Goal: Task Accomplishment & Management: Complete application form

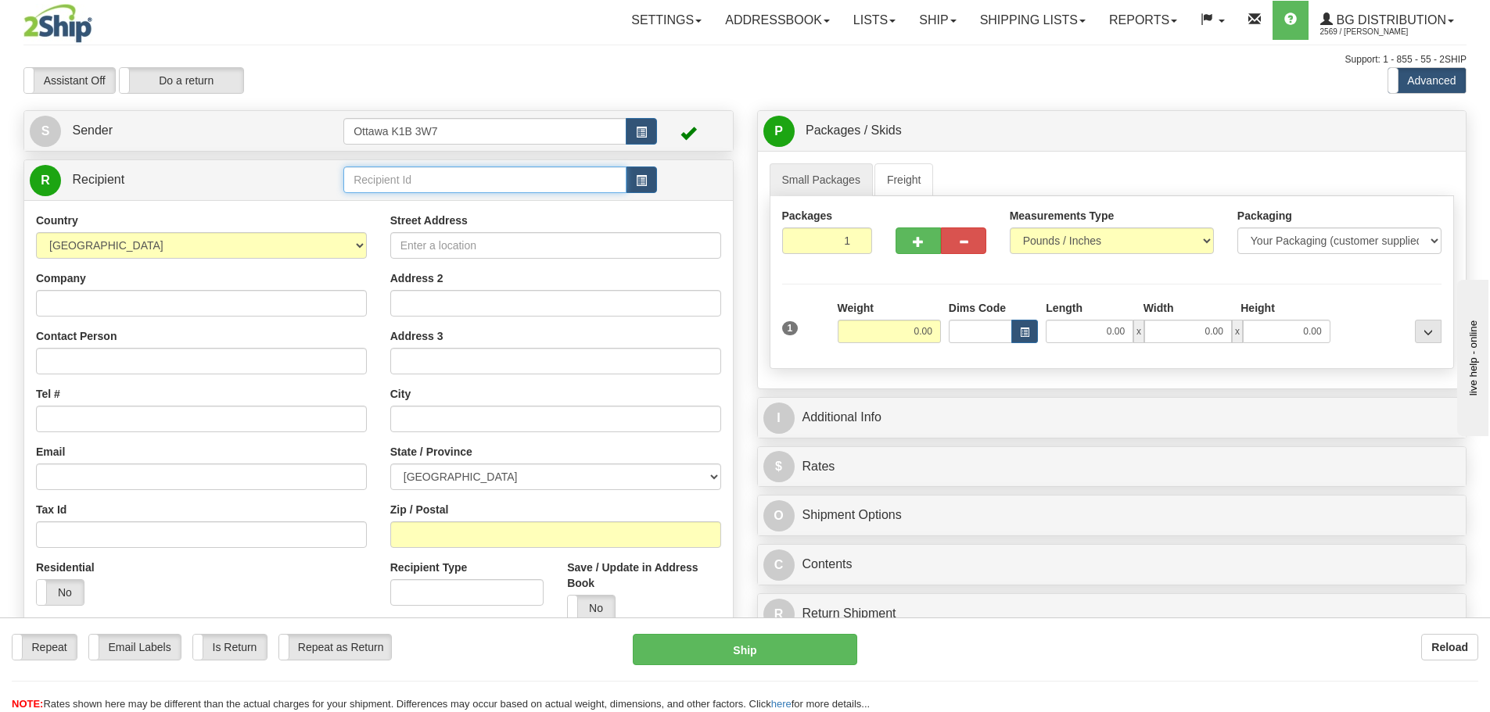
click at [479, 184] on input "text" at bounding box center [484, 180] width 283 height 27
click at [419, 203] on div "910796" at bounding box center [482, 203] width 268 height 17
type input "910796"
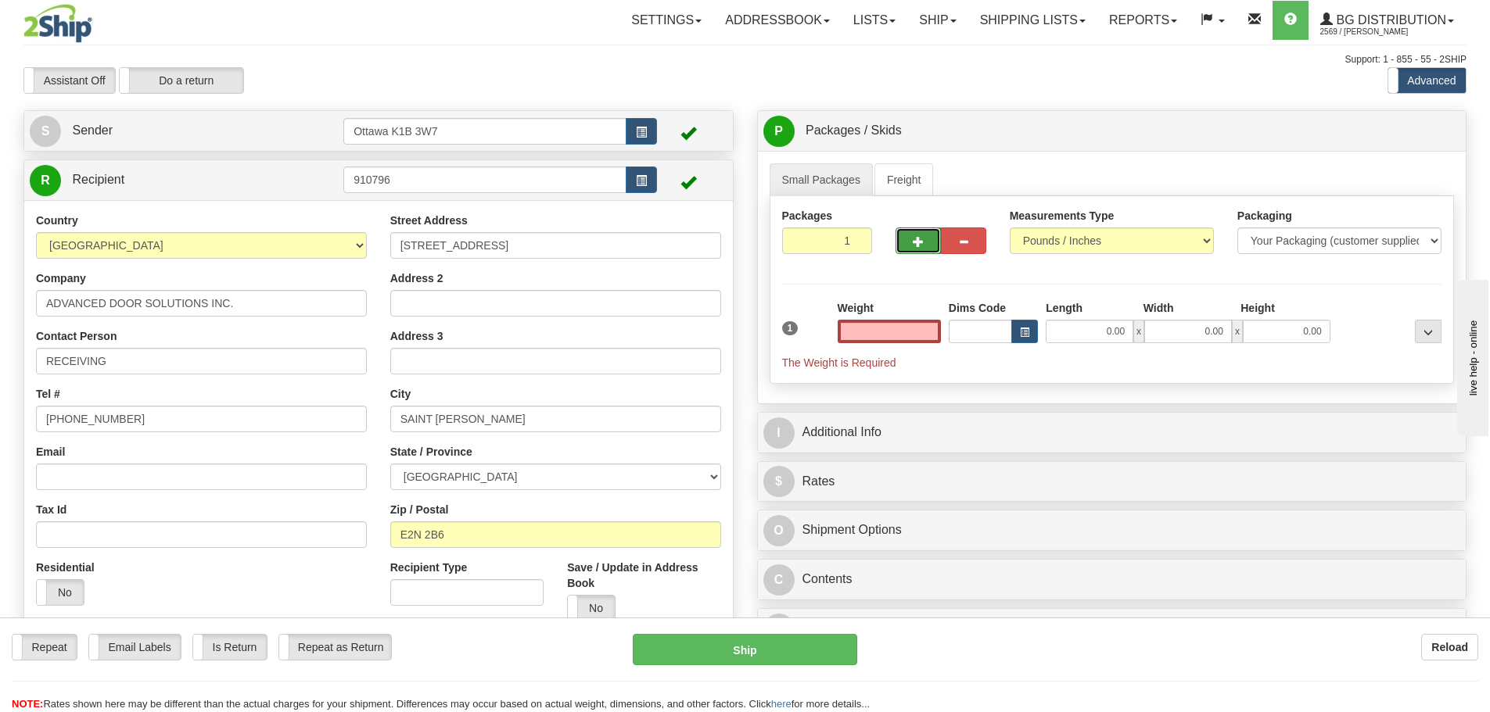
type input "0.00"
click at [915, 238] on span "button" at bounding box center [918, 242] width 11 height 10
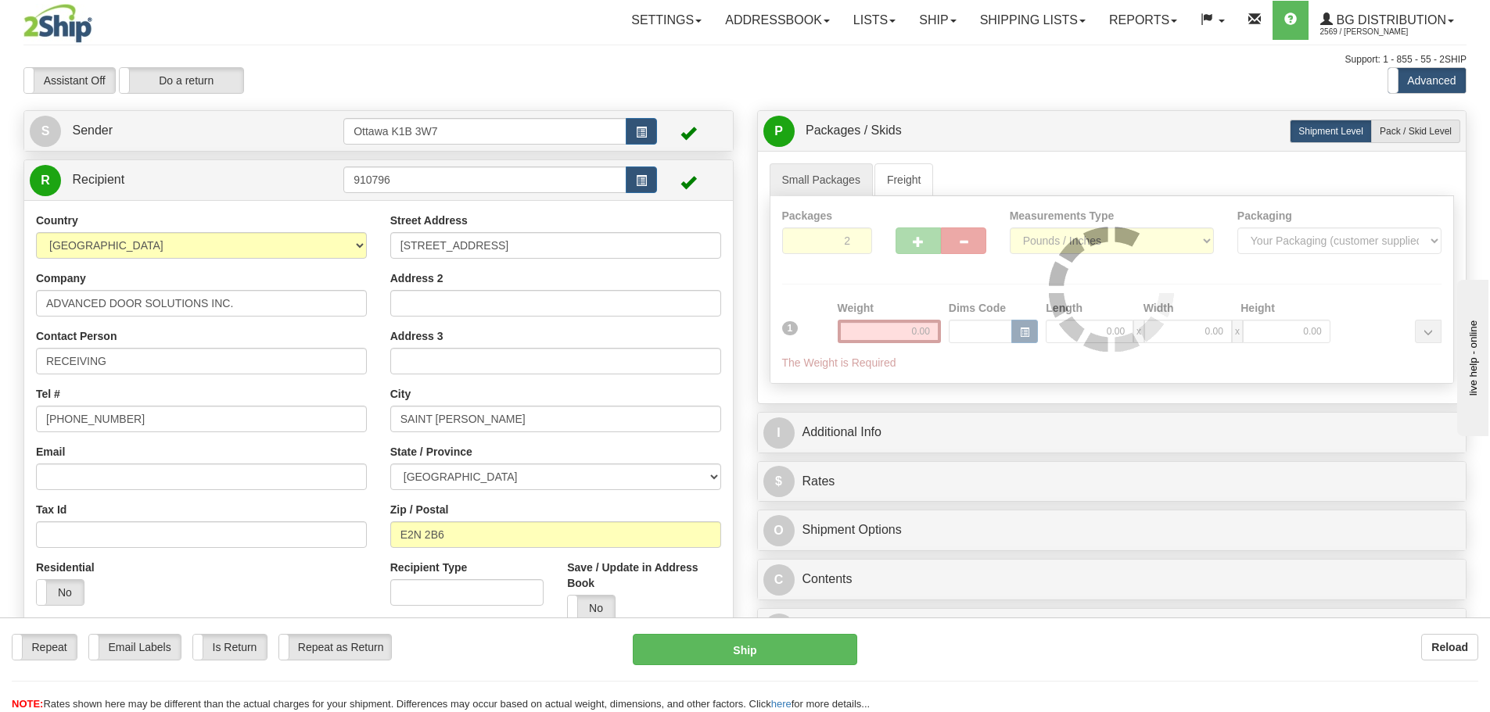
click at [916, 244] on div "Packages 2 1 Measurements Type" at bounding box center [1111, 290] width 685 height 188
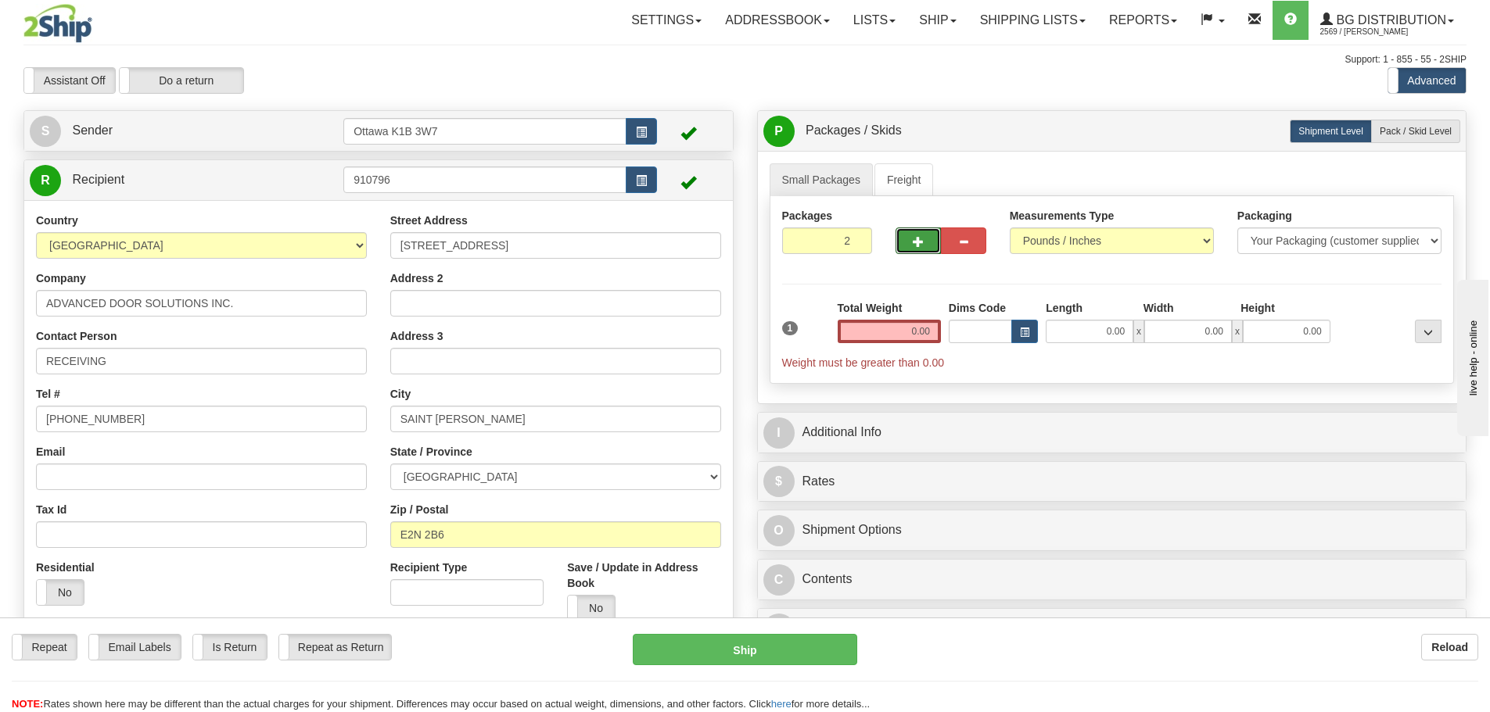
click at [916, 244] on span "button" at bounding box center [918, 242] width 11 height 10
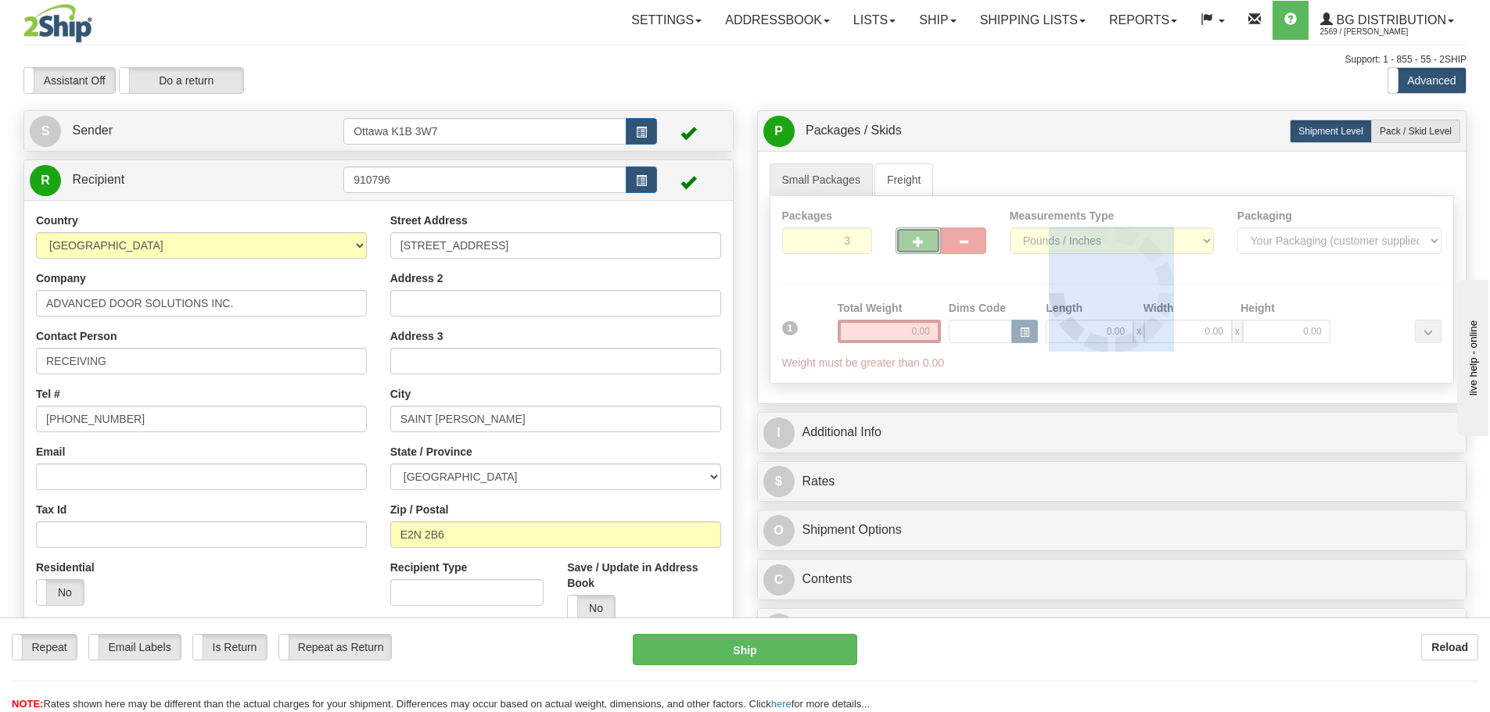
click at [916, 244] on div at bounding box center [1111, 289] width 683 height 187
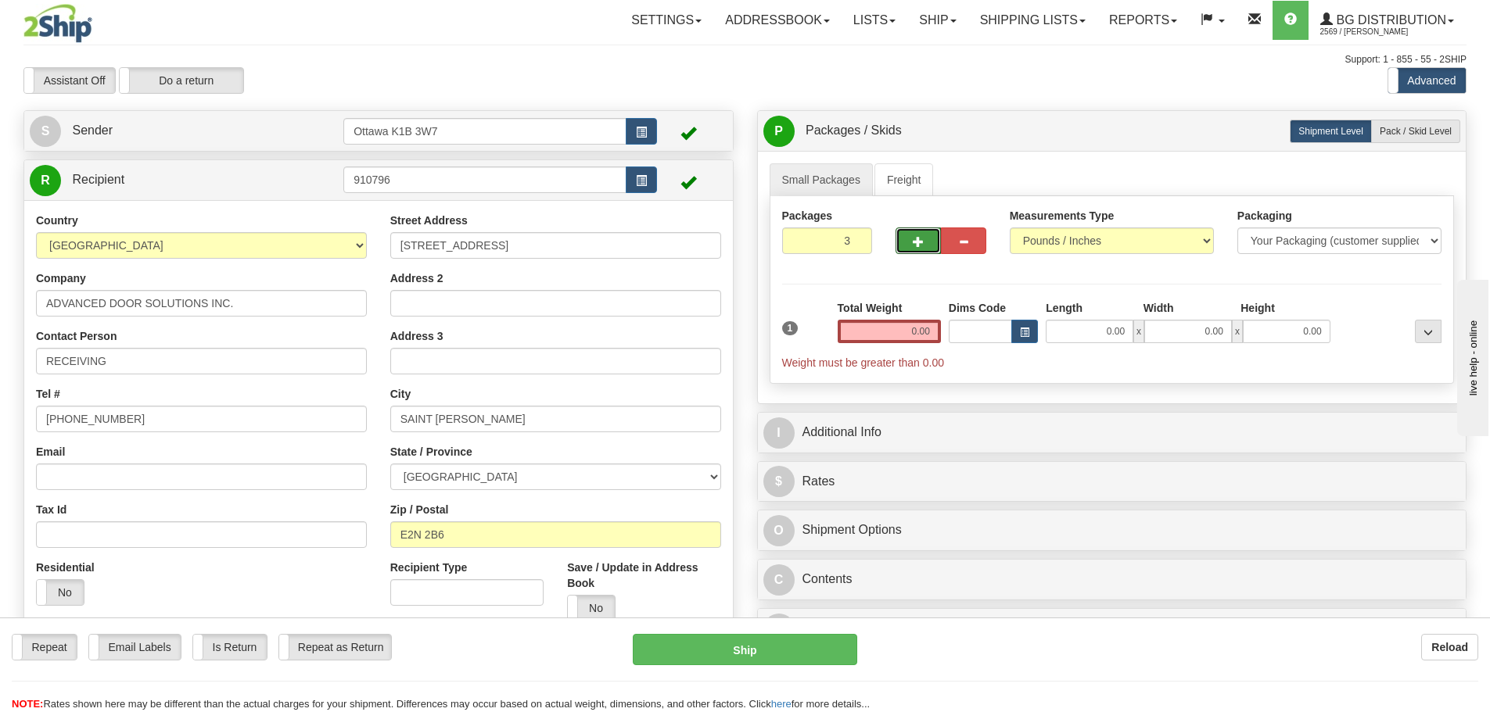
click at [916, 244] on span "button" at bounding box center [918, 242] width 11 height 10
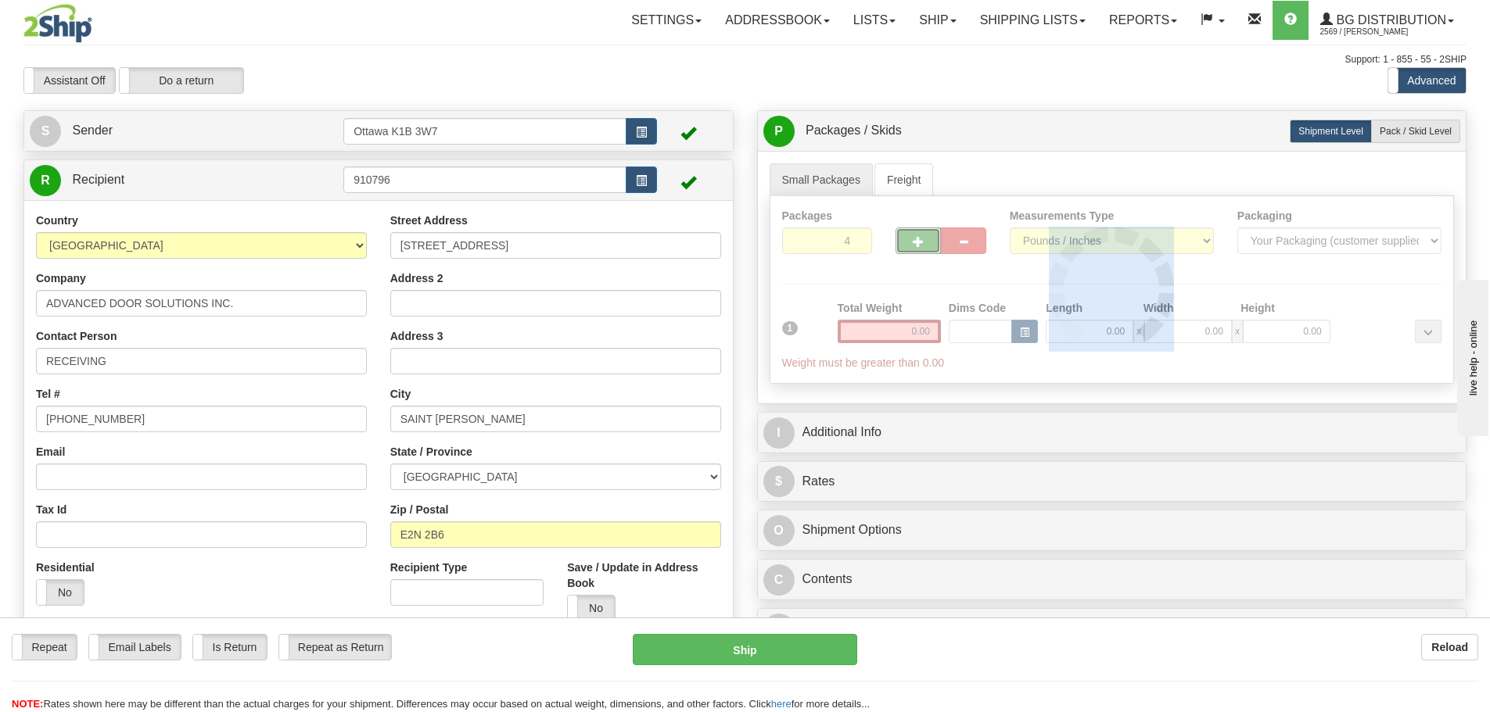
click at [916, 244] on div "Packages 4 1 Measurements Type" at bounding box center [1111, 290] width 685 height 188
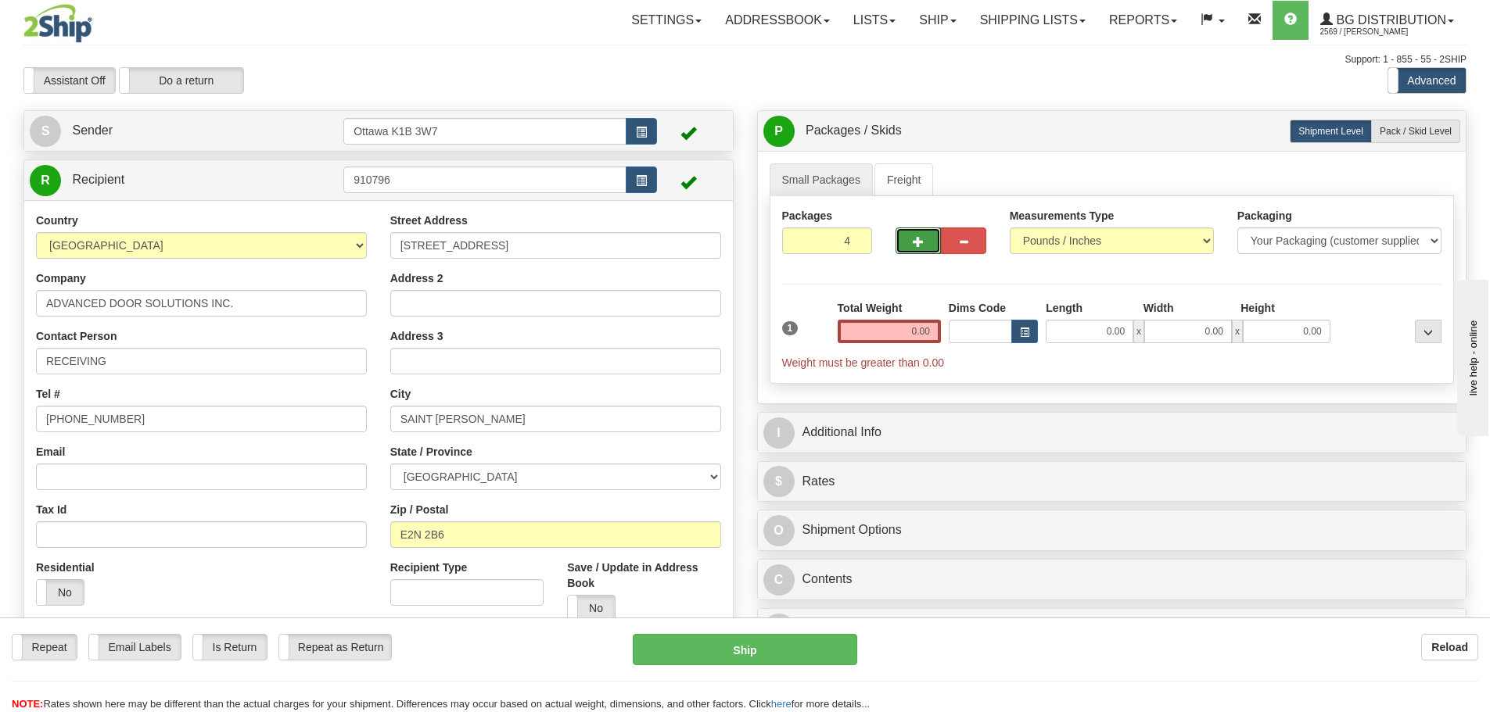
click at [916, 244] on span "button" at bounding box center [918, 242] width 11 height 10
type input "7"
click at [1419, 134] on span "Pack / Skid Level" at bounding box center [1415, 131] width 72 height 11
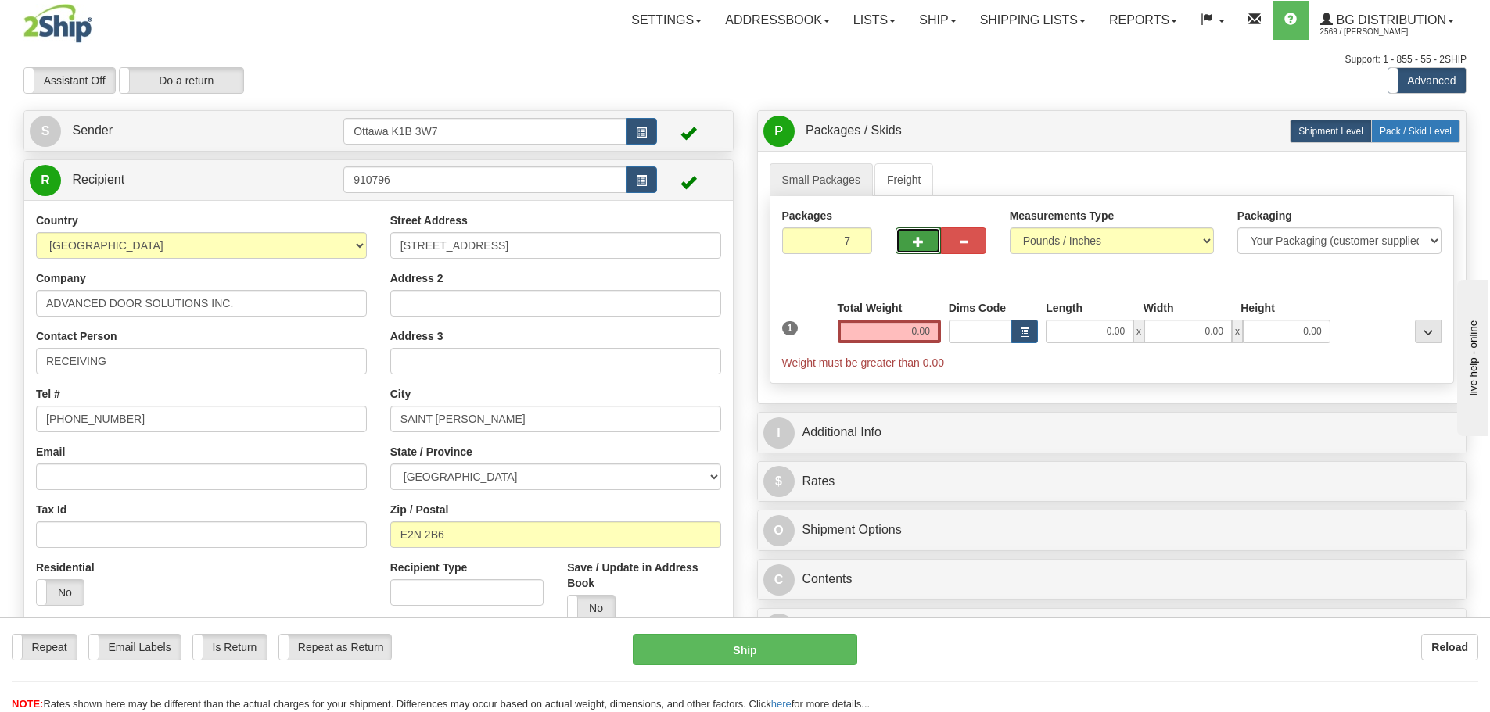
radio input "true"
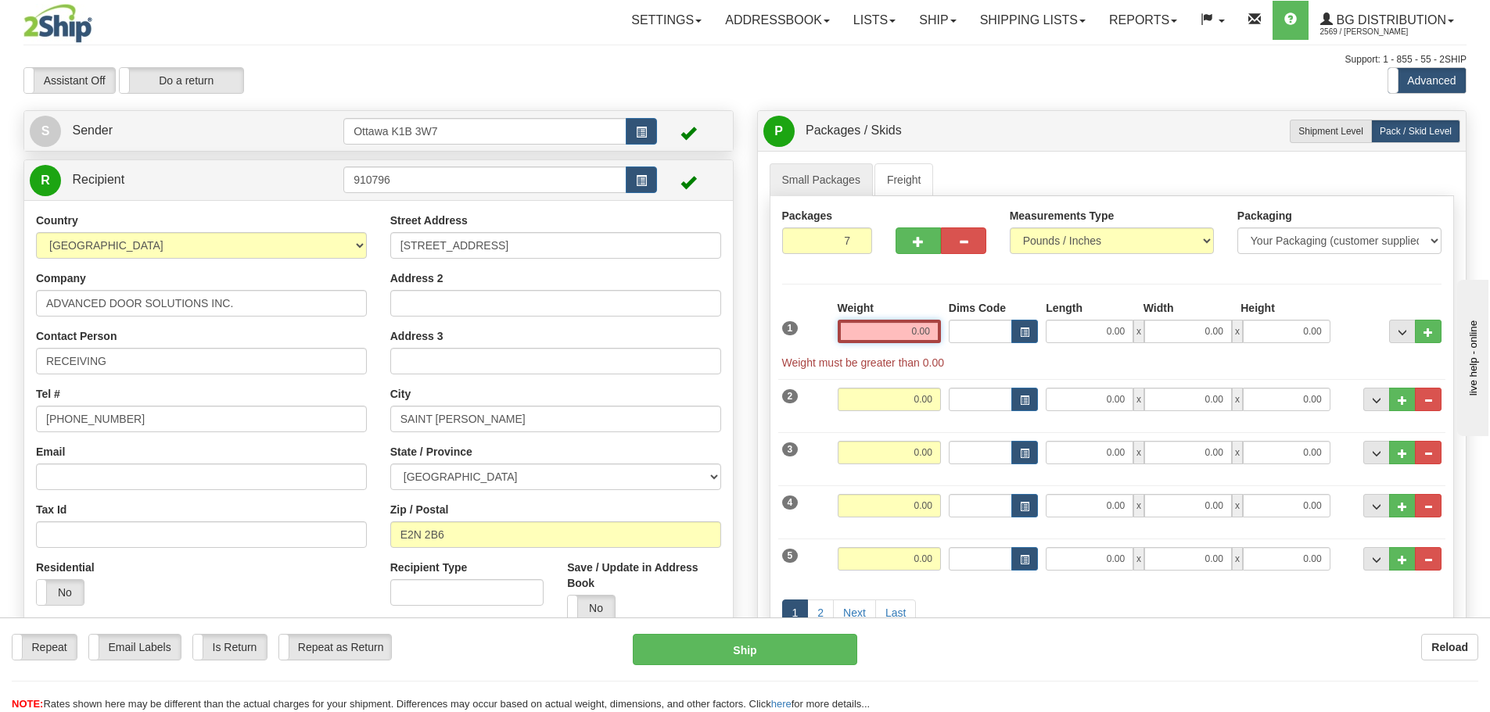
click at [882, 330] on input "0.00" at bounding box center [888, 331] width 103 height 23
drag, startPoint x: 918, startPoint y: 328, endPoint x: 923, endPoint y: 321, distance: 8.5
click at [918, 328] on input "text" at bounding box center [888, 331] width 103 height 23
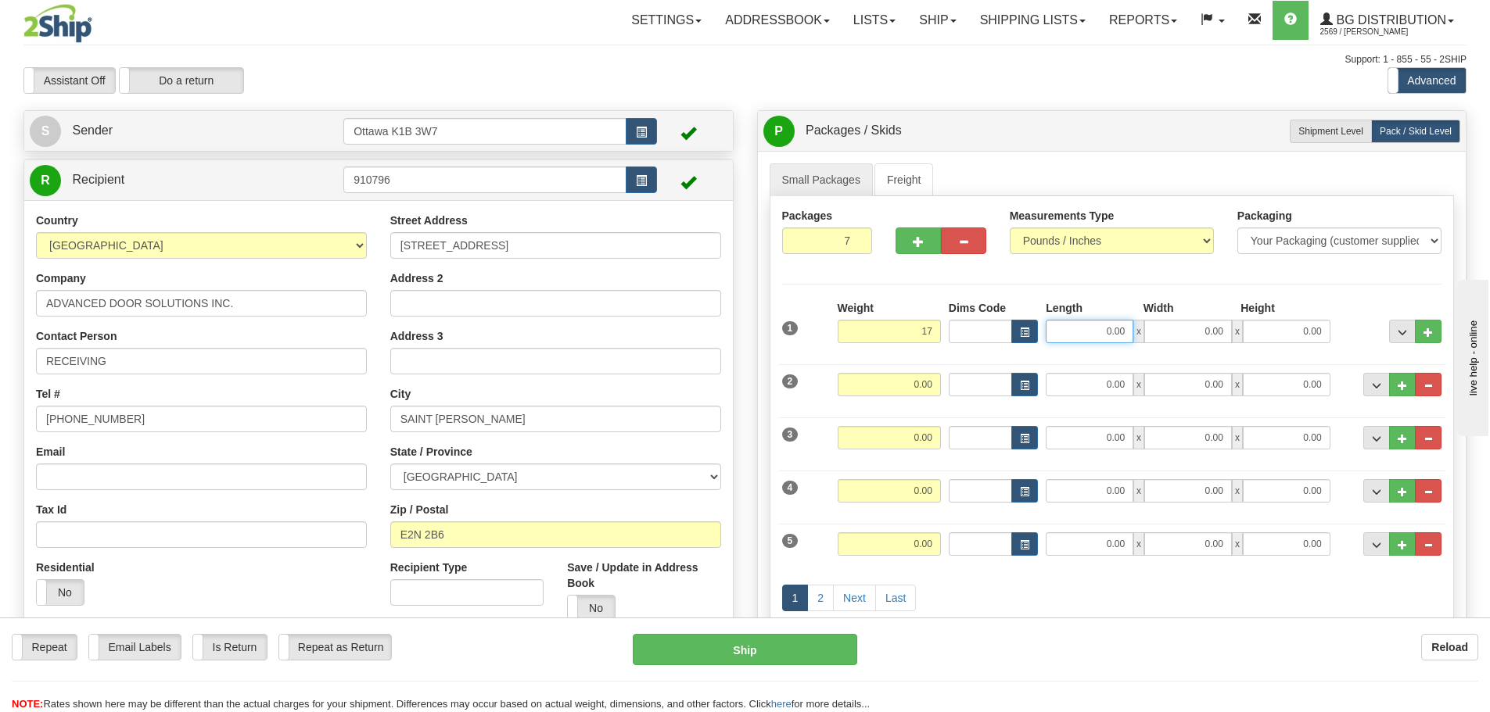
type input "17.00"
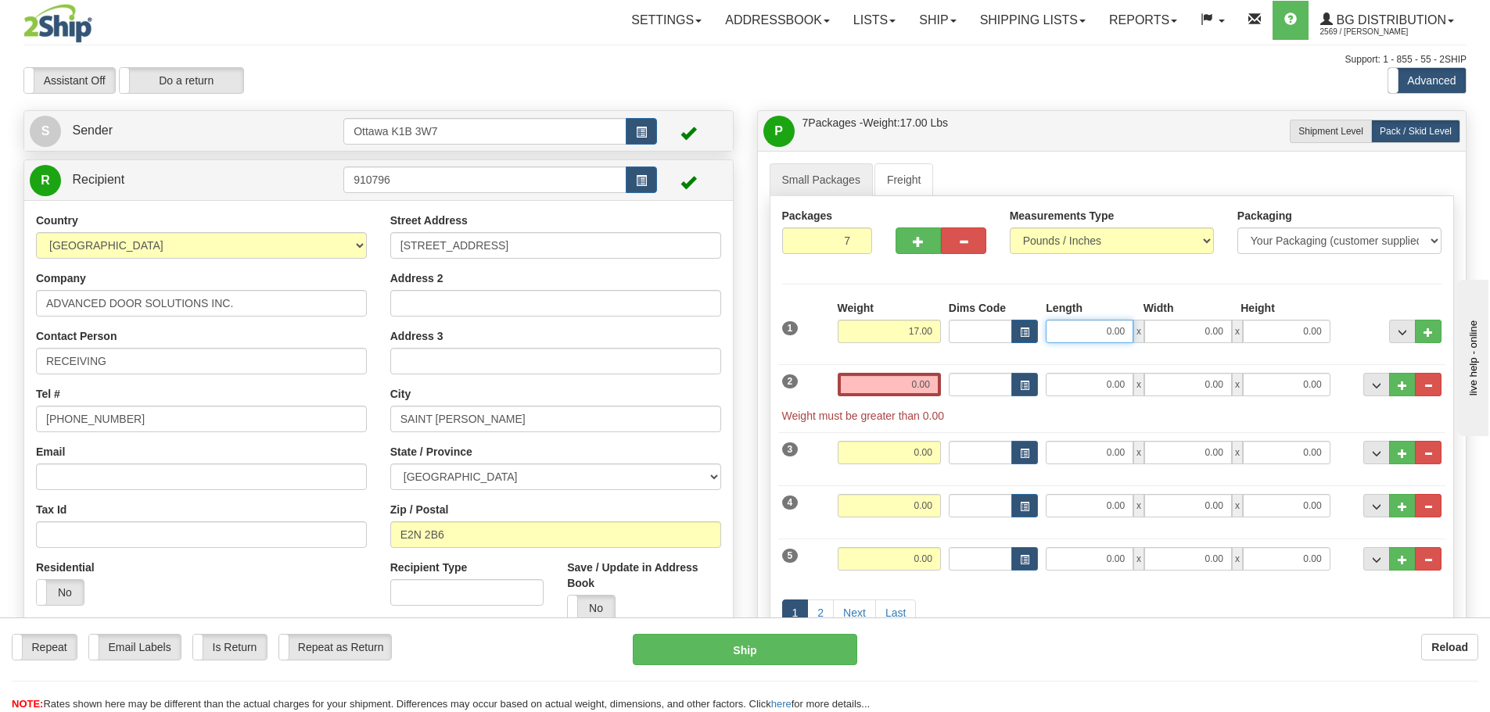
click at [1087, 325] on input "0.00" at bounding box center [1089, 331] width 88 height 23
type input "39.00"
type input "8.00"
type input "7.00"
click at [916, 373] on input "0.00" at bounding box center [888, 384] width 103 height 23
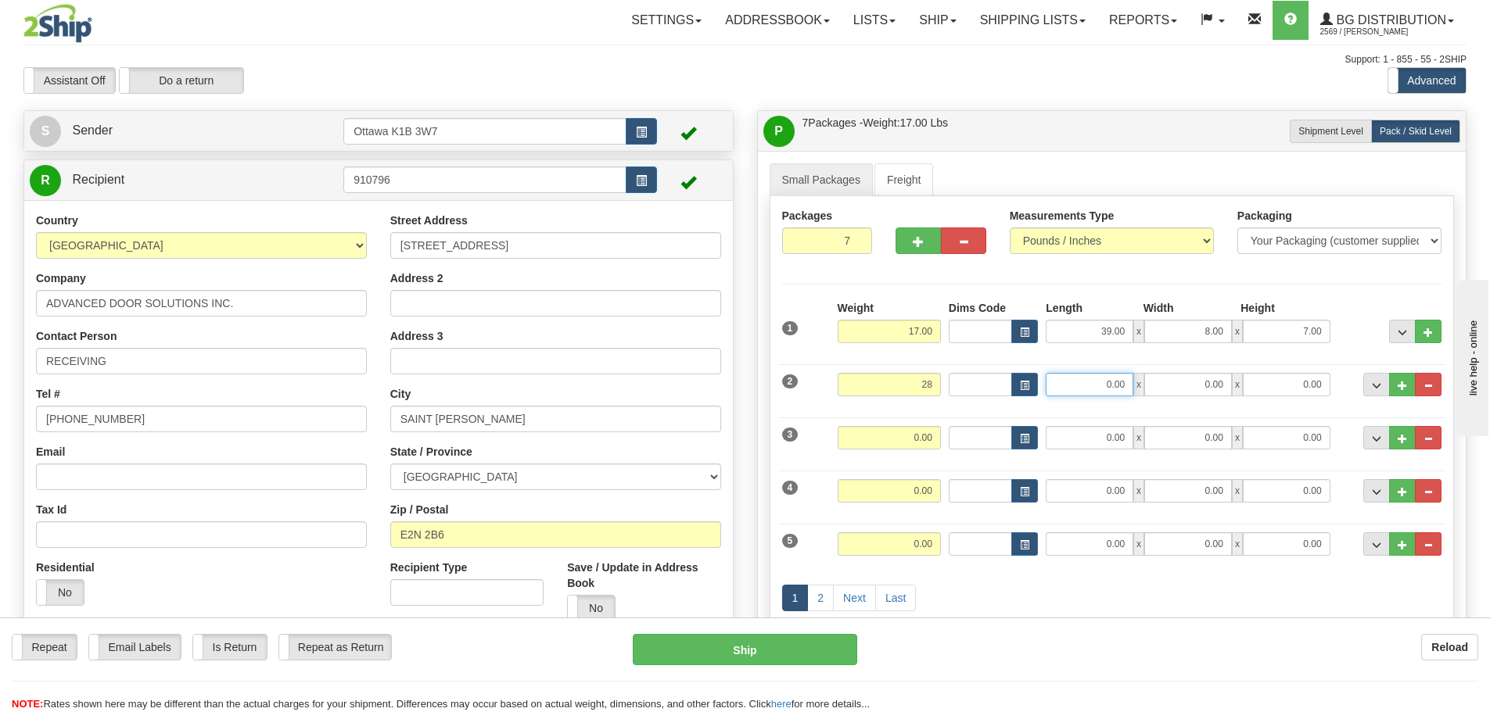
click at [1125, 386] on input "0.00" at bounding box center [1089, 384] width 88 height 23
type input "28.00"
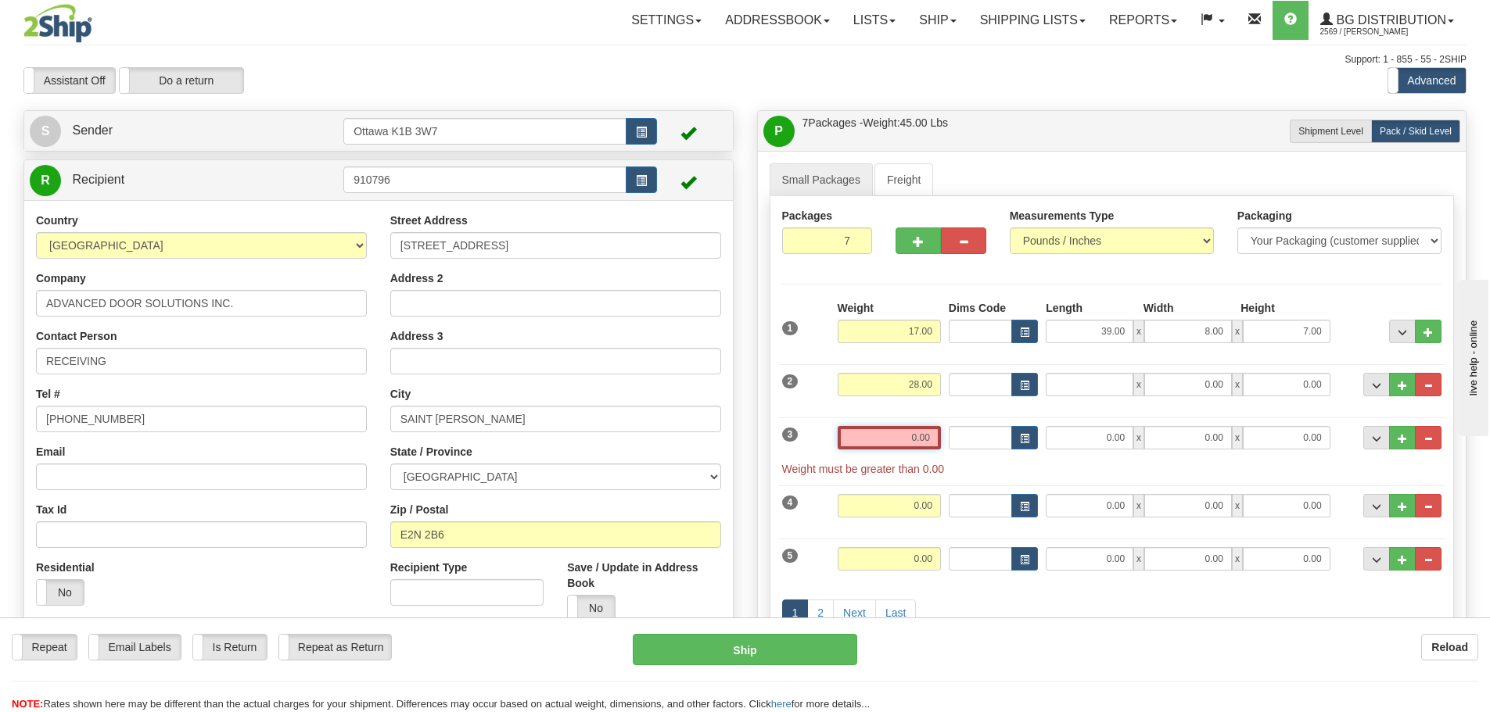
type input "0.00"
click at [927, 436] on input "0.00" at bounding box center [888, 437] width 103 height 23
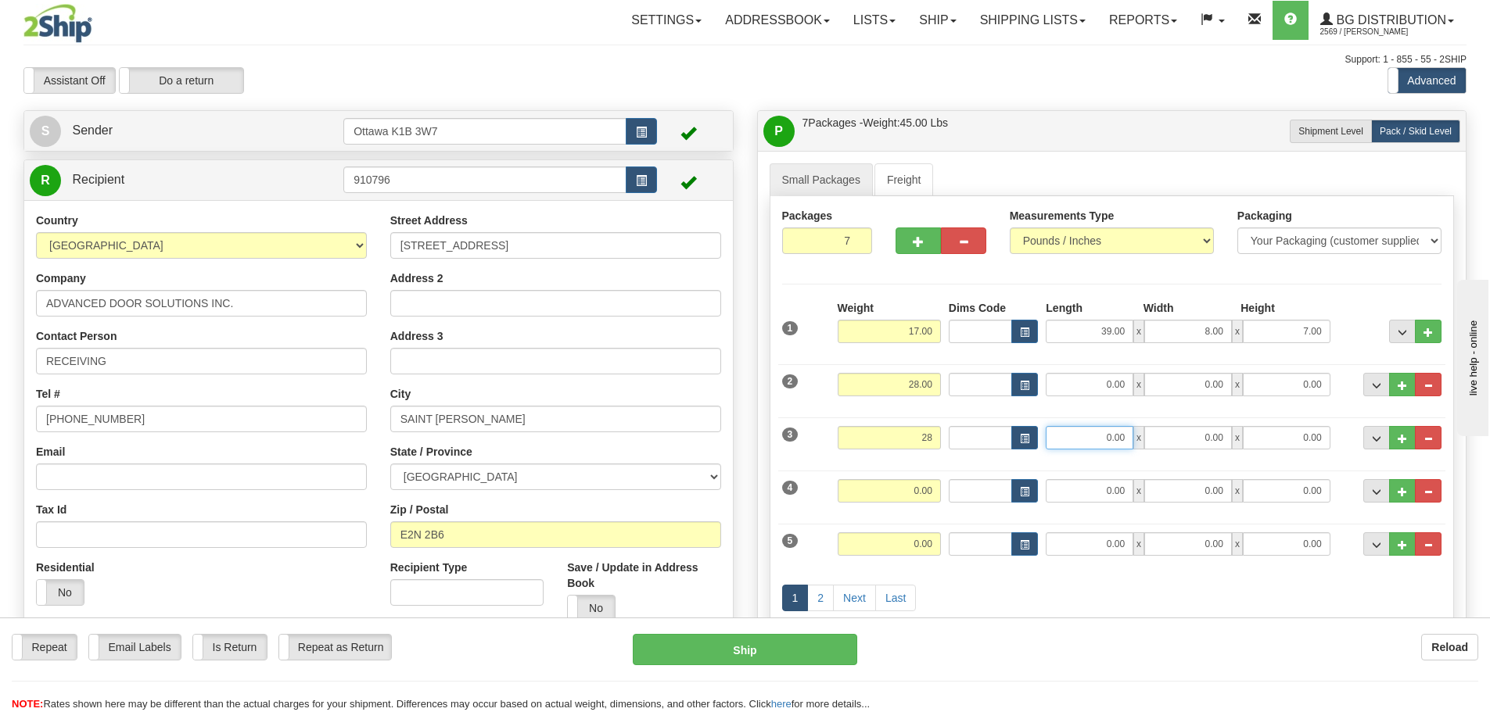
type input "28.00"
click at [1115, 443] on input "0.00" at bounding box center [1089, 437] width 88 height 23
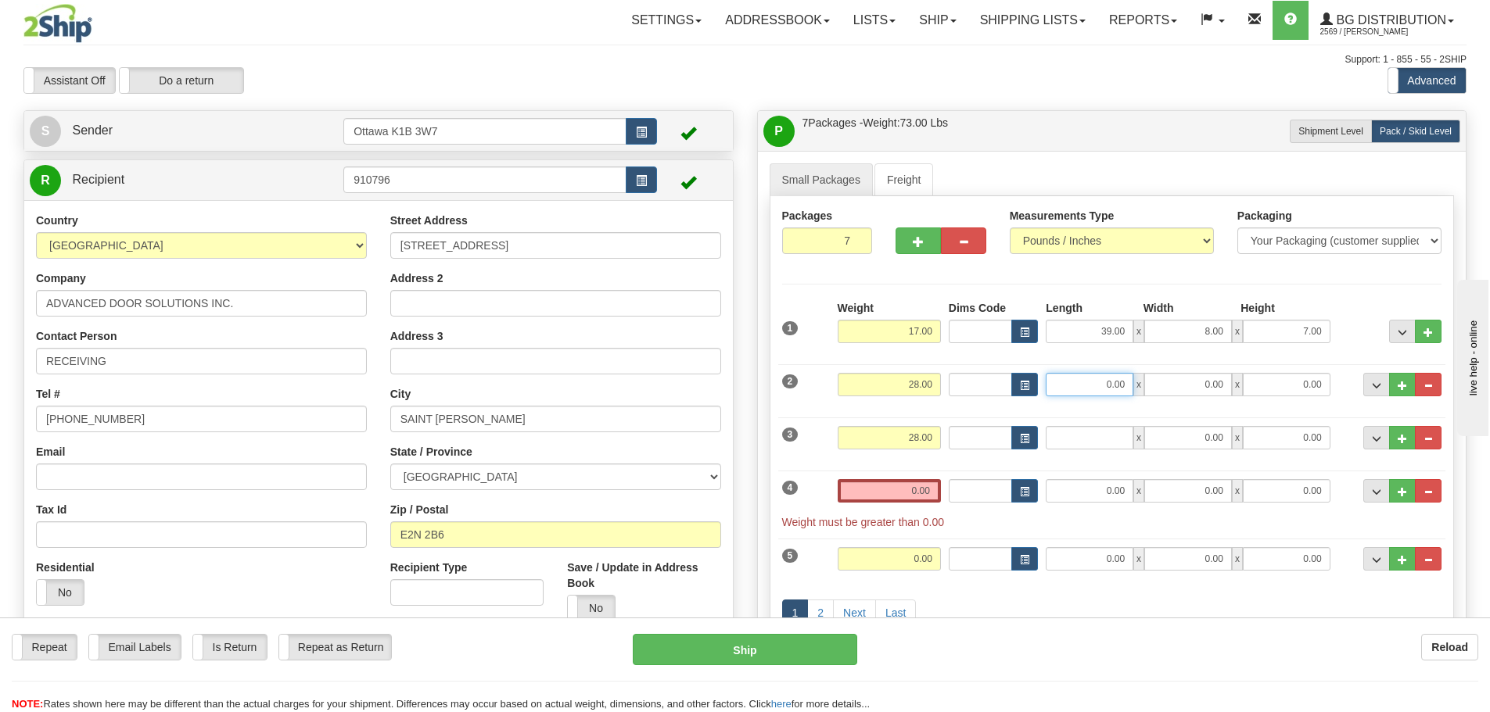
type input "0.00"
drag, startPoint x: 1108, startPoint y: 390, endPoint x: 1120, endPoint y: 382, distance: 14.1
click at [1110, 388] on input "0.00" at bounding box center [1089, 384] width 88 height 23
type input "15.00"
type input "11.00"
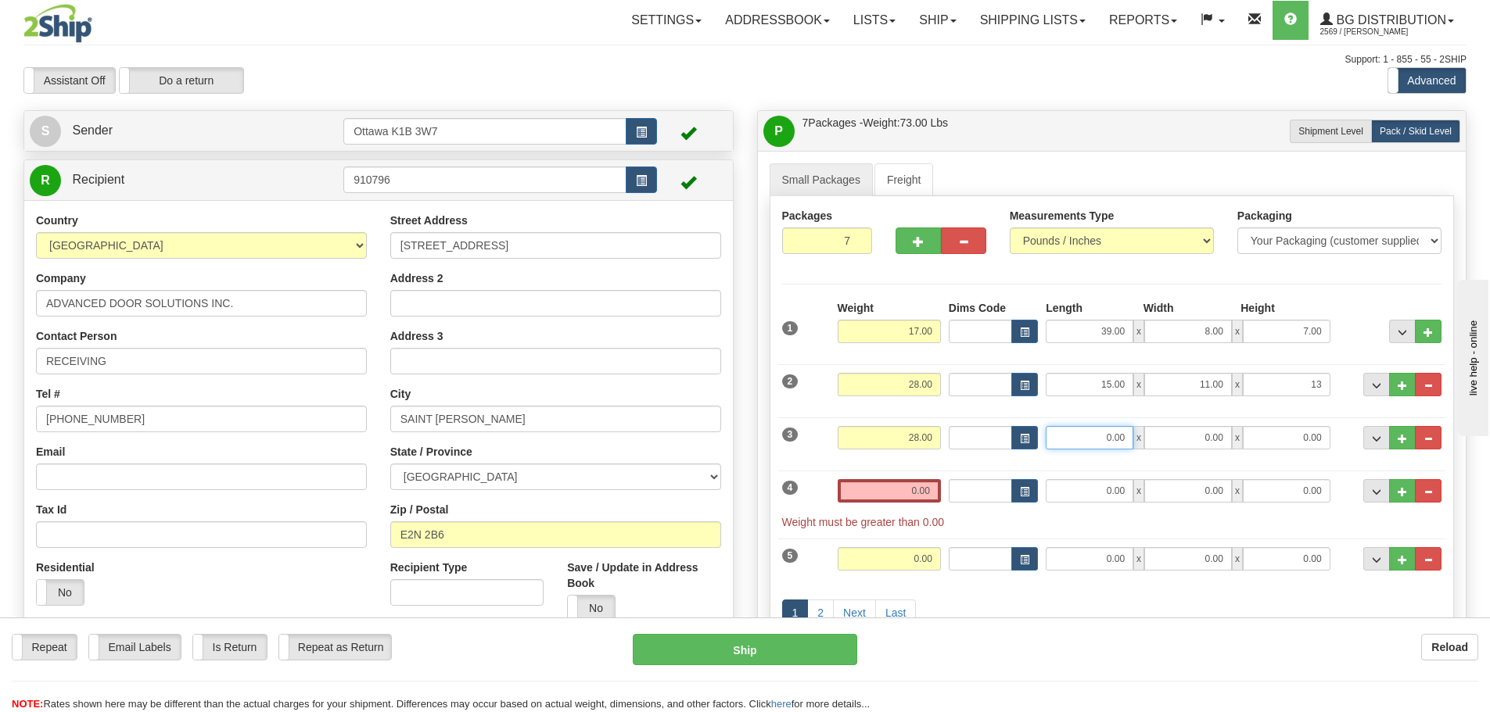
type input "13.00"
click at [1101, 434] on input "0.00" at bounding box center [1089, 437] width 88 height 23
type input "13.00"
type input "11.00"
type input "9.00"
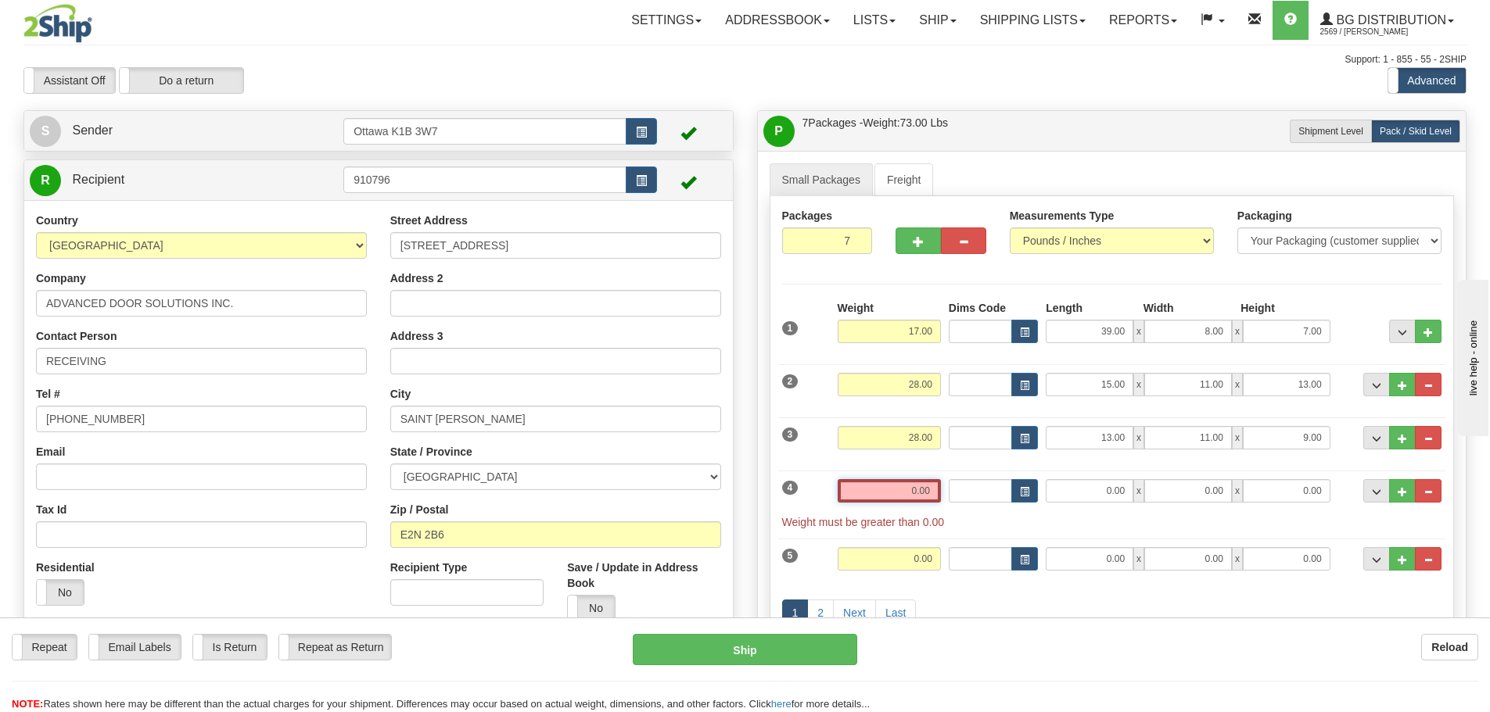
drag, startPoint x: 898, startPoint y: 497, endPoint x: 899, endPoint y: 487, distance: 9.4
click at [900, 493] on input "0.00" at bounding box center [888, 490] width 103 height 23
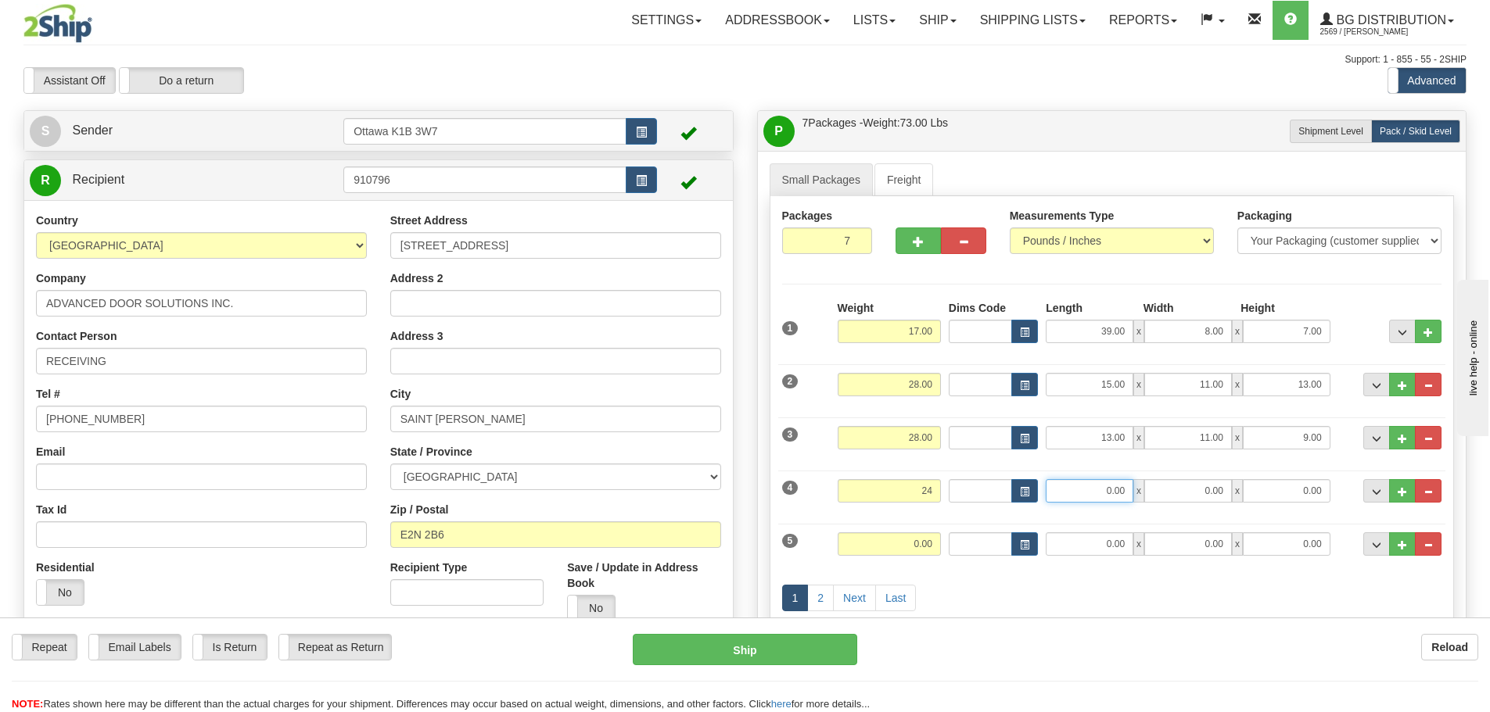
type input "24.00"
click at [1106, 491] on input "0.00" at bounding box center [1089, 490] width 88 height 23
type input "0.00"
click at [1026, 496] on span "button" at bounding box center [1024, 492] width 9 height 9
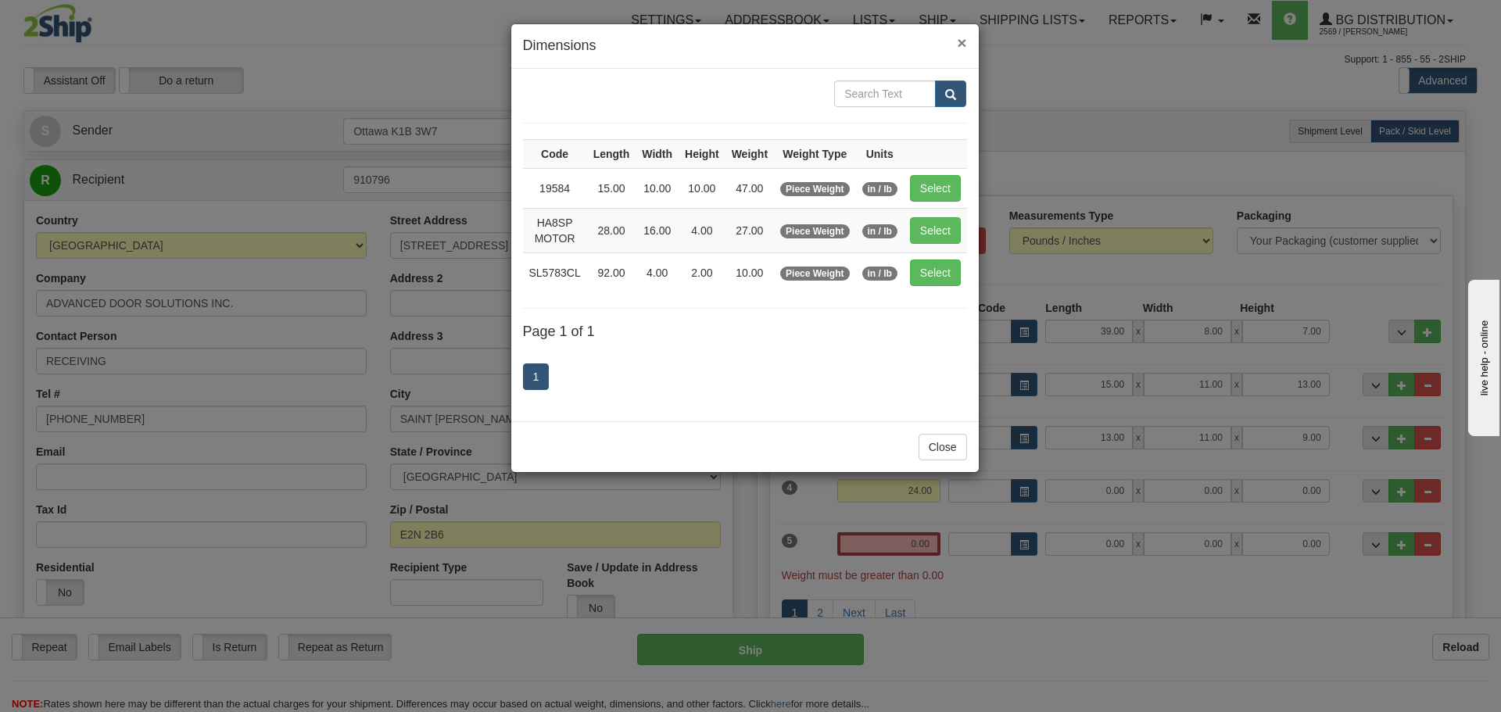
click at [966, 45] on span "×" at bounding box center [961, 43] width 9 height 18
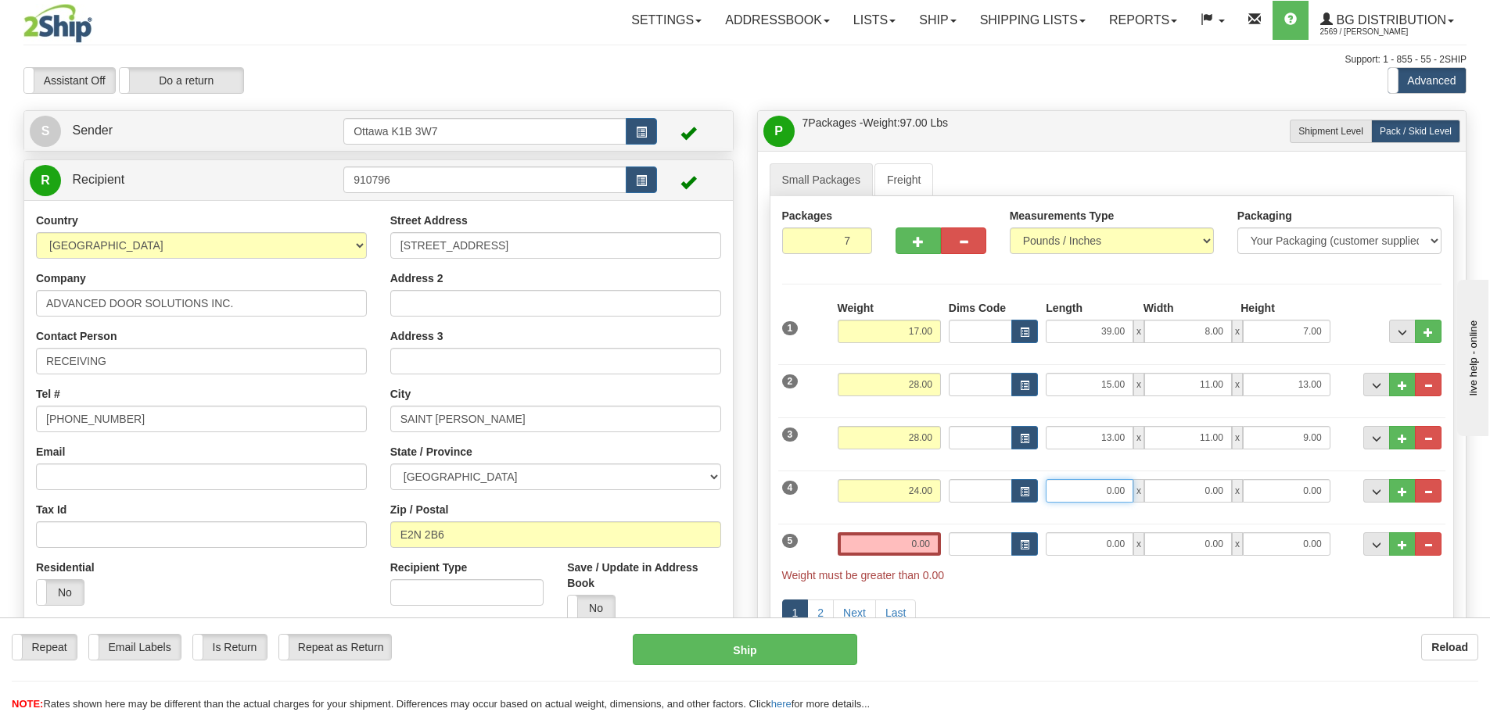
click at [1110, 486] on input "0.00" at bounding box center [1089, 490] width 88 height 23
type input "10.50"
type input "10.00"
type input "15.00"
drag, startPoint x: 924, startPoint y: 545, endPoint x: 924, endPoint y: 529, distance: 16.4
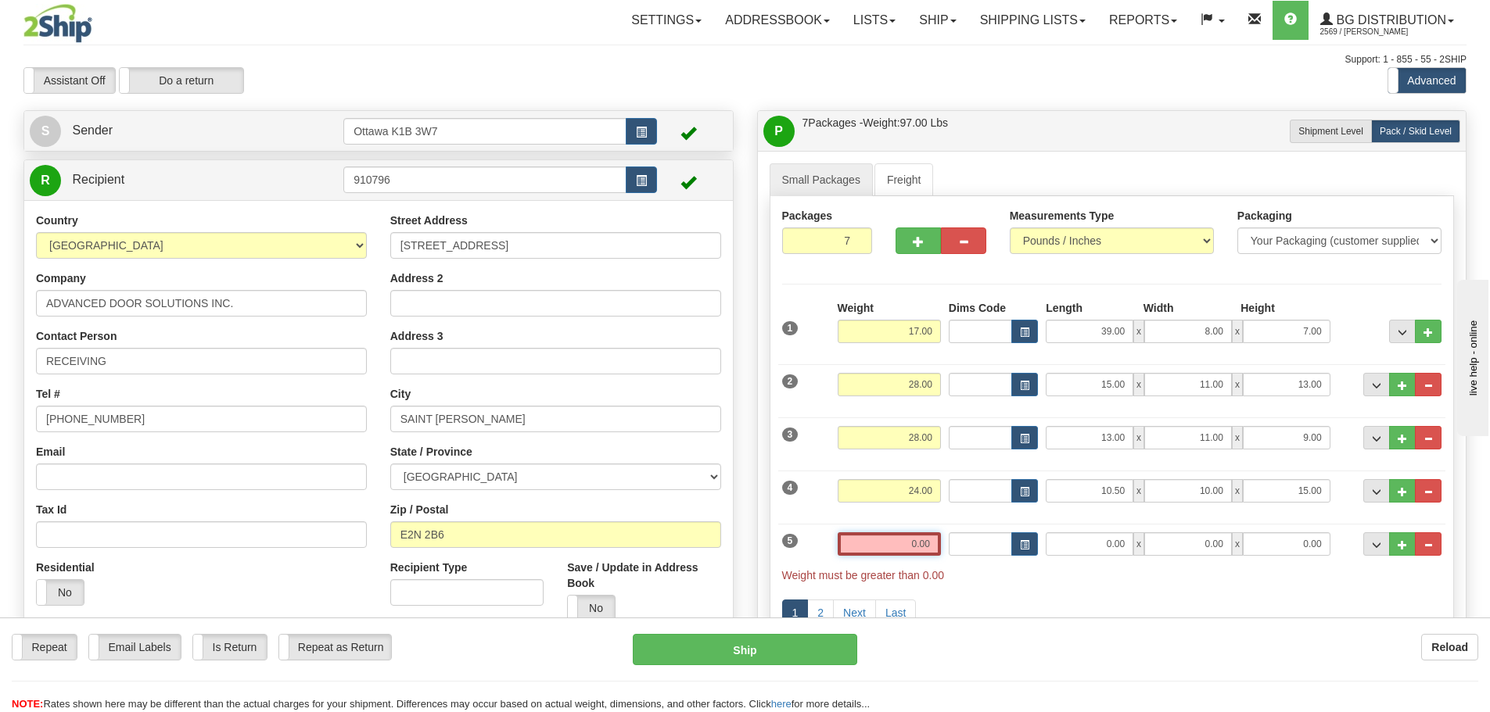
click at [924, 543] on input "0.00" at bounding box center [888, 544] width 103 height 23
click at [893, 543] on input "text" at bounding box center [888, 544] width 103 height 23
type input "0.00"
click at [1007, 89] on div "Assistant On Assistant Off Do a return Do a return Previous Next Standard Advan…" at bounding box center [745, 80] width 1466 height 27
click at [923, 543] on input "0.00" at bounding box center [888, 544] width 103 height 23
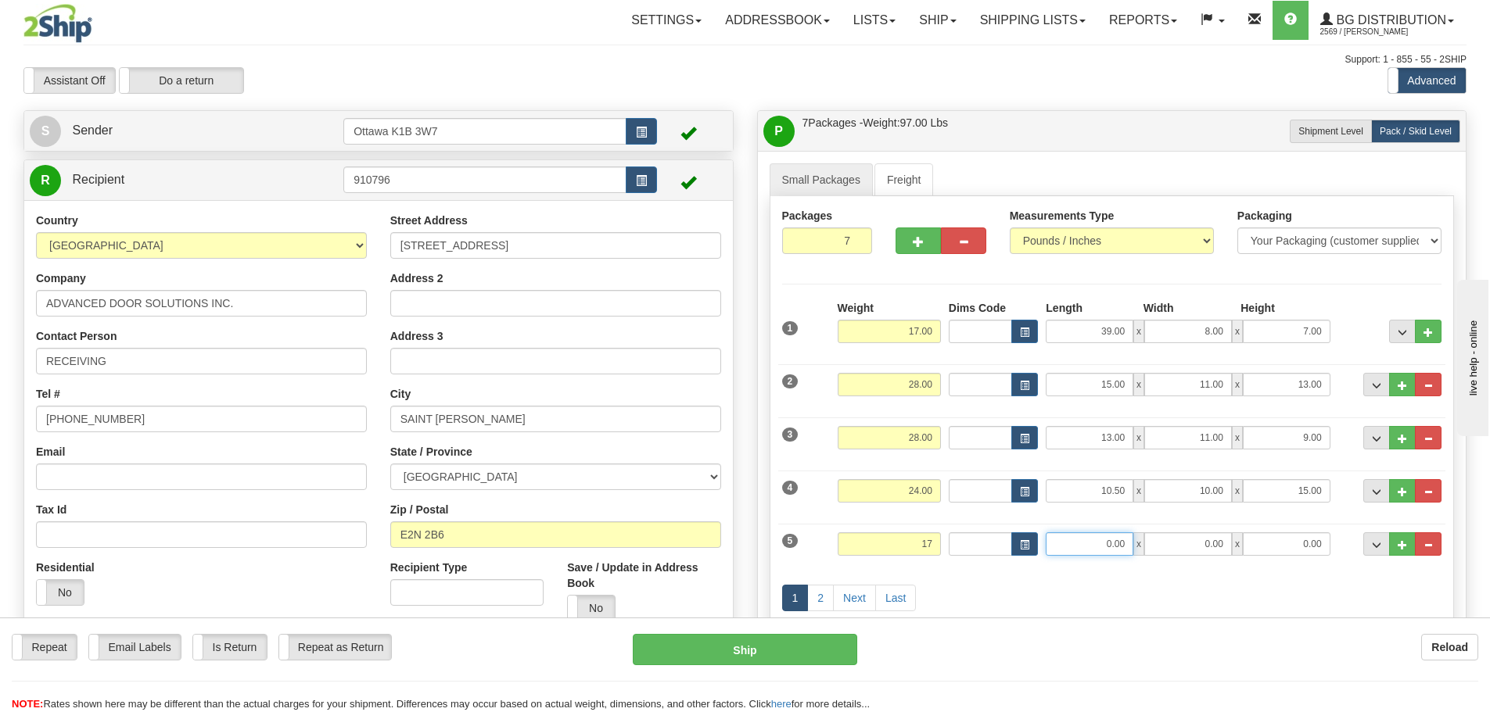
click at [1099, 544] on input "0.00" at bounding box center [1089, 544] width 88 height 23
type input "17.00"
type input "24.00"
type input "11.00"
type input "10.00"
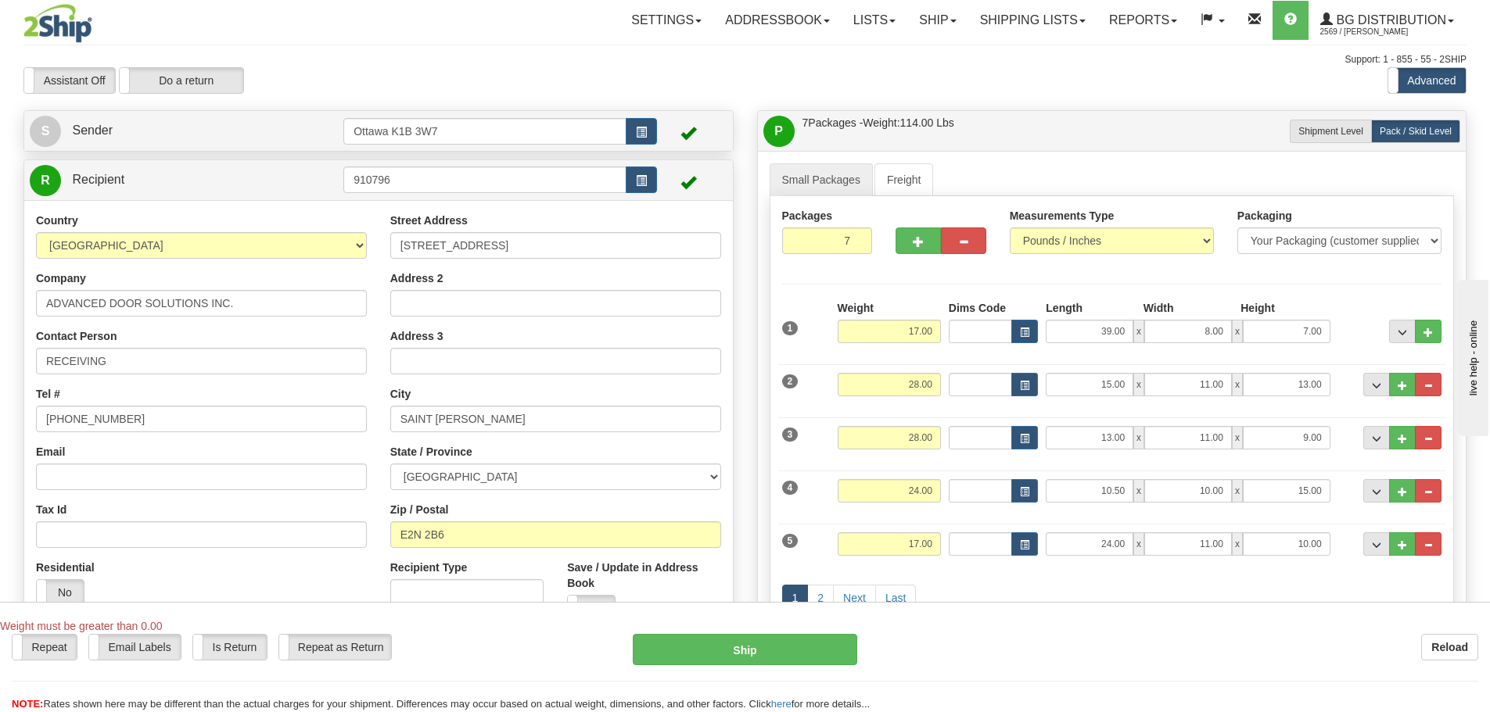
click at [1069, 623] on div "Weight must be greater than 0.00" at bounding box center [745, 627] width 1490 height 16
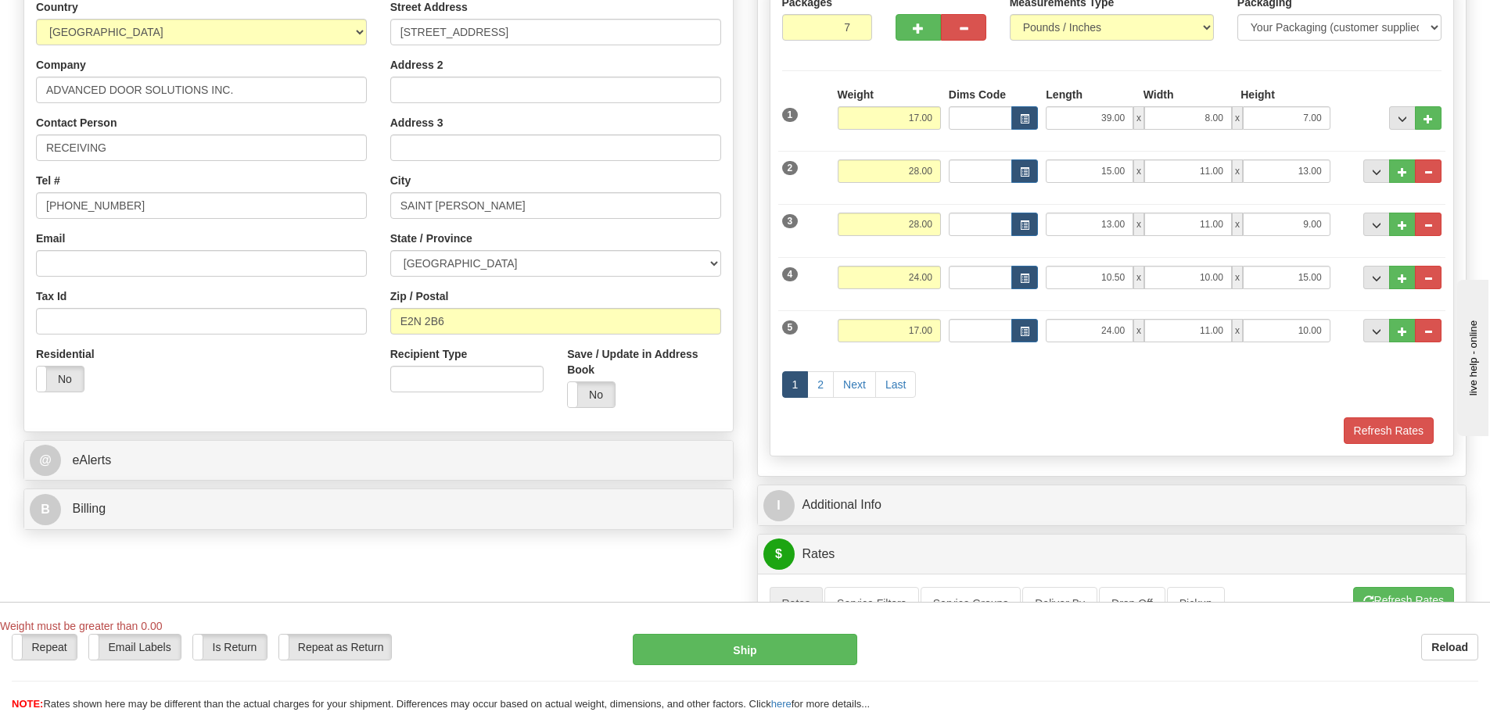
scroll to position [235, 0]
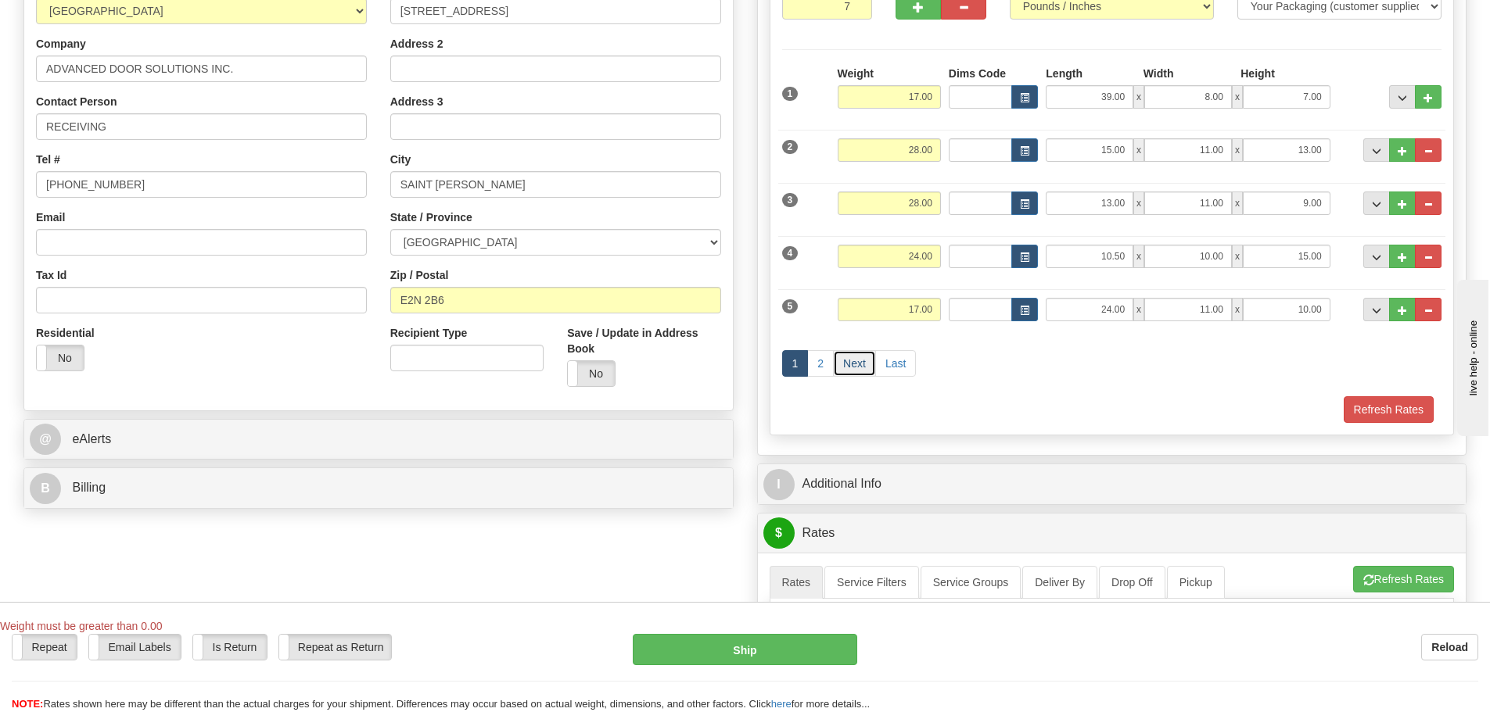
click at [849, 368] on link "Next" at bounding box center [854, 363] width 43 height 27
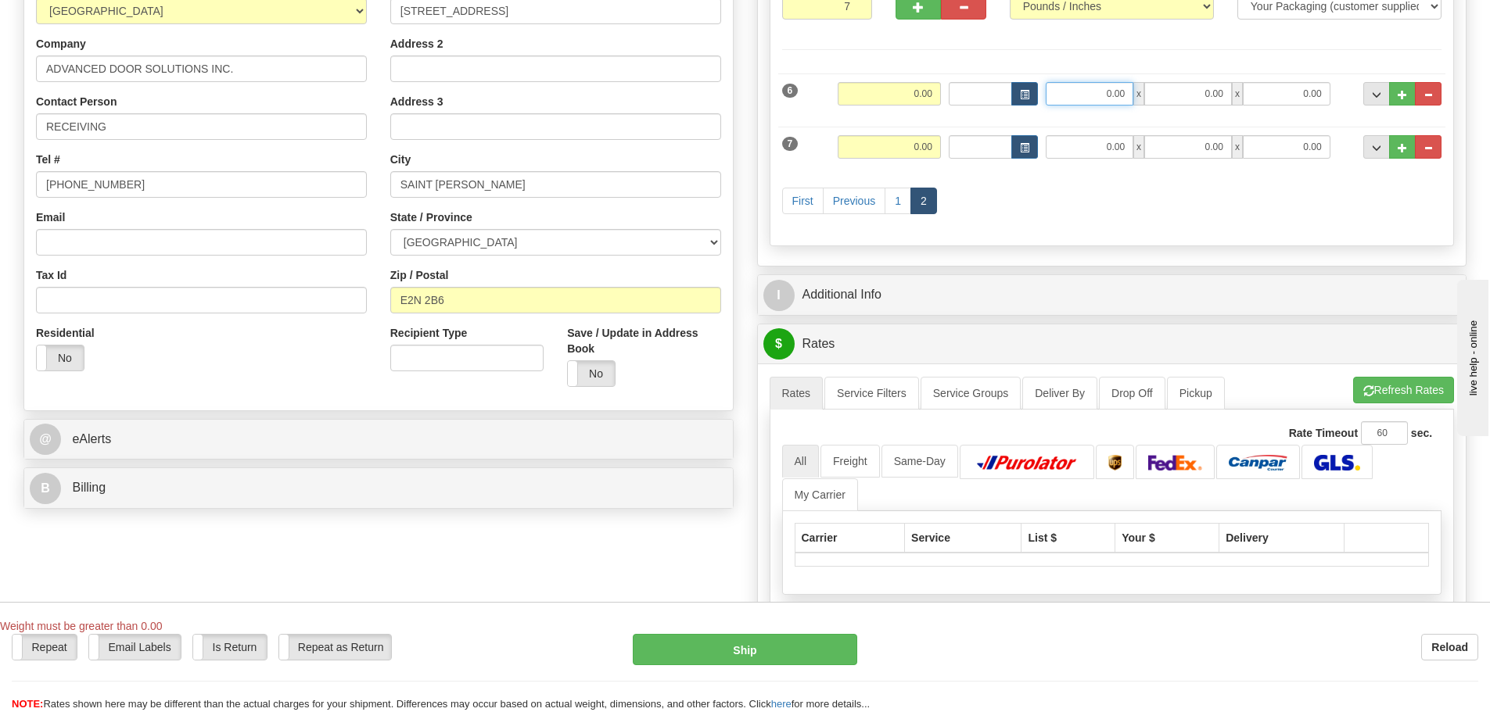
click at [1106, 96] on input "0.00" at bounding box center [1089, 93] width 88 height 23
type input "77.00"
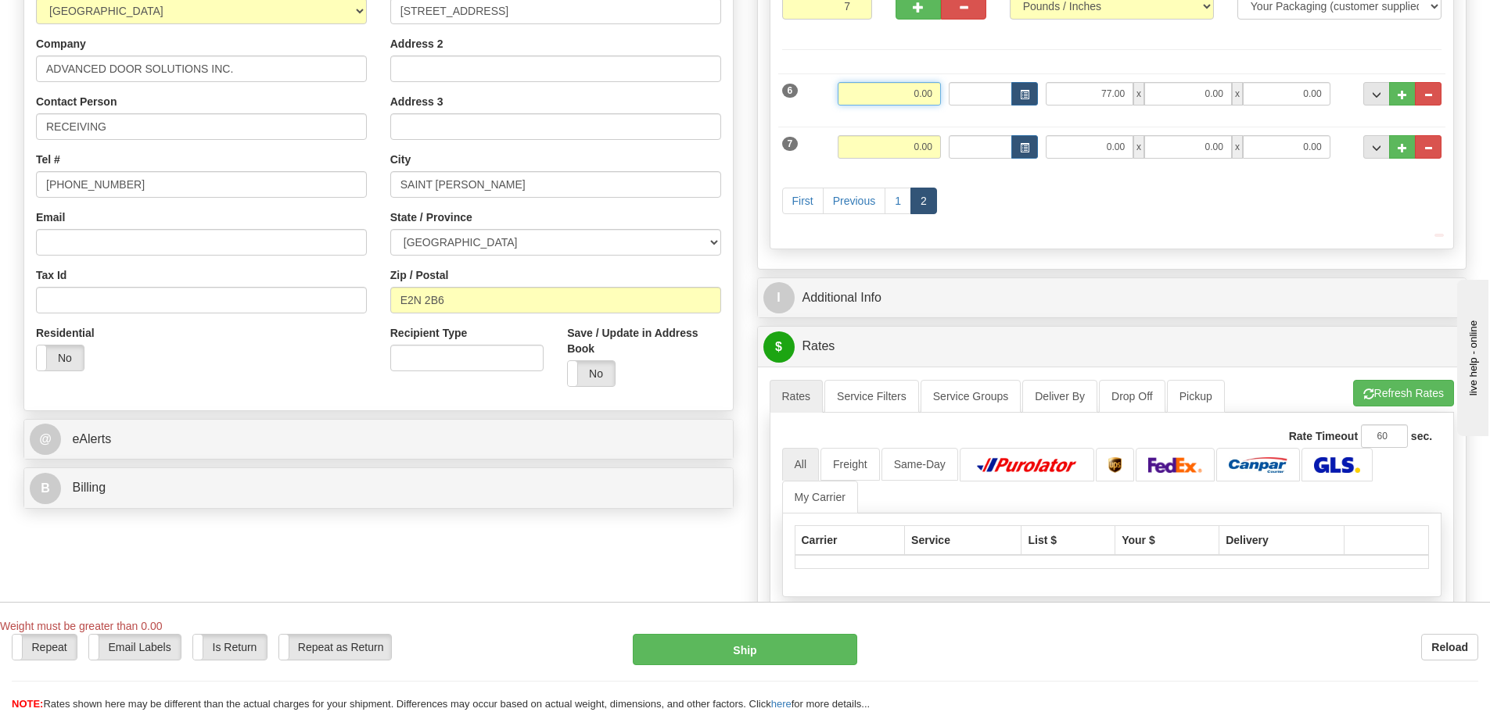
drag, startPoint x: 906, startPoint y: 96, endPoint x: 915, endPoint y: 95, distance: 8.7
click at [906, 95] on input "0.00" at bounding box center [888, 93] width 103 height 23
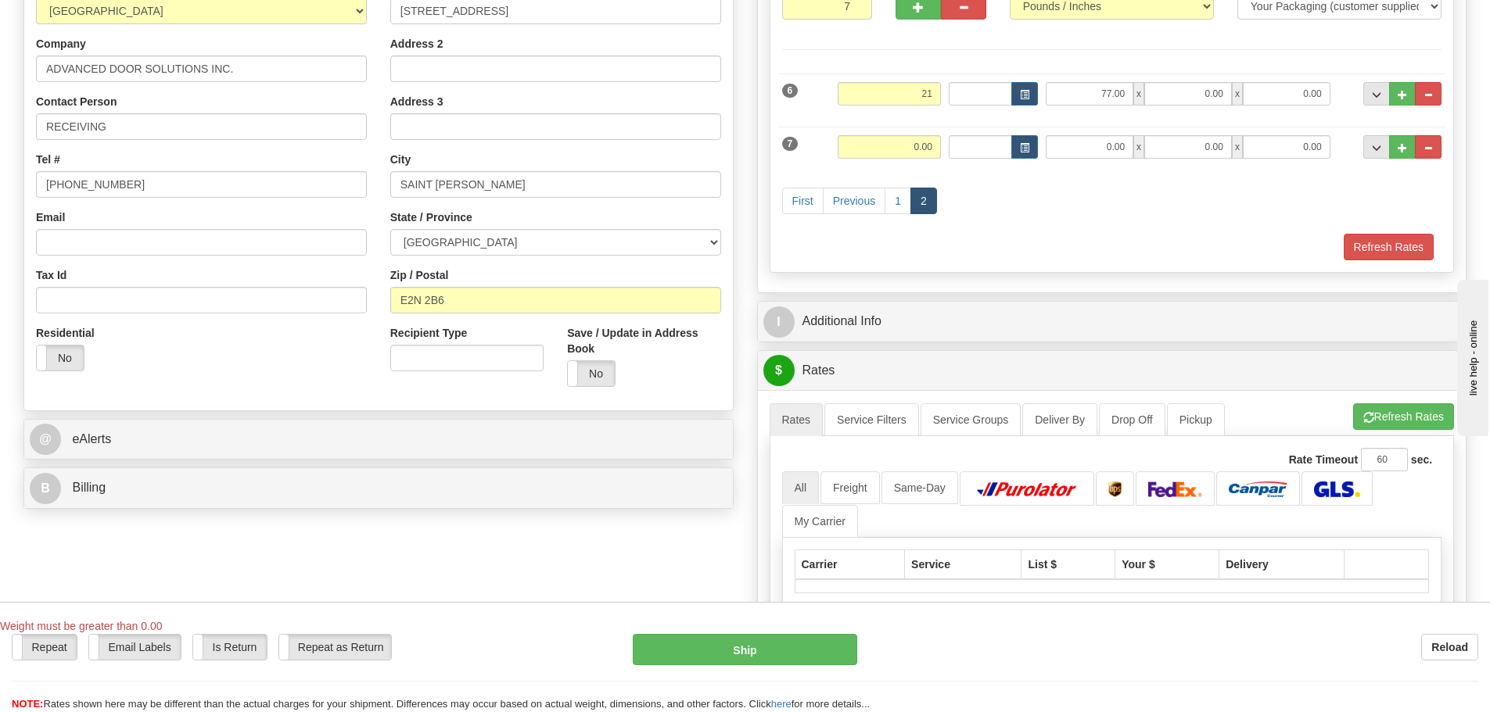
type input "21.00"
click at [998, 51] on div "Packages 7 7 Measurements Type" at bounding box center [1111, 117] width 685 height 311
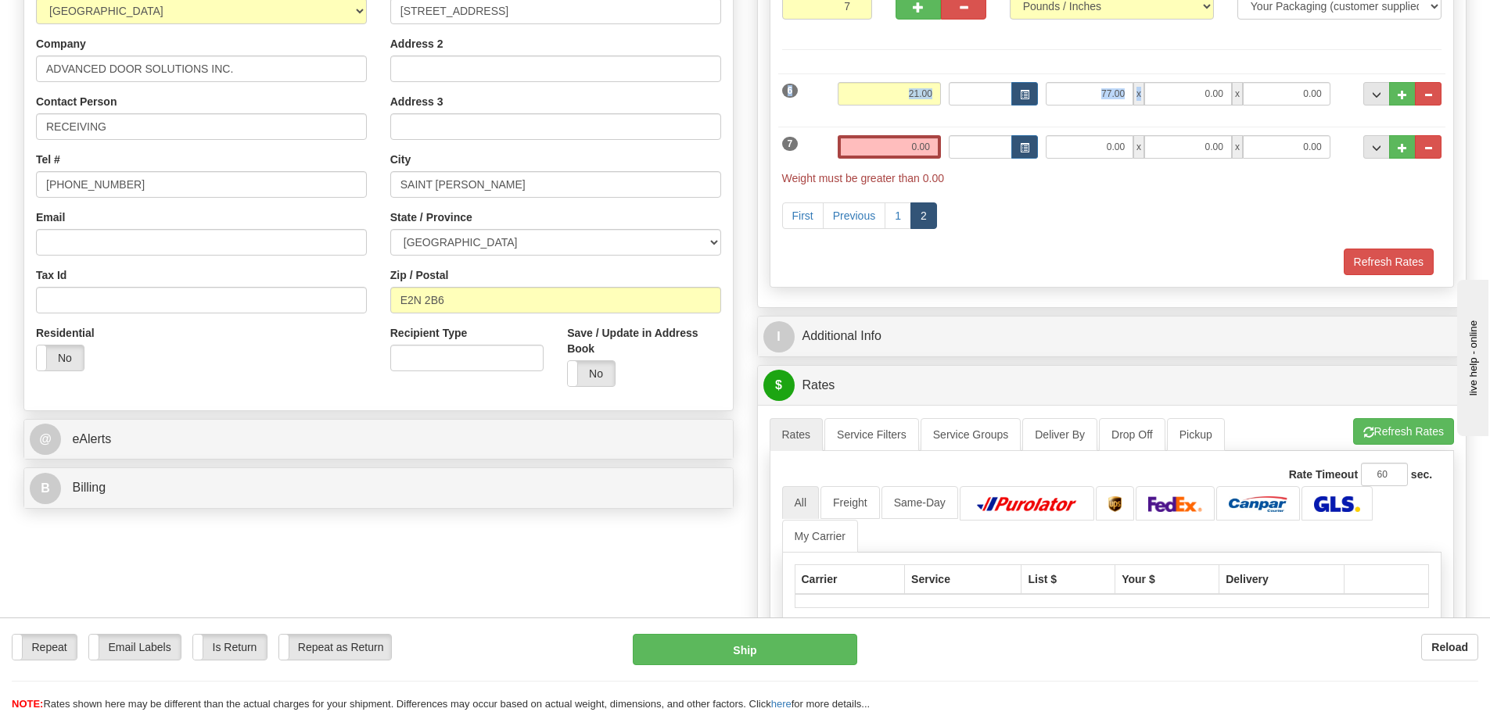
click at [1201, 102] on div "6 Weight 21.00 Dims Code Length Width Height" at bounding box center [1112, 92] width 668 height 52
click at [1201, 102] on input "0.00" at bounding box center [1188, 93] width 88 height 23
type input "9.00"
click at [1259, 101] on input "0.00" at bounding box center [1287, 93] width 88 height 23
type input "3.00"
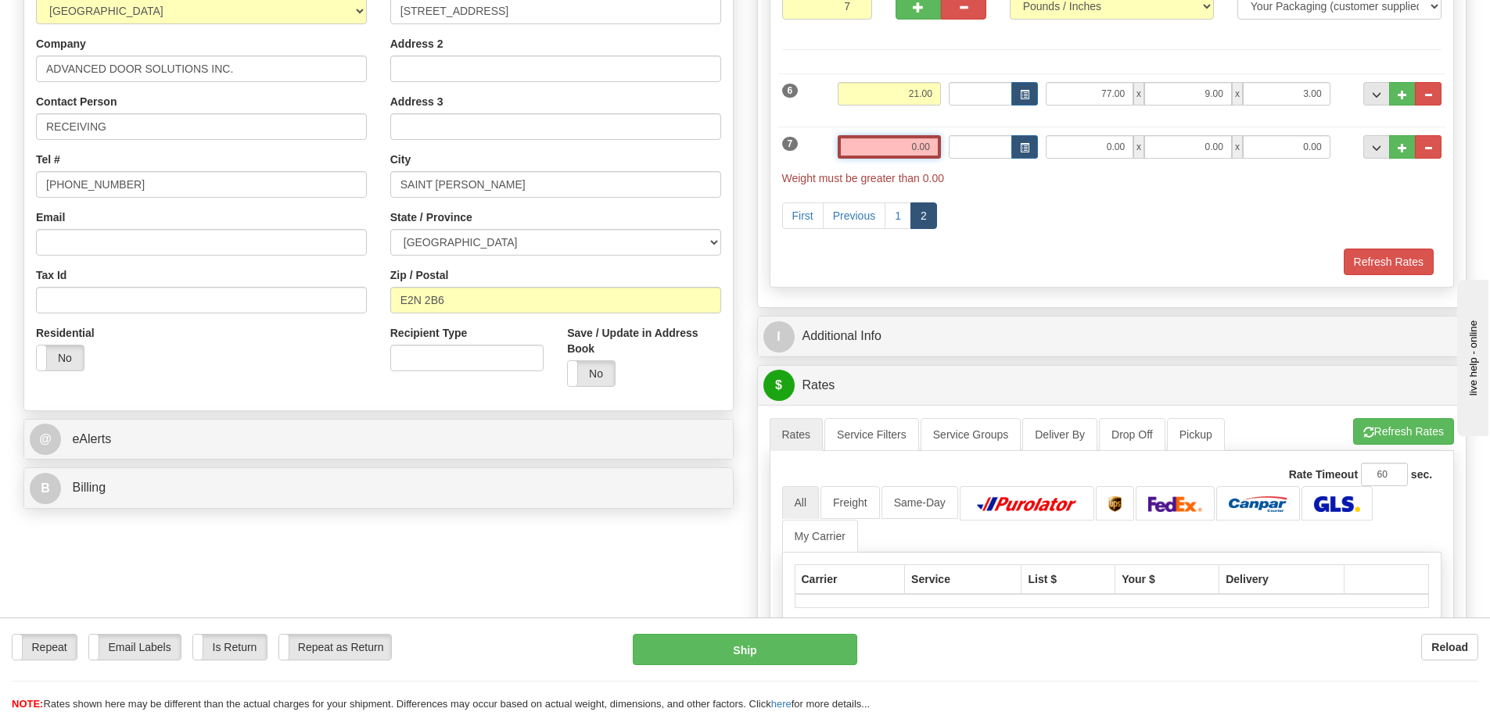
click at [857, 148] on input "0.00" at bounding box center [888, 146] width 103 height 23
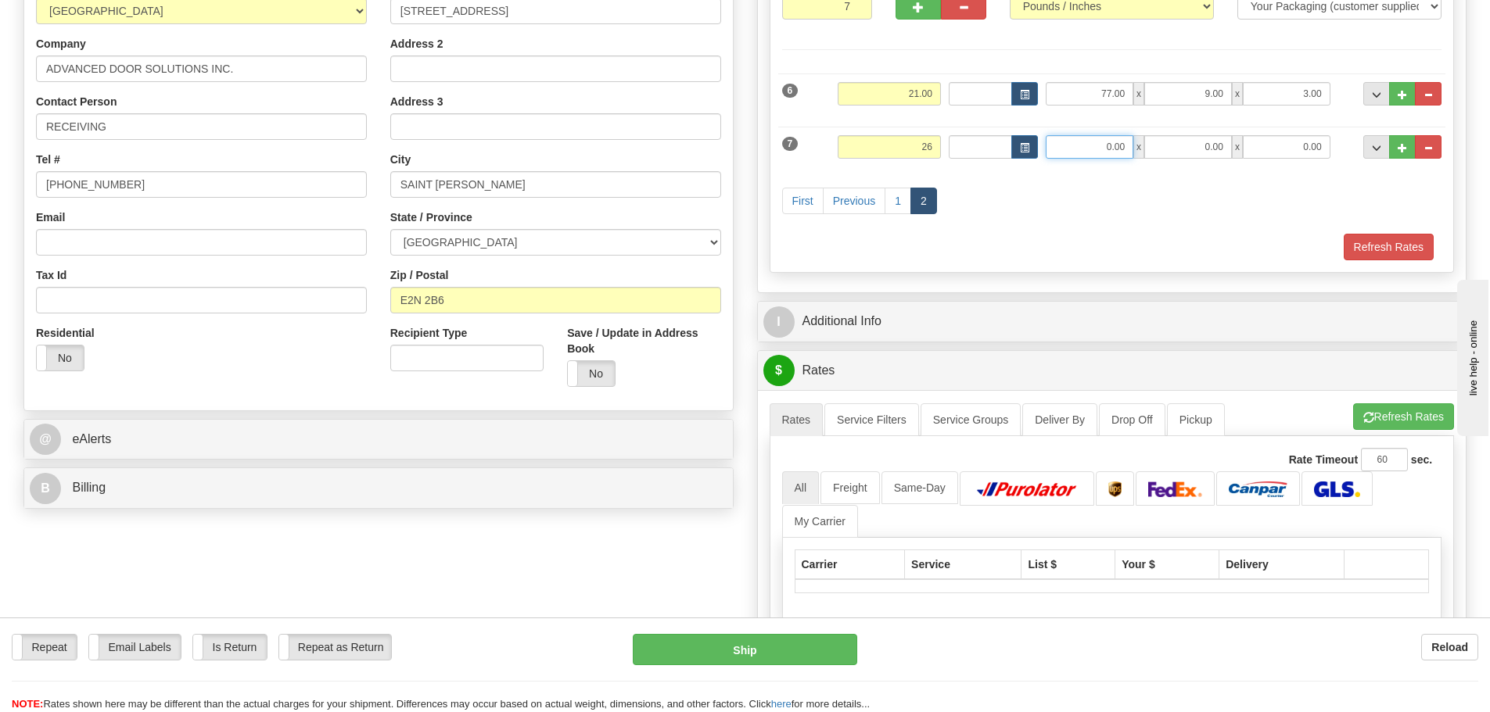
type input "26.00"
click at [1072, 139] on input "0.00" at bounding box center [1089, 146] width 88 height 23
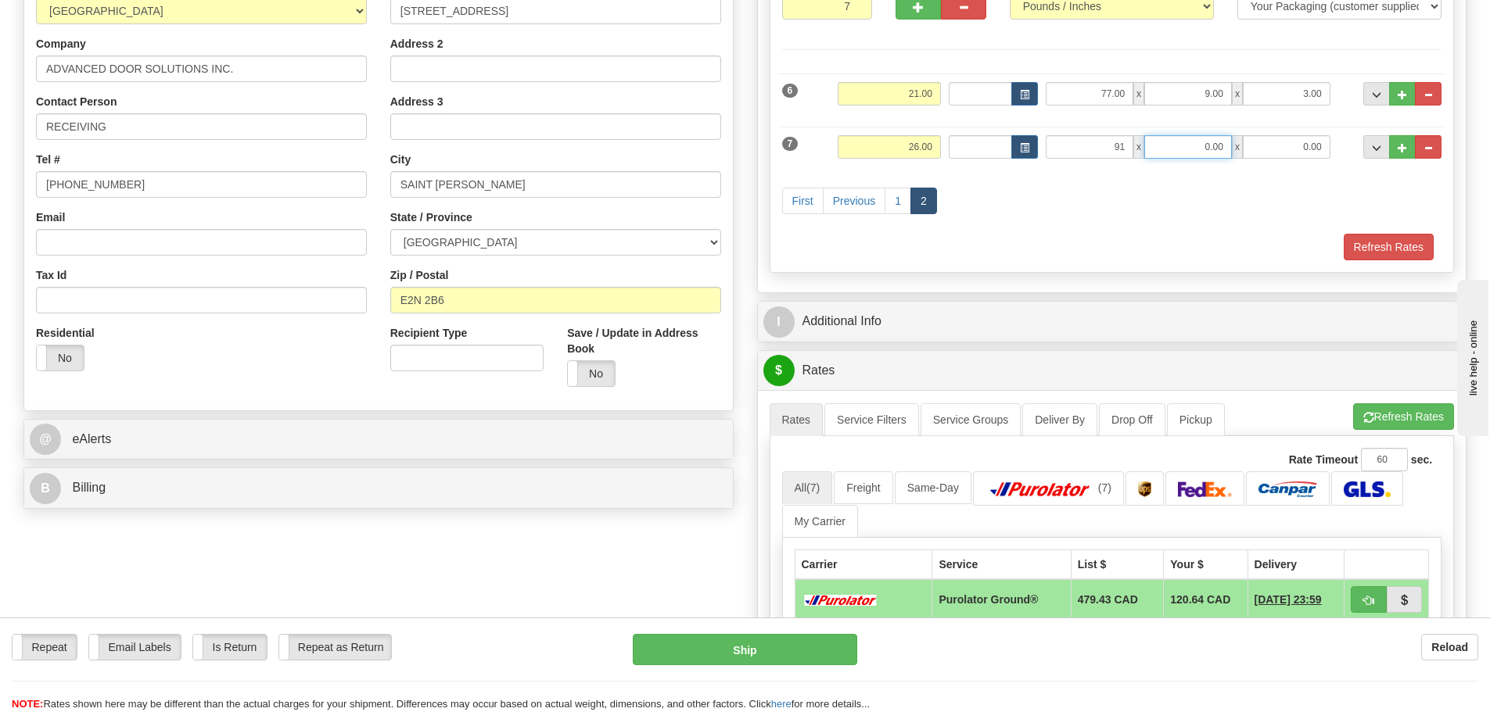
type input "91.00"
type input "5.50"
type input "5.00"
click at [1351, 241] on button "Refresh Rates" at bounding box center [1388, 247] width 90 height 27
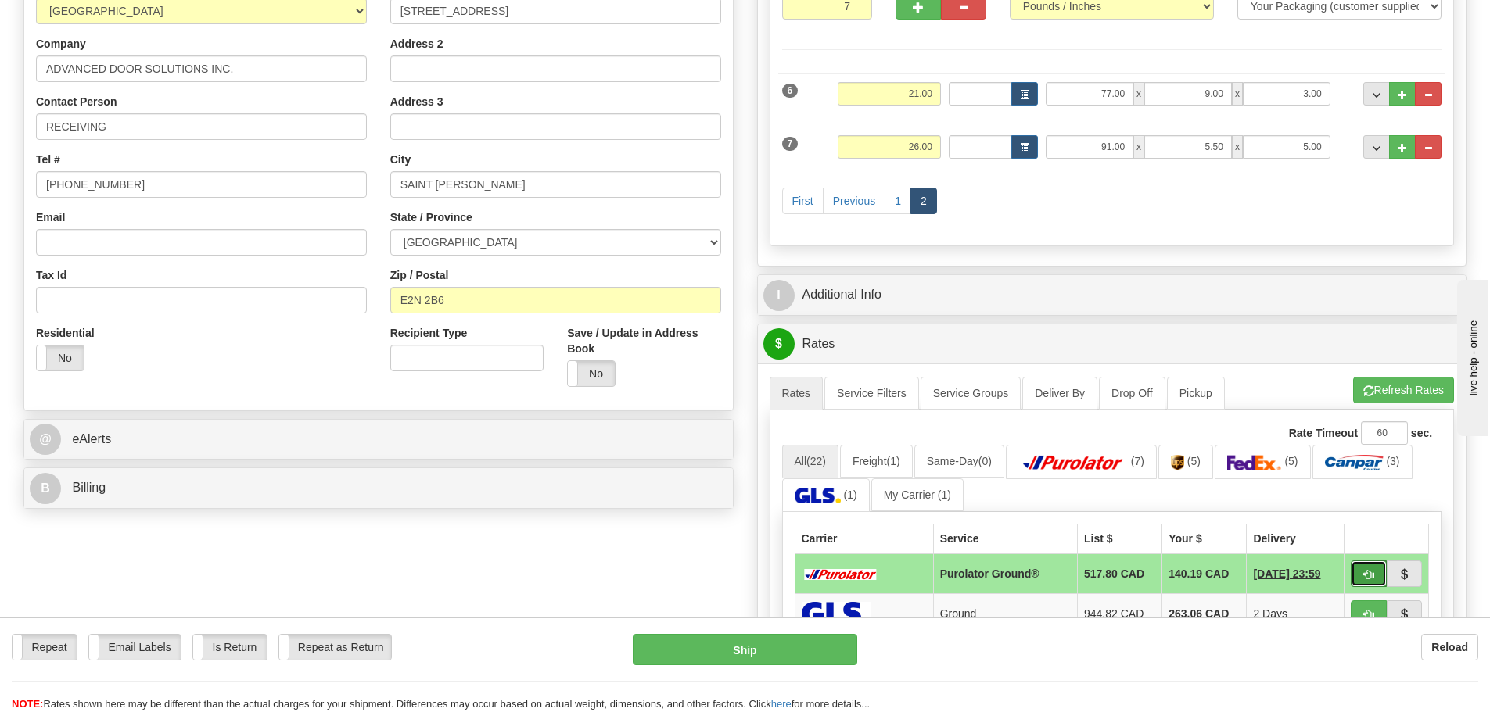
click at [1375, 577] on button "button" at bounding box center [1368, 574] width 36 height 27
type input "260"
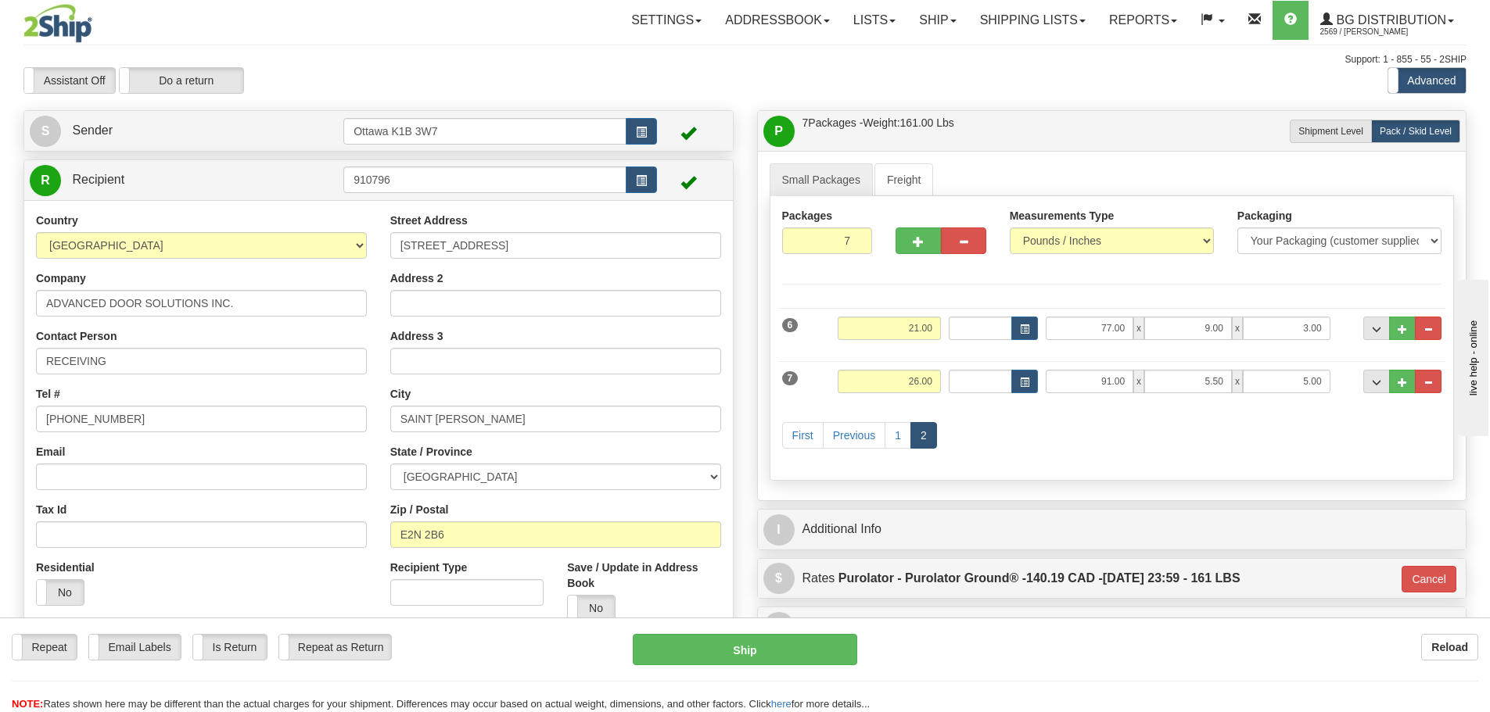
scroll to position [78, 0]
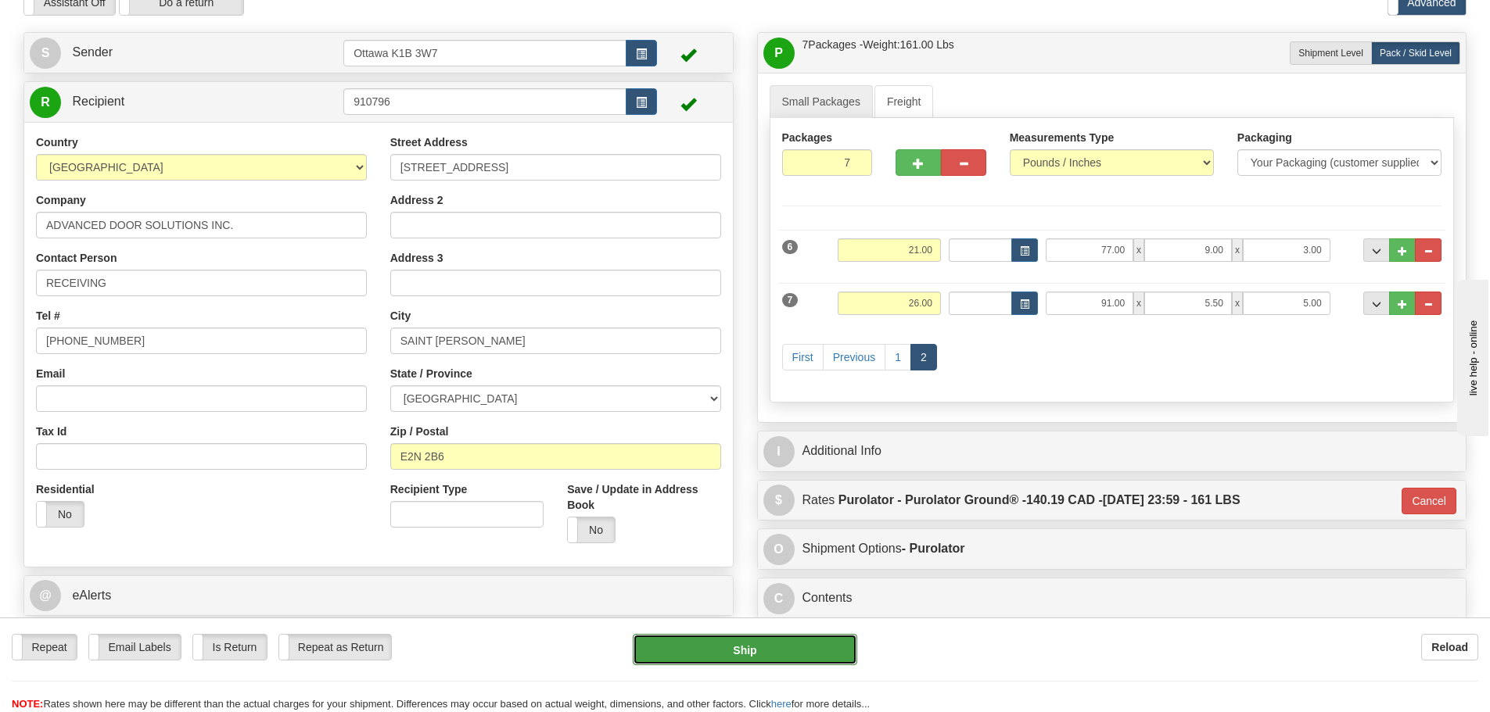
click at [821, 656] on button "Ship" at bounding box center [745, 649] width 224 height 31
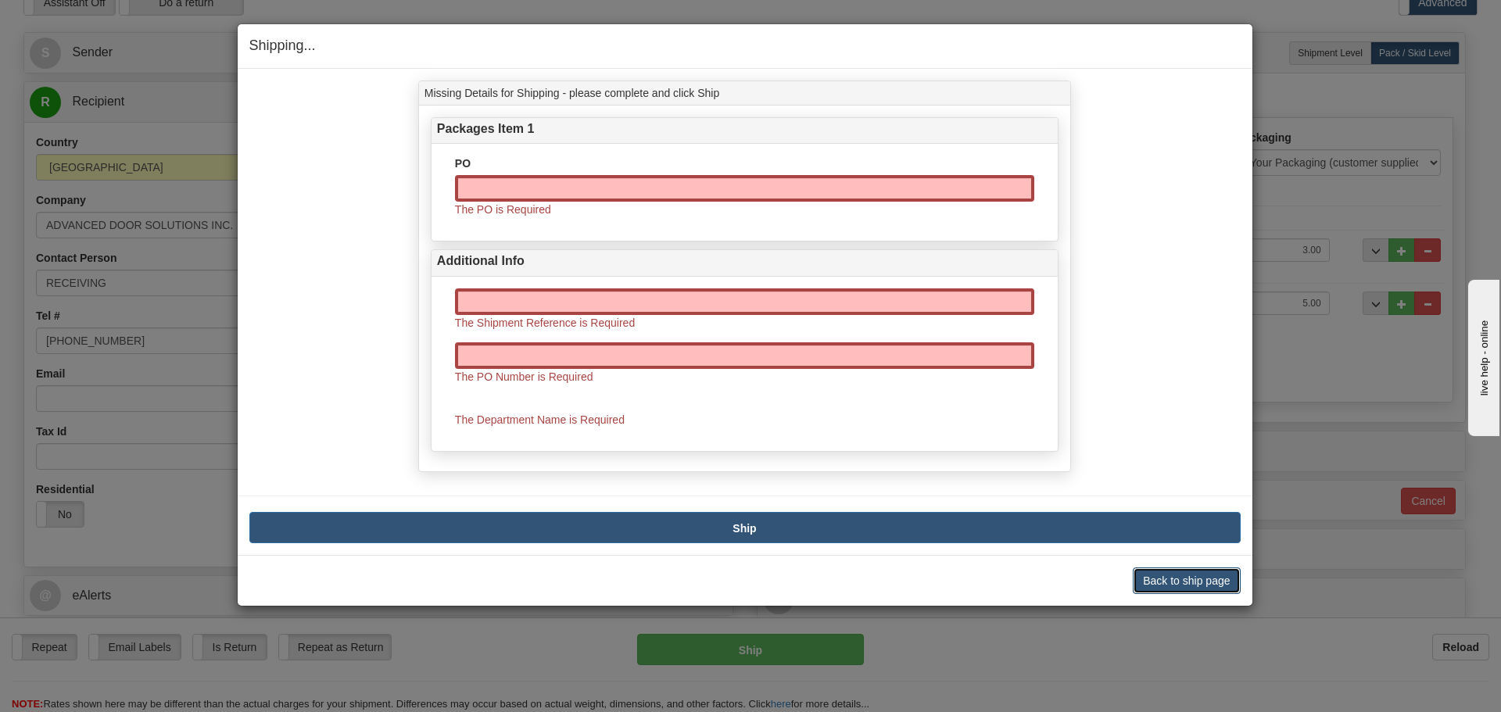
click at [1183, 586] on button "Back to ship page" at bounding box center [1186, 581] width 107 height 27
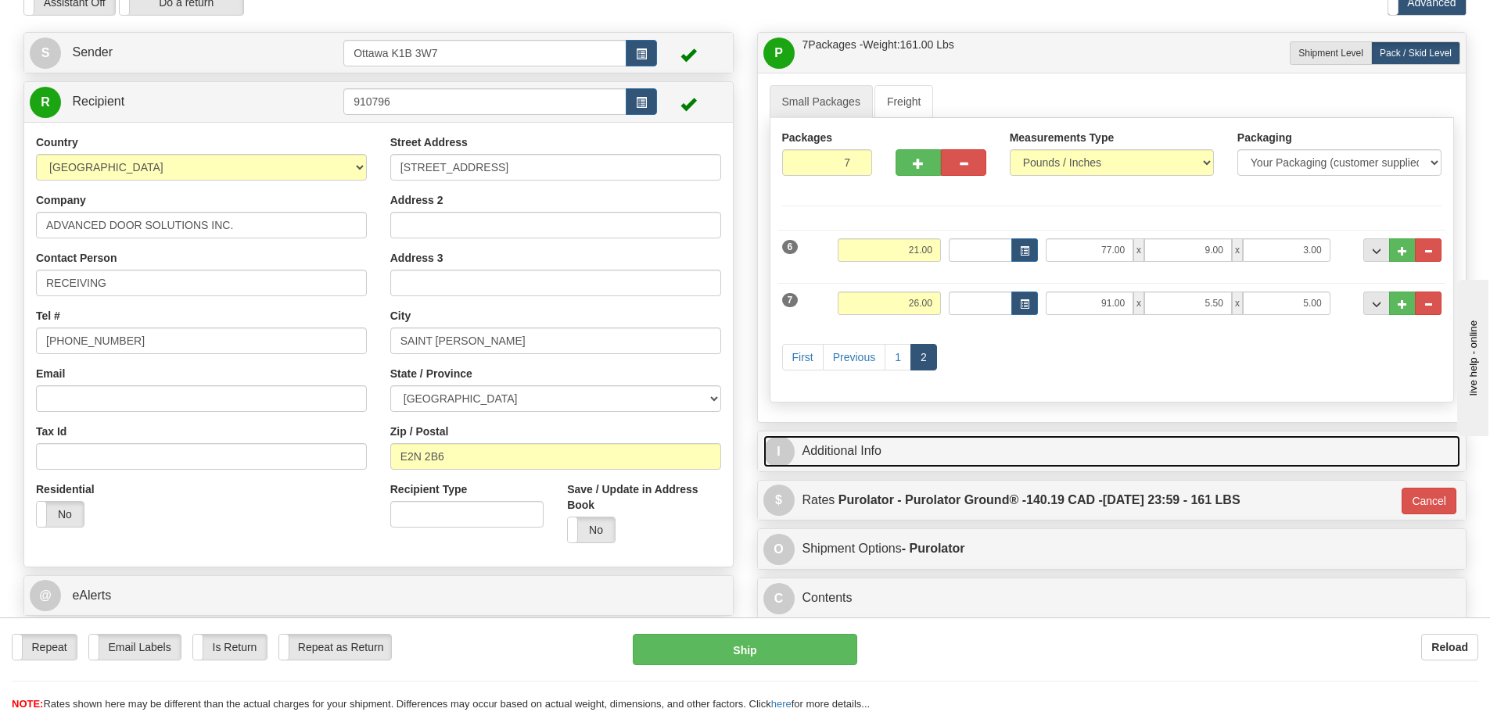
click at [974, 458] on link "I Additional Info" at bounding box center [1112, 452] width 698 height 32
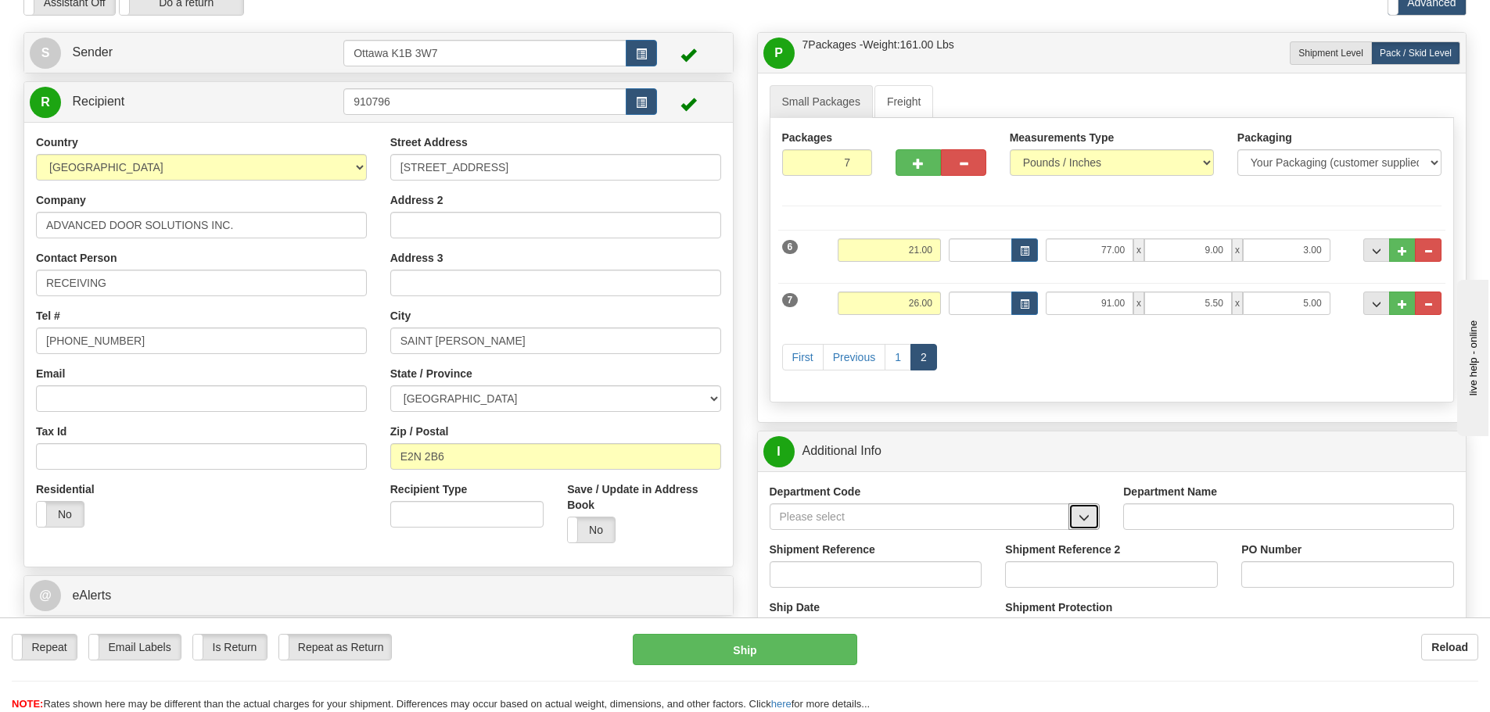
click at [1078, 521] on button "button" at bounding box center [1083, 517] width 31 height 27
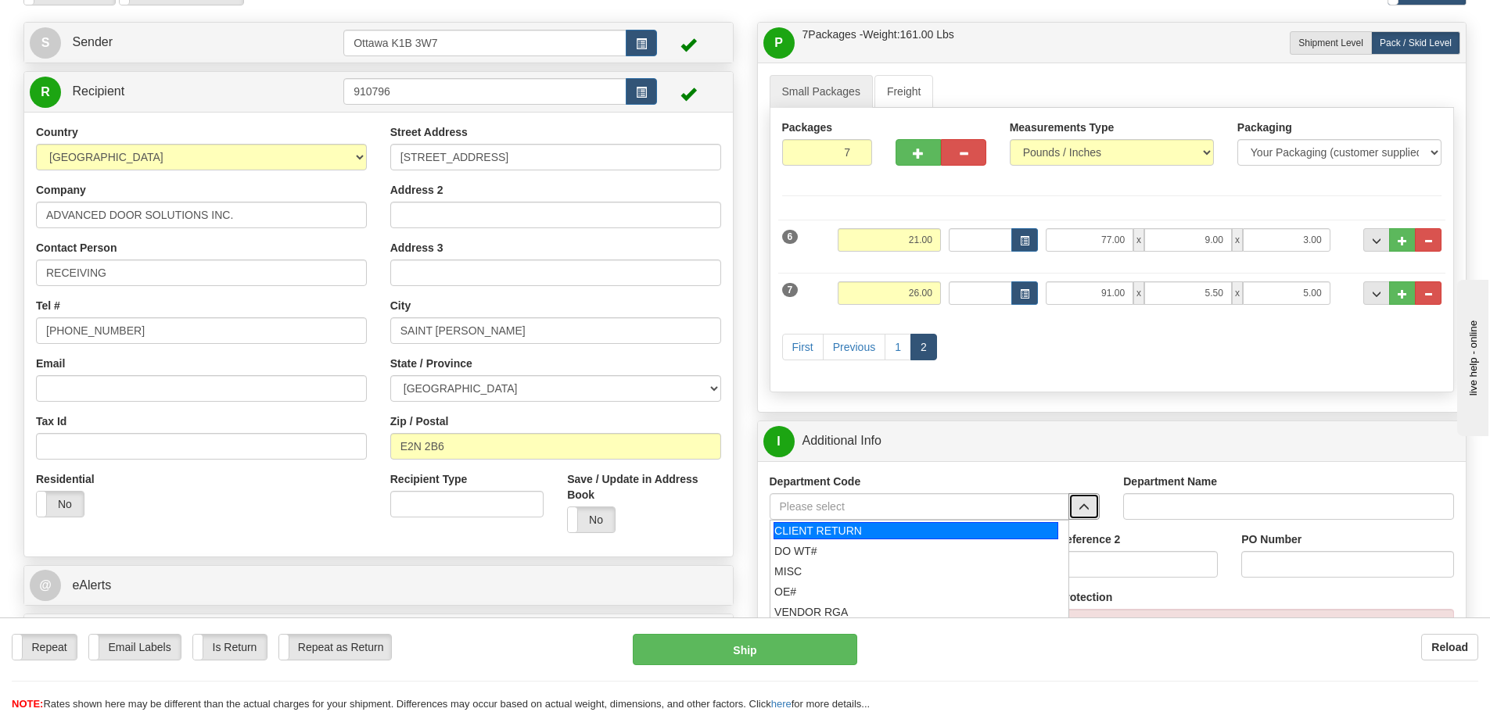
scroll to position [156, 0]
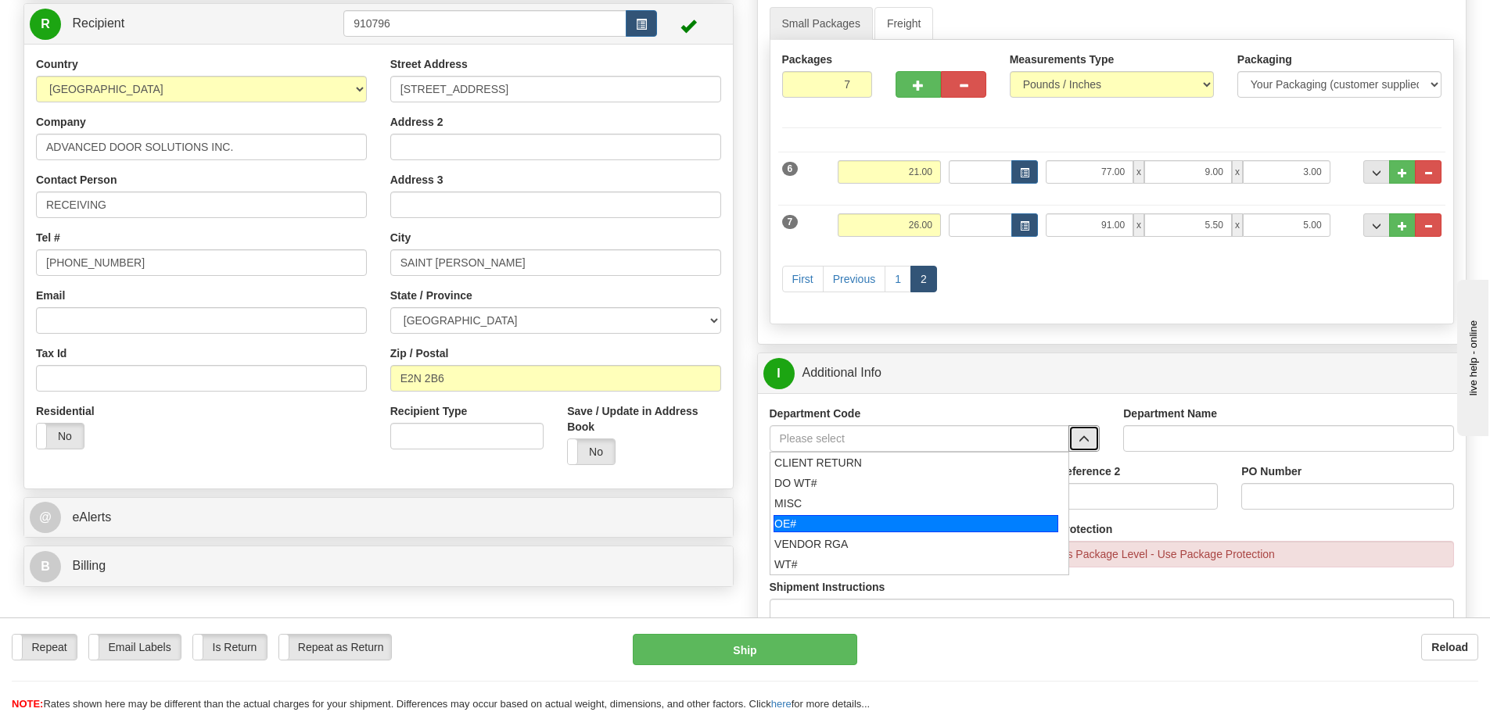
click at [891, 525] on div "OE#" at bounding box center [915, 523] width 285 height 17
type input "OE#"
type input "ORDERS"
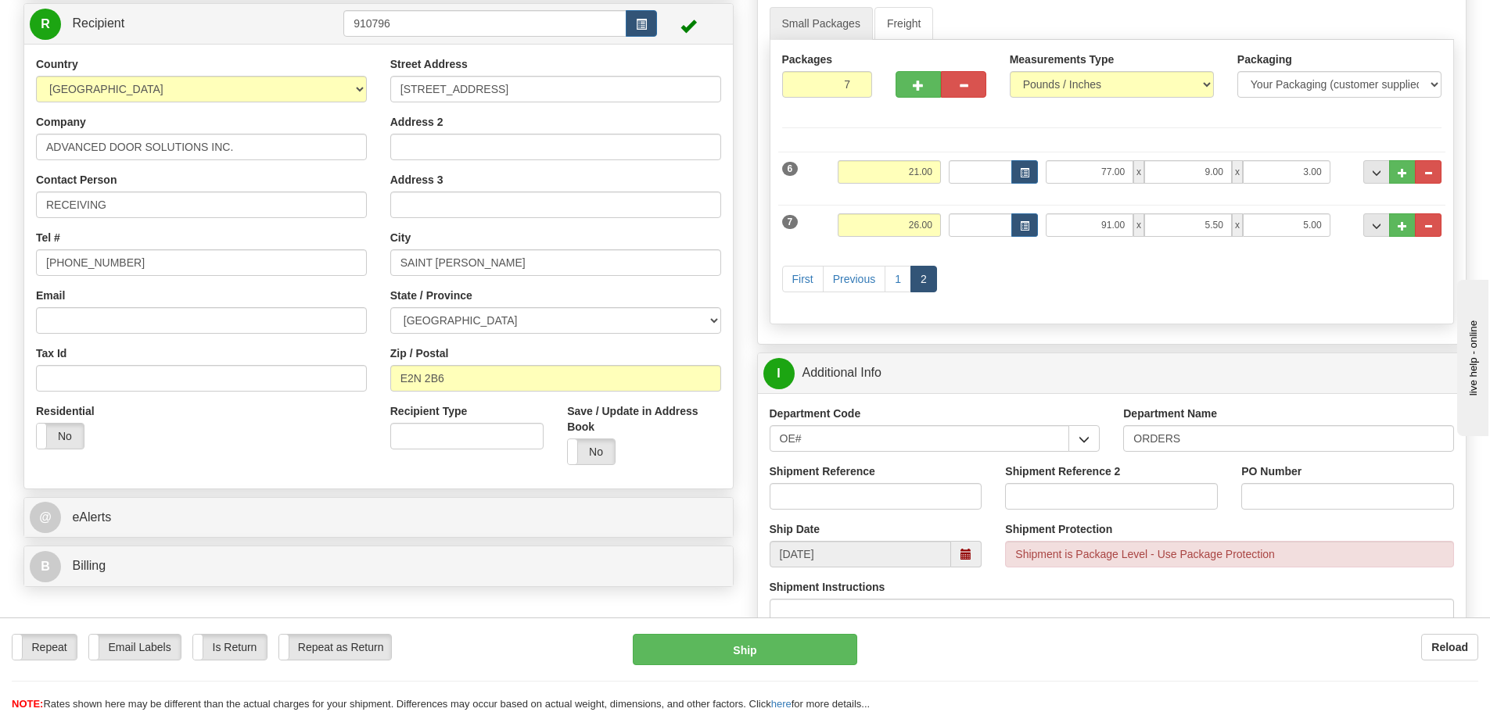
drag, startPoint x: 862, startPoint y: 521, endPoint x: 857, endPoint y: 507, distance: 14.8
click at [862, 520] on div "Department Code OE# CLIENT RETURN DO WT# MISC OE# VENDOR RGA WT# Department Nam…" at bounding box center [1112, 521] width 708 height 256
click at [857, 506] on input "Shipment Reference" at bounding box center [875, 496] width 213 height 27
type input "10203131-00"
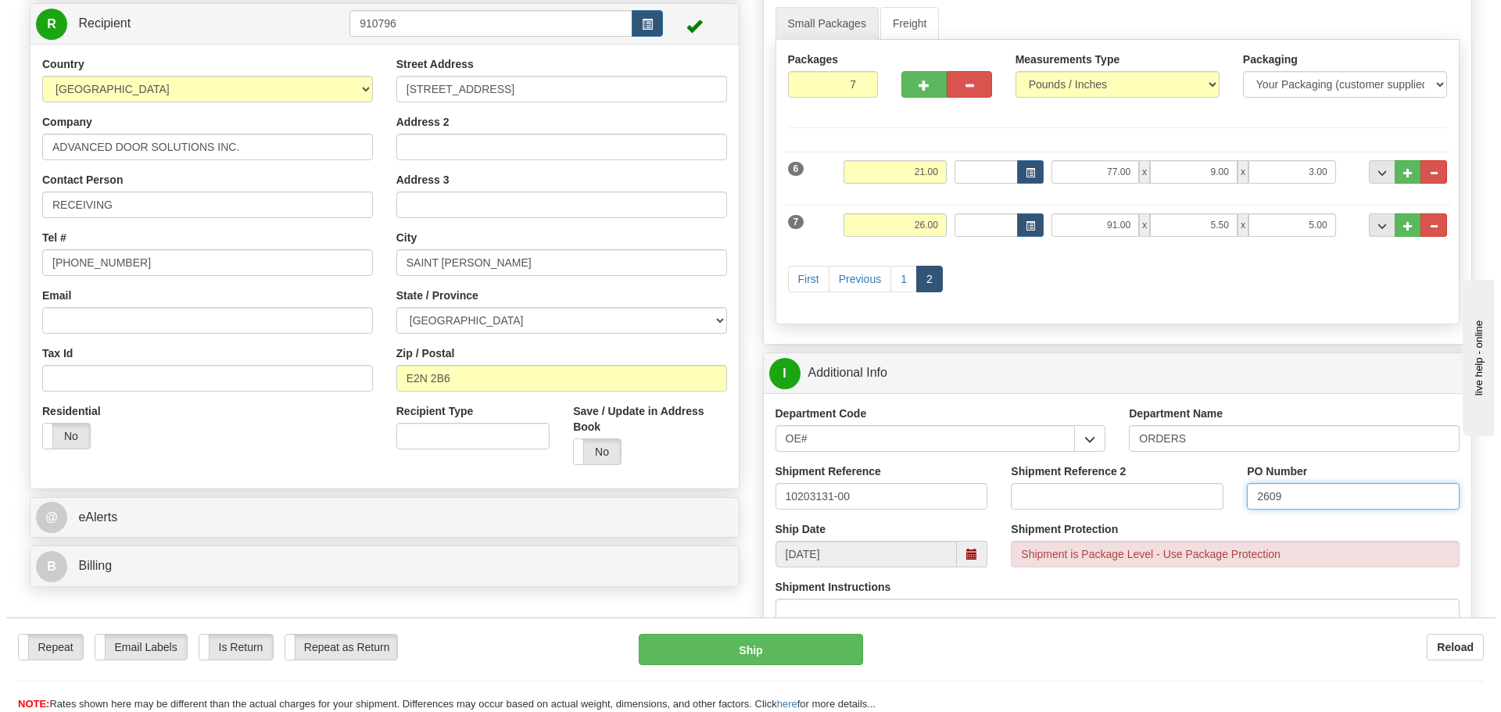
scroll to position [235, 0]
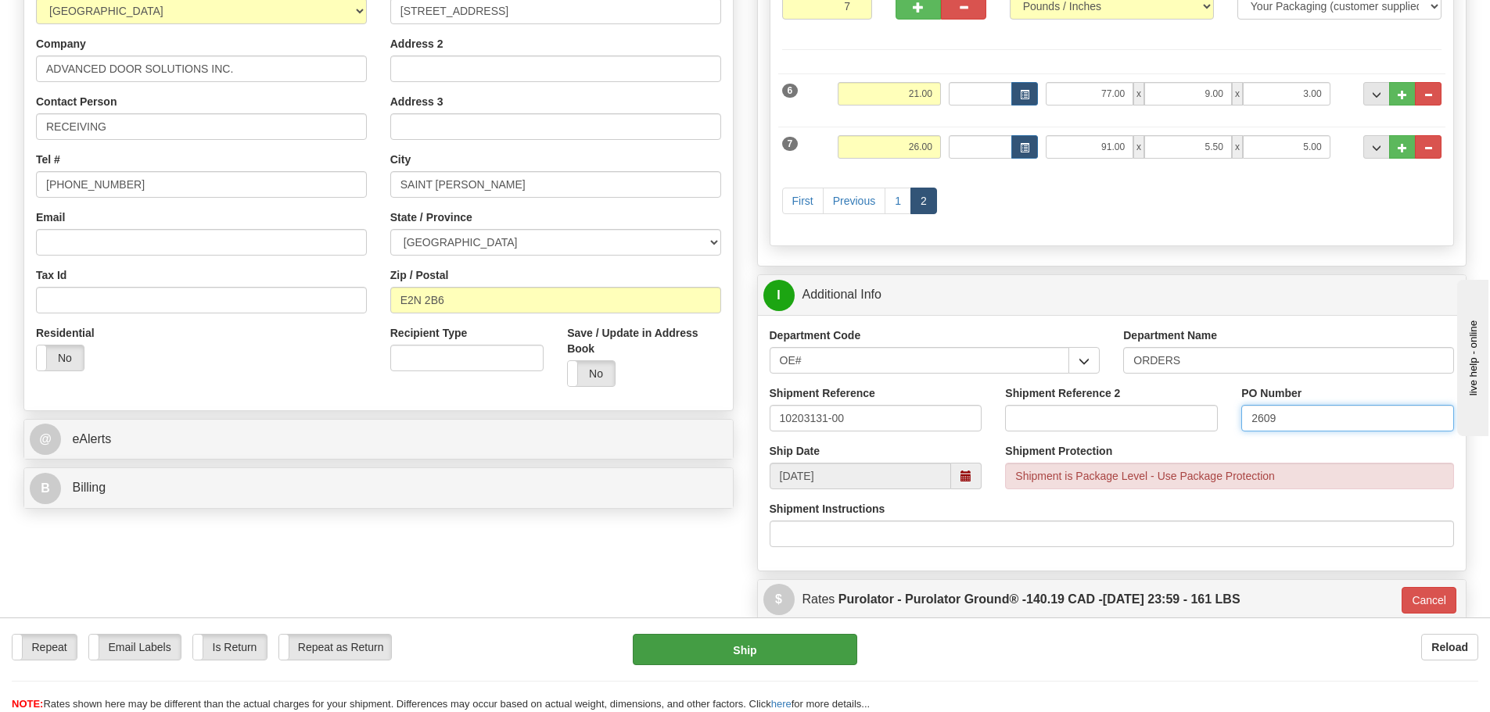
type input "2609"
click at [854, 643] on button "Ship" at bounding box center [745, 649] width 224 height 31
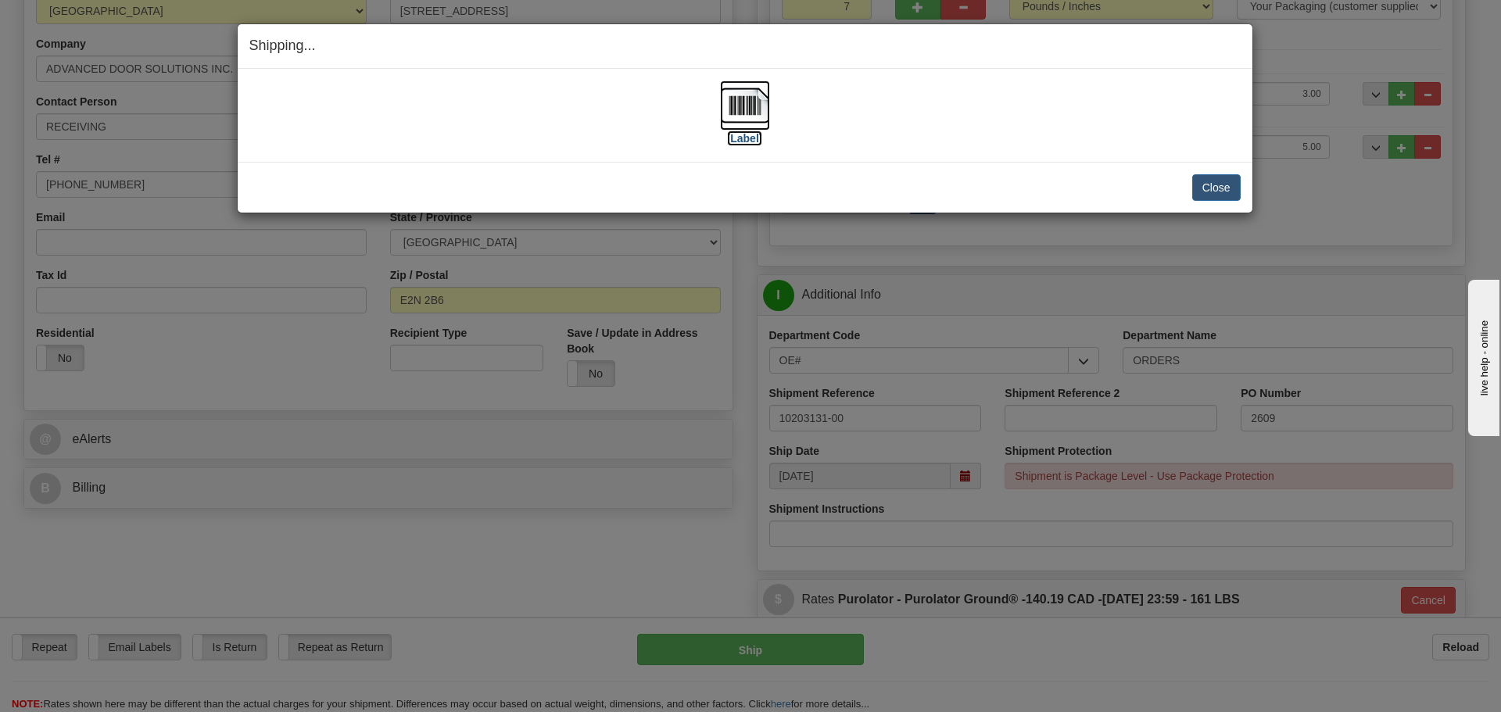
click at [740, 134] on label "[Label]" at bounding box center [745, 139] width 36 height 16
click at [1207, 186] on button "Close" at bounding box center [1216, 187] width 48 height 27
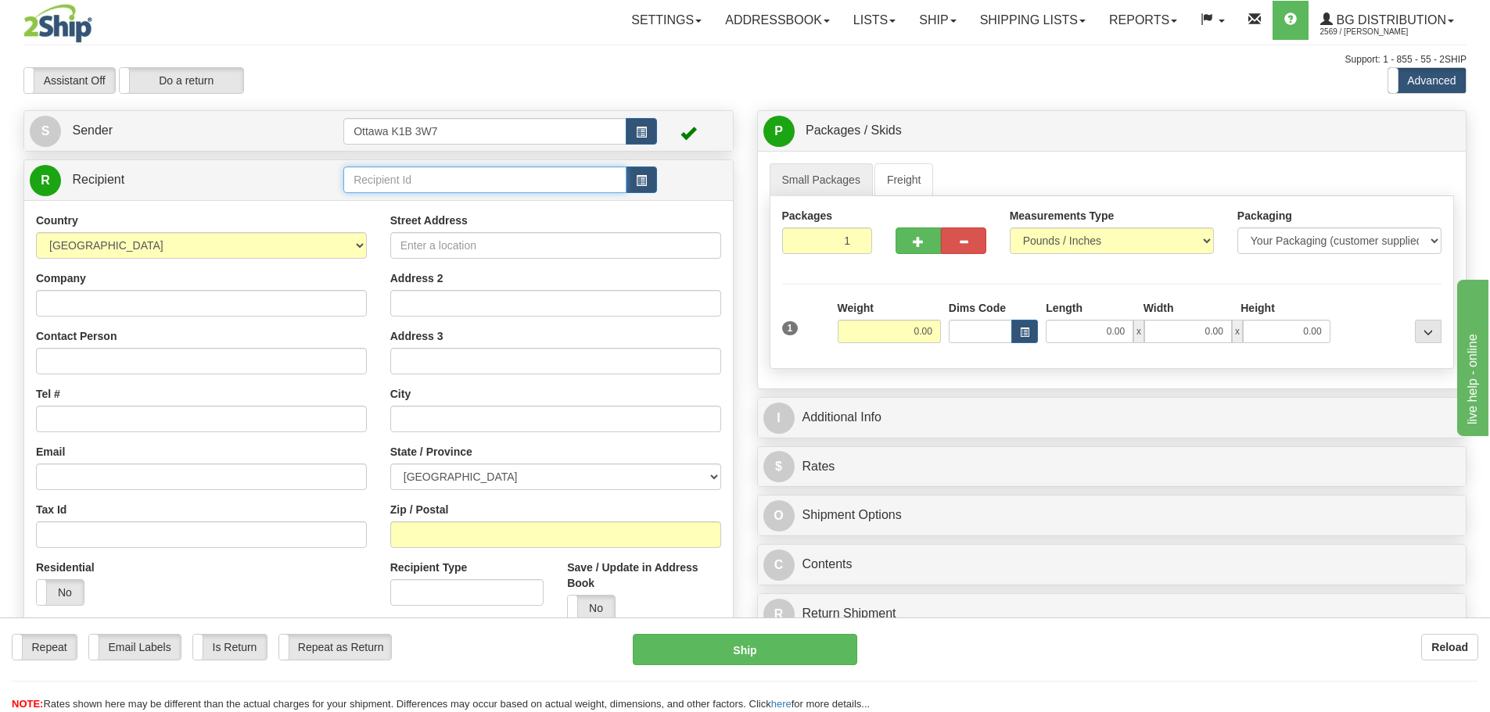
click at [425, 183] on input "text" at bounding box center [484, 180] width 283 height 27
type input "910471"
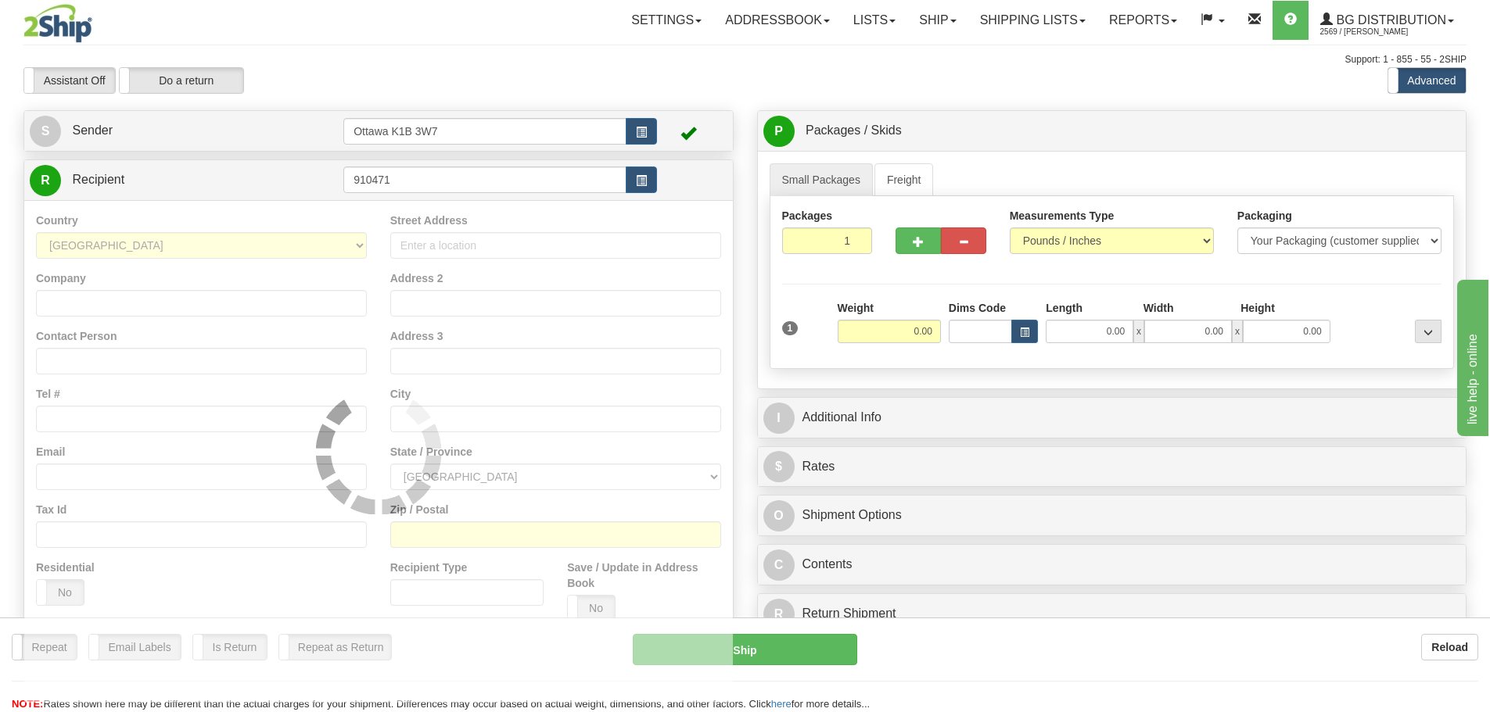
click at [800, 79] on div "Assistant On Assistant Off Do a return Do a return Previous Next Standard Advan…" at bounding box center [745, 80] width 1466 height 27
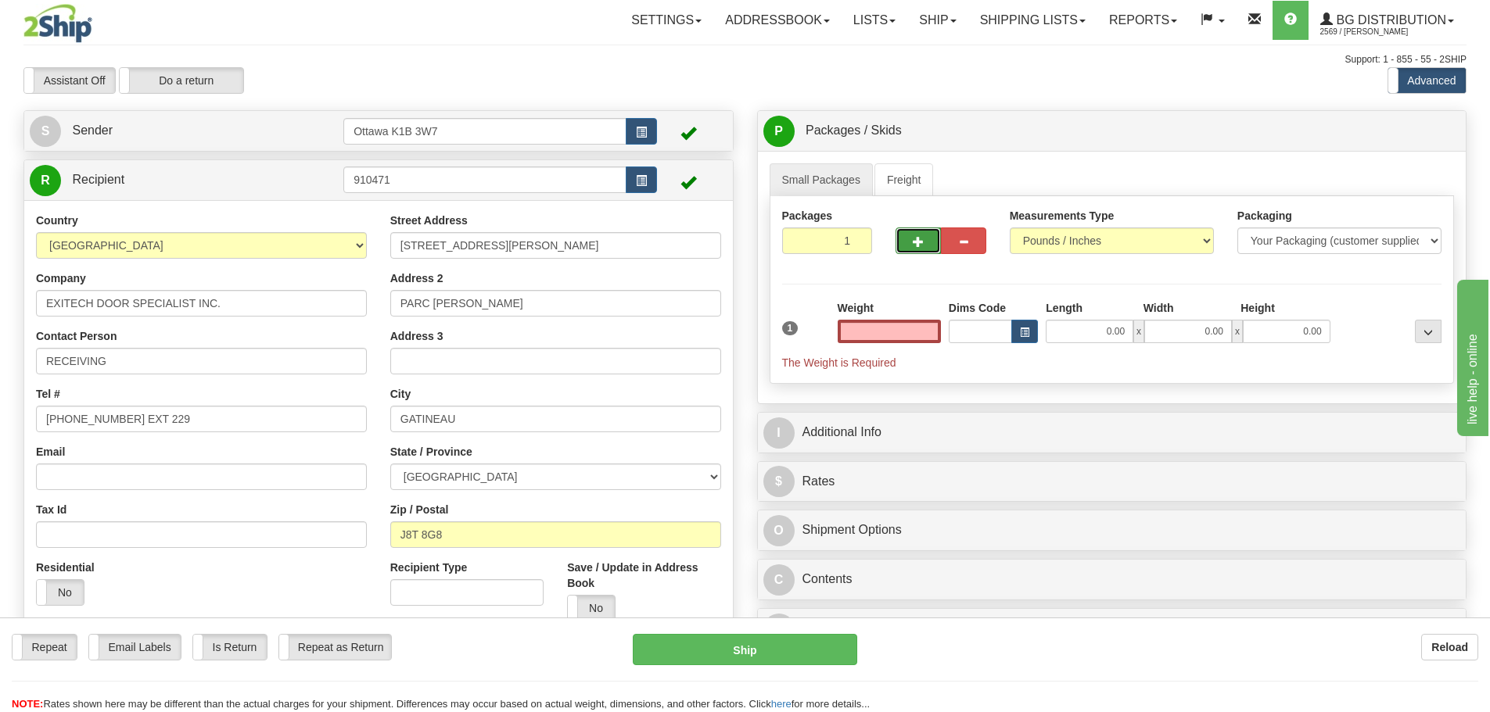
type input "0.00"
click at [915, 249] on button "button" at bounding box center [917, 241] width 45 height 27
type input "3"
click at [1377, 129] on label "Pack / Skid Level Pack.." at bounding box center [1415, 131] width 89 height 23
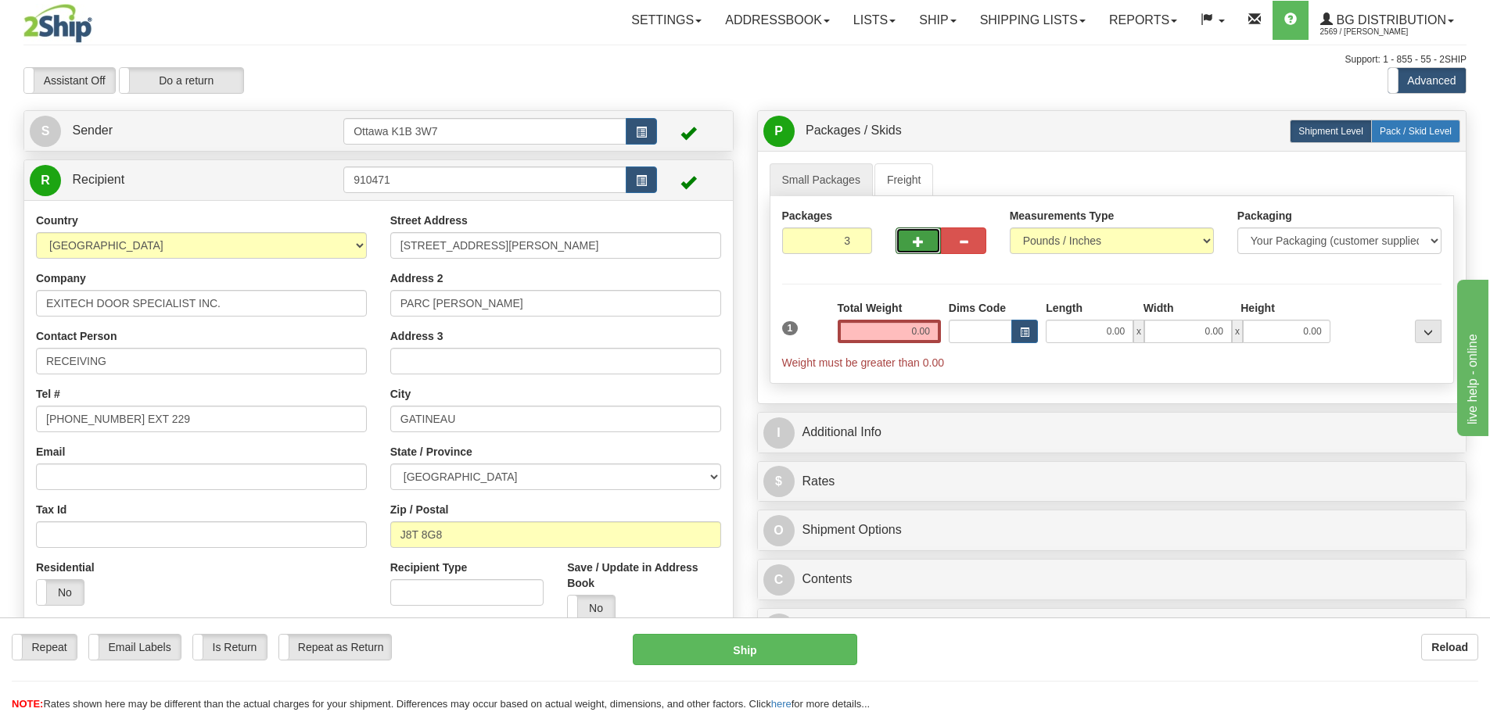
radio input "true"
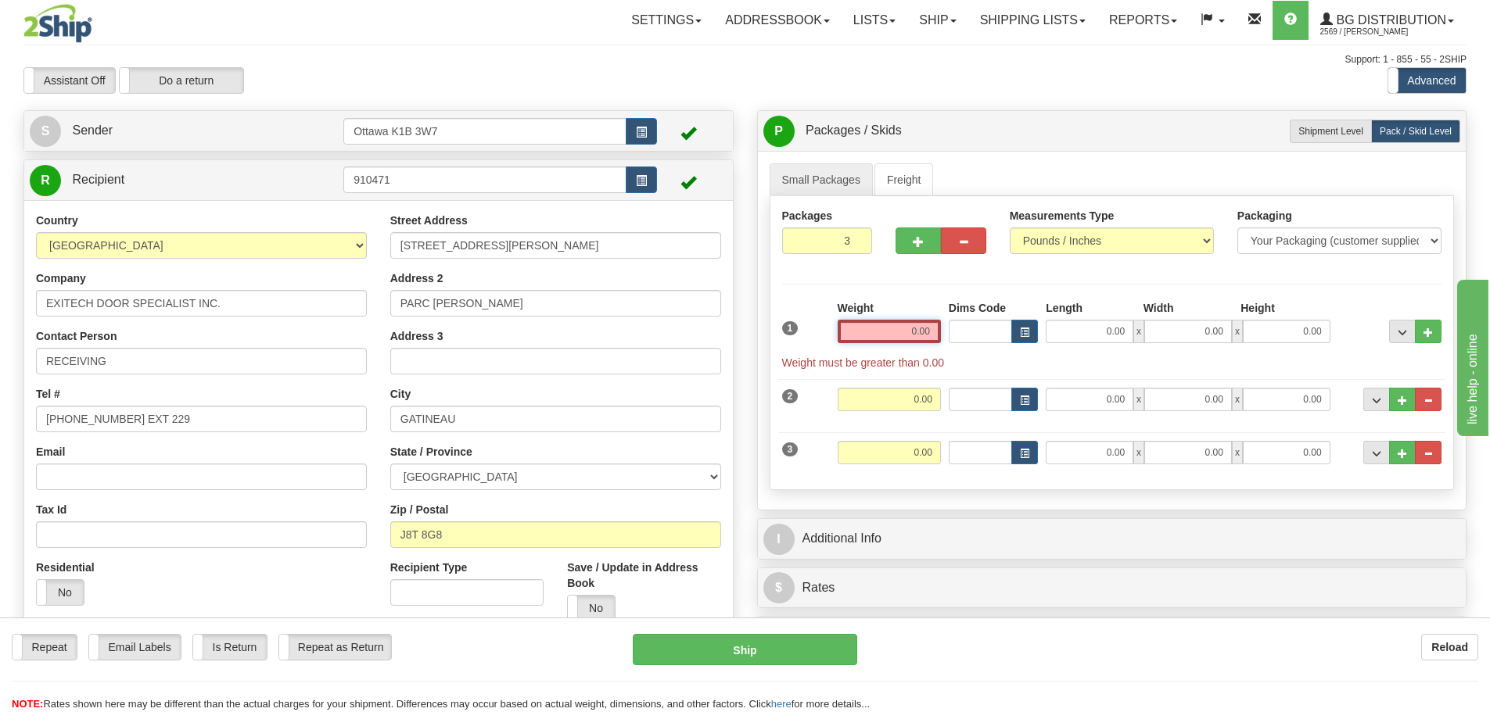
click at [916, 332] on input "0.00" at bounding box center [888, 331] width 103 height 23
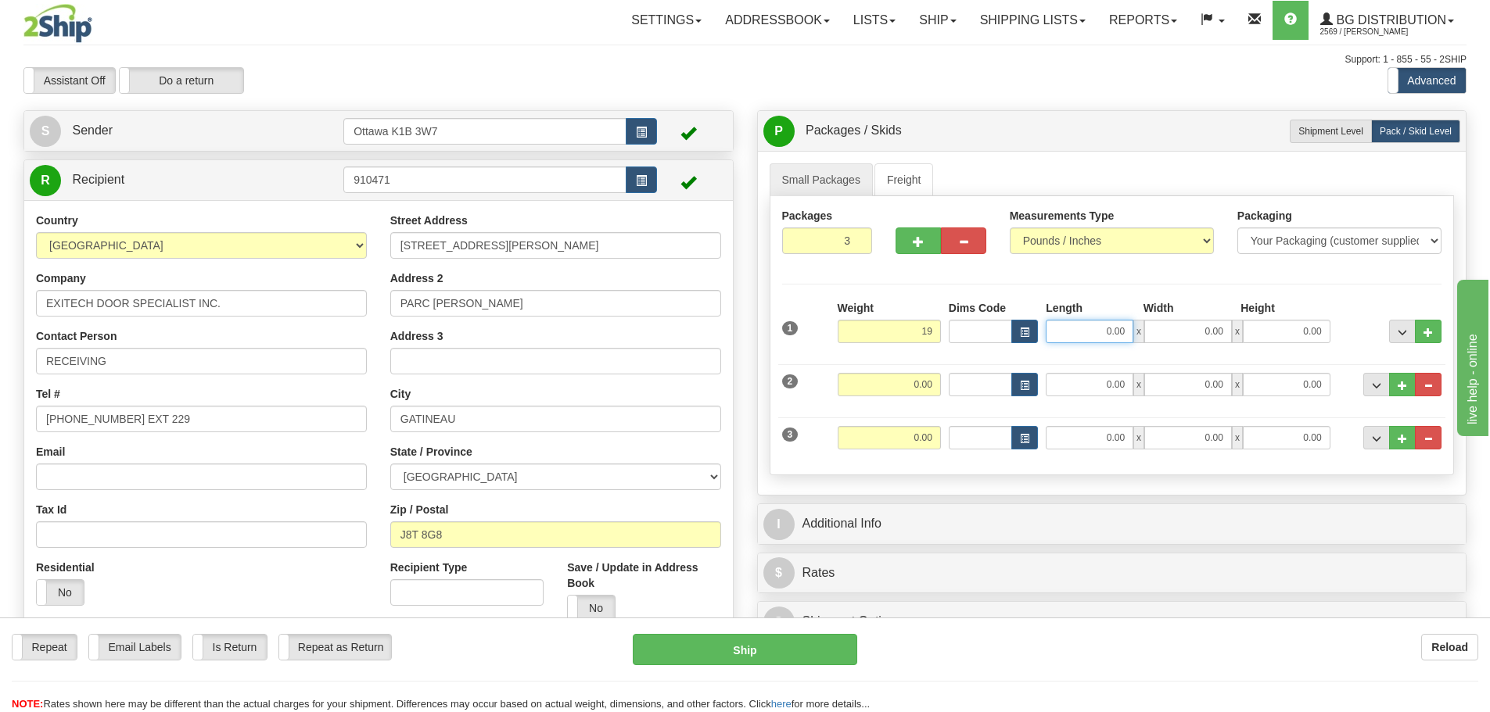
type input "19.00"
click at [1079, 327] on input "0.00" at bounding box center [1089, 331] width 88 height 23
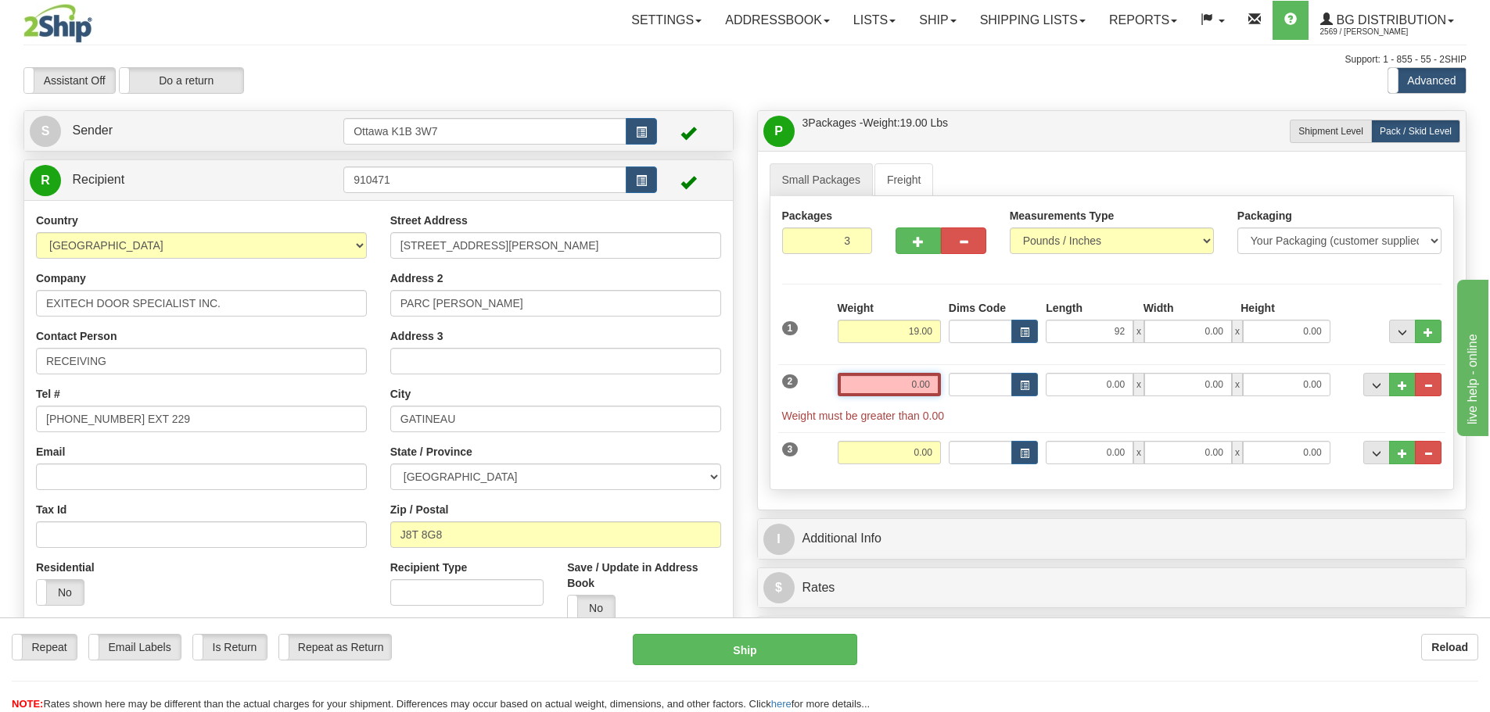
type input "92.00"
click at [888, 389] on input "0.00" at bounding box center [888, 384] width 103 height 23
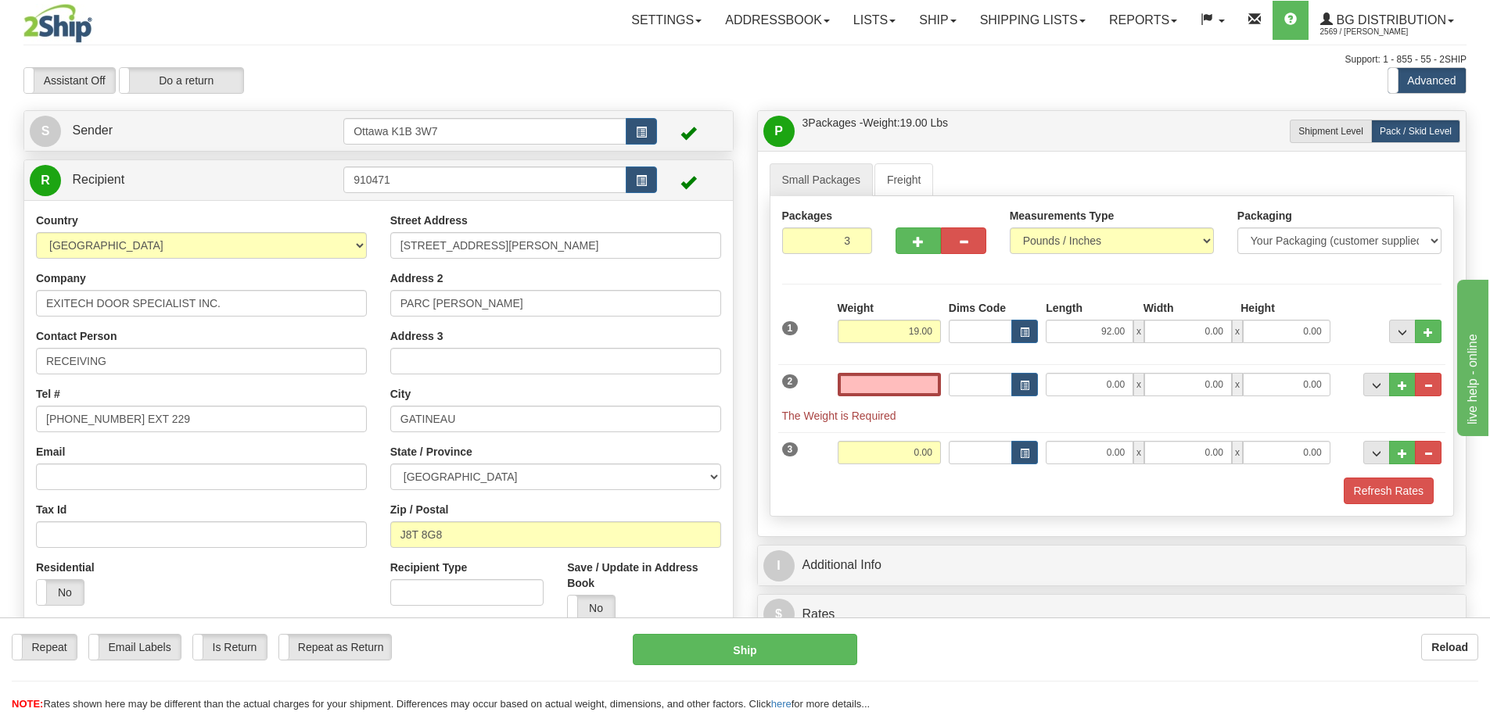
type input "0.00"
drag, startPoint x: 823, startPoint y: 245, endPoint x: 855, endPoint y: 249, distance: 32.4
click at [855, 249] on input "3" at bounding box center [827, 241] width 91 height 27
type input "8"
click at [896, 275] on div "Packages 8 3 Measurements Type" at bounding box center [1111, 356] width 685 height 321
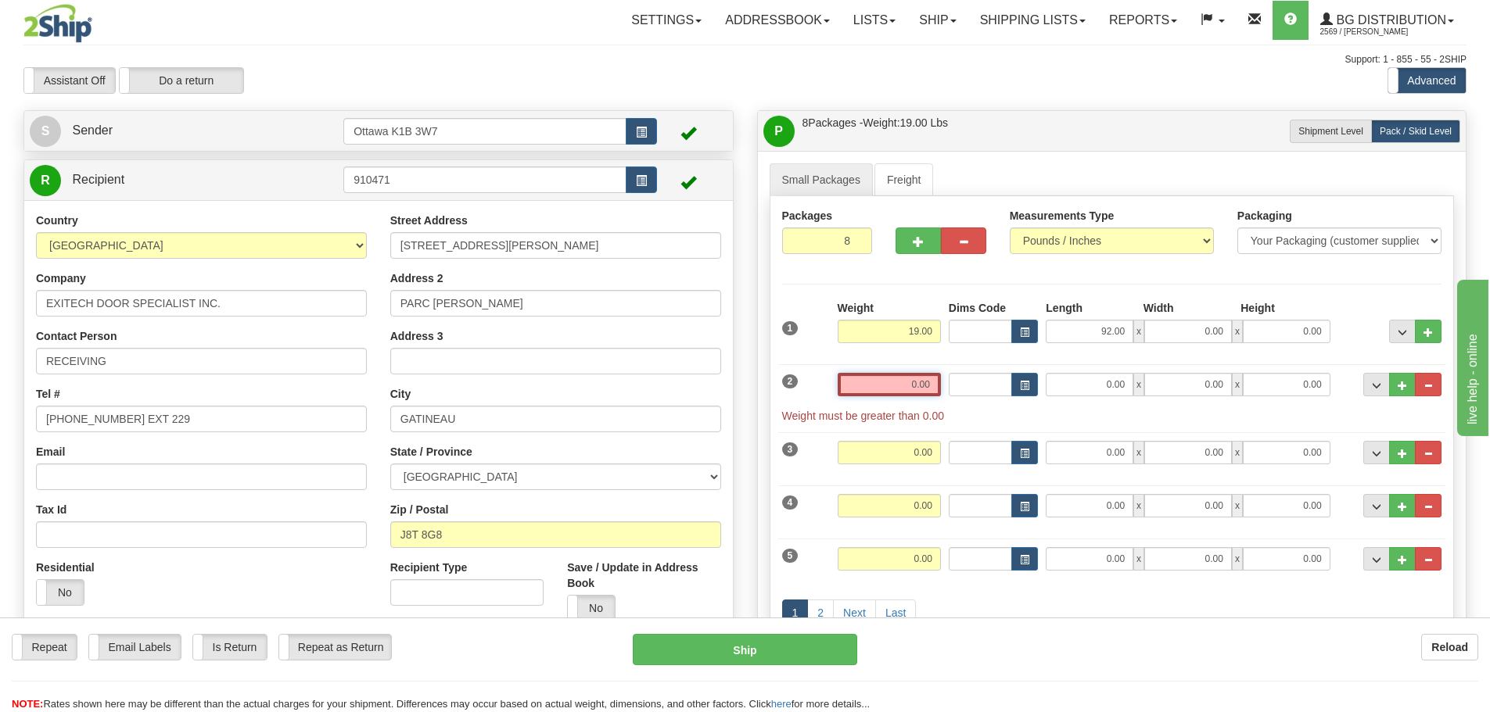
click at [893, 382] on input "0.00" at bounding box center [888, 384] width 103 height 23
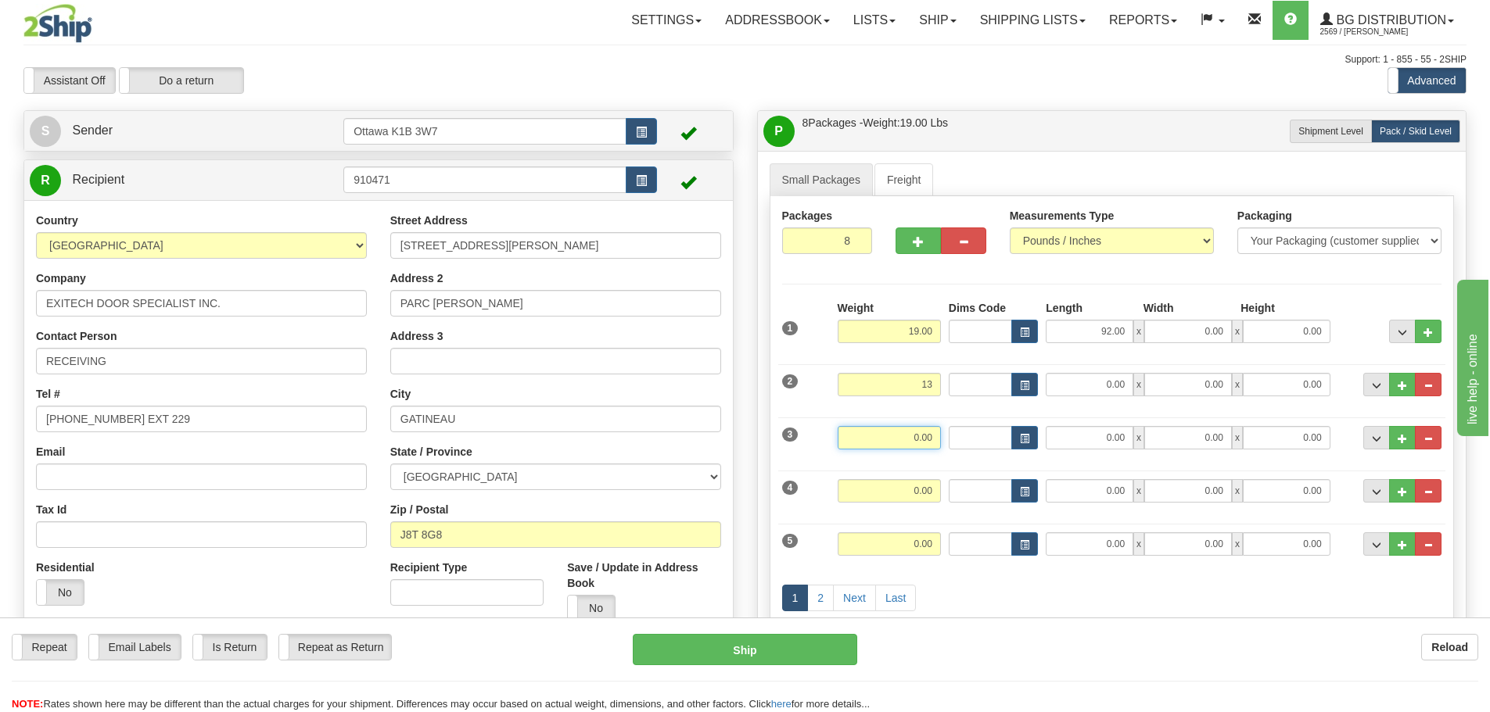
type input "13.00"
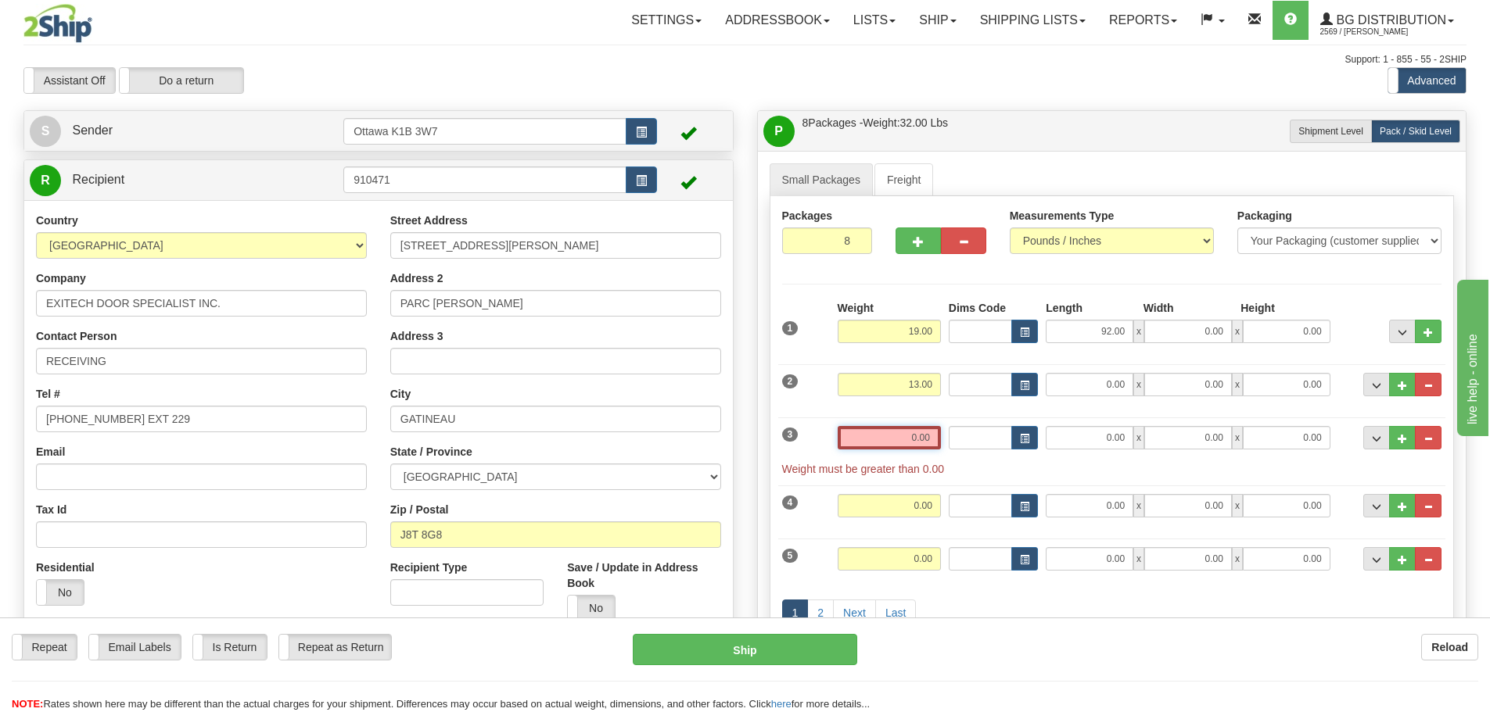
click at [916, 426] on input "0.00" at bounding box center [888, 437] width 103 height 23
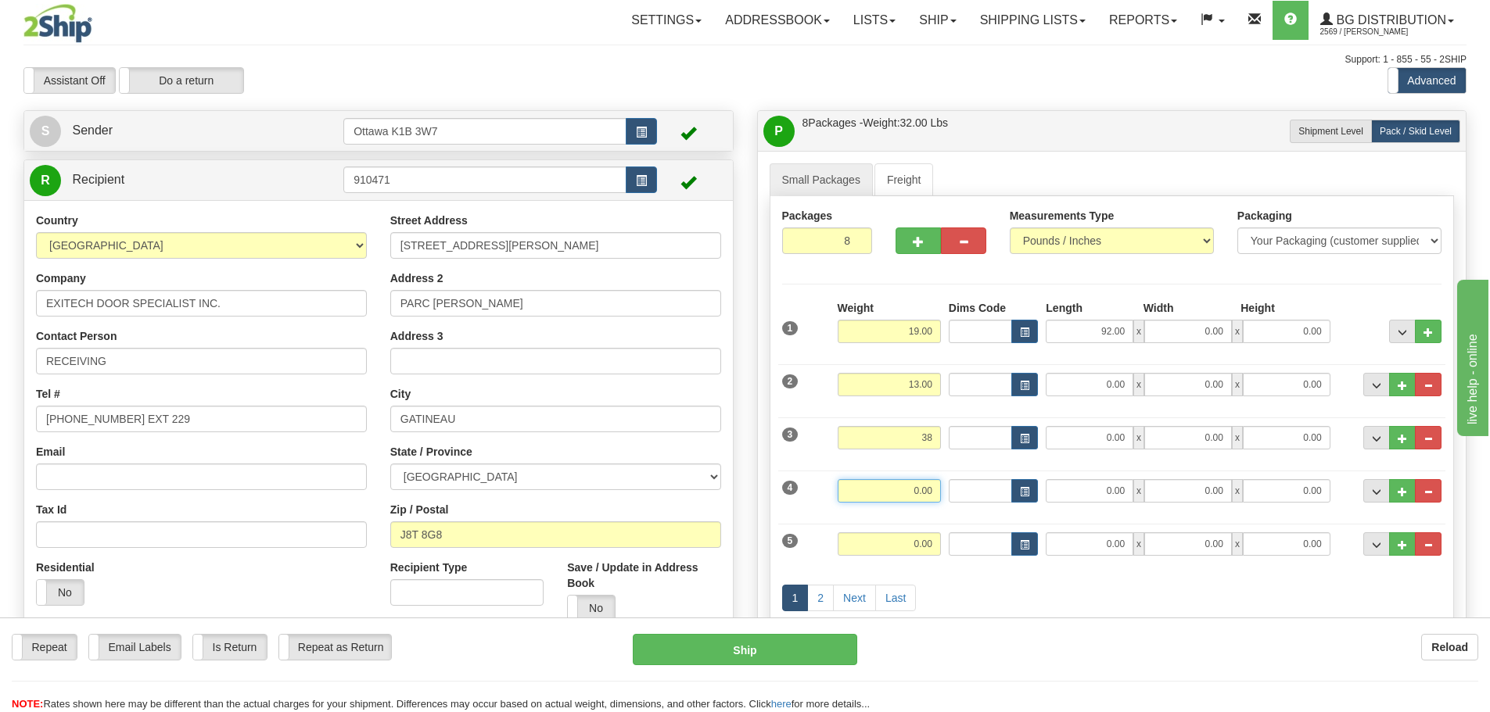
type input "38.00"
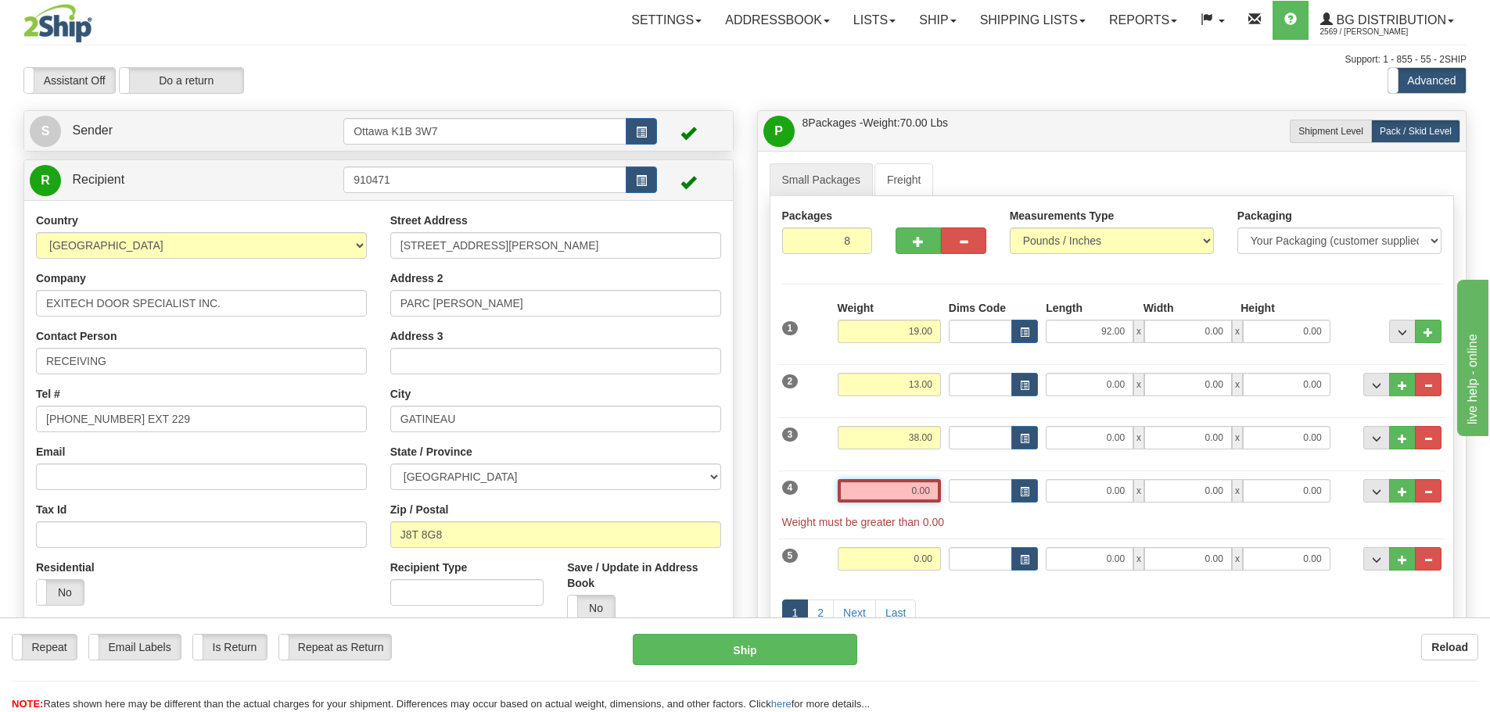
click at [920, 488] on input "0.00" at bounding box center [888, 490] width 103 height 23
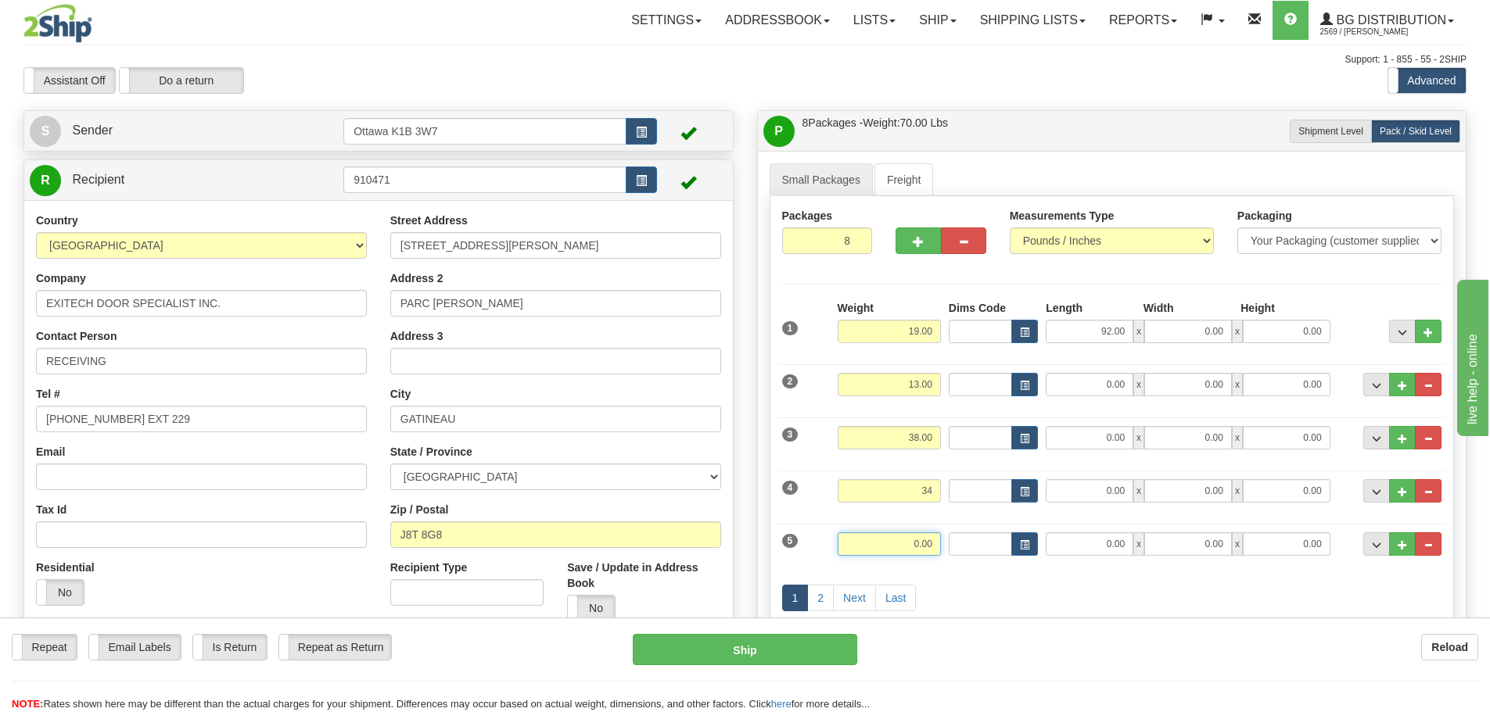
click at [916, 550] on input "0.00" at bounding box center [888, 544] width 103 height 23
type input "34.00"
click at [1053, 586] on div "1 2 Next Last" at bounding box center [1112, 600] width 668 height 62
type input "10.00"
click at [842, 593] on link "Next" at bounding box center [854, 598] width 43 height 27
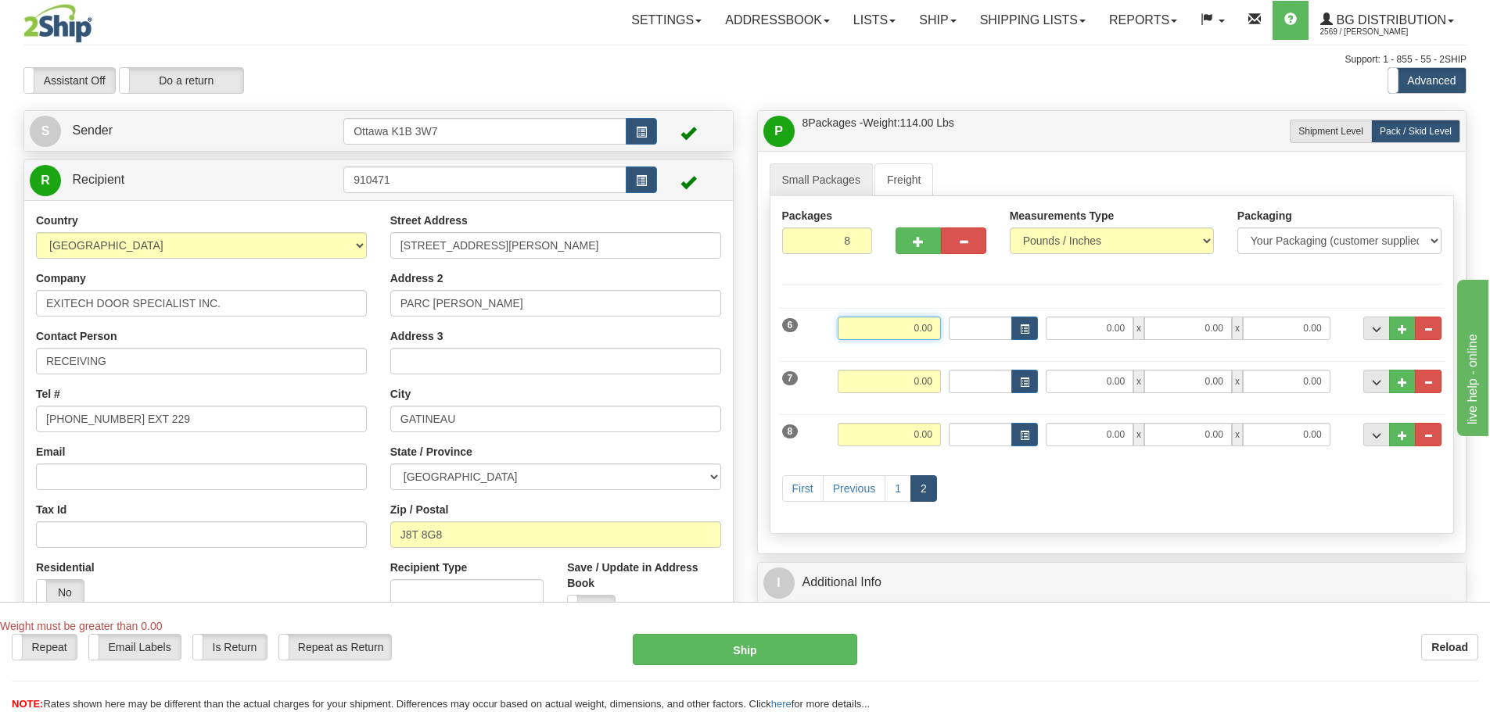
click at [901, 334] on input "0.00" at bounding box center [888, 328] width 103 height 23
type input "28.00"
click at [916, 378] on input "0.00" at bounding box center [888, 381] width 103 height 23
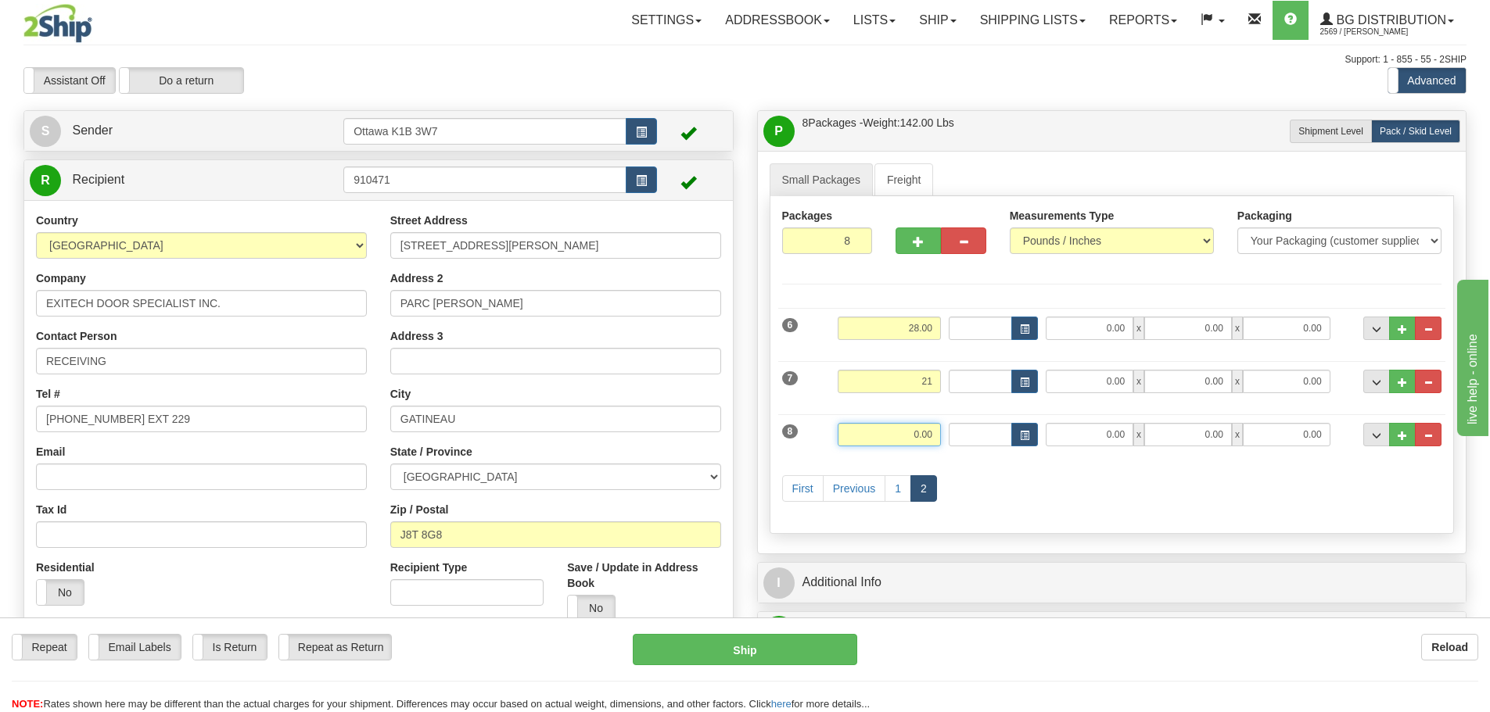
type input "21.00"
click at [908, 433] on input "0.00" at bounding box center [888, 434] width 103 height 23
type input "9.00"
click at [1128, 494] on div "First Previous 1 2" at bounding box center [1112, 491] width 668 height 62
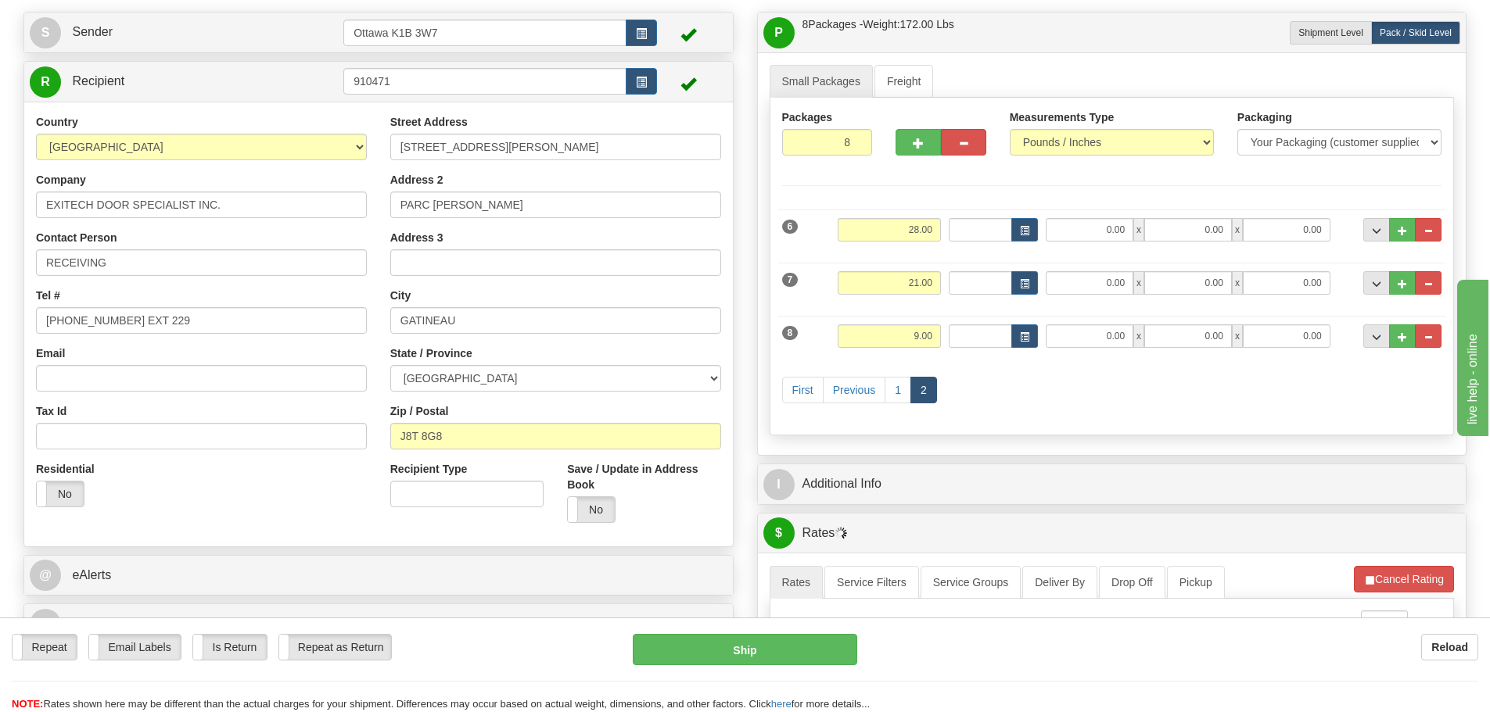
scroll to position [235, 0]
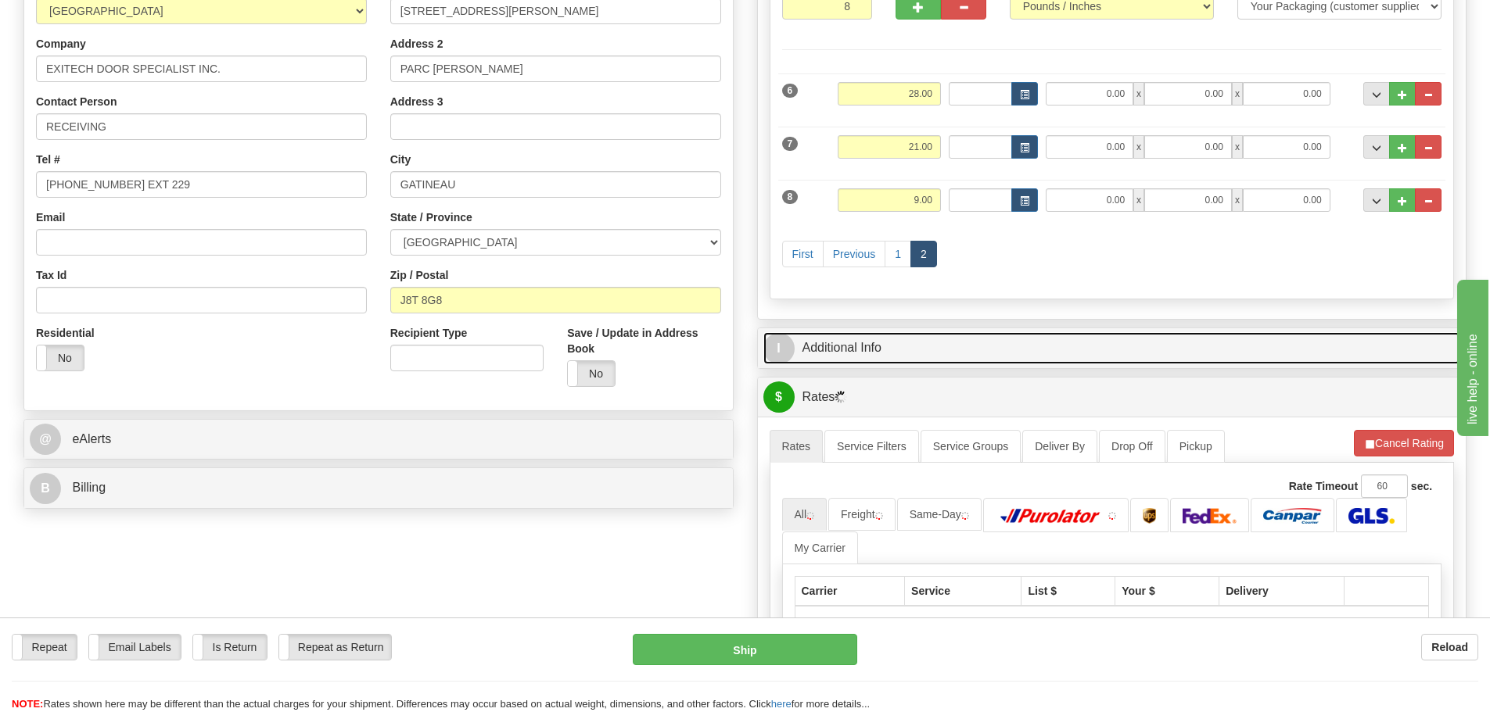
click at [1022, 332] on link "I Additional Info" at bounding box center [1112, 348] width 698 height 32
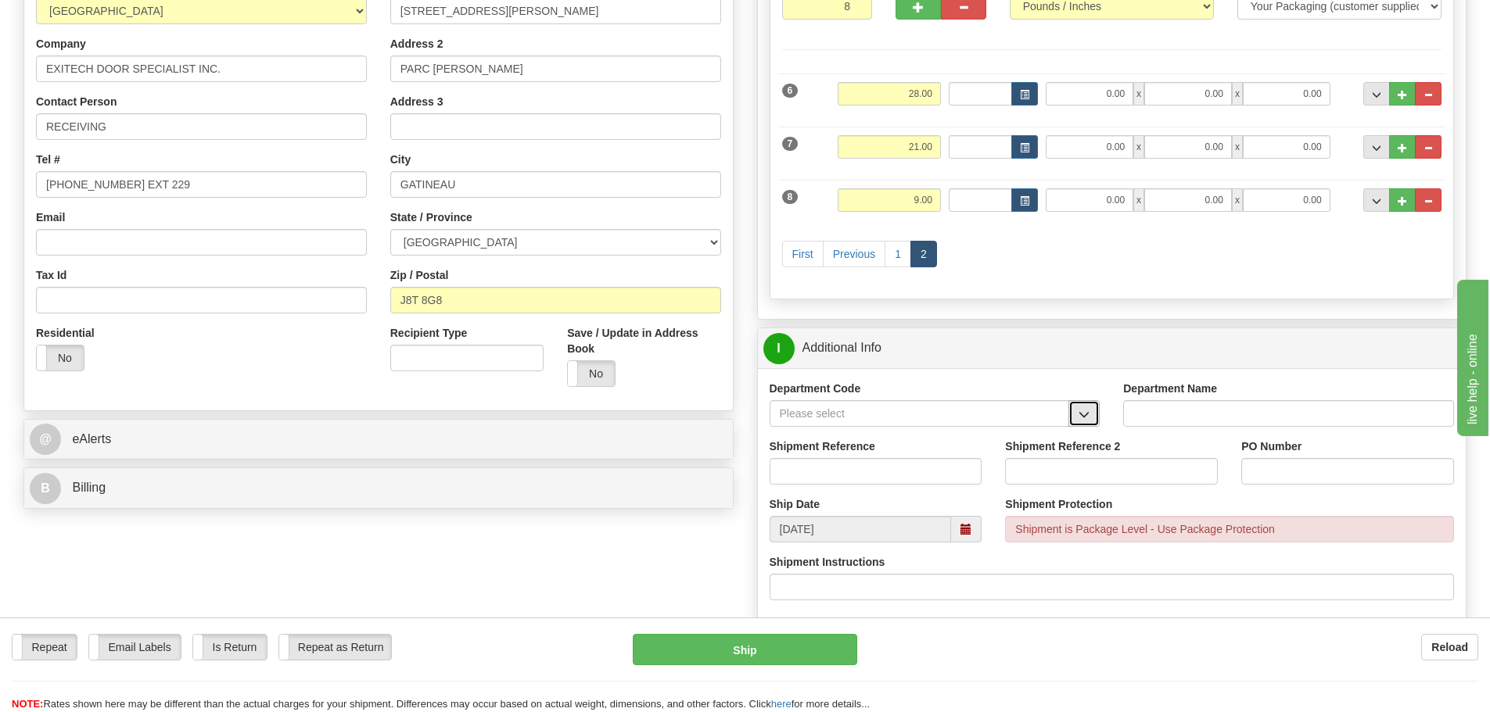
click at [1087, 414] on span "button" at bounding box center [1083, 415] width 11 height 10
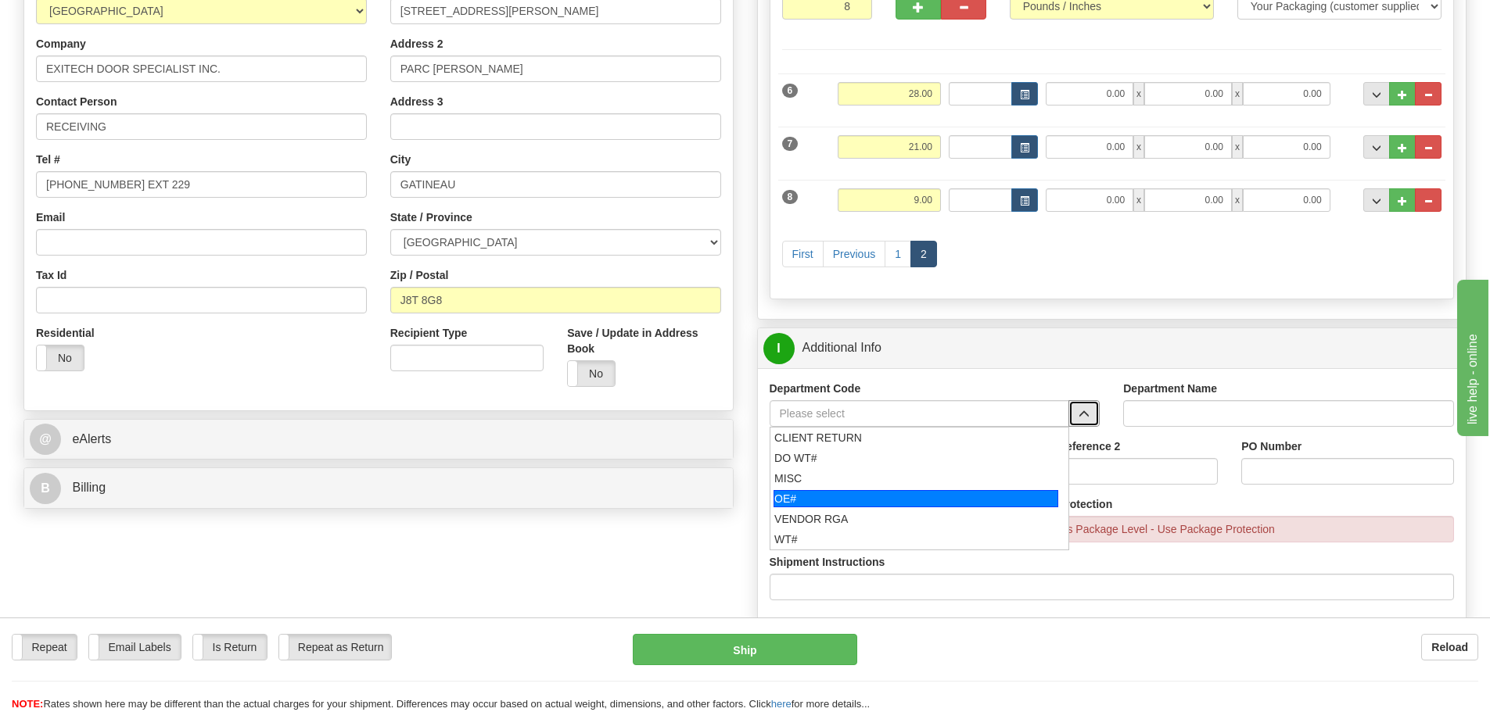
click at [885, 495] on div "OE#" at bounding box center [915, 498] width 285 height 17
type input "OE#"
type input "ORDERS"
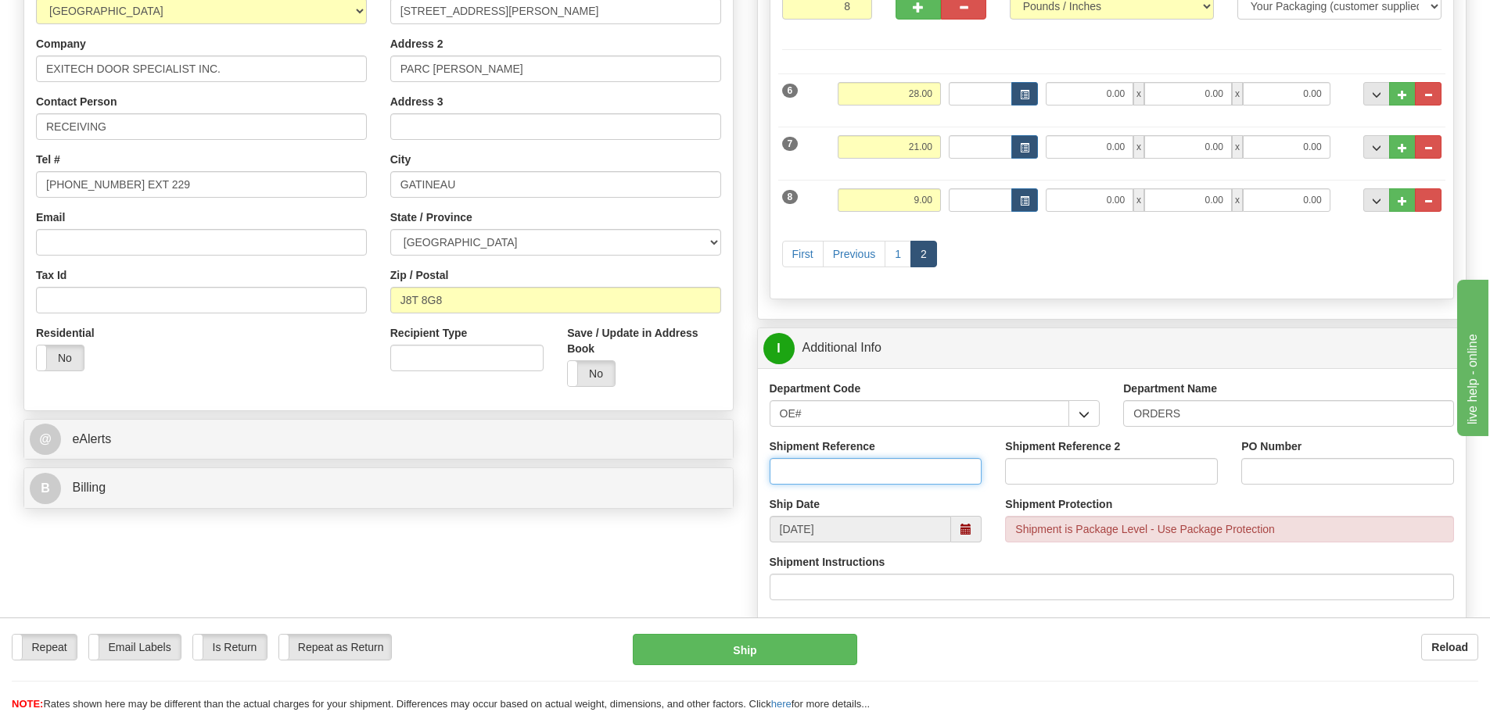
click at [855, 483] on input "Shipment Reference" at bounding box center [875, 471] width 213 height 27
type input "10198799-01"
type input "10202838-01"
click at [1332, 484] on div "PO Number" at bounding box center [1347, 468] width 236 height 58
click at [1331, 482] on input "PO Number" at bounding box center [1347, 471] width 213 height 27
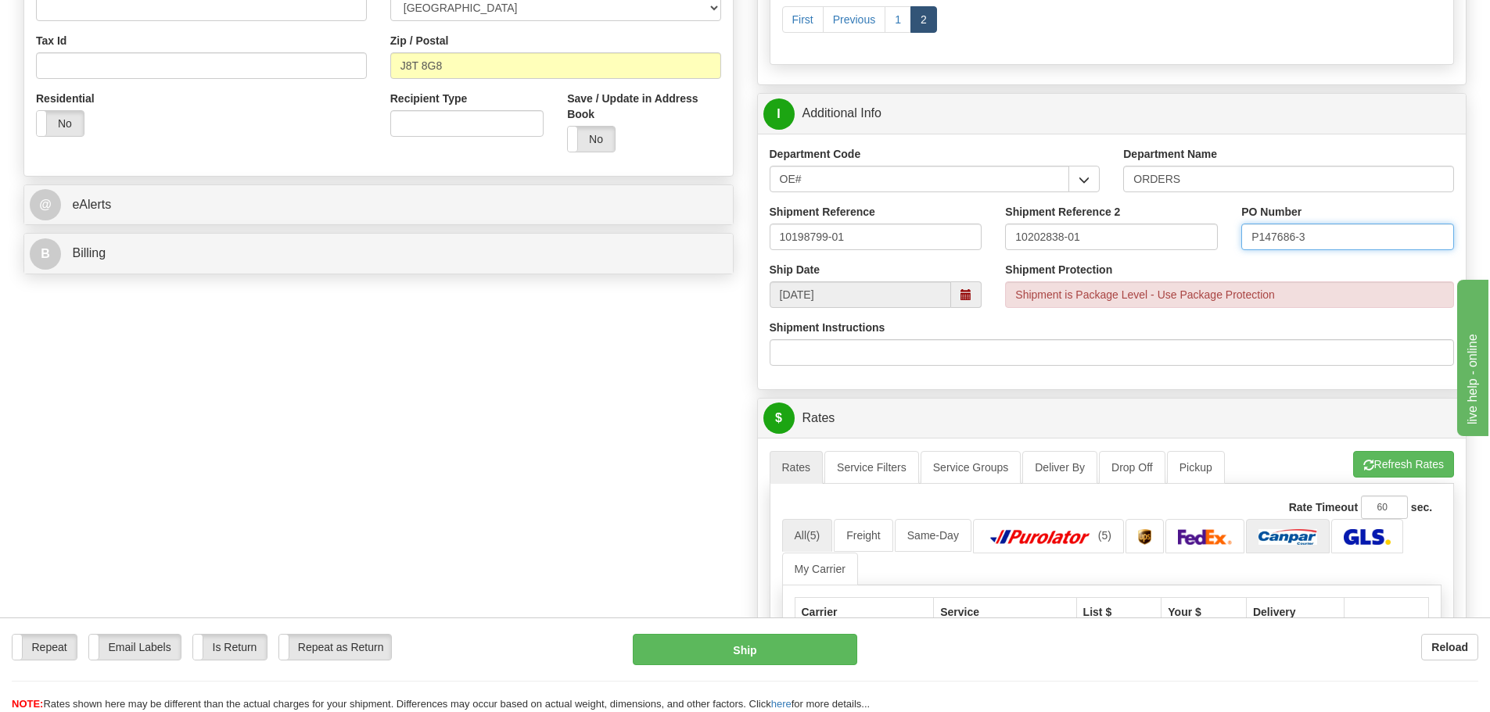
scroll to position [704, 0]
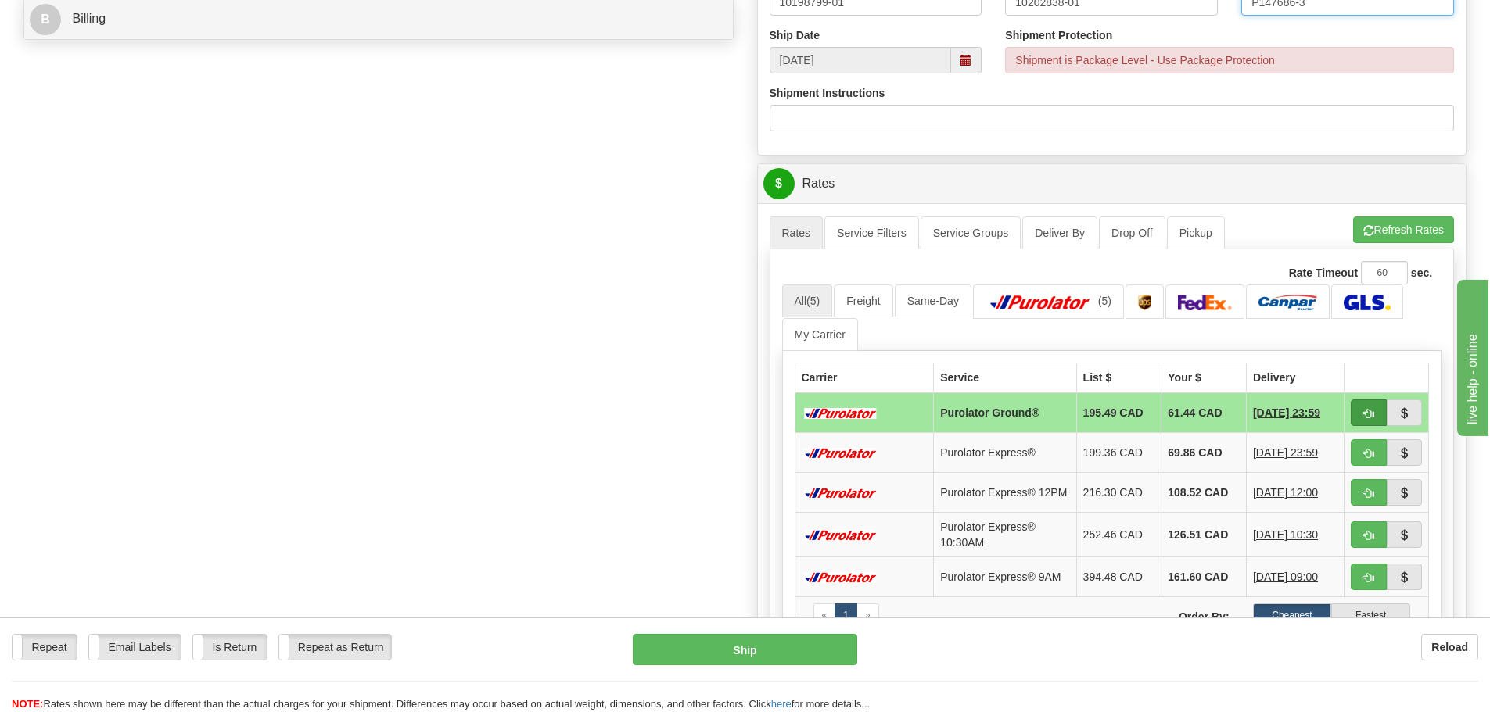
type input "P147686-3"
click at [1357, 414] on button "button" at bounding box center [1368, 413] width 36 height 27
type input "260"
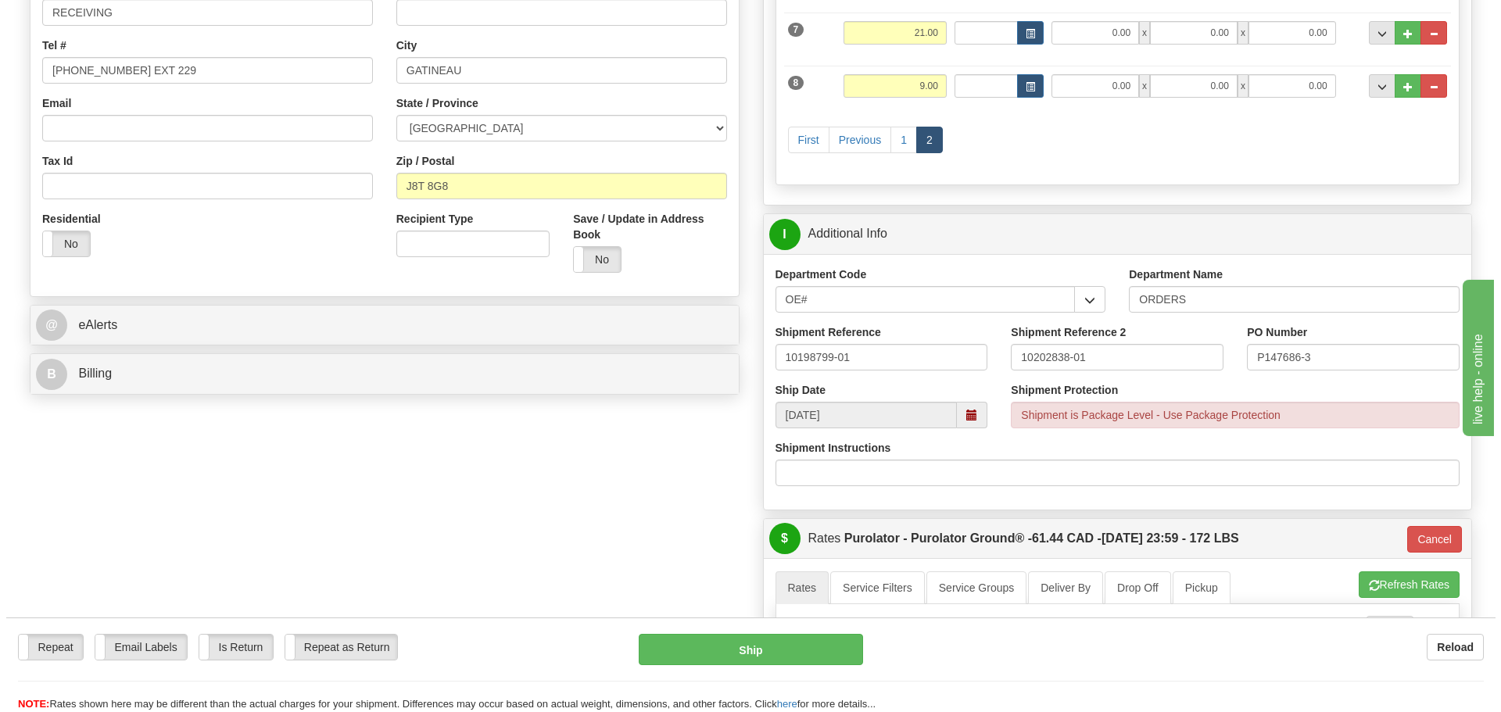
scroll to position [313, 0]
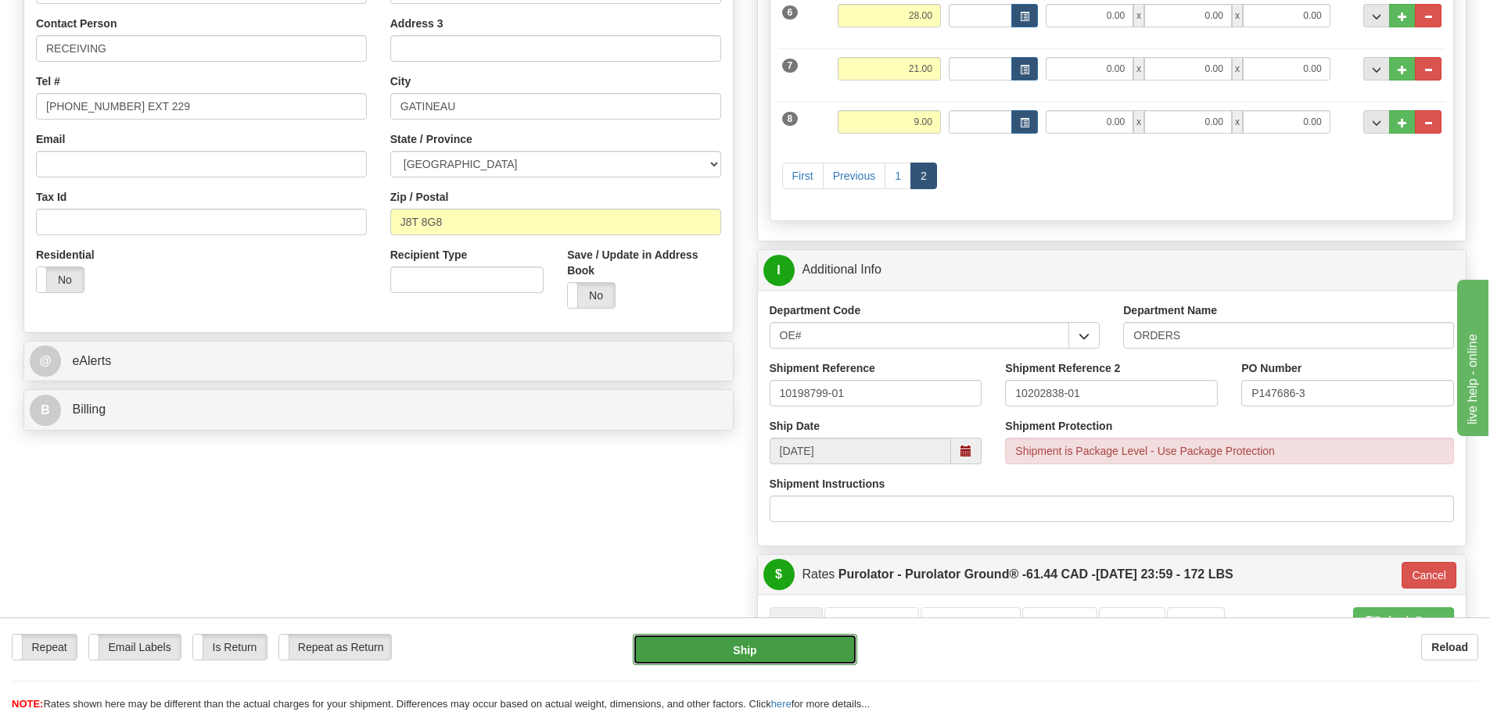
click at [827, 644] on button "Ship" at bounding box center [745, 649] width 224 height 31
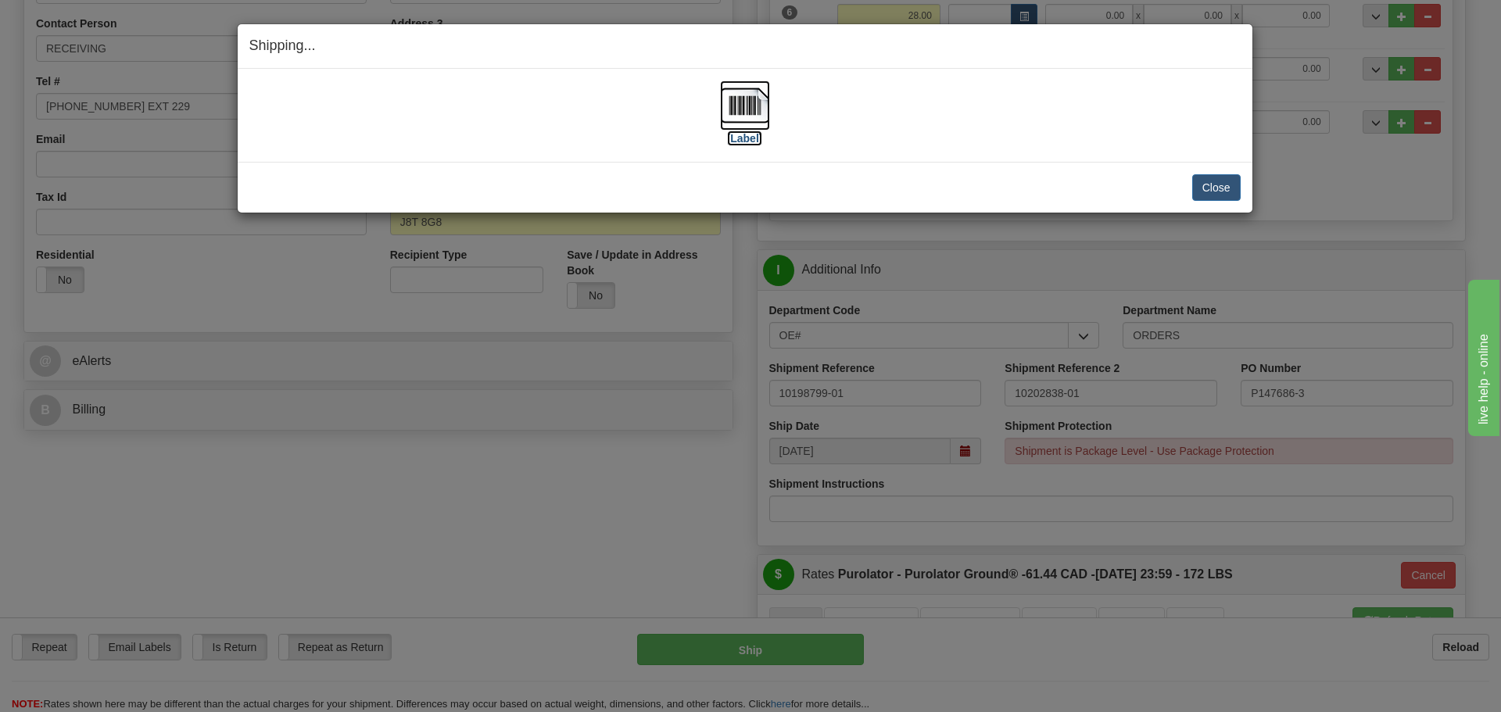
click at [742, 138] on label "[Label]" at bounding box center [745, 139] width 36 height 16
click at [1220, 198] on button "Close" at bounding box center [1216, 187] width 48 height 27
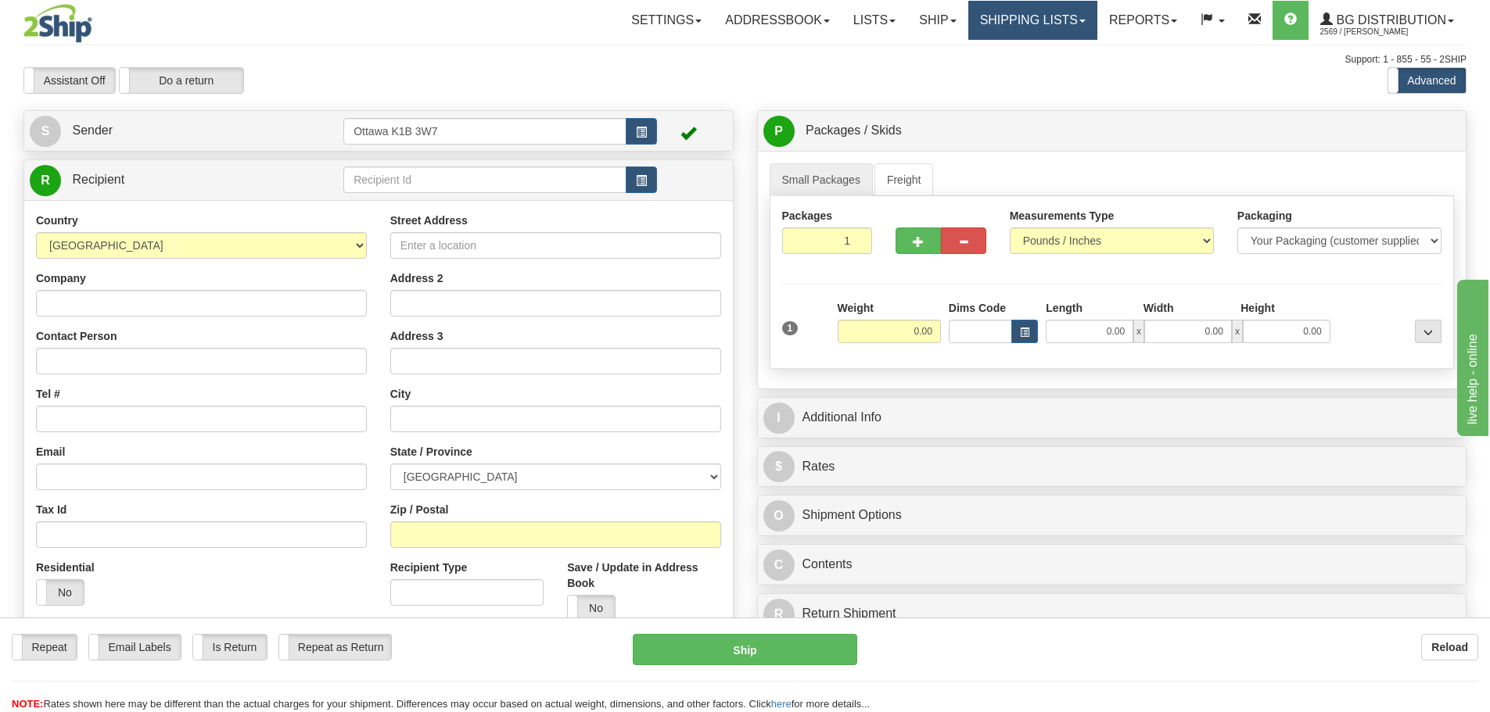
click at [968, 16] on link "Shipping lists" at bounding box center [1032, 20] width 129 height 39
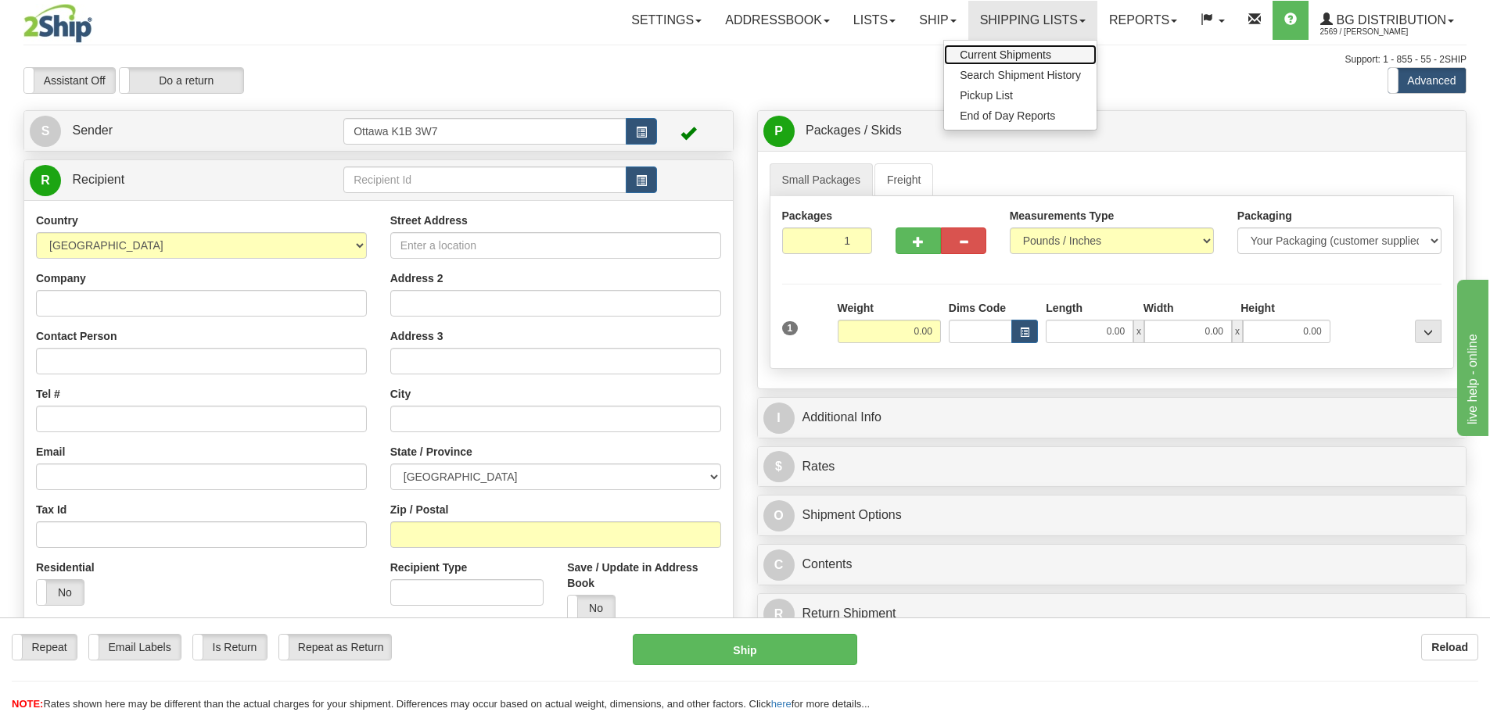
click at [978, 45] on link "Current Shipments" at bounding box center [1020, 55] width 152 height 20
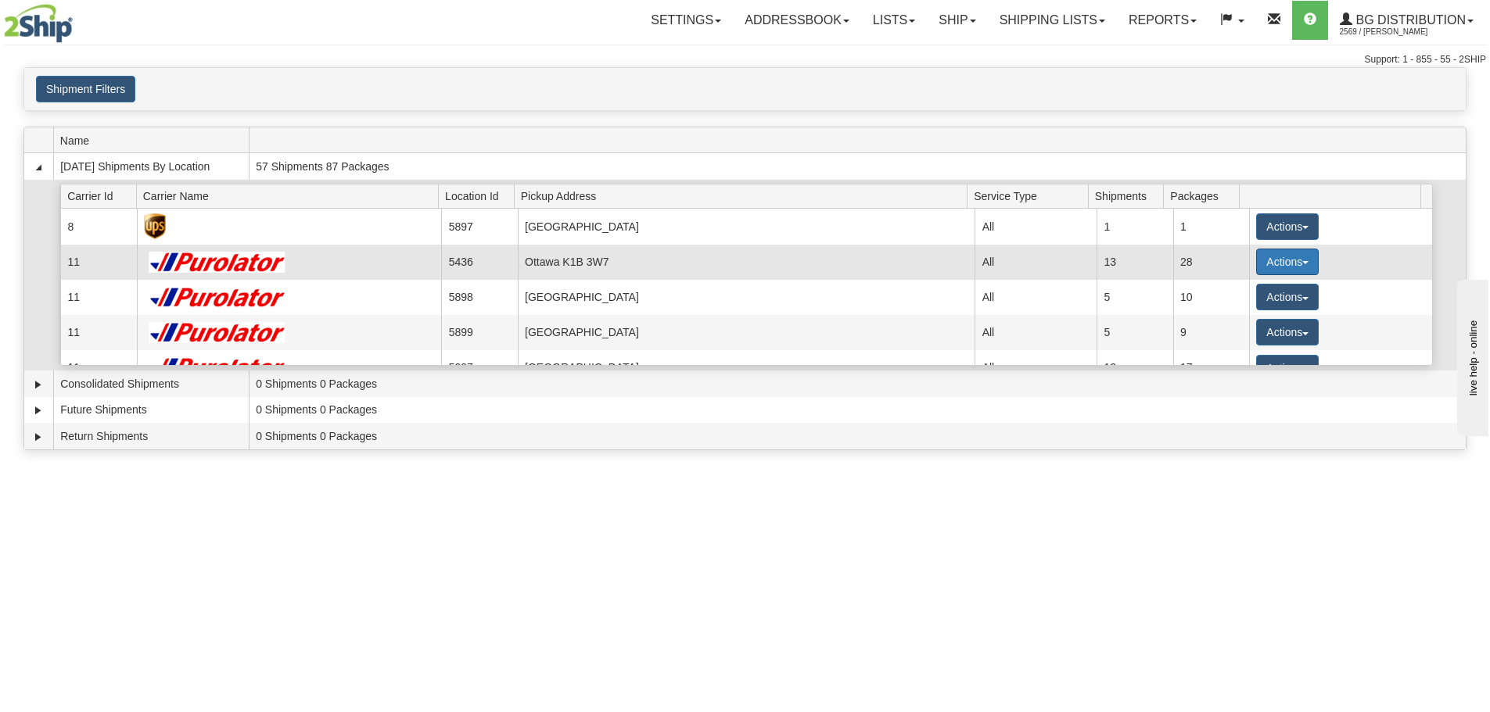
click at [1276, 264] on button "Actions" at bounding box center [1287, 262] width 63 height 27
click at [1228, 304] on link "Close" at bounding box center [1254, 312] width 125 height 20
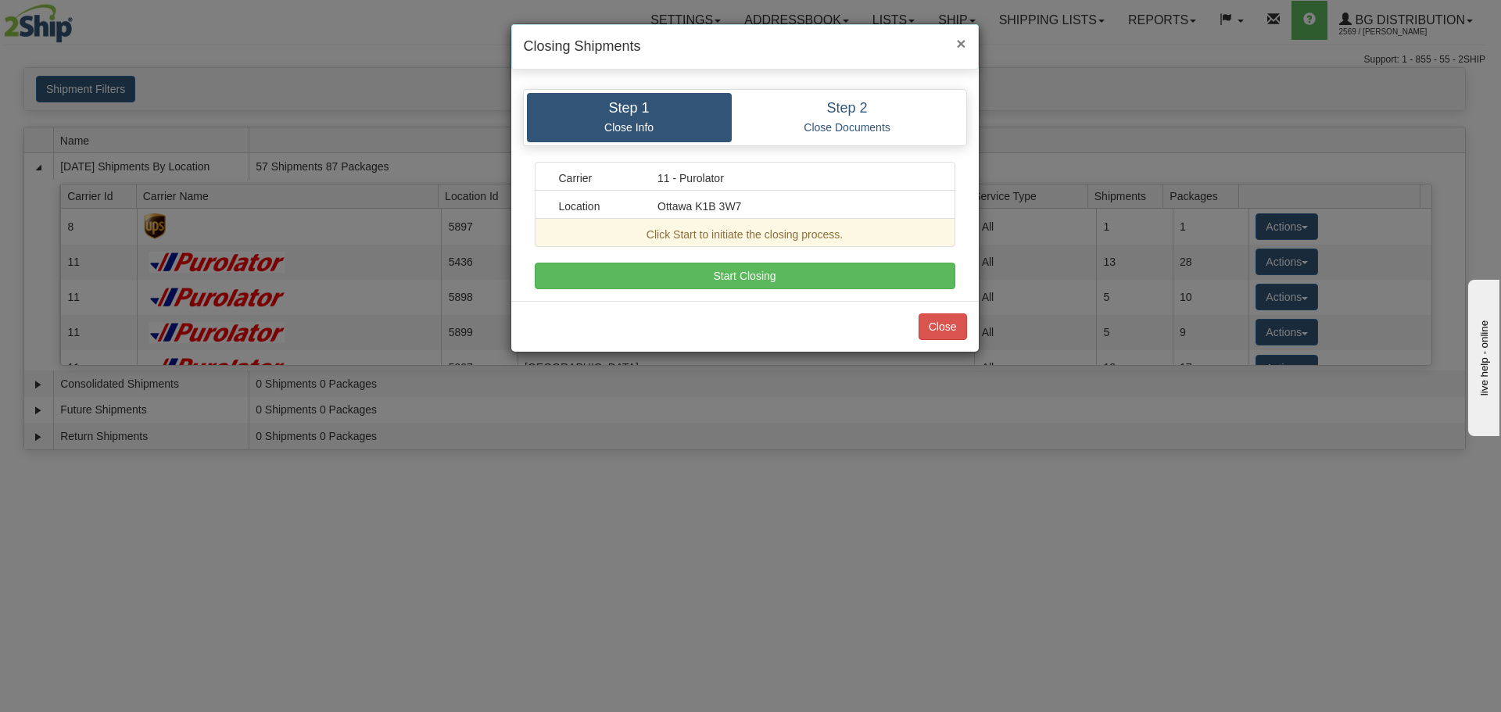
click at [963, 42] on span "×" at bounding box center [960, 43] width 9 height 18
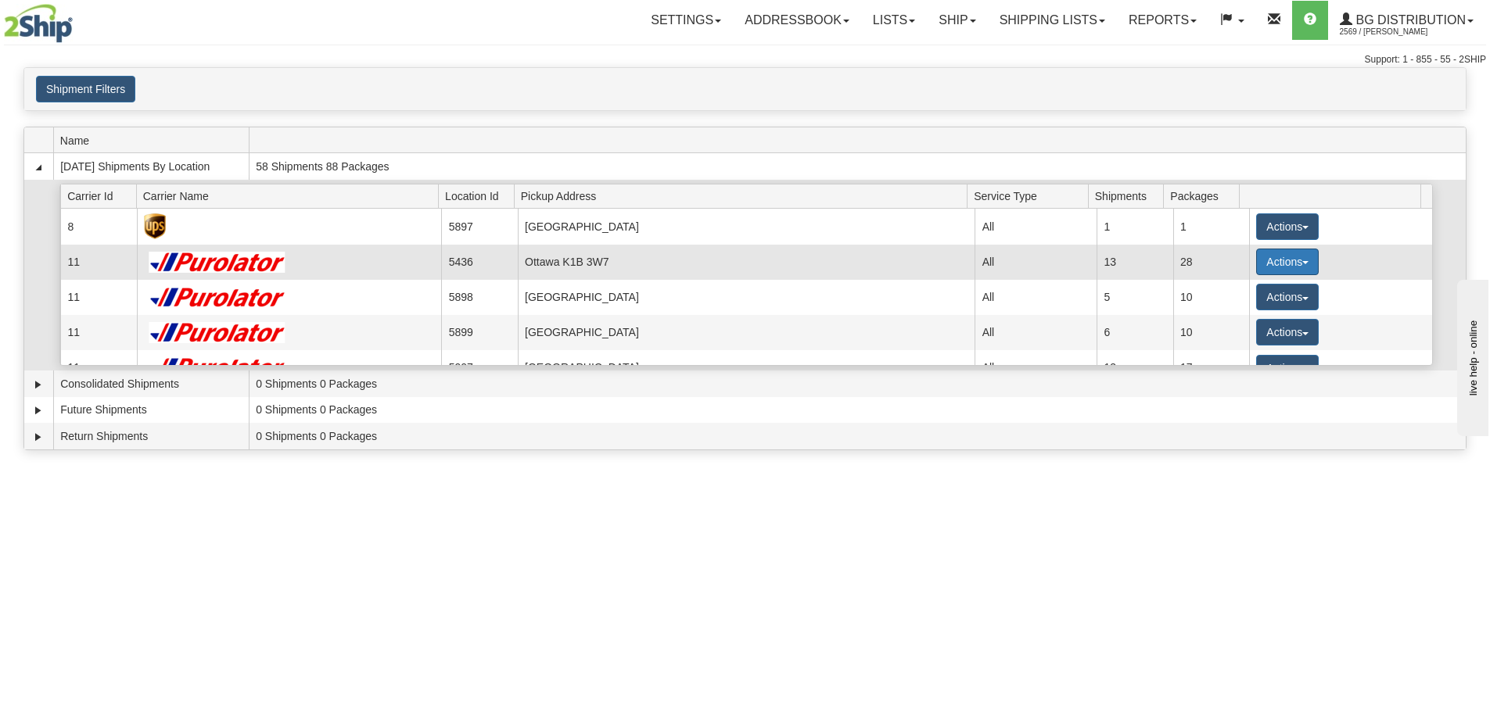
click at [1276, 270] on button "Actions" at bounding box center [1287, 262] width 63 height 27
click at [1249, 290] on span "Details" at bounding box center [1229, 290] width 42 height 11
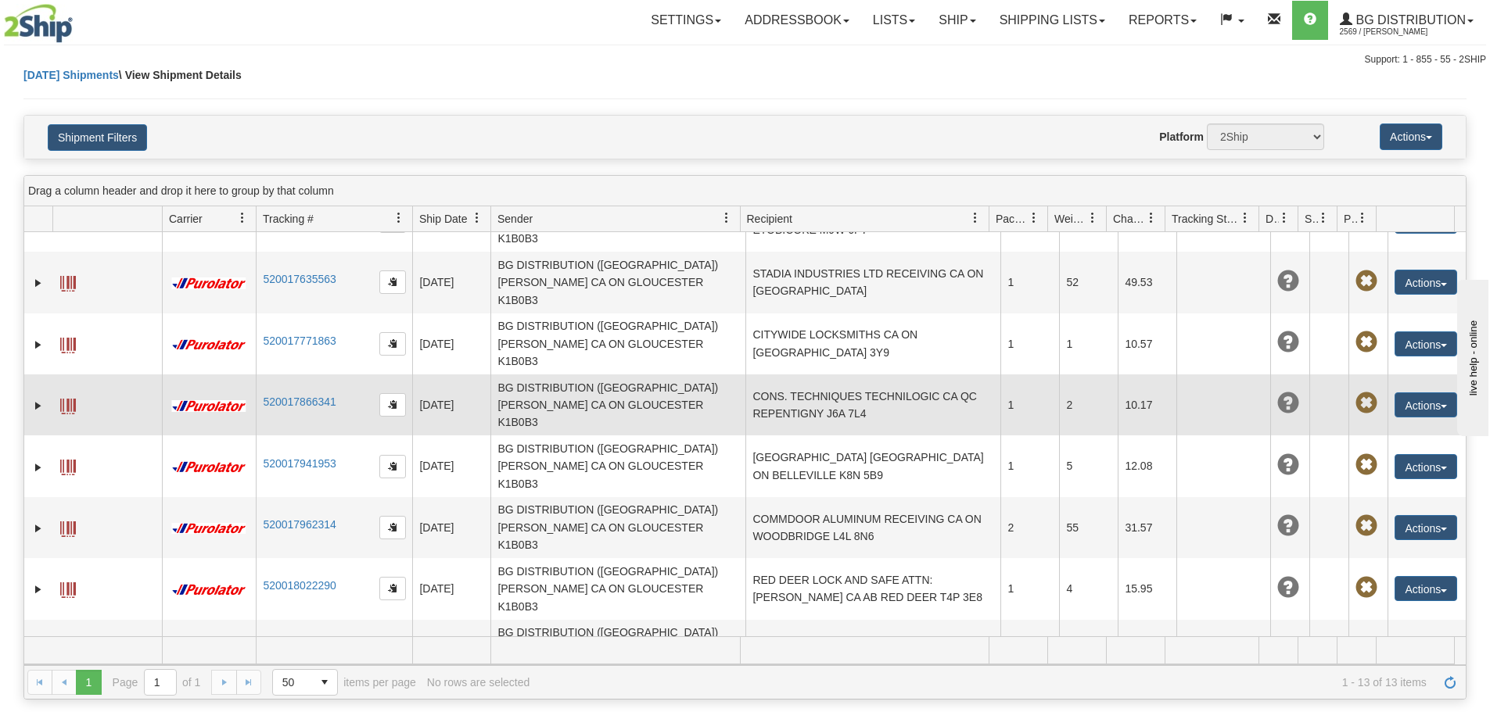
scroll to position [165, 0]
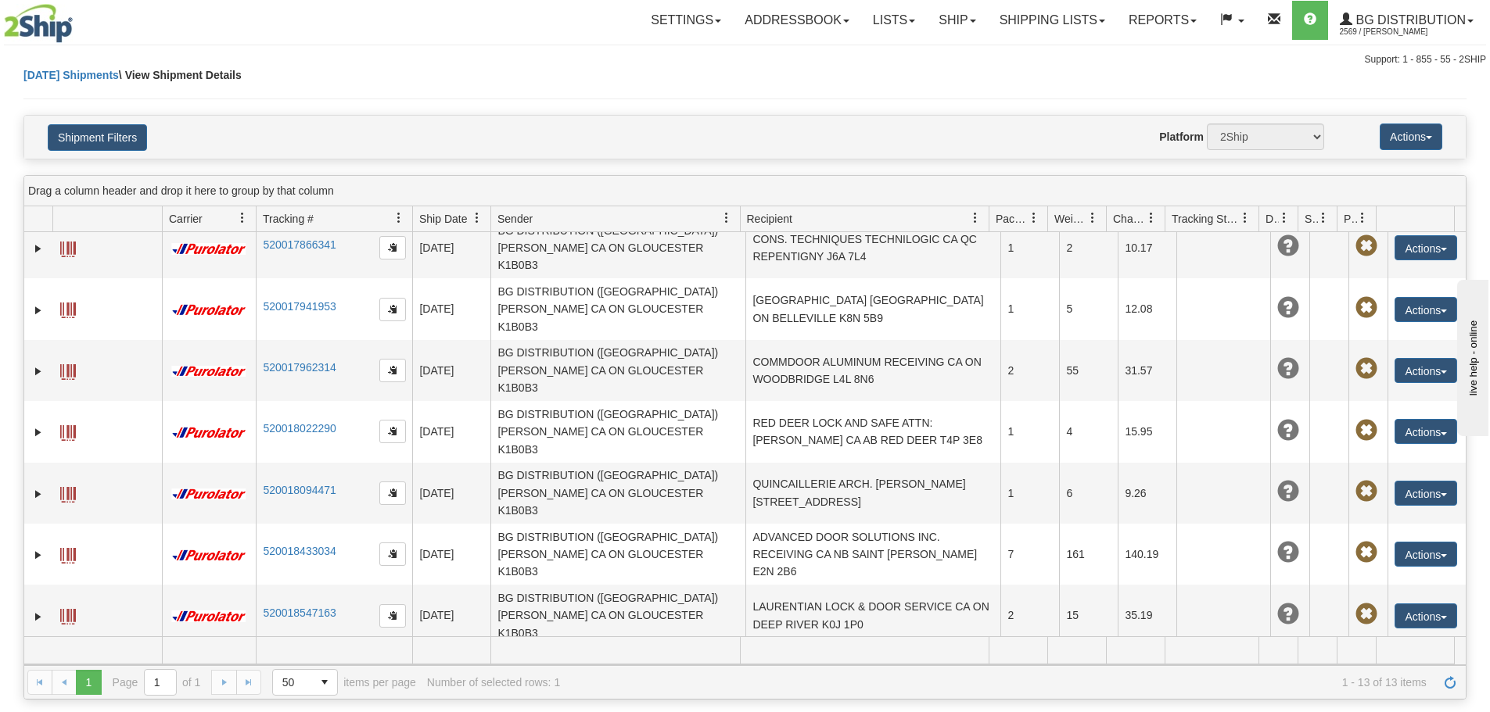
click at [1367, 696] on link "Edit" at bounding box center [1393, 706] width 125 height 20
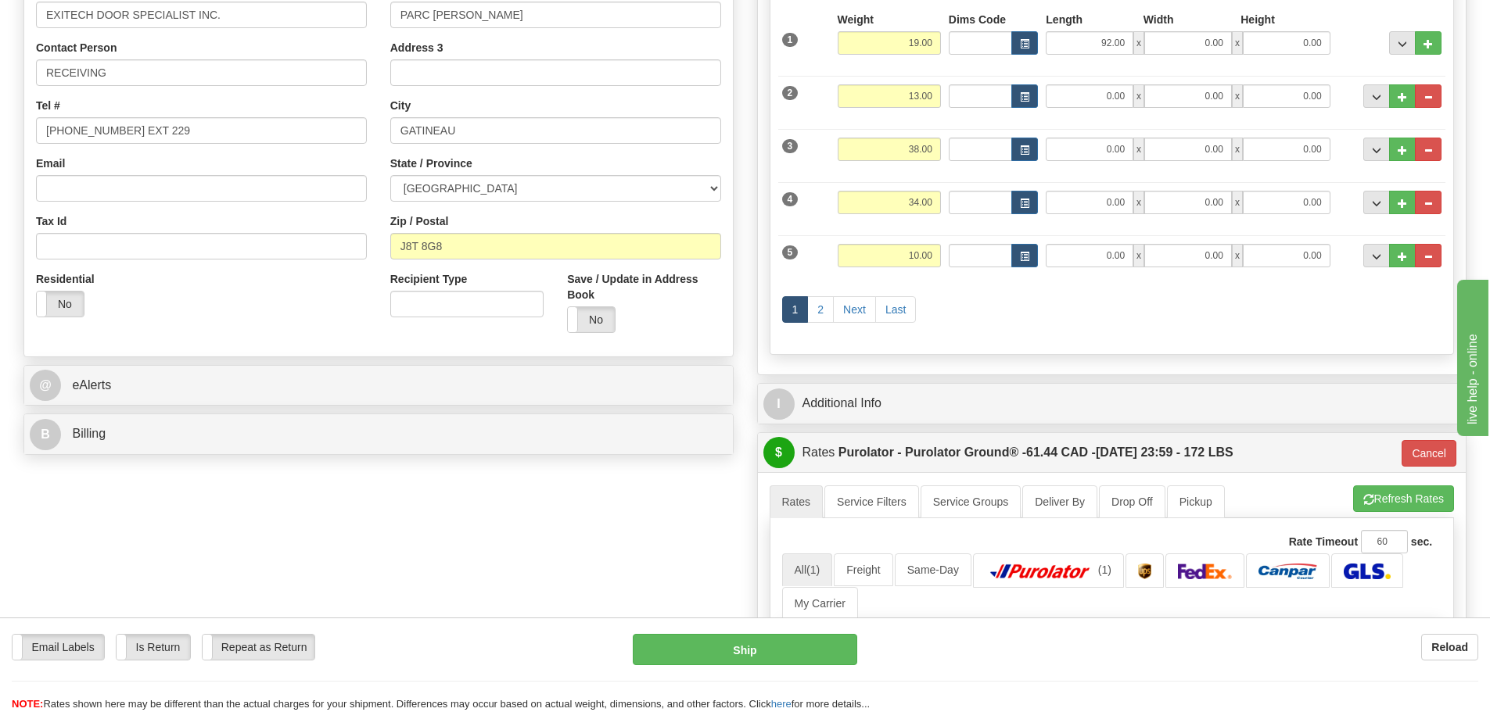
scroll to position [235, 0]
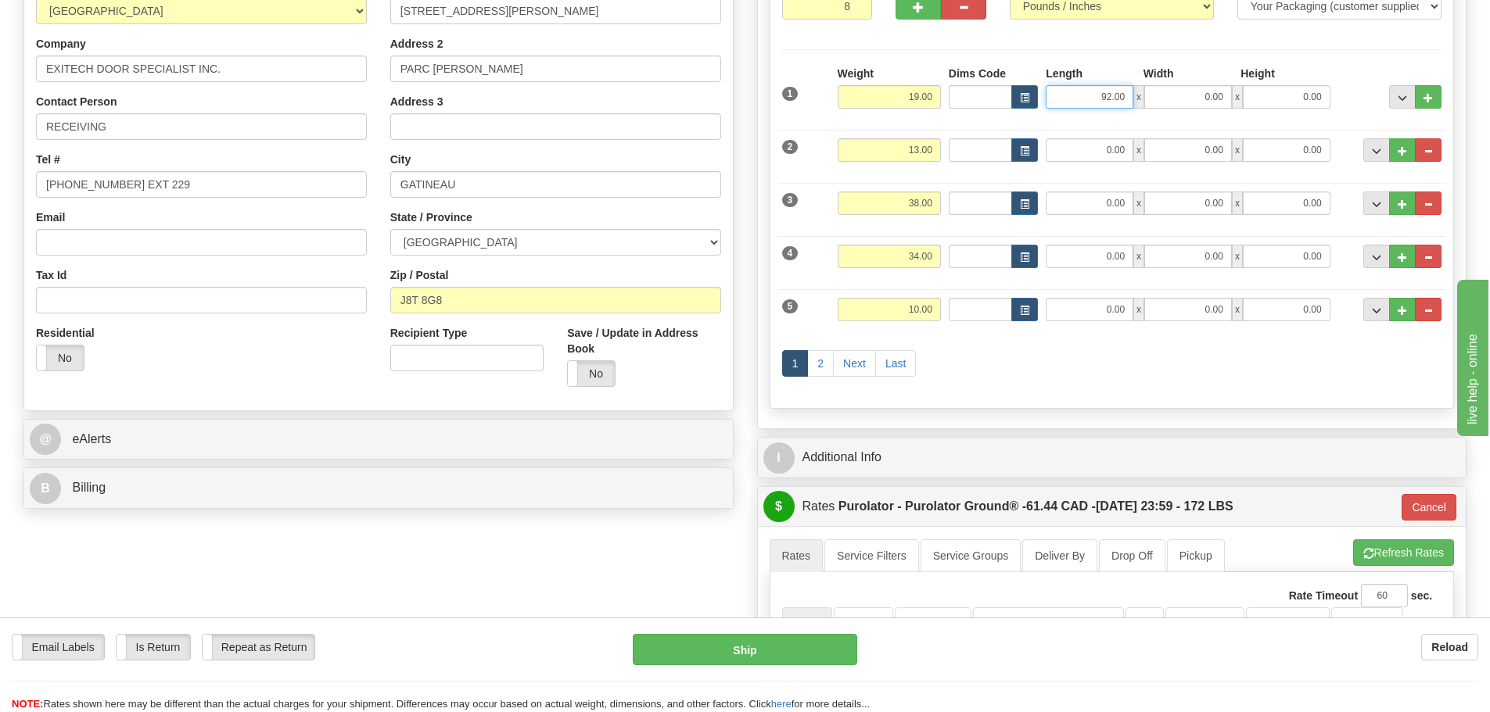
drag, startPoint x: 1066, startPoint y: 103, endPoint x: 1199, endPoint y: 138, distance: 137.5
click at [1192, 133] on div "1 Weight 19.00 Dims Code" at bounding box center [1112, 231] width 660 height 331
type input "0.00"
click at [1053, 375] on div "1 2 Next Last" at bounding box center [1112, 366] width 668 height 62
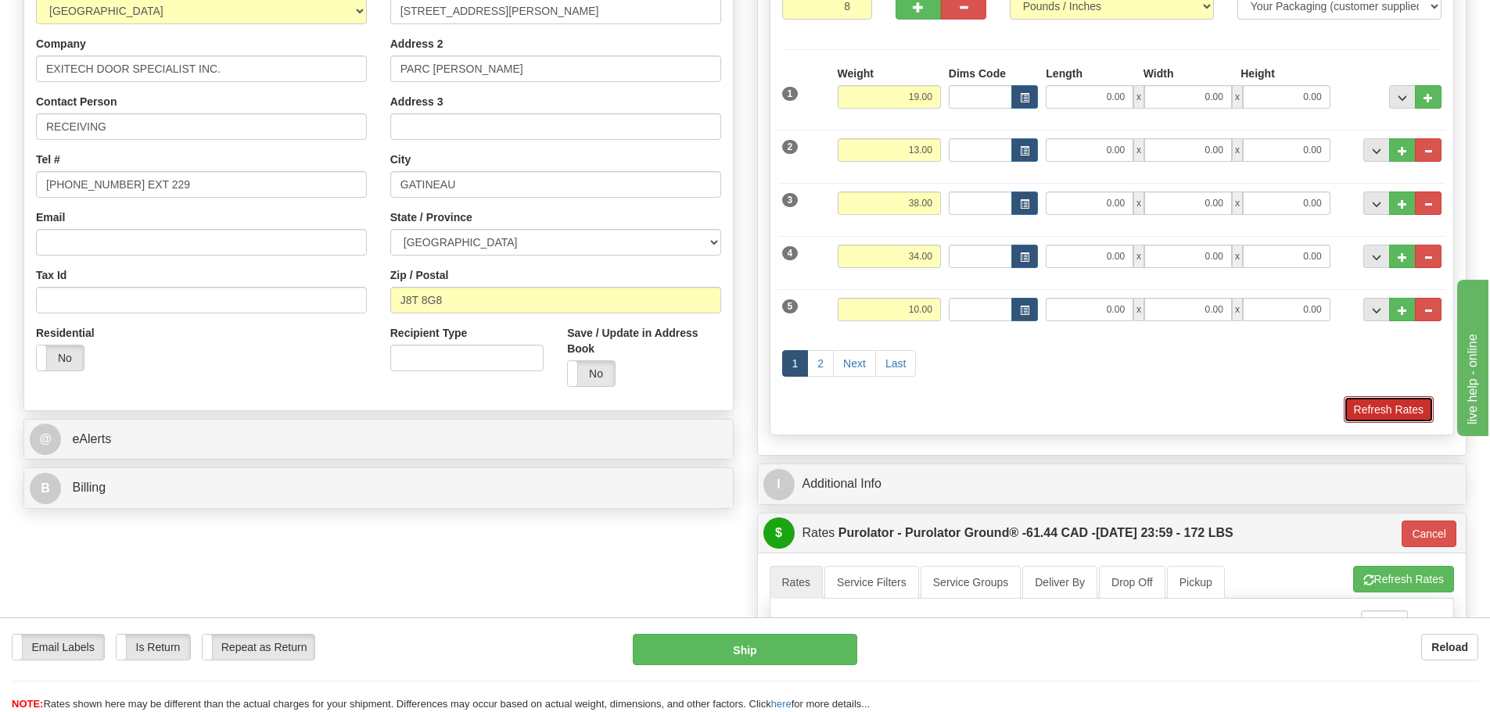
click at [1357, 411] on button "Refresh Rates" at bounding box center [1388, 409] width 90 height 27
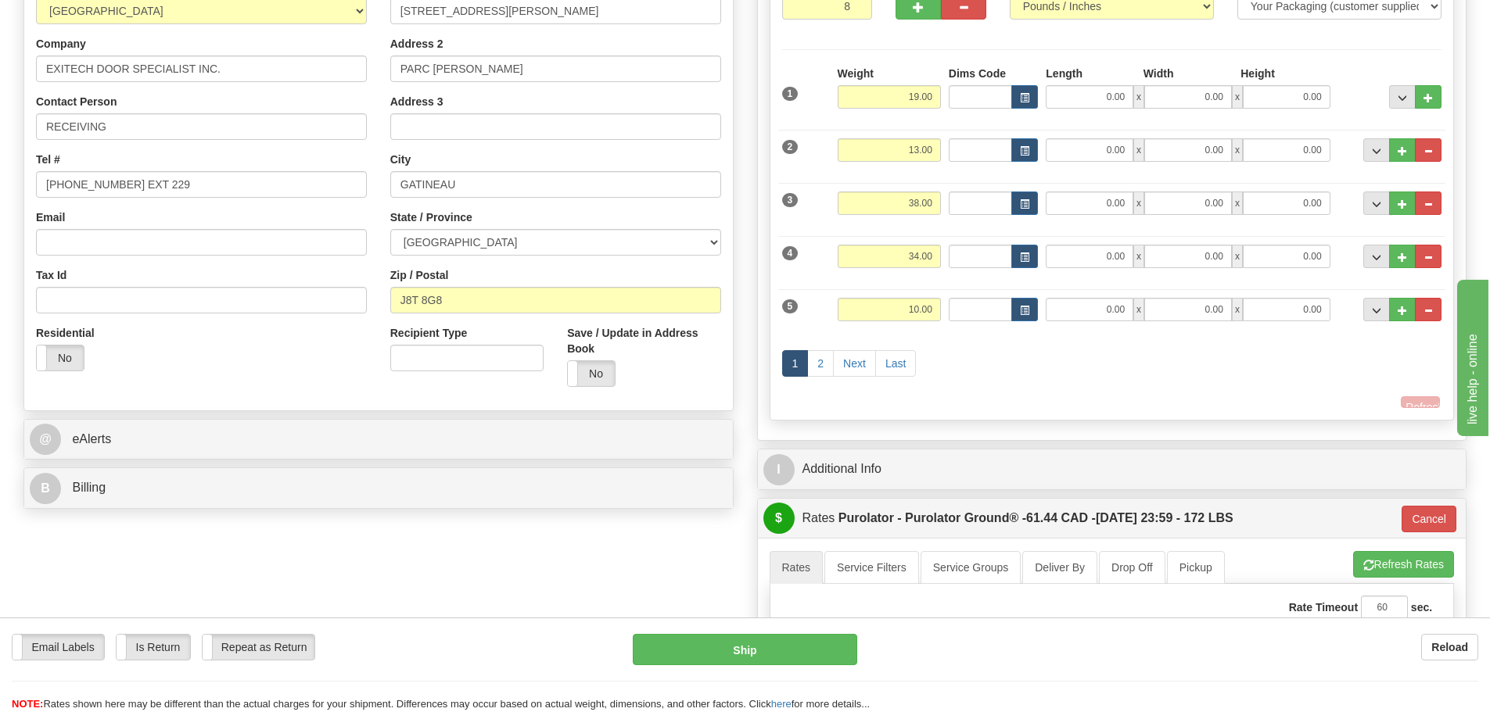
type input "260"
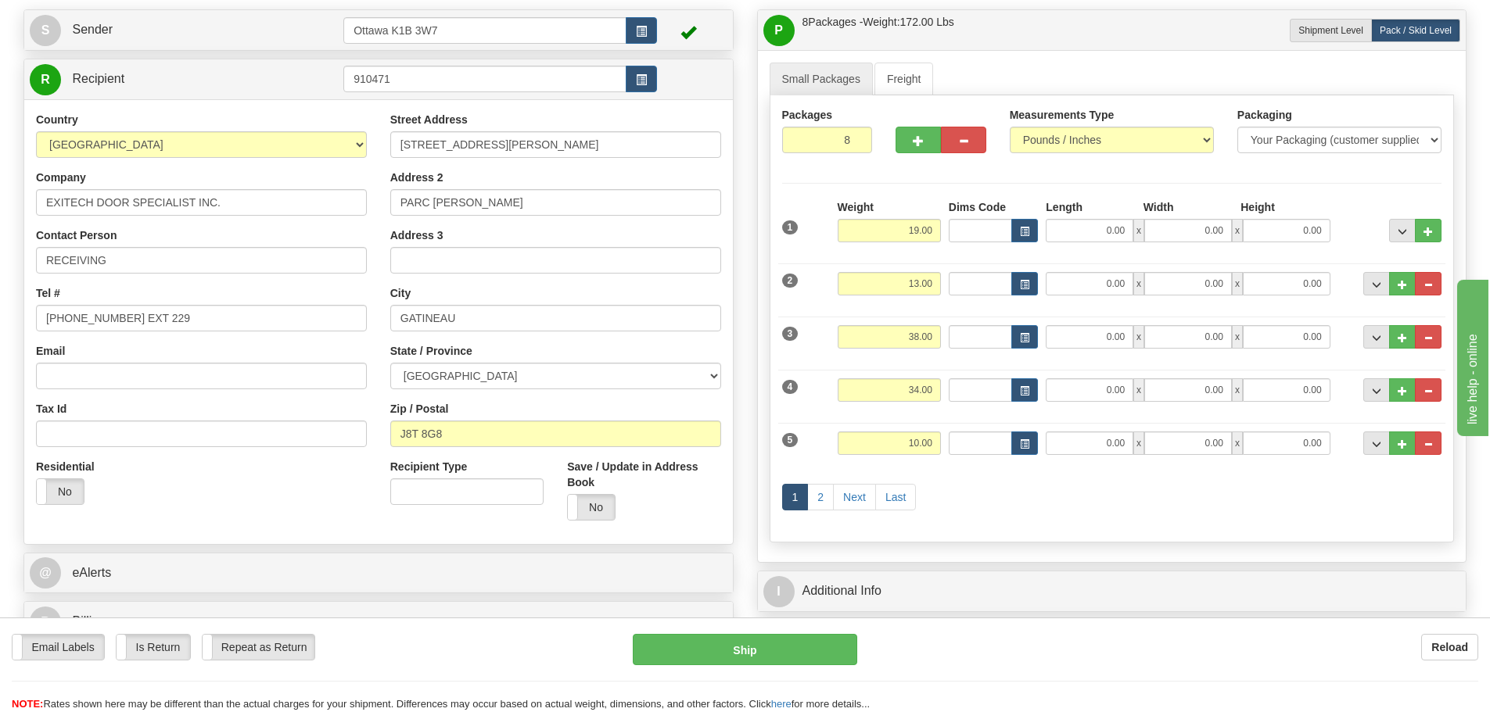
scroll to position [0, 0]
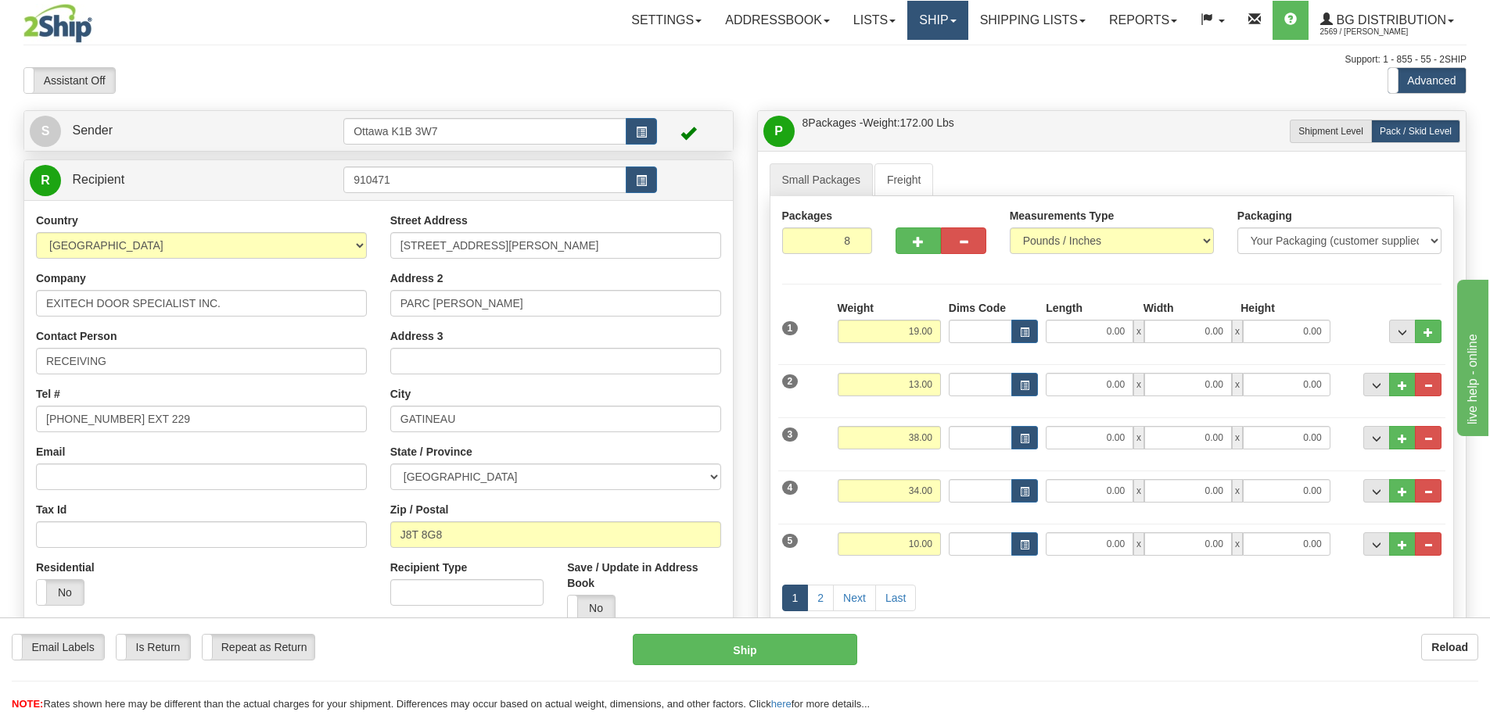
click at [943, 23] on link "Ship" at bounding box center [937, 20] width 60 height 39
click at [923, 62] on link "Ship Screen" at bounding box center [906, 55] width 124 height 20
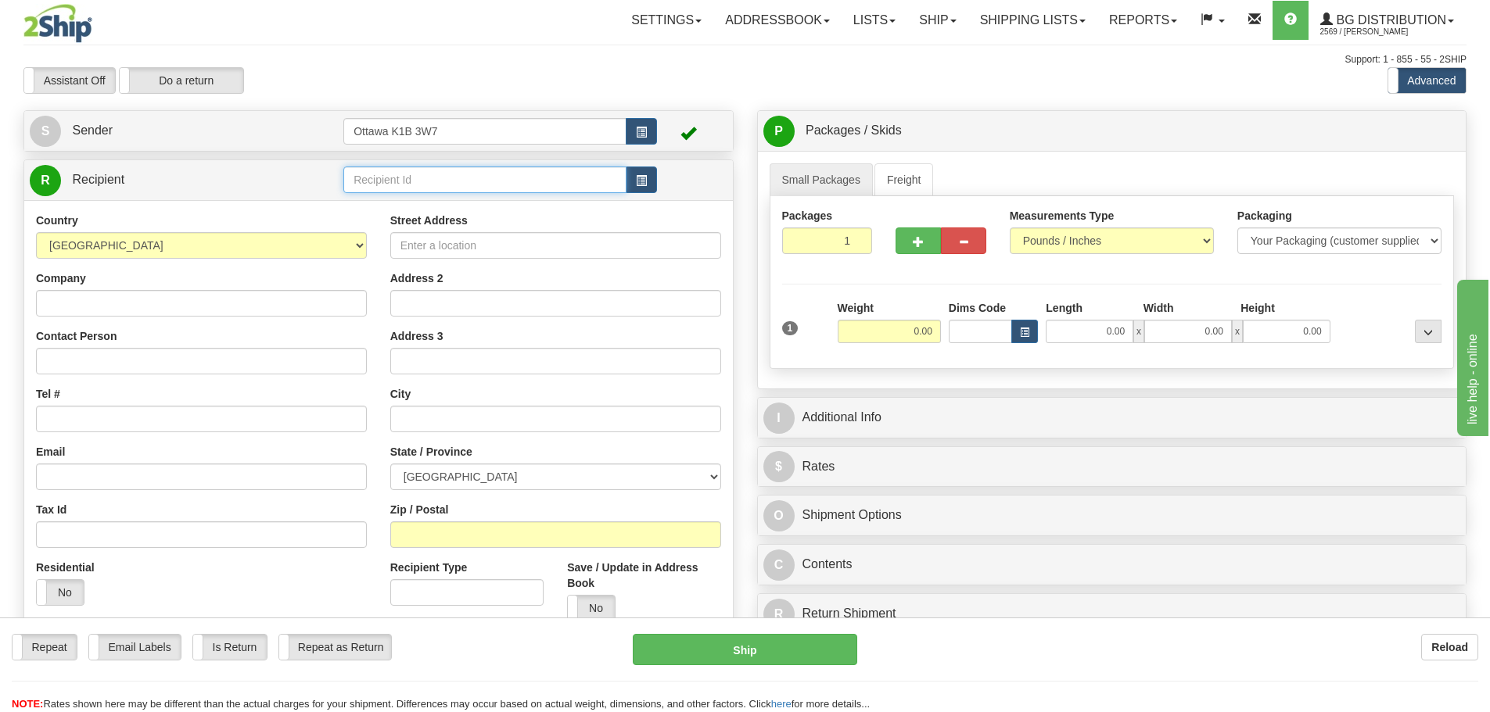
click at [462, 191] on input "text" at bounding box center [484, 180] width 283 height 27
type input "910969"
click at [508, 66] on div "Support: 1 - 855 - 55 - 2SHIP" at bounding box center [744, 59] width 1443 height 13
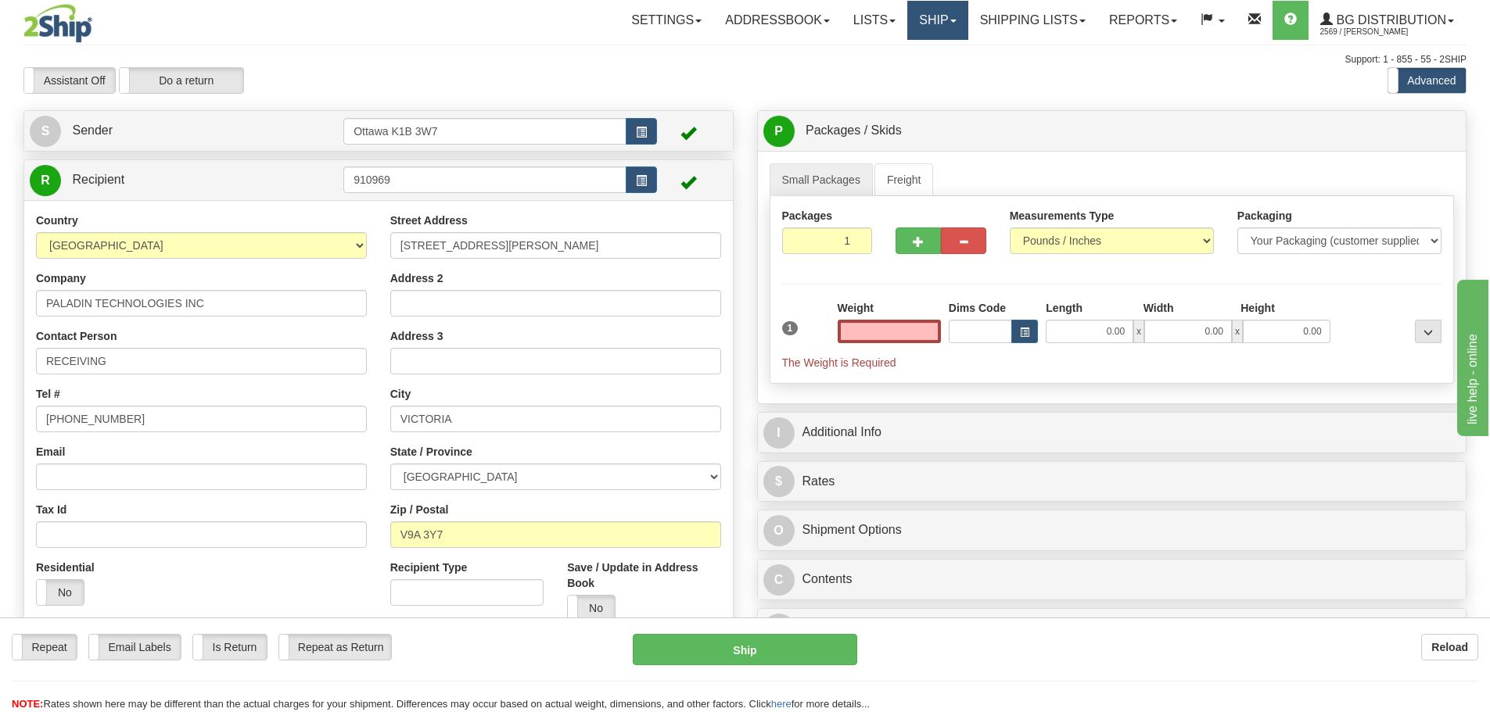
type input "0.00"
click at [907, 21] on link "Ship" at bounding box center [937, 20] width 60 height 39
click at [873, 56] on span "Ship Screen" at bounding box center [888, 54] width 59 height 13
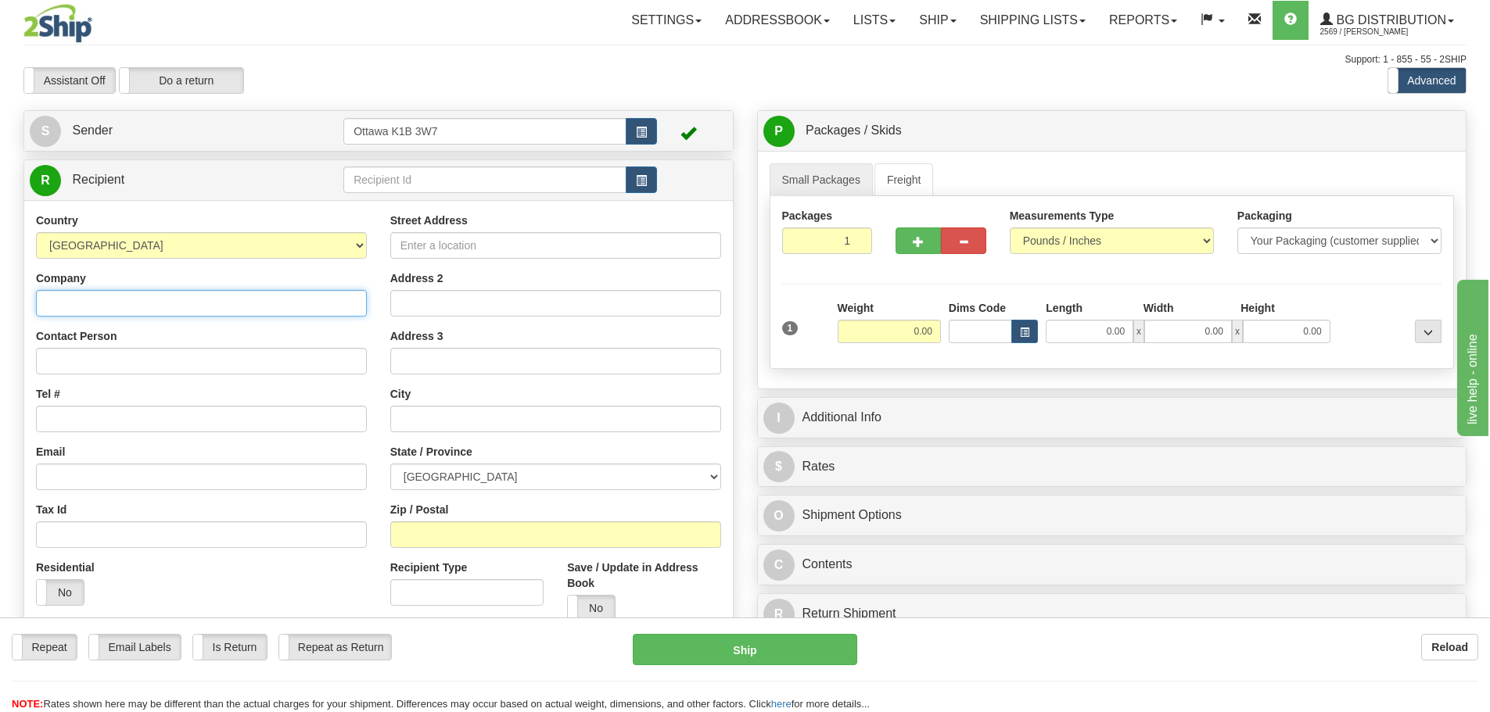
click at [247, 300] on input "Company" at bounding box center [201, 303] width 331 height 27
type input "O"
type input "P"
click at [650, 174] on button "button" at bounding box center [641, 180] width 31 height 27
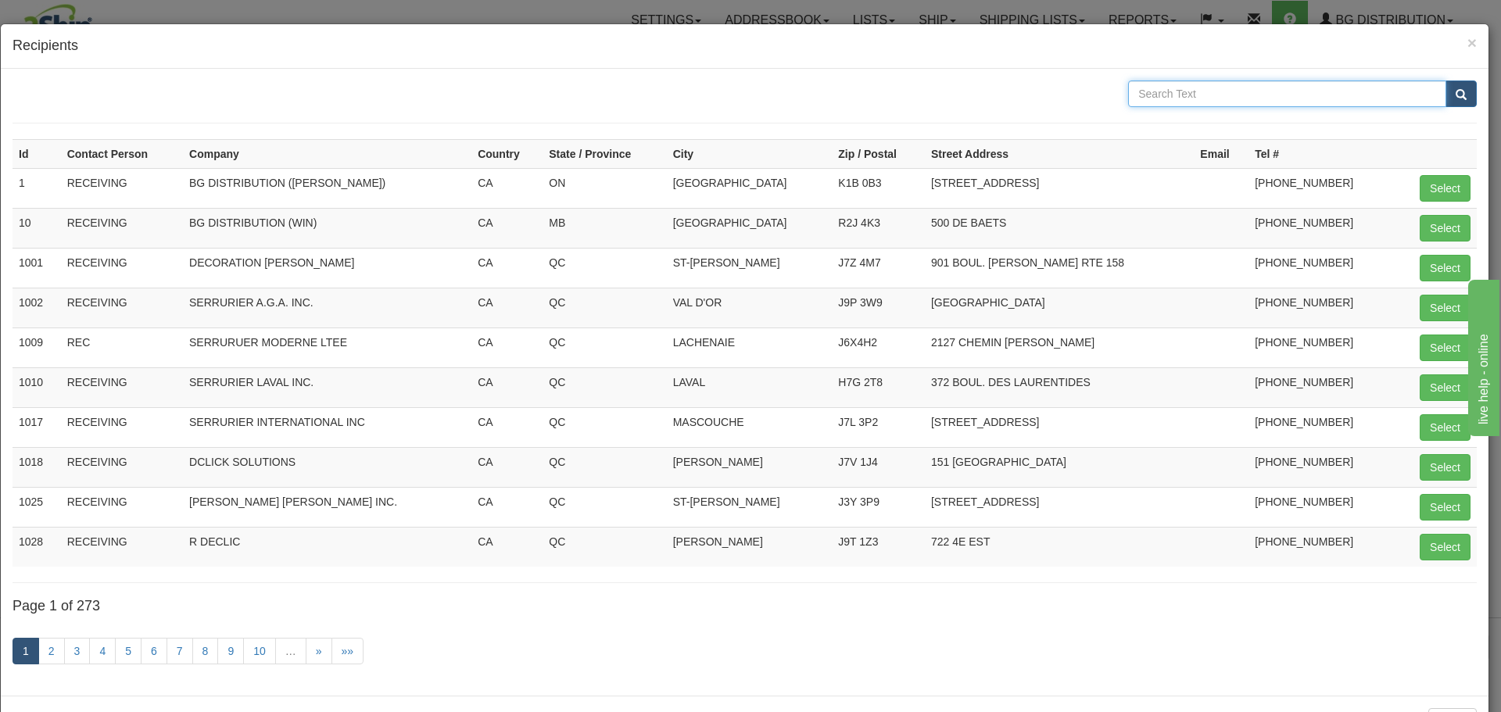
click at [1196, 101] on input "text" at bounding box center [1287, 94] width 318 height 27
type input "PALADIN"
click at [1446, 81] on button "submit" at bounding box center [1461, 94] width 31 height 27
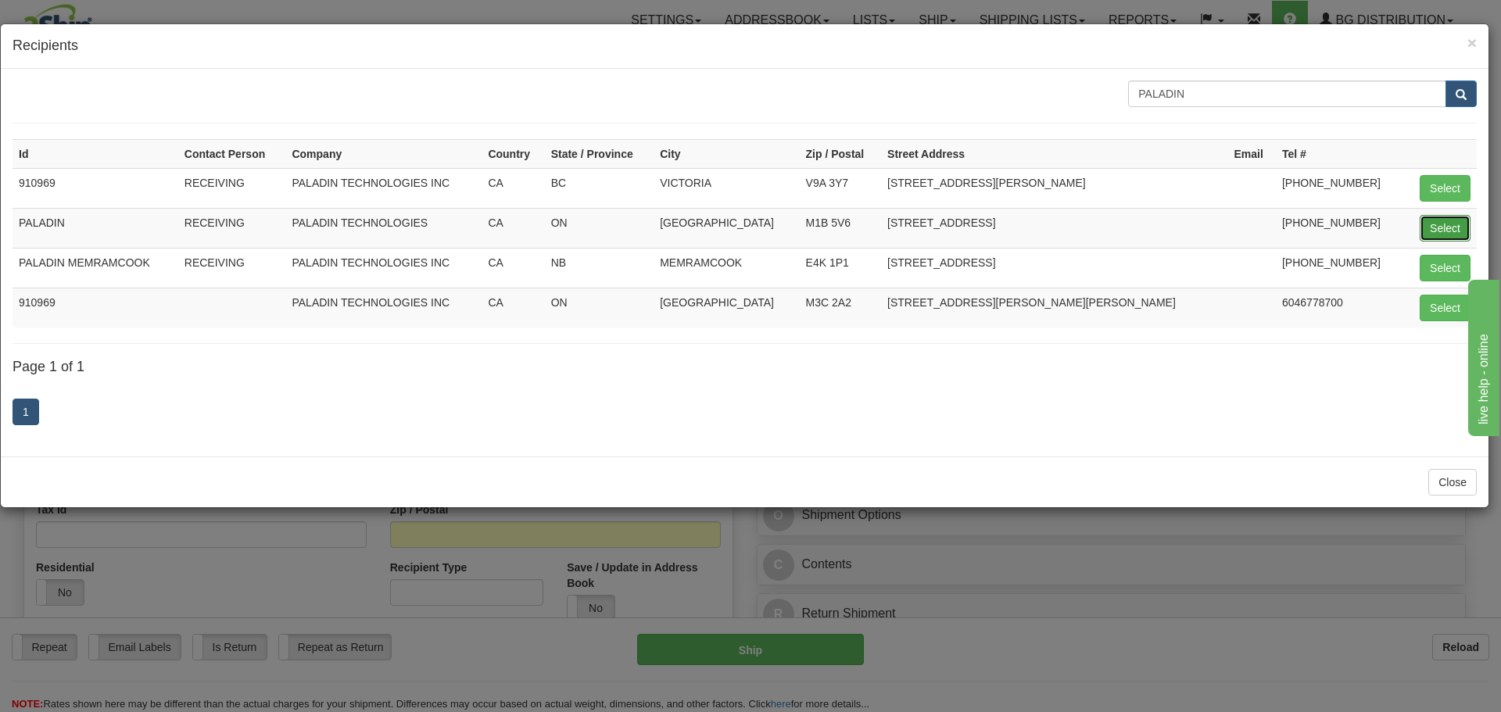
click at [1435, 226] on button "Select" at bounding box center [1445, 228] width 51 height 27
type input "PALADIN"
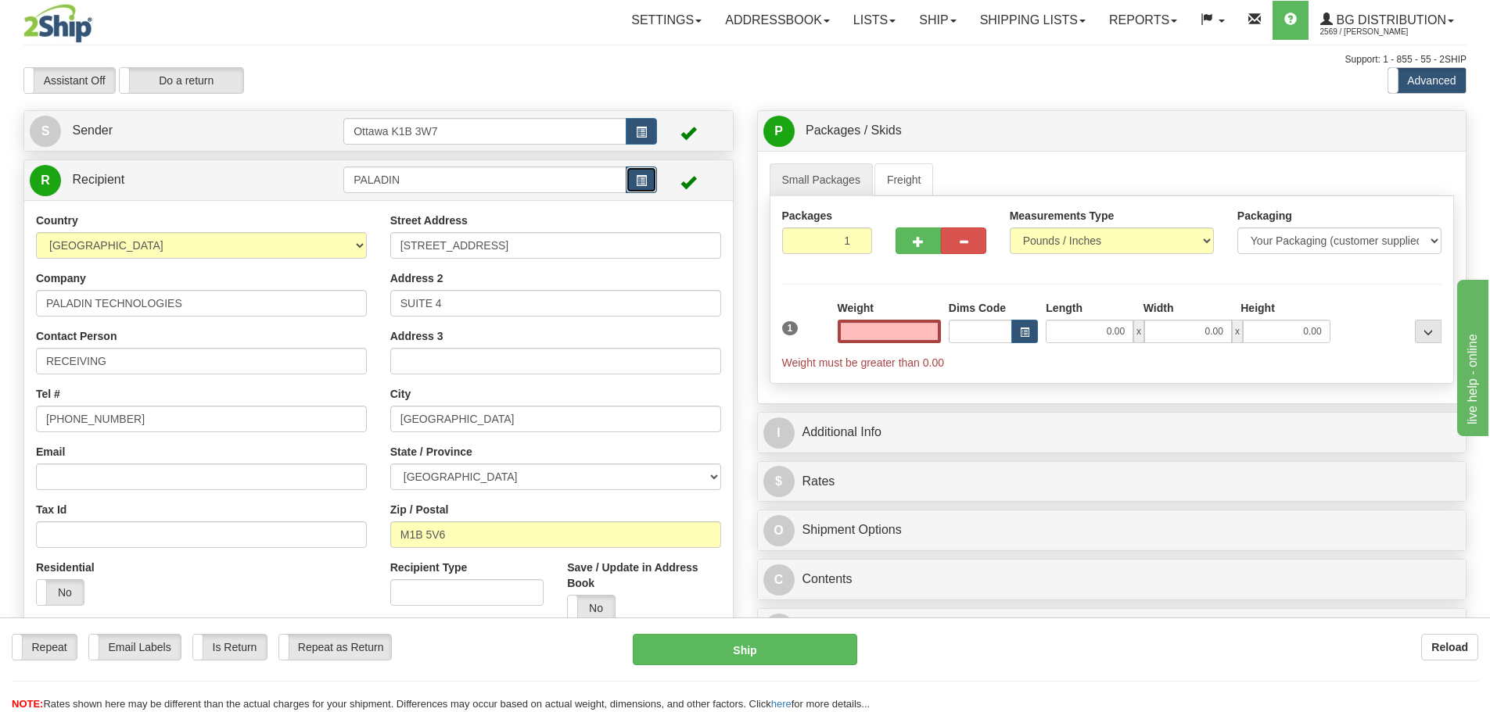
type input "0.00"
click at [637, 170] on button "button" at bounding box center [641, 180] width 31 height 27
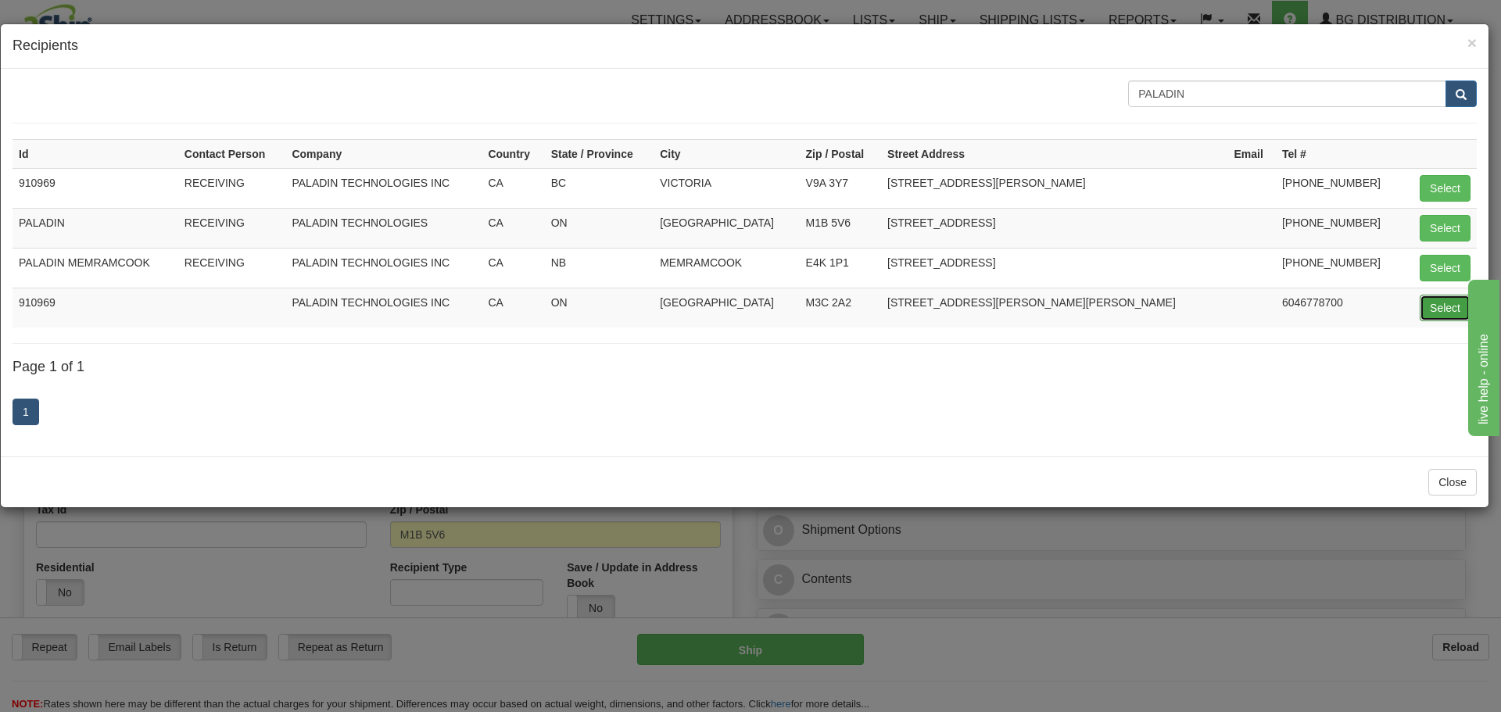
click at [1443, 307] on button "Select" at bounding box center [1445, 308] width 51 height 27
type input "910969"
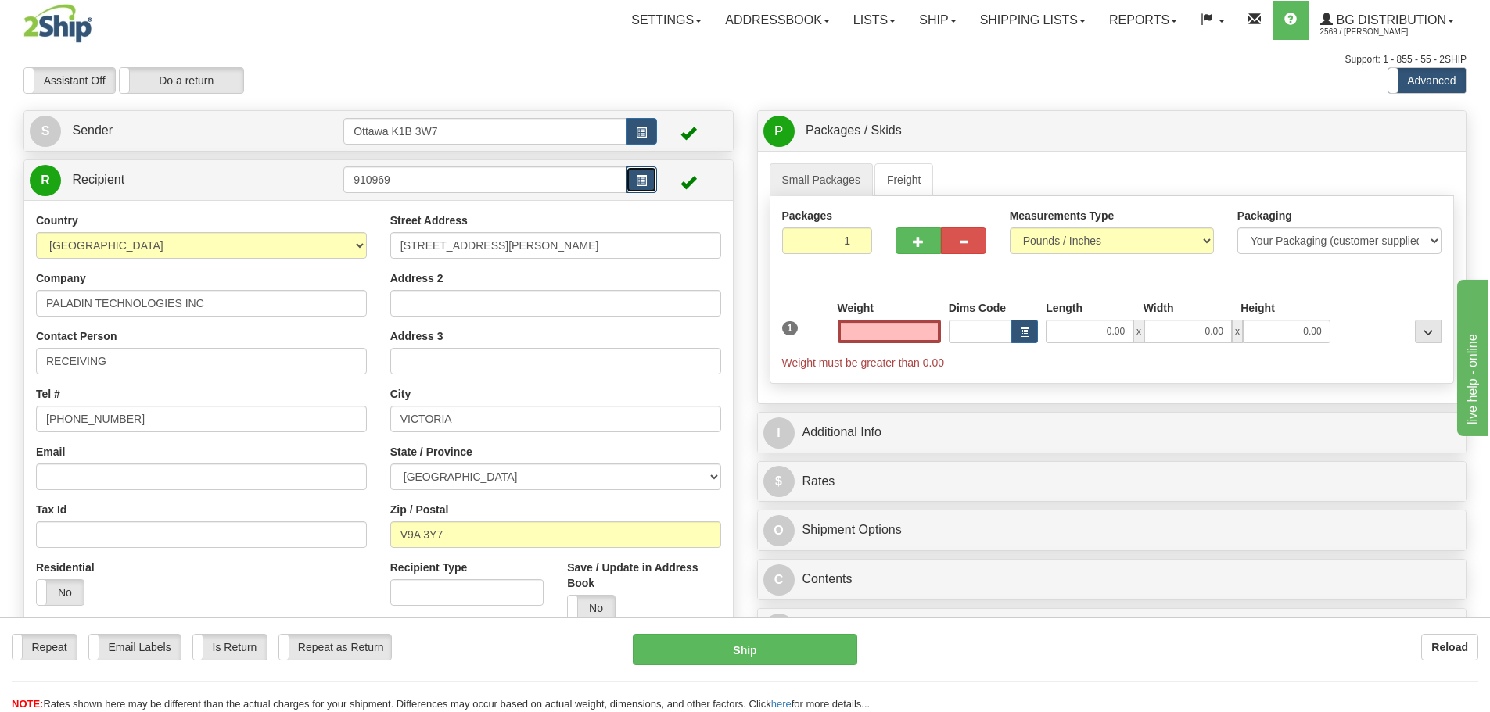
type input "0.00"
click at [650, 180] on button "button" at bounding box center [641, 180] width 31 height 27
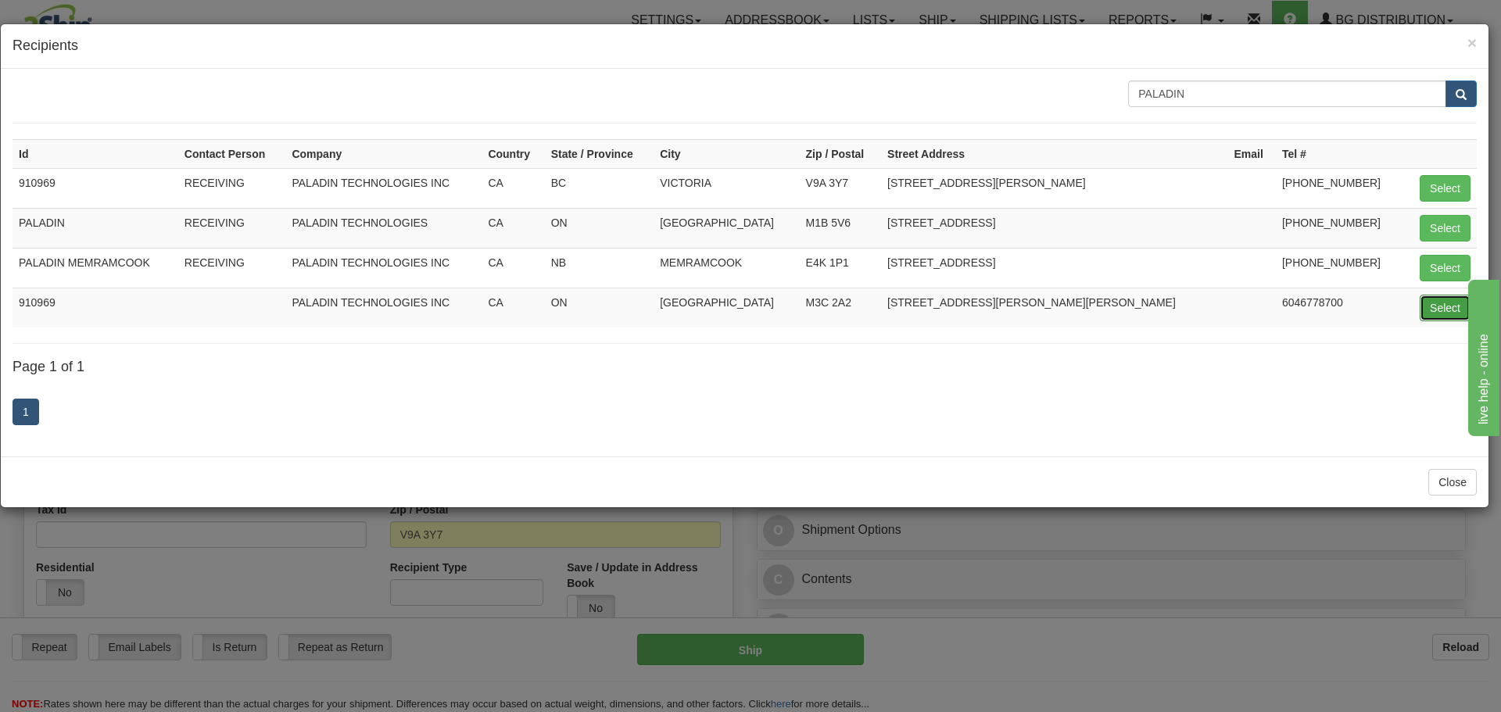
click at [1426, 314] on button "Select" at bounding box center [1445, 308] width 51 height 27
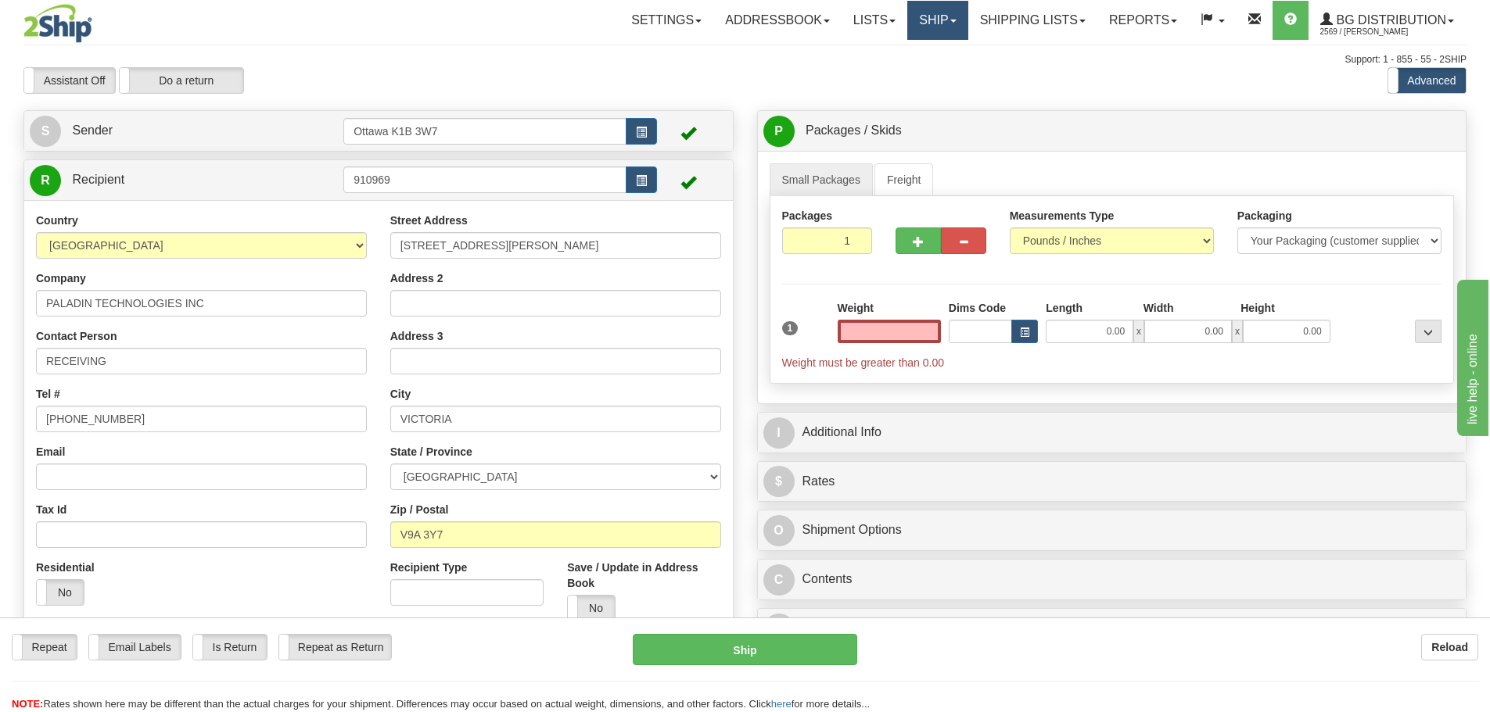
type input "0.00"
click at [914, 19] on link "Ship" at bounding box center [937, 20] width 60 height 39
click at [917, 61] on link "Ship Screen" at bounding box center [906, 55] width 124 height 20
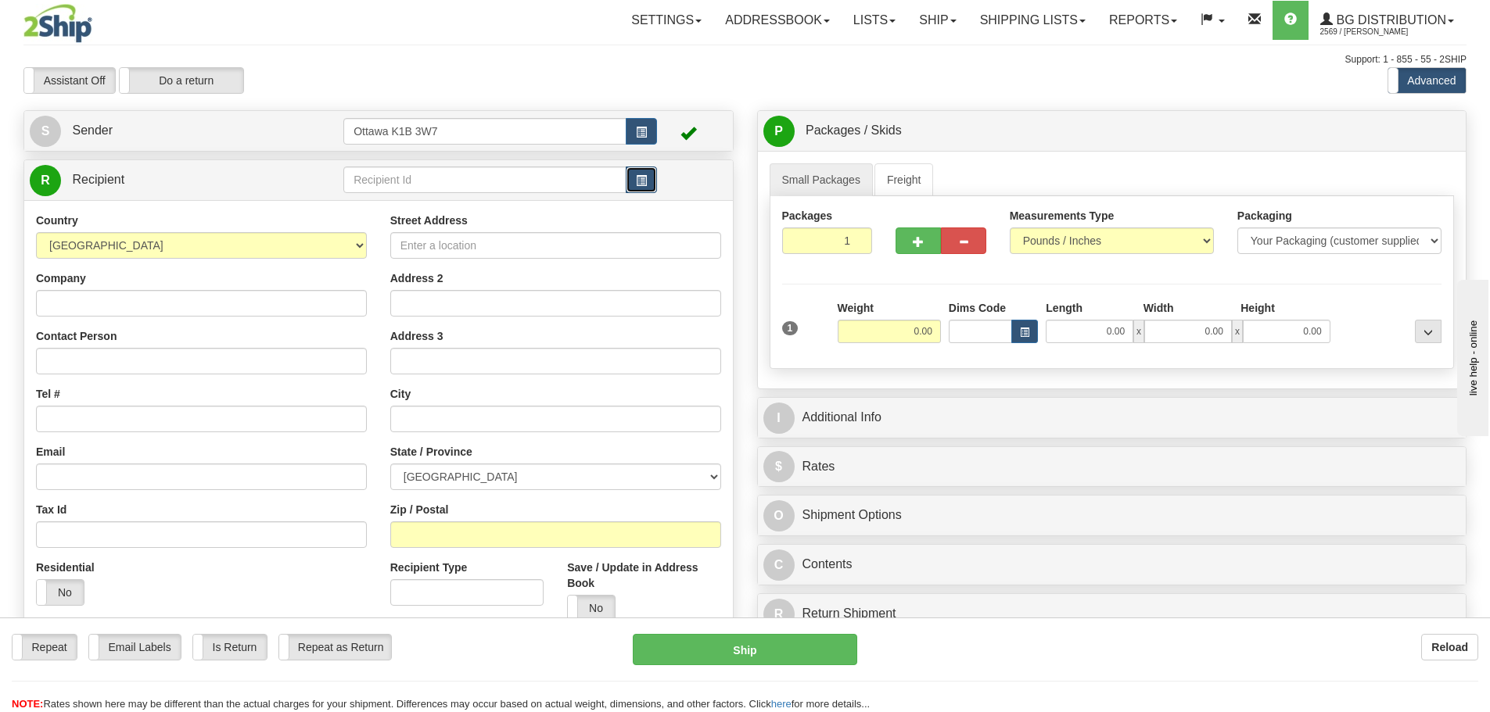
click at [644, 181] on span "button" at bounding box center [641, 181] width 11 height 10
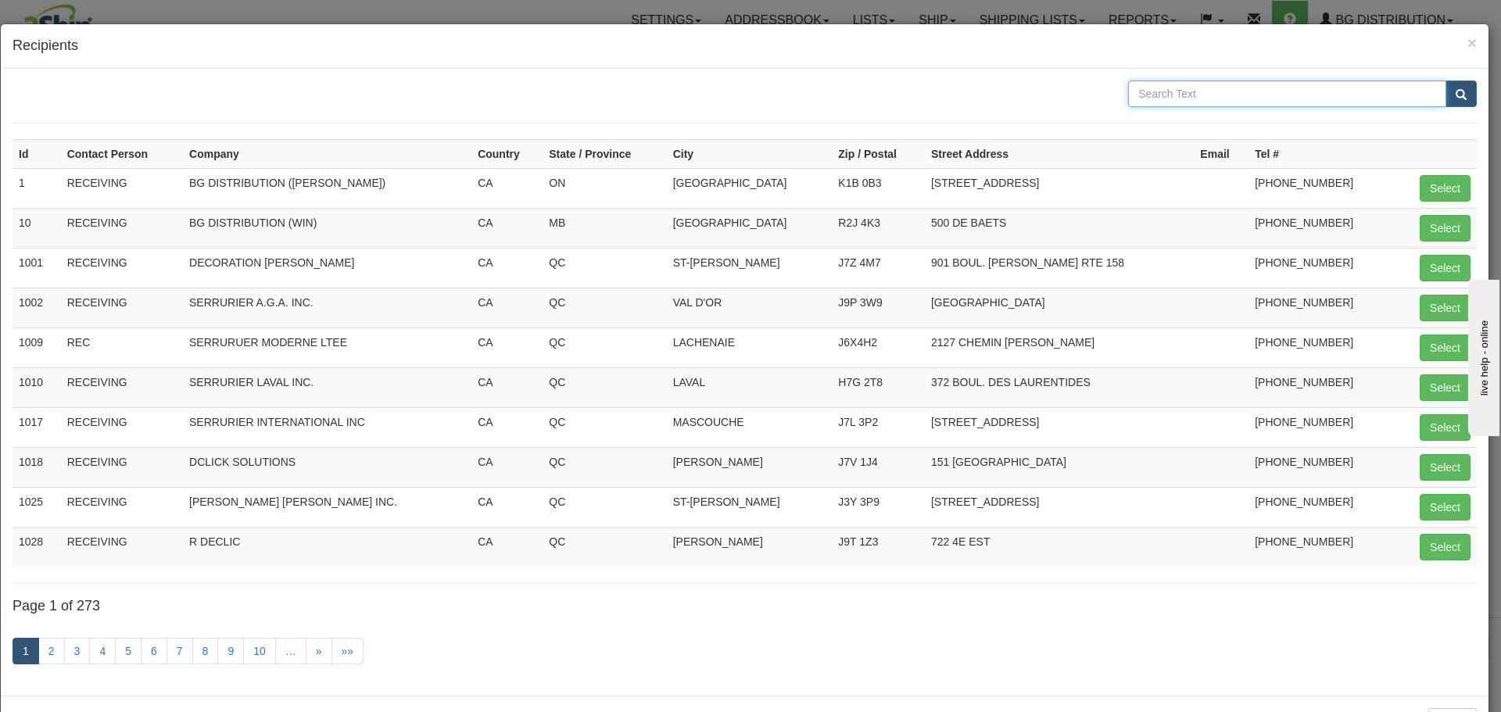
click at [1296, 100] on input "text" at bounding box center [1287, 94] width 318 height 27
type input "PALADIN"
click at [1446, 81] on button "submit" at bounding box center [1461, 94] width 31 height 27
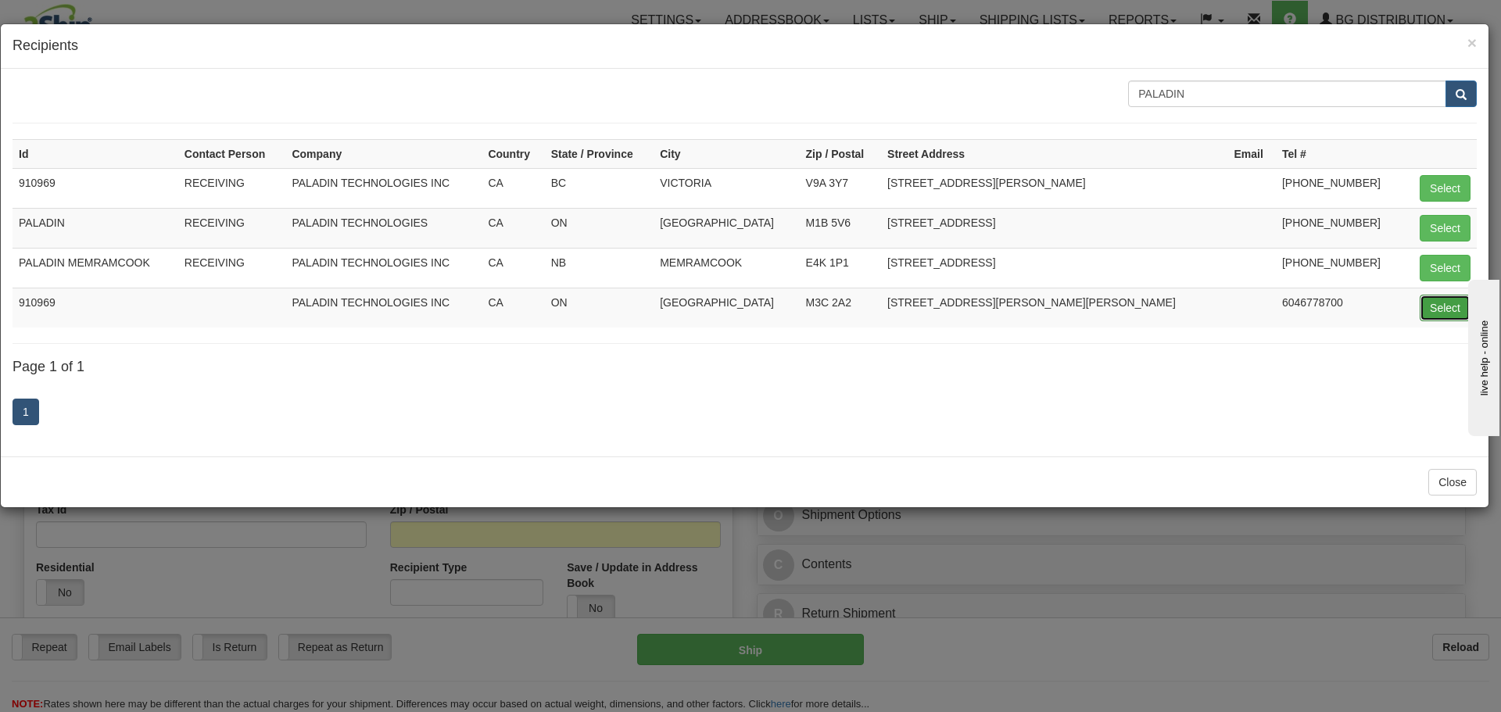
click at [1423, 305] on button "Select" at bounding box center [1445, 308] width 51 height 27
type input "910969"
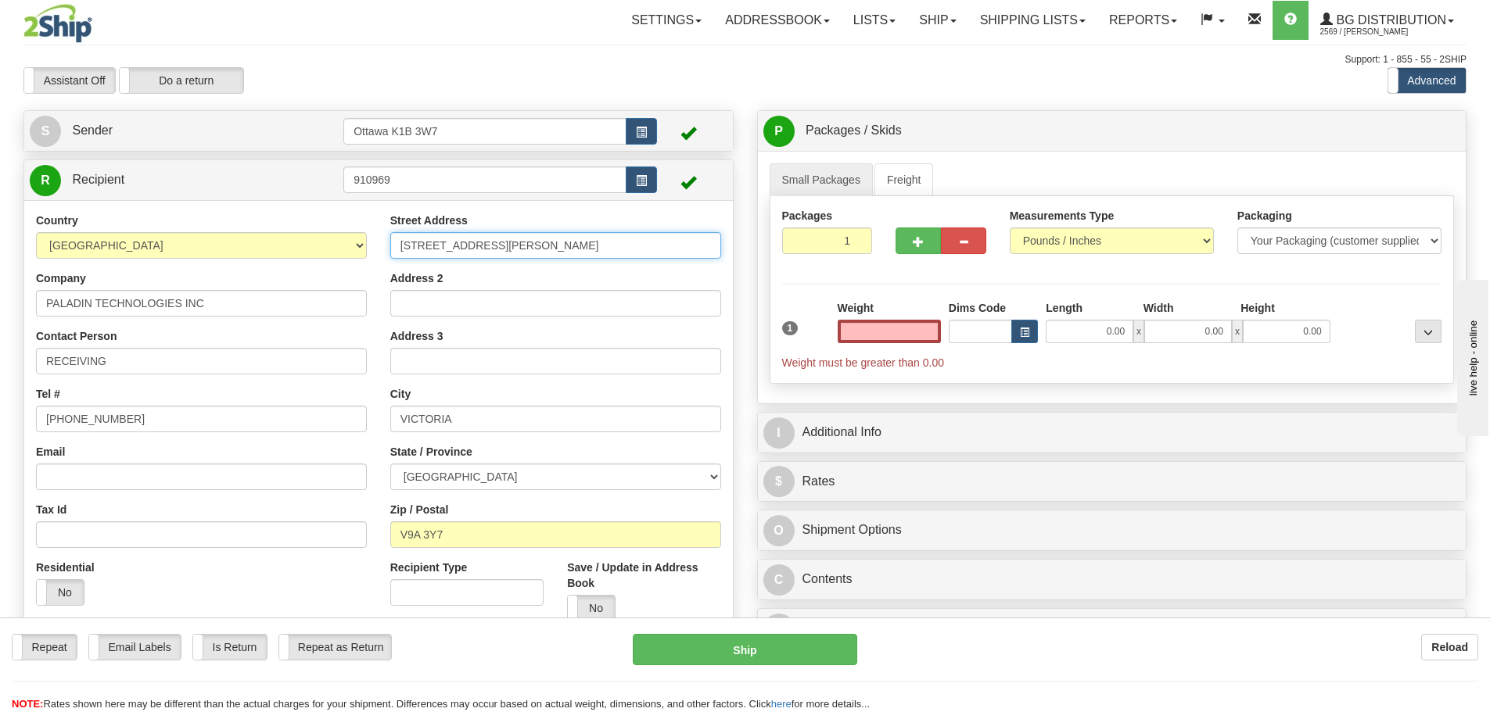
type input "0.00"
drag, startPoint x: 577, startPoint y: 249, endPoint x: 0, endPoint y: 219, distance: 577.8
click at [0, 219] on div "Toggle navigation Settings Shipping Preferences Fields Preferences New" at bounding box center [745, 415] width 1490 height 831
type input "[STREET_ADDRESS][PERSON_NAME][PERSON_NAME]"
click at [489, 421] on input "VICTORIA" at bounding box center [555, 419] width 331 height 27
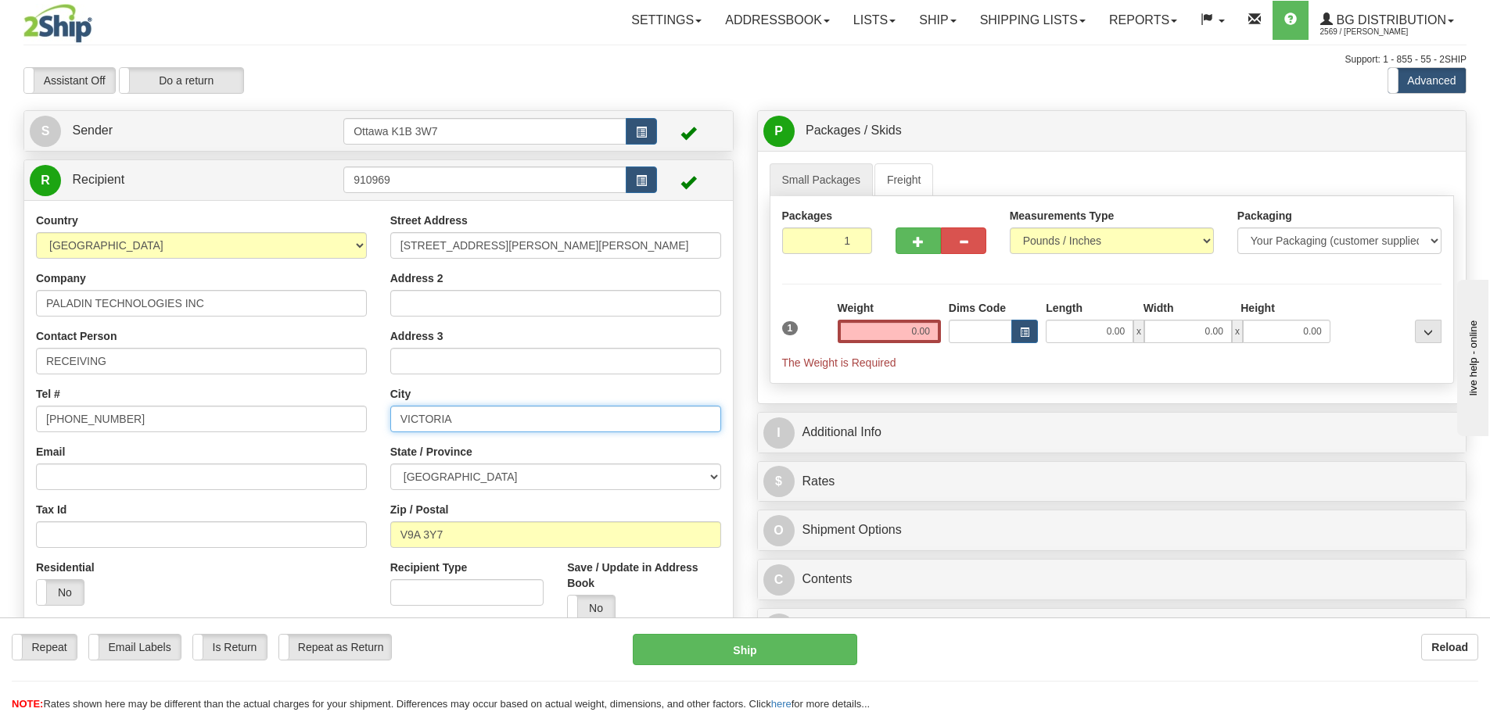
drag, startPoint x: 489, startPoint y: 421, endPoint x: 244, endPoint y: 414, distance: 244.9
click at [261, 414] on div "Country [GEOGRAPHIC_DATA] [GEOGRAPHIC_DATA] [GEOGRAPHIC_DATA] [GEOGRAPHIC_DATA]…" at bounding box center [378, 423] width 708 height 421
type input "[GEOGRAPHIC_DATA]"
click at [516, 477] on select "[GEOGRAPHIC_DATA] [GEOGRAPHIC_DATA] [GEOGRAPHIC_DATA] [GEOGRAPHIC_DATA] [GEOGRA…" at bounding box center [555, 477] width 331 height 27
select select "ON"
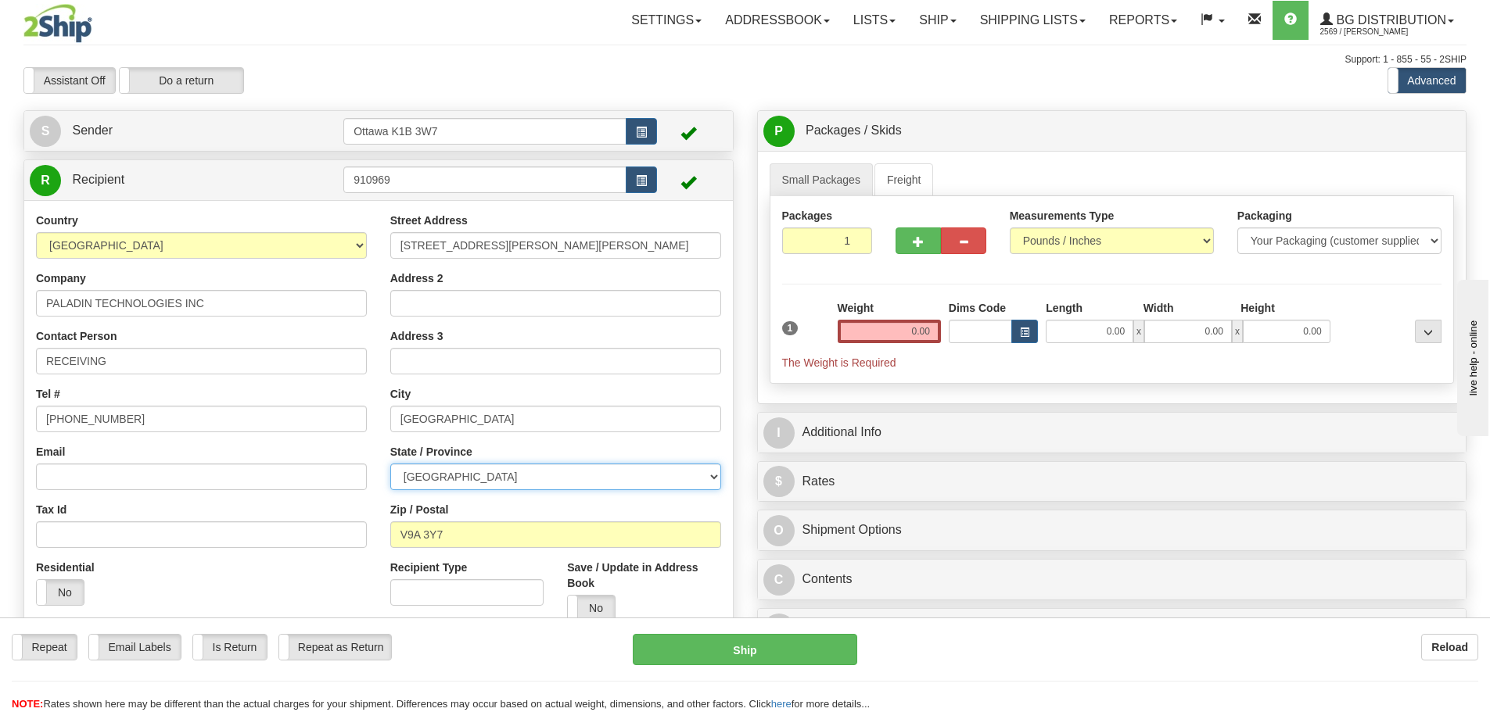
click at [390, 464] on select "[GEOGRAPHIC_DATA] [GEOGRAPHIC_DATA] [GEOGRAPHIC_DATA] [GEOGRAPHIC_DATA] [GEOGRA…" at bounding box center [555, 477] width 331 height 27
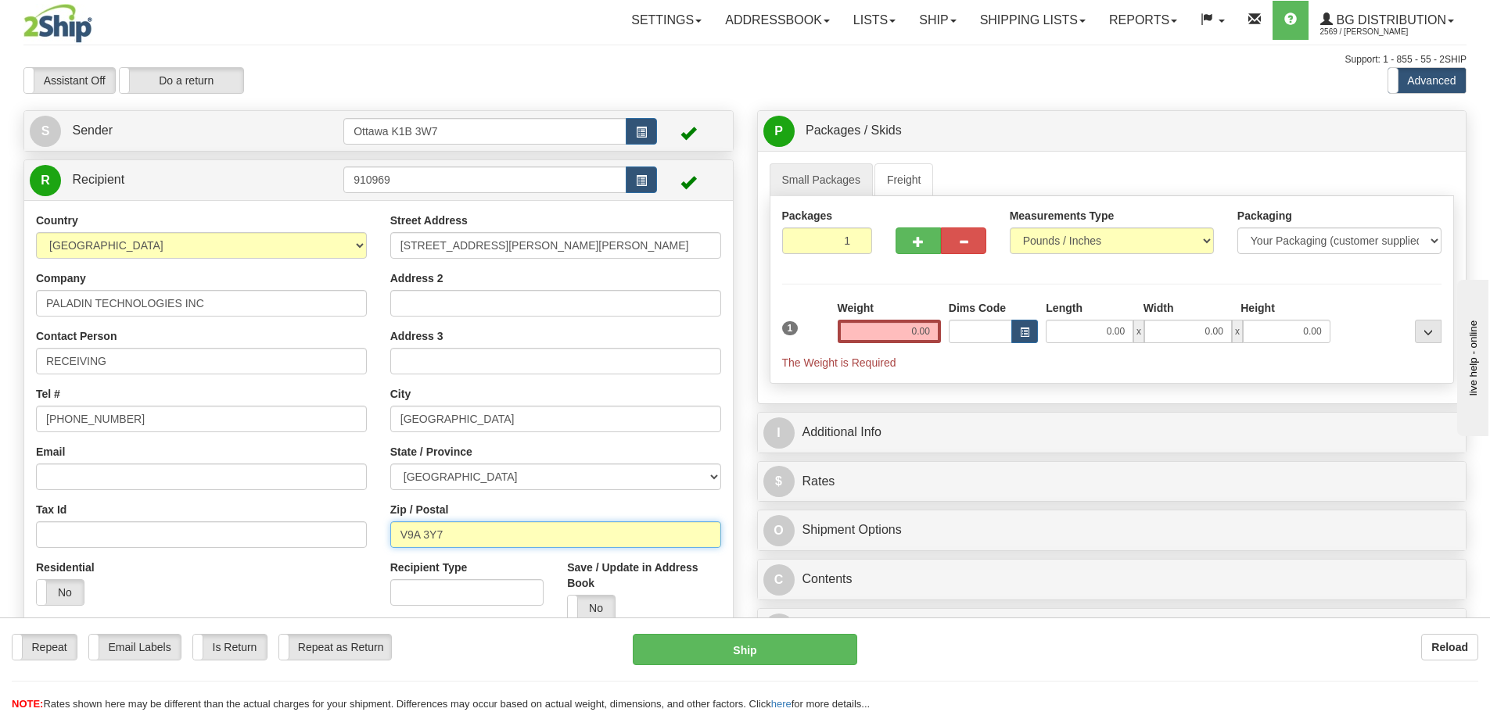
drag, startPoint x: 471, startPoint y: 530, endPoint x: 124, endPoint y: 551, distance: 347.8
click at [210, 553] on div "Country [GEOGRAPHIC_DATA] [GEOGRAPHIC_DATA] [GEOGRAPHIC_DATA] [GEOGRAPHIC_DATA]…" at bounding box center [378, 423] width 708 height 421
type input "M3C 2A2"
click at [877, 326] on input "0.00" at bounding box center [888, 331] width 103 height 23
type input "0.00"
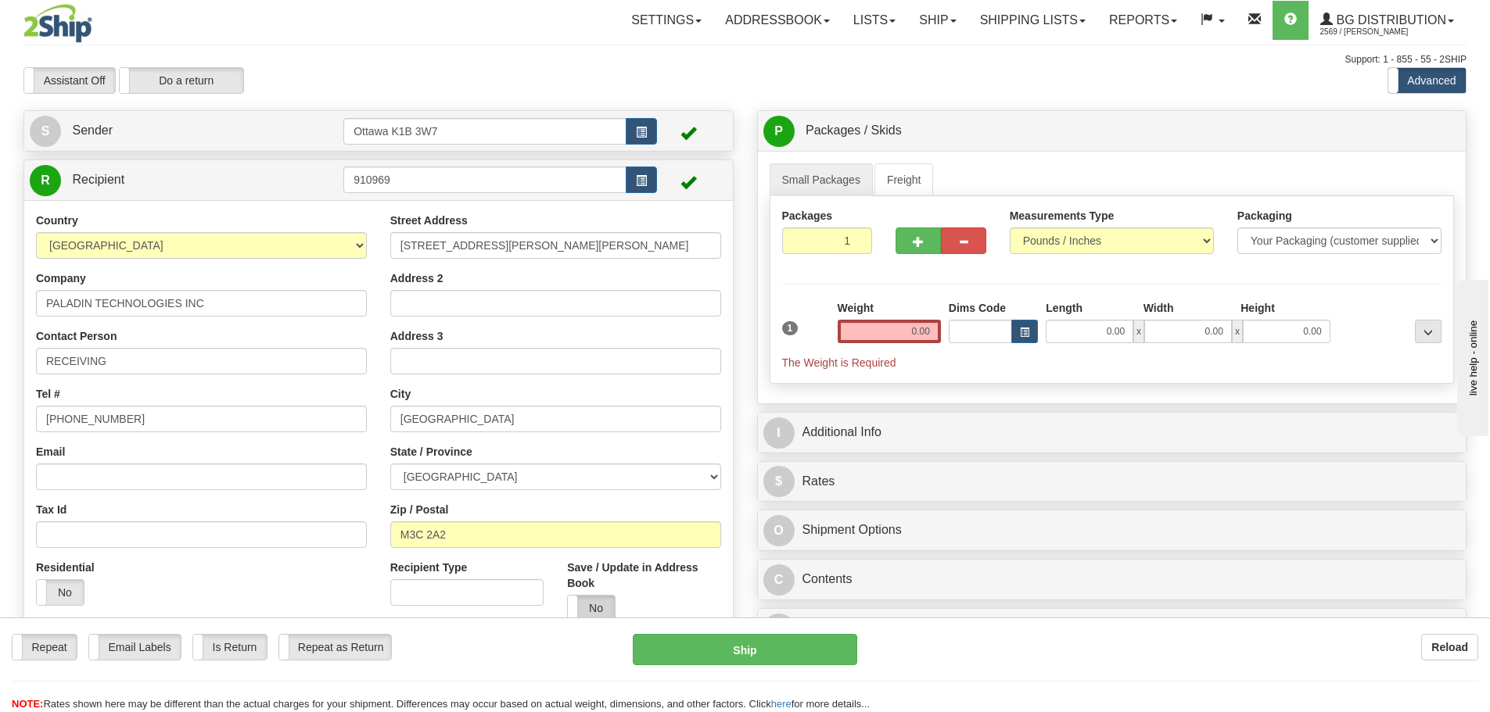
click at [583, 607] on label "No" at bounding box center [591, 608] width 47 height 25
click at [876, 345] on div "Weight 0.00" at bounding box center [889, 327] width 111 height 55
click at [877, 339] on input "0.00" at bounding box center [888, 331] width 103 height 23
type input "0.00"
click at [583, 613] on label "Yes" at bounding box center [591, 608] width 47 height 25
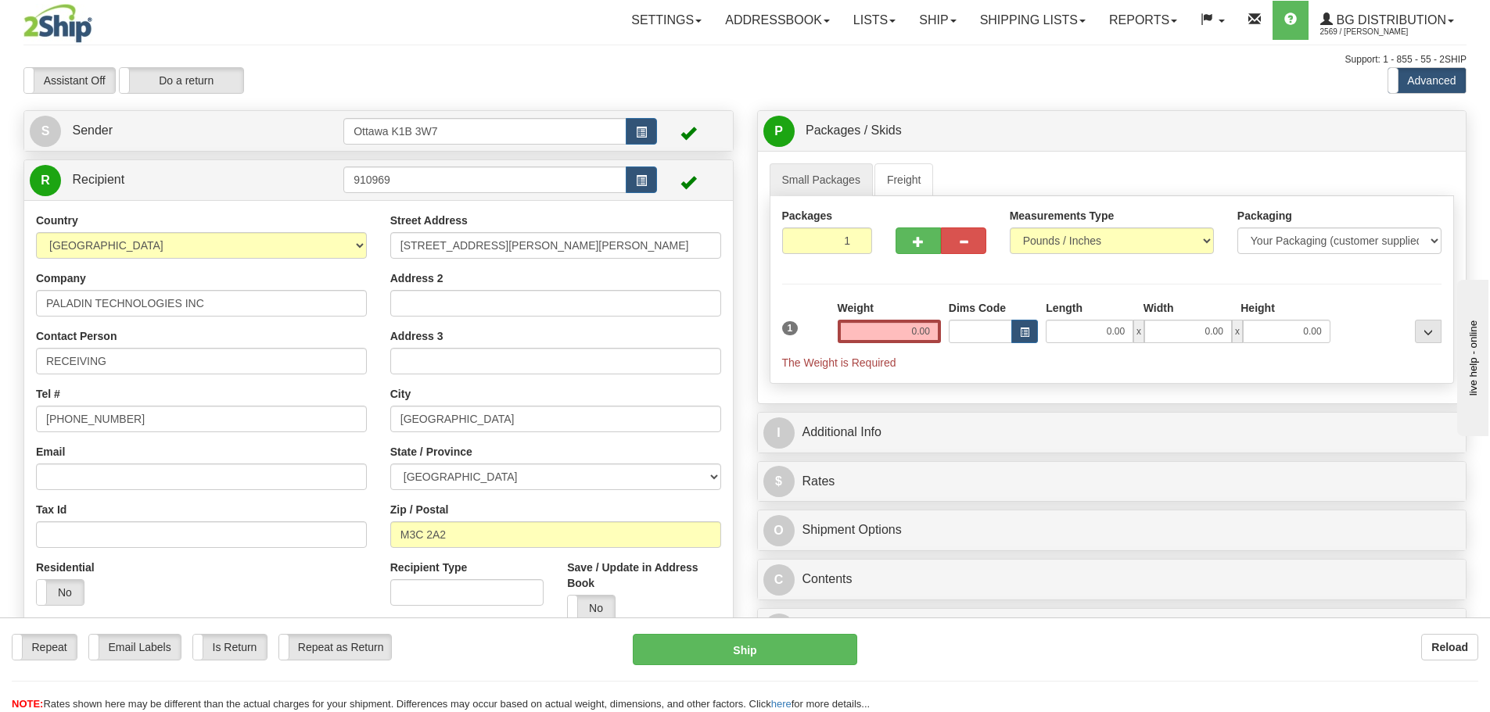
click at [583, 613] on label "No" at bounding box center [591, 608] width 47 height 25
click at [862, 339] on input "0.00" at bounding box center [888, 331] width 103 height 23
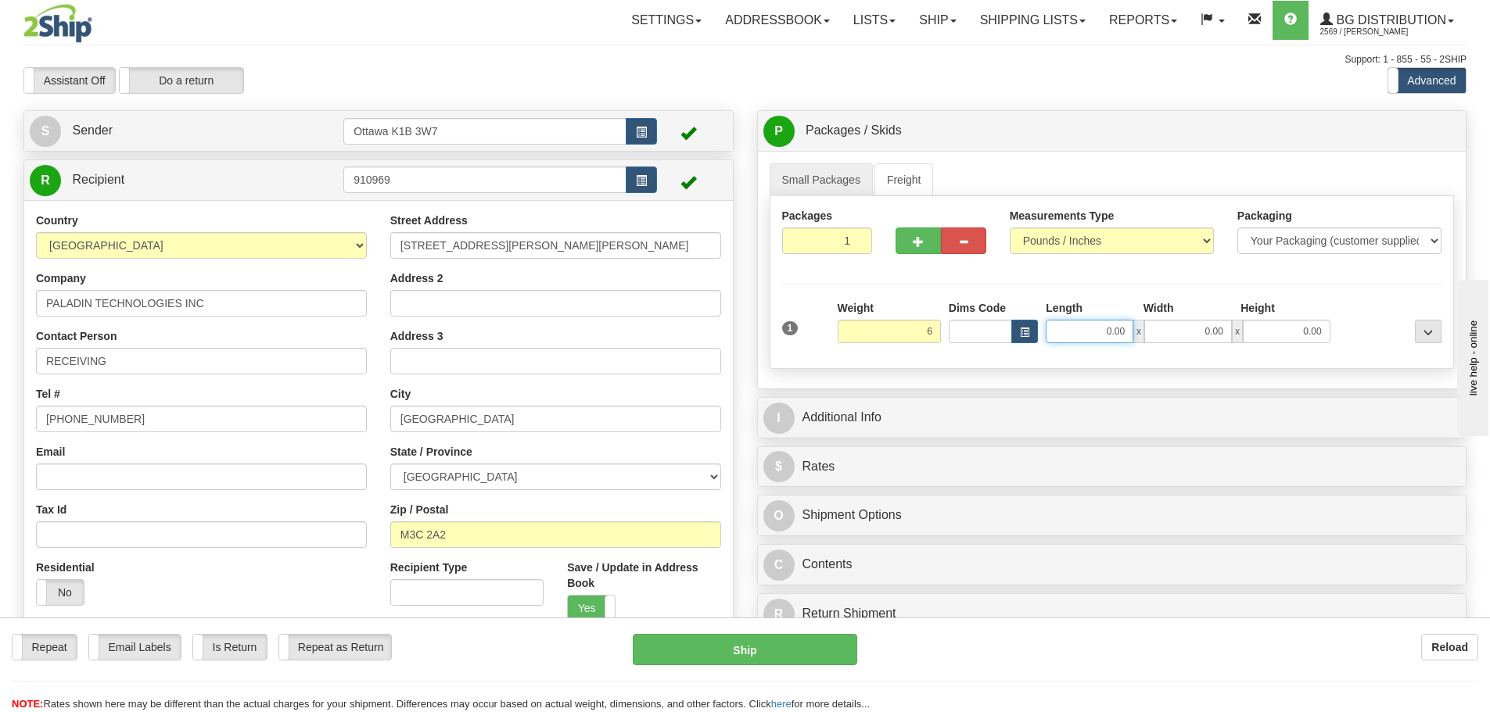
type input "6.00"
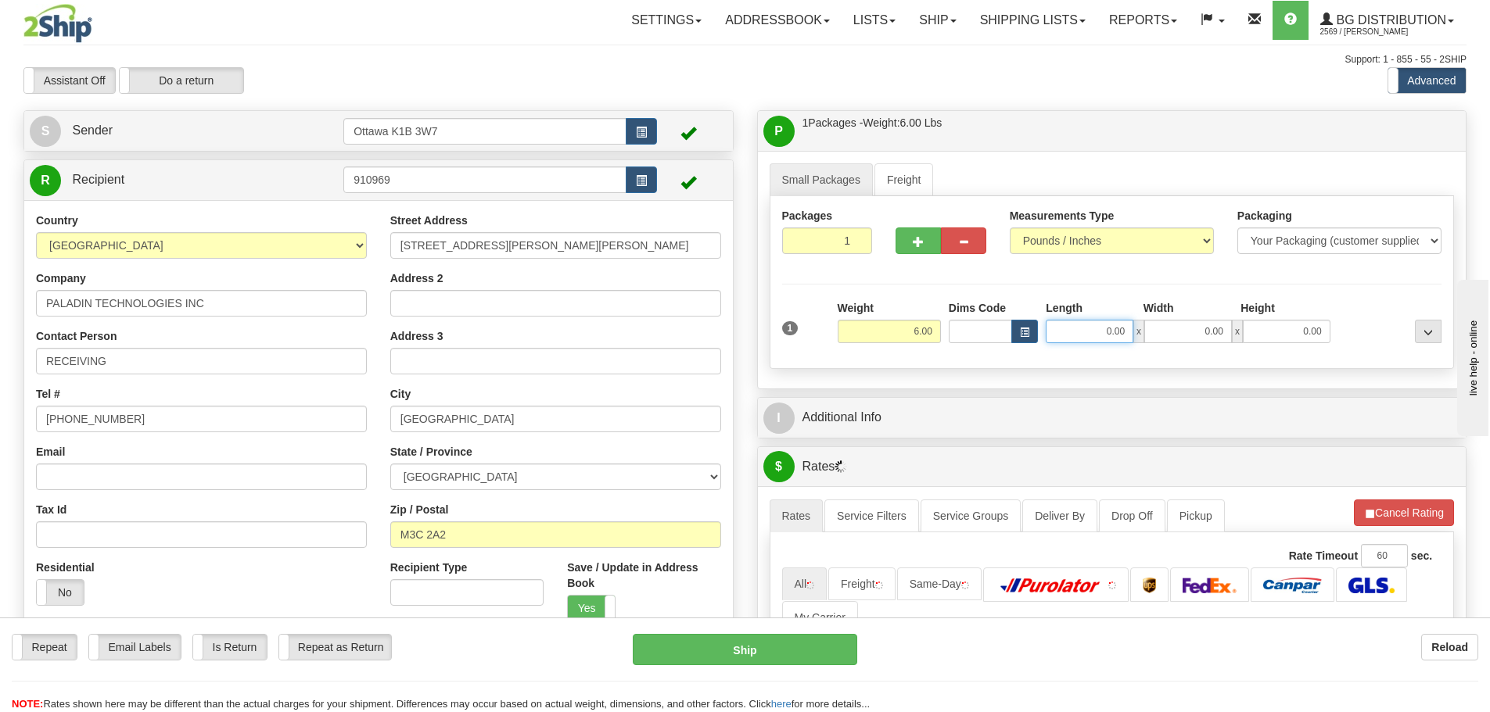
click at [1106, 340] on input "0.00" at bounding box center [1089, 331] width 88 height 23
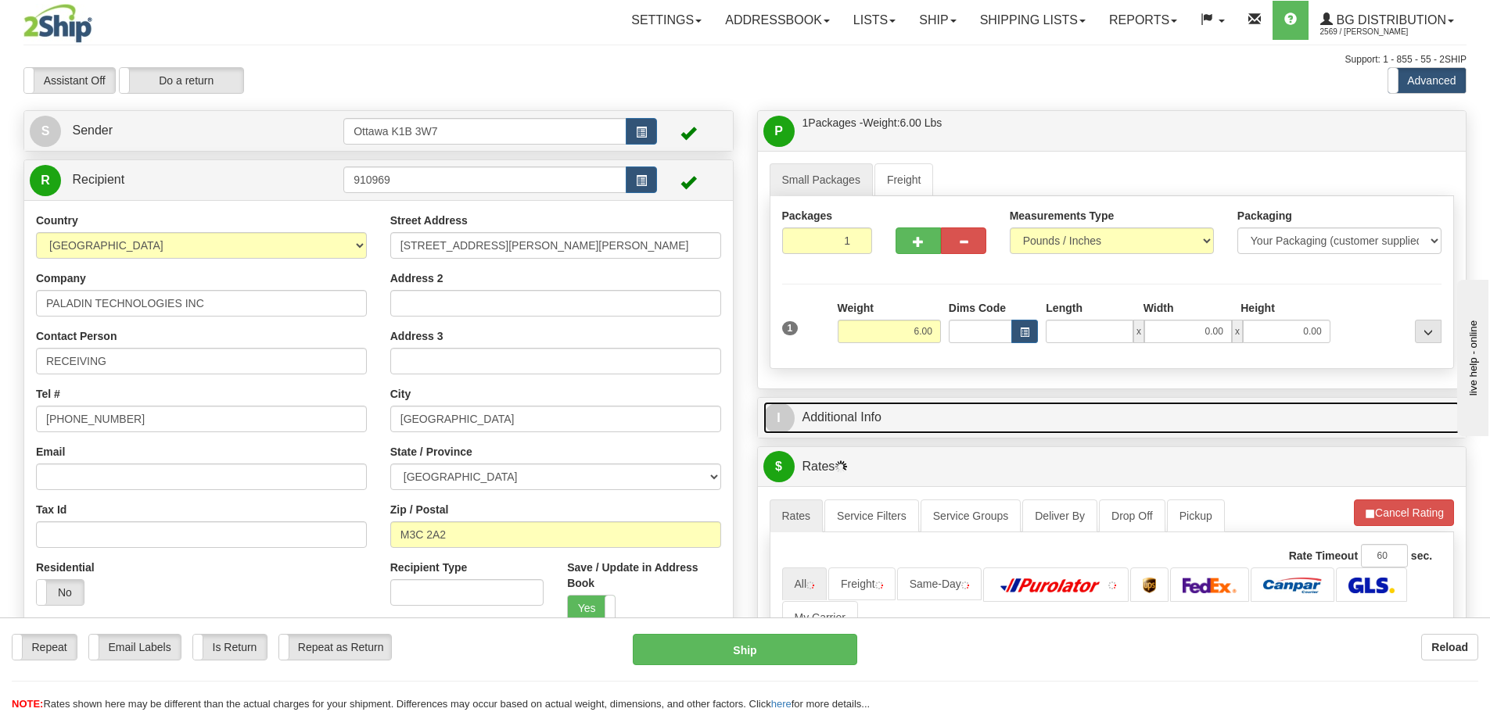
type input "0.00"
click at [1088, 411] on link "I Additional Info" at bounding box center [1112, 418] width 698 height 32
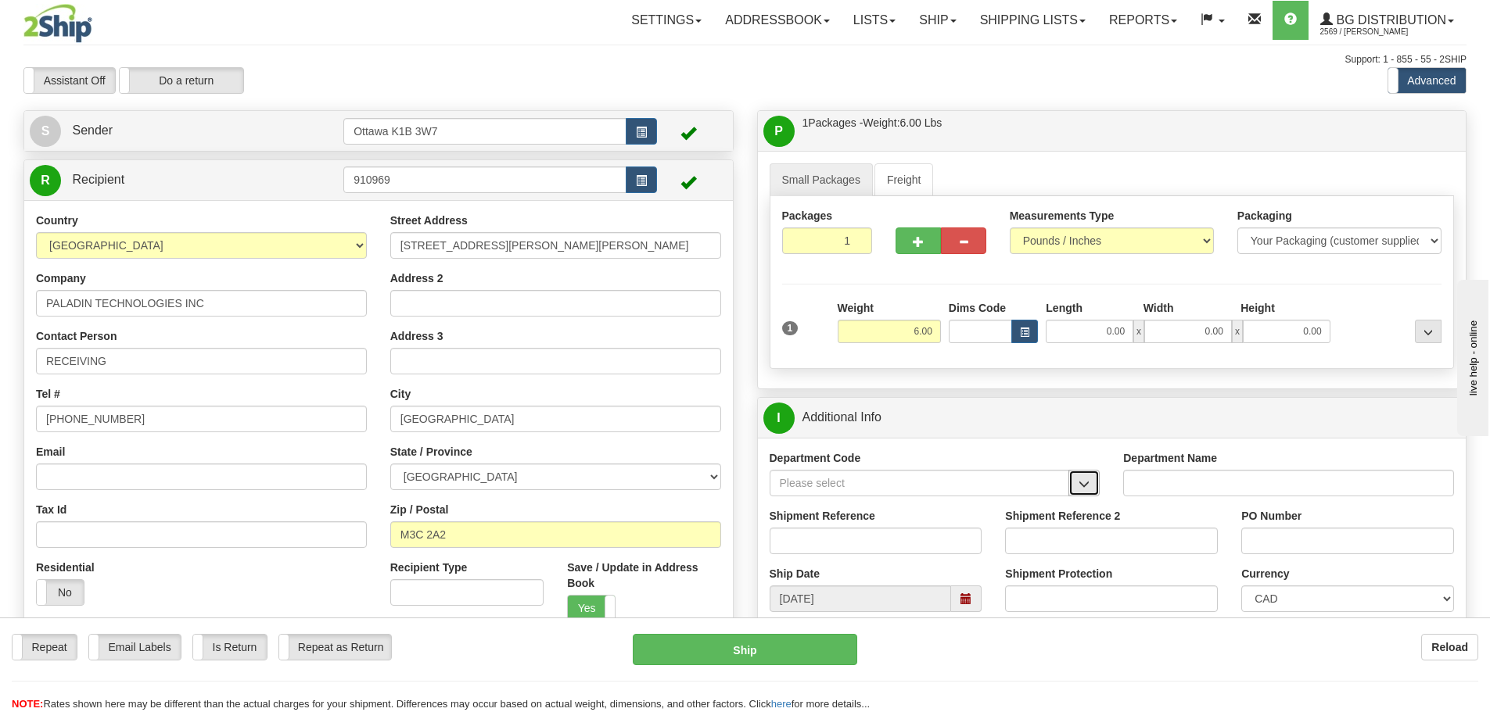
click at [1078, 490] on button "button" at bounding box center [1083, 483] width 31 height 27
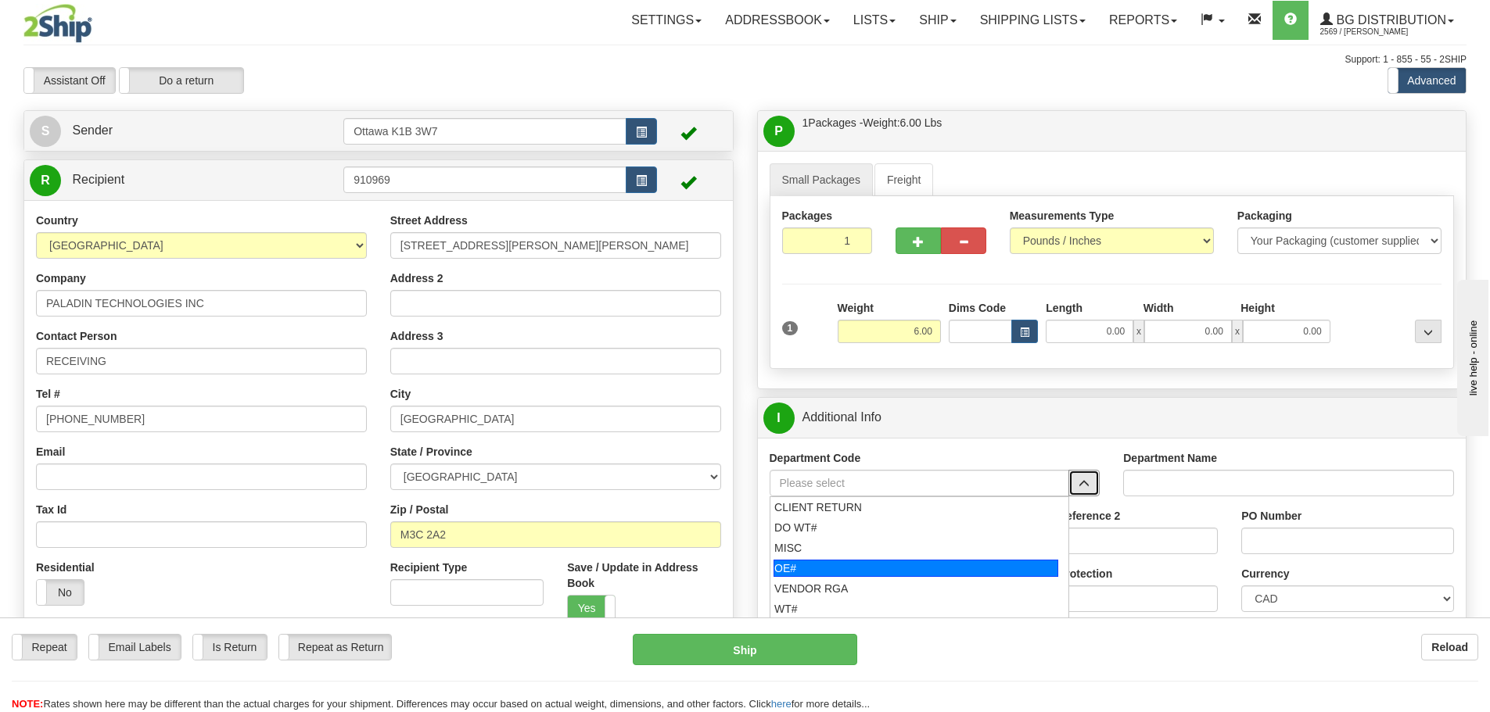
click at [832, 562] on div "OE#" at bounding box center [915, 568] width 285 height 17
type input "OE#"
type input "ORDERS"
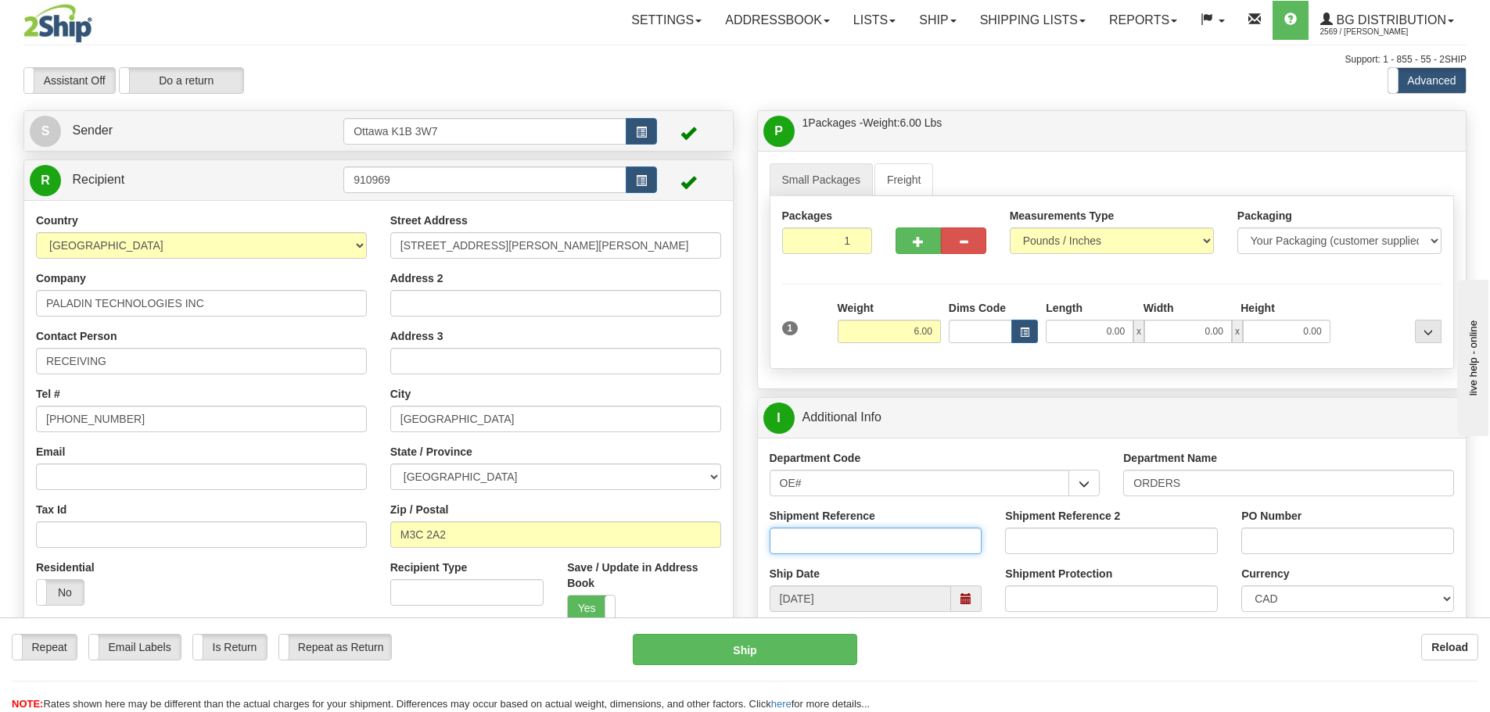
click at [833, 550] on input "Shipment Reference" at bounding box center [875, 541] width 213 height 27
type input "10202675-00"
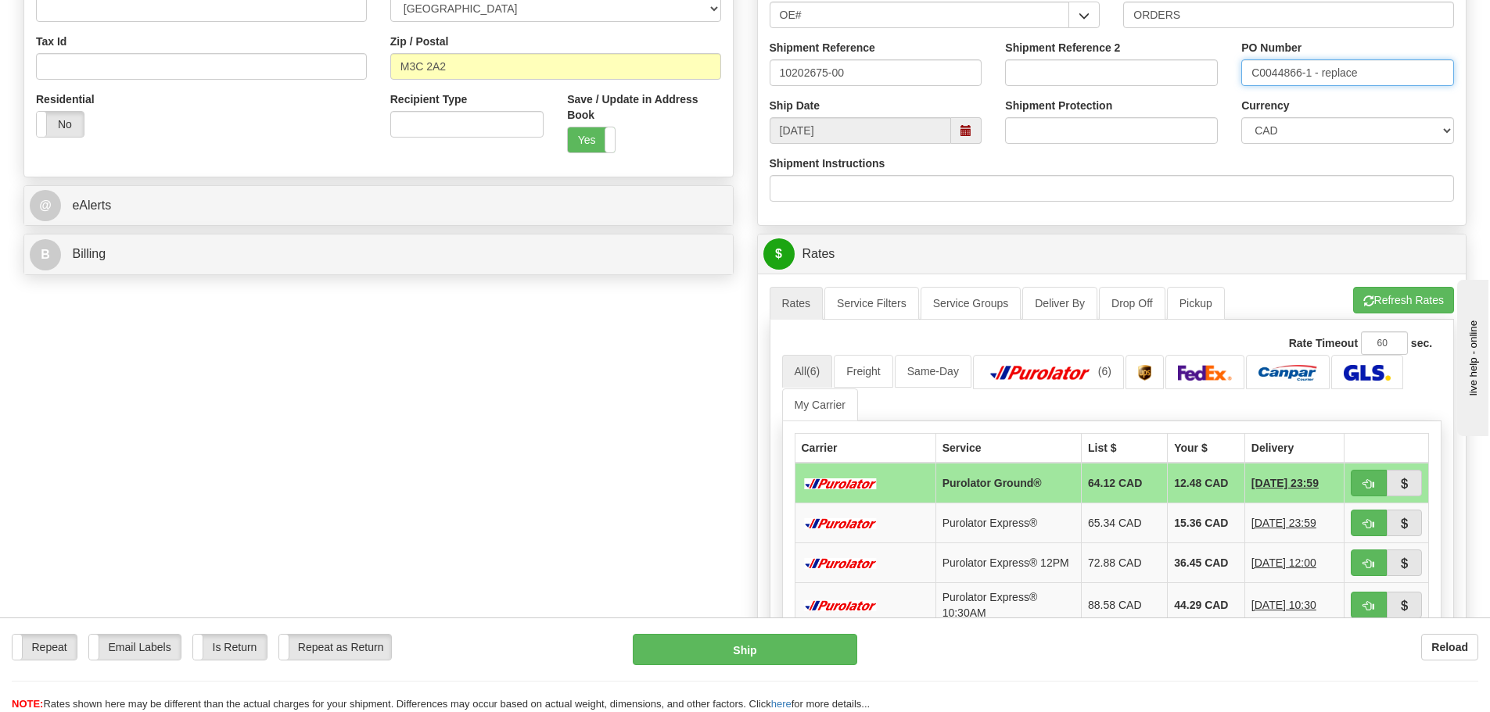
scroll to position [469, 0]
type input "C0044866-1 - replace"
click at [1365, 483] on span "button" at bounding box center [1368, 484] width 11 height 10
type input "260"
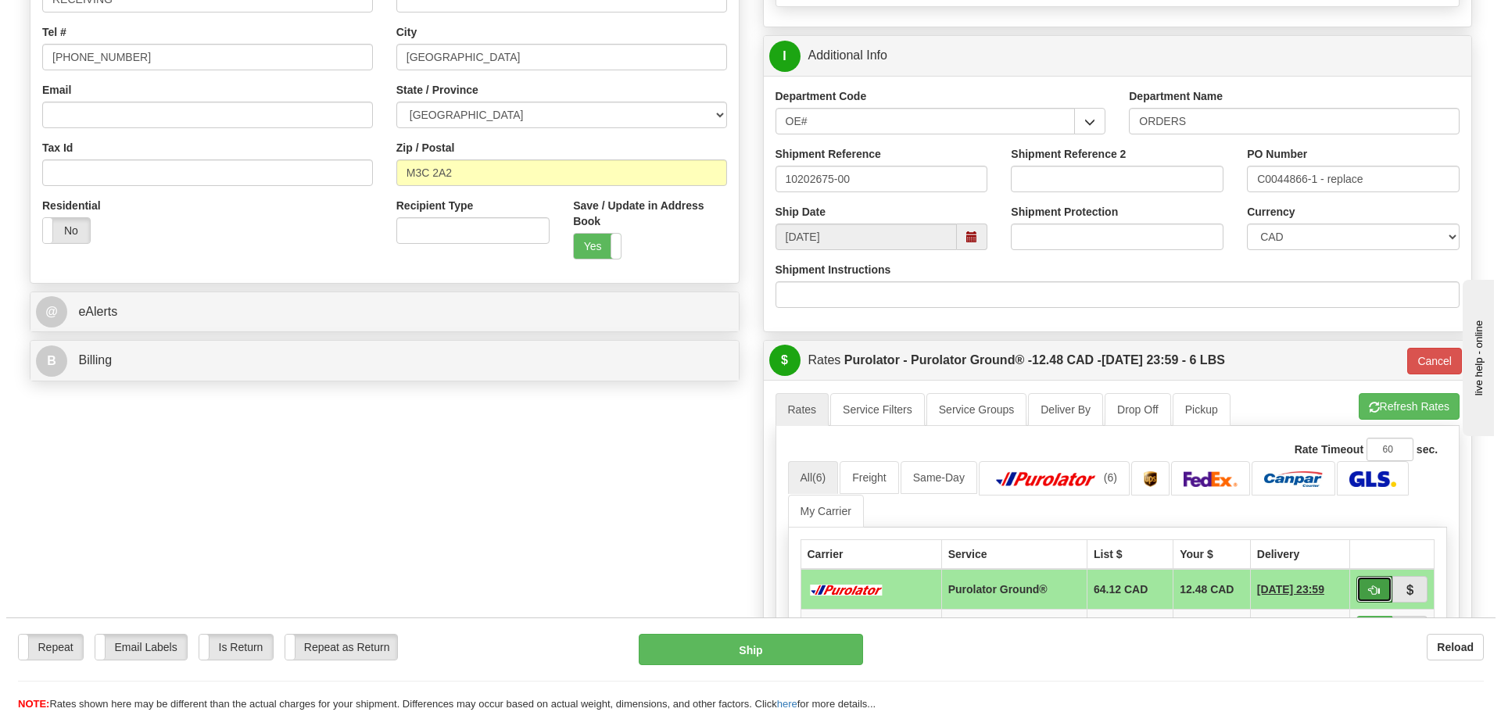
scroll to position [156, 0]
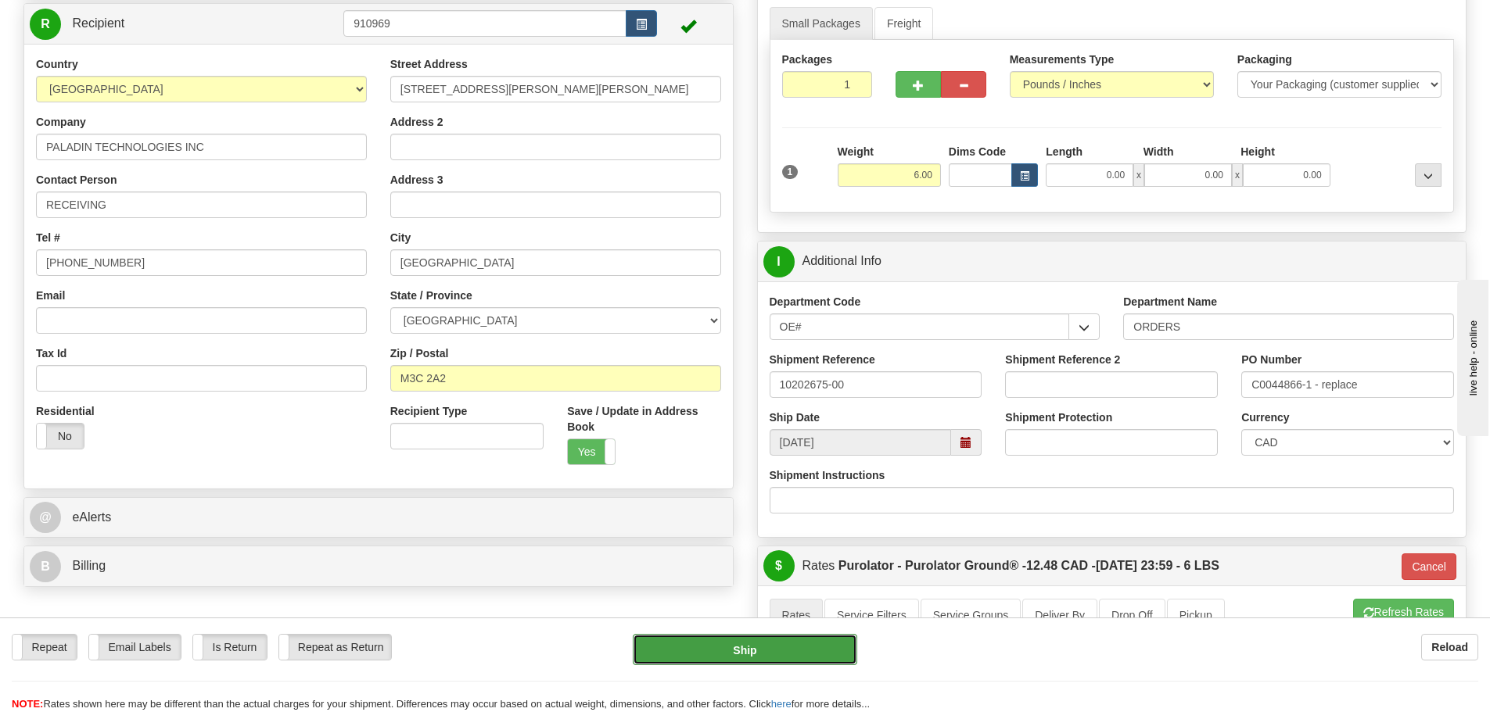
click at [819, 653] on button "Ship" at bounding box center [745, 649] width 224 height 31
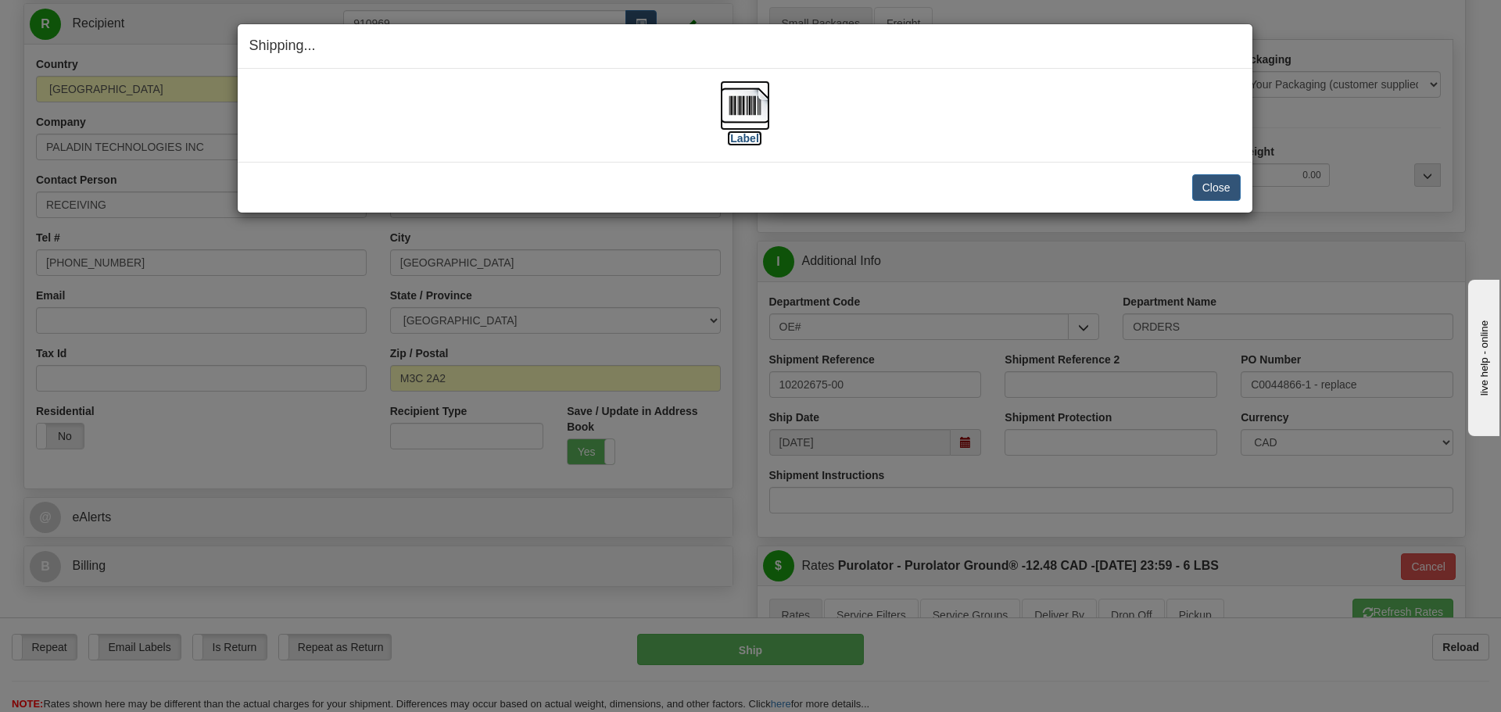
click at [748, 142] on label "[Label]" at bounding box center [745, 139] width 36 height 16
click at [1210, 188] on button "Close" at bounding box center [1216, 187] width 48 height 27
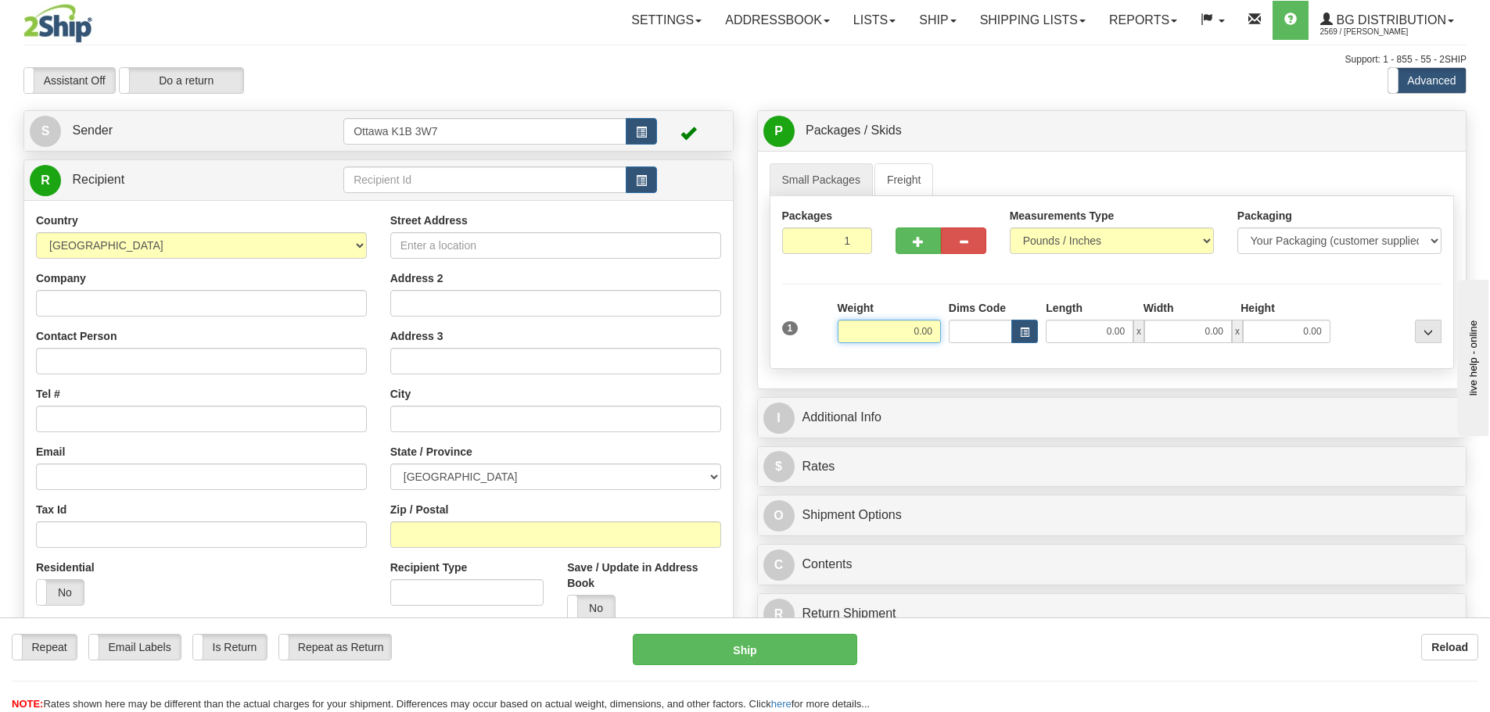
click at [861, 327] on input "0.00" at bounding box center [888, 331] width 103 height 23
click at [507, 183] on input "text" at bounding box center [484, 180] width 283 height 27
type input "4.00"
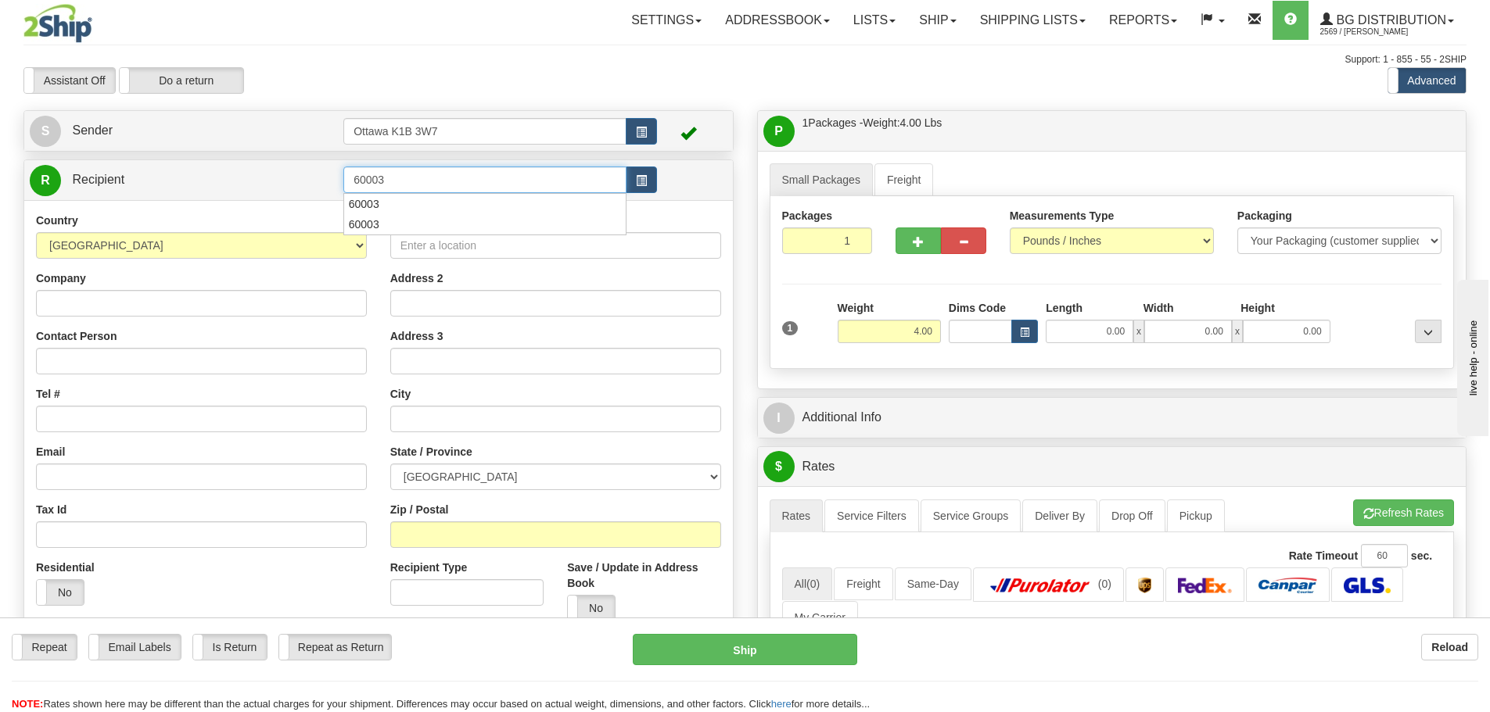
type input "60003"
click at [604, 77] on div "Assistant On Assistant Off Do a return Do a return" at bounding box center [317, 80] width 611 height 27
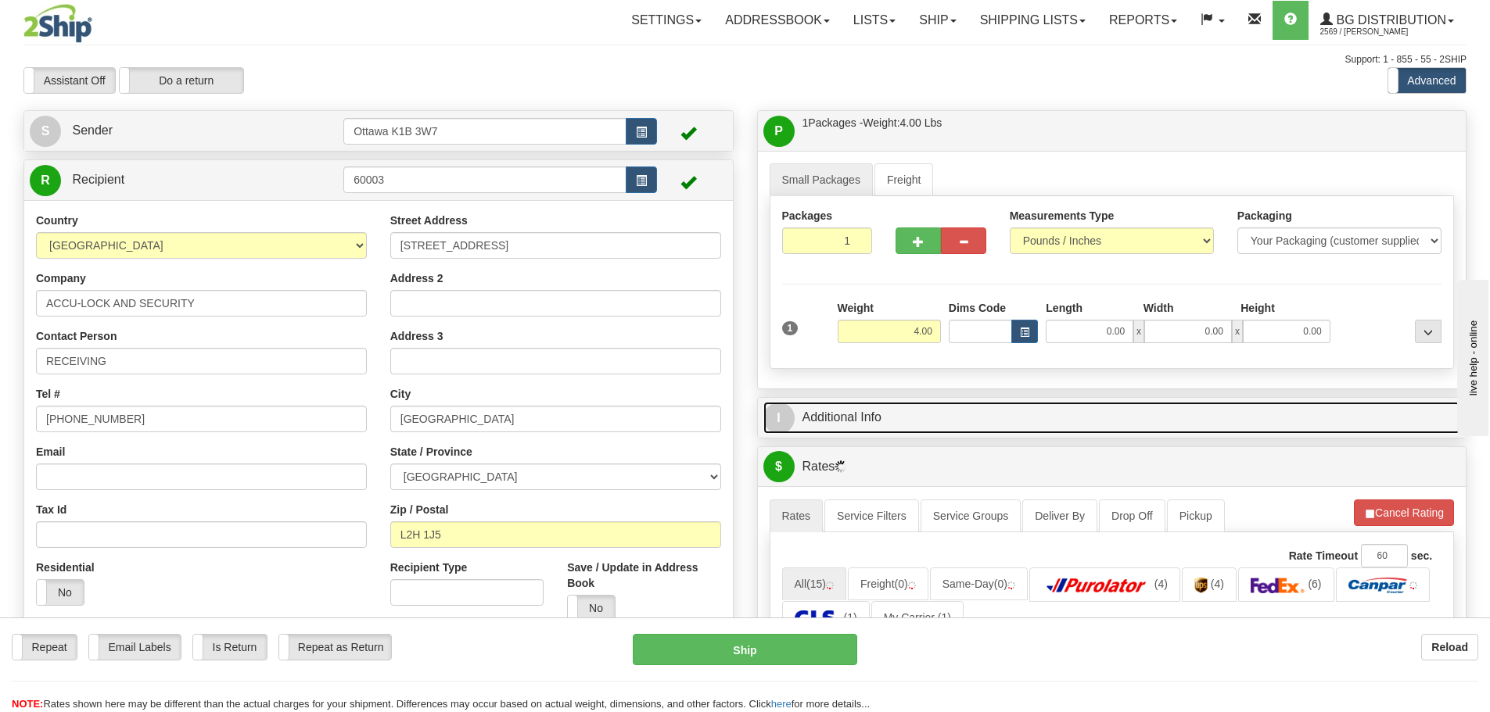
click at [1049, 421] on link "I Additional Info" at bounding box center [1112, 418] width 698 height 32
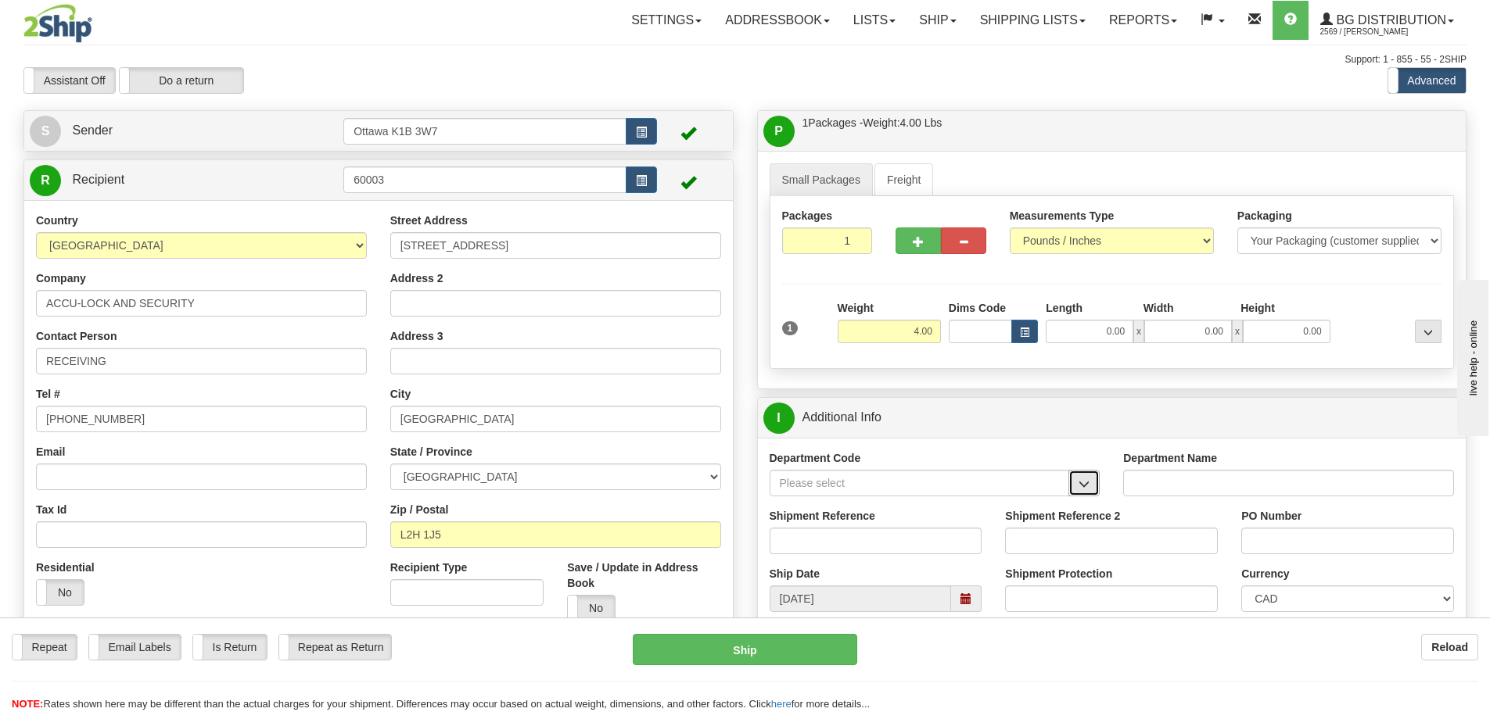
click at [1084, 489] on span "button" at bounding box center [1083, 484] width 11 height 10
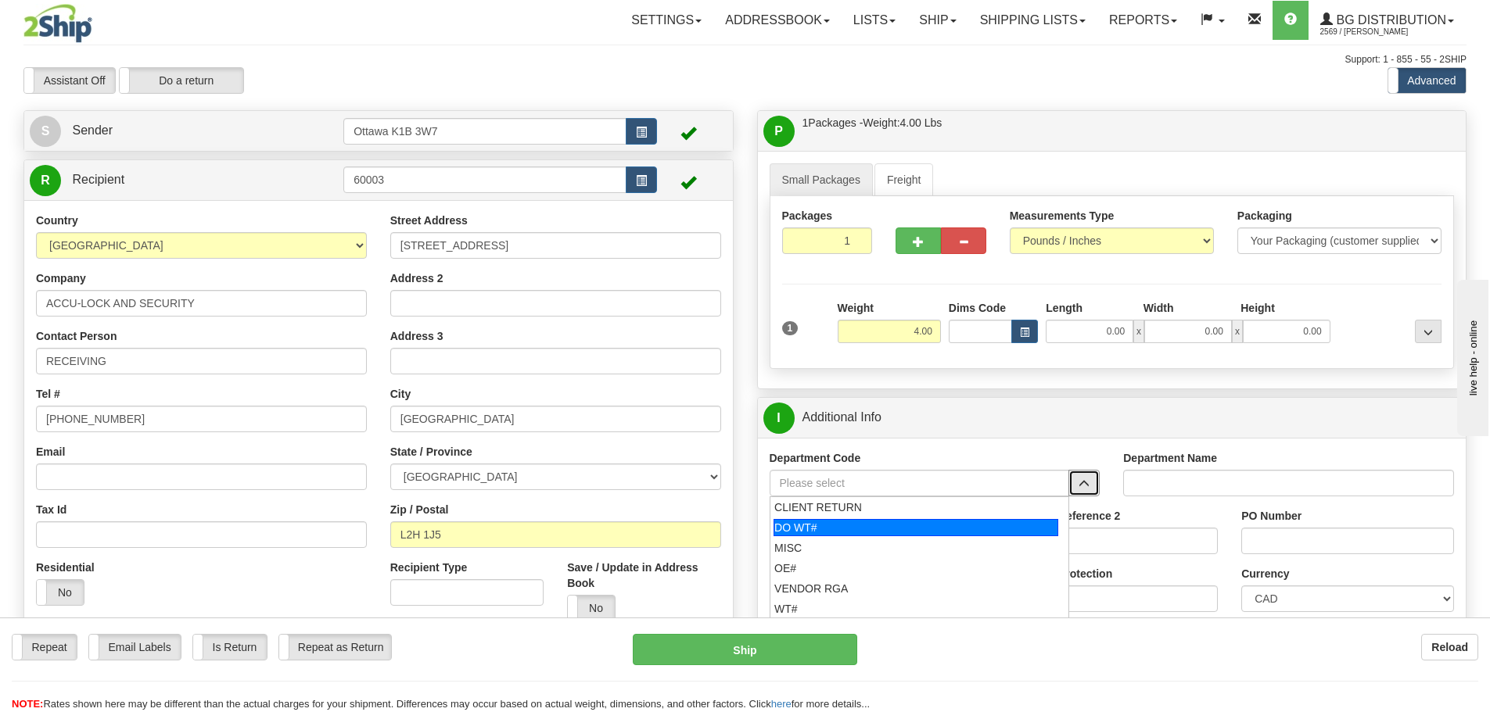
click at [938, 529] on div "DO WT#" at bounding box center [915, 527] width 285 height 17
type input "DO WT#"
type input "DIRECT ORDERS"
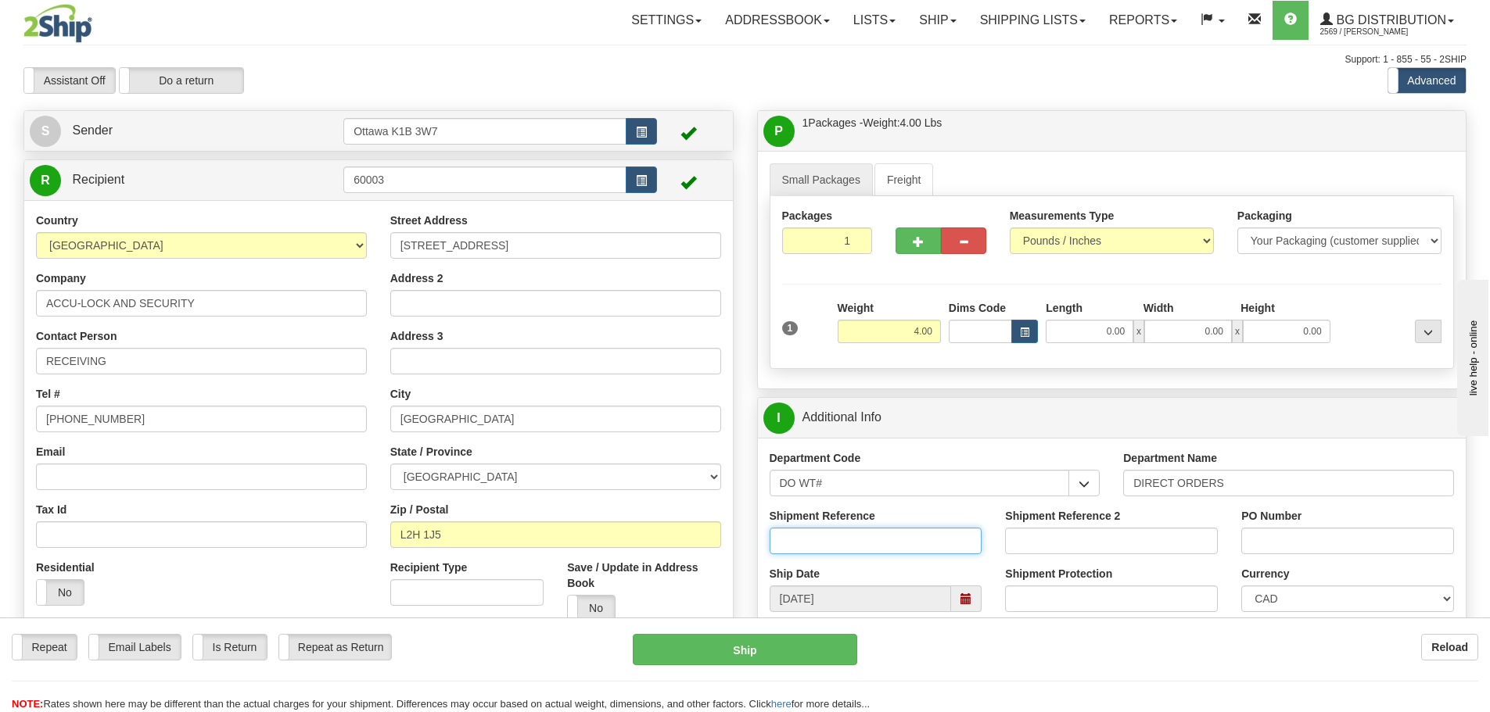
click at [925, 528] on input "Shipment Reference" at bounding box center [875, 541] width 213 height 27
type input "165044-00"
click at [1308, 534] on input "PO Number" at bounding box center [1347, 541] width 213 height 27
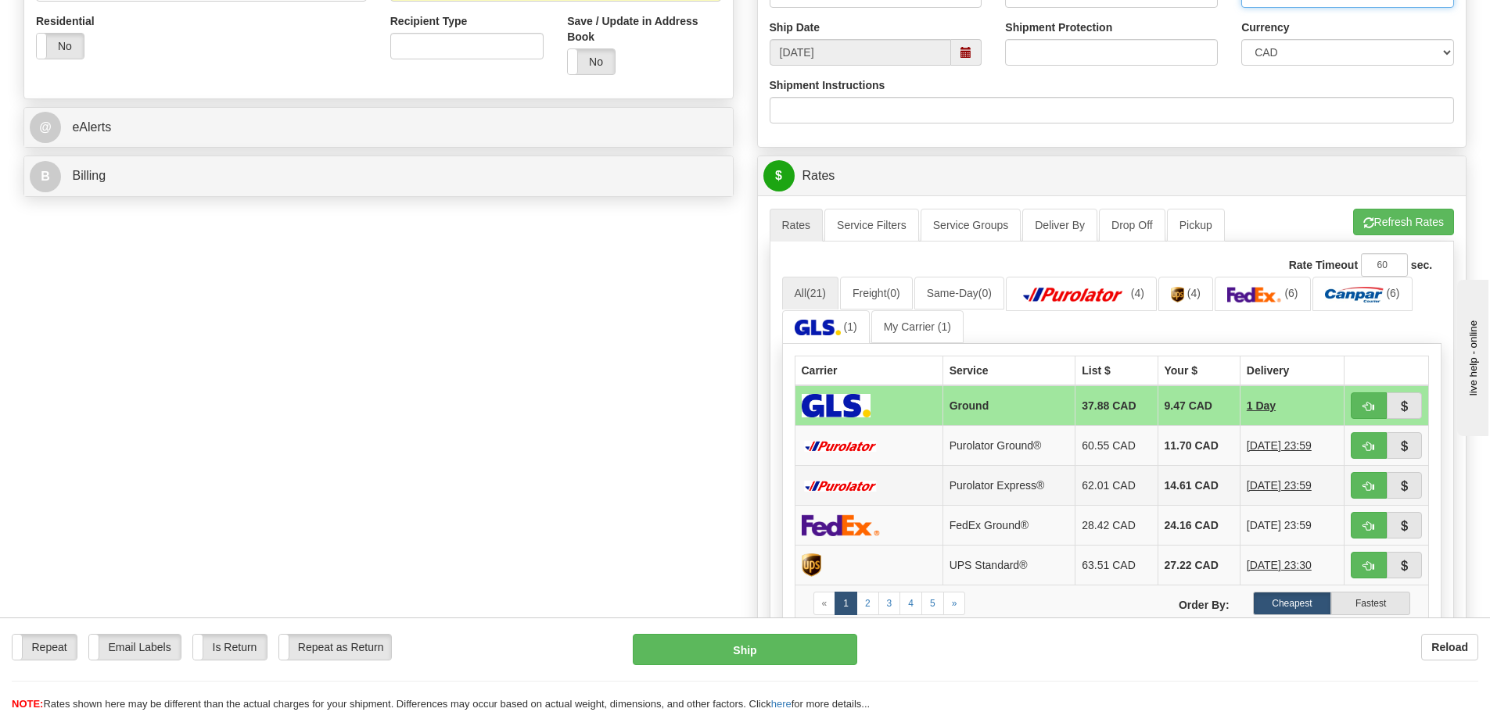
scroll to position [547, 0]
type input "26227"
drag, startPoint x: 1358, startPoint y: 447, endPoint x: 1338, endPoint y: 461, distance: 24.7
click at [1358, 446] on button "button" at bounding box center [1368, 445] width 36 height 27
type input "260"
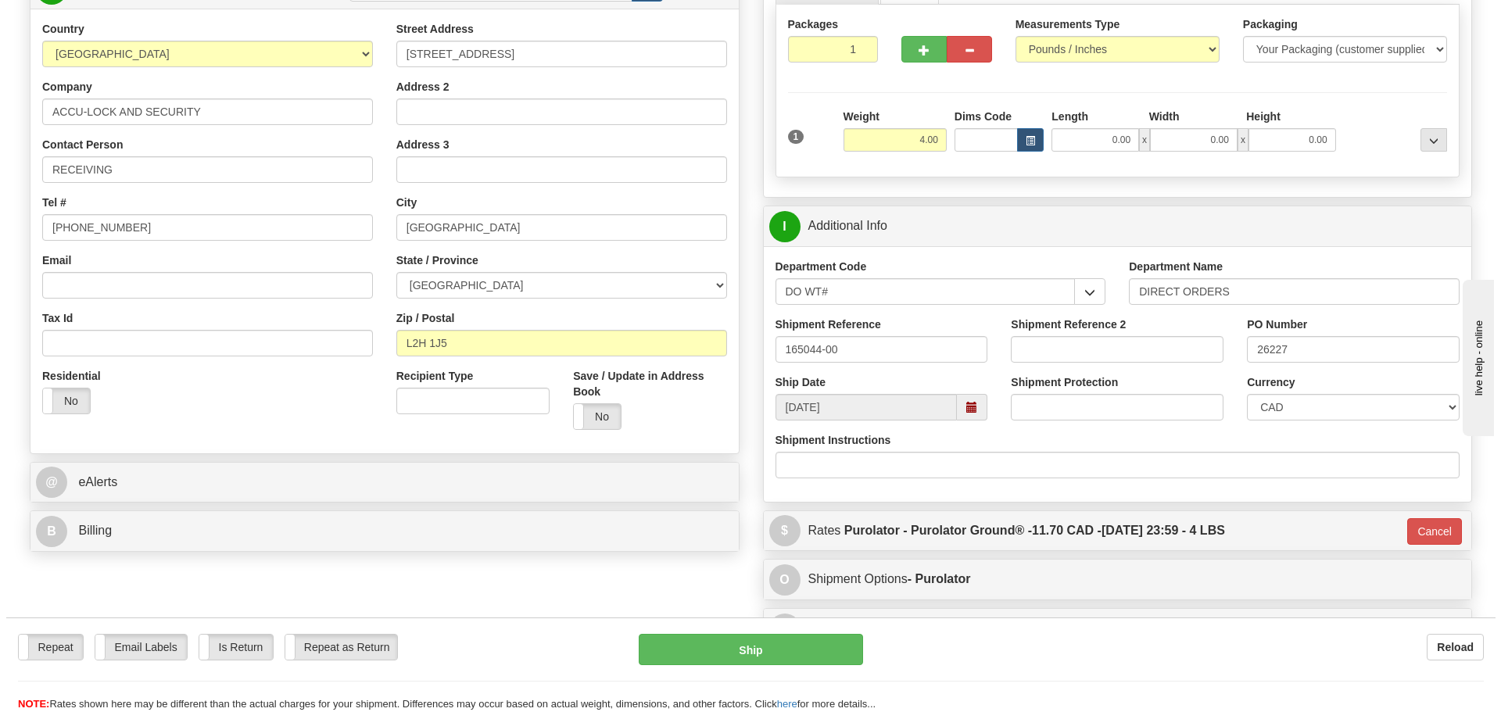
scroll to position [156, 0]
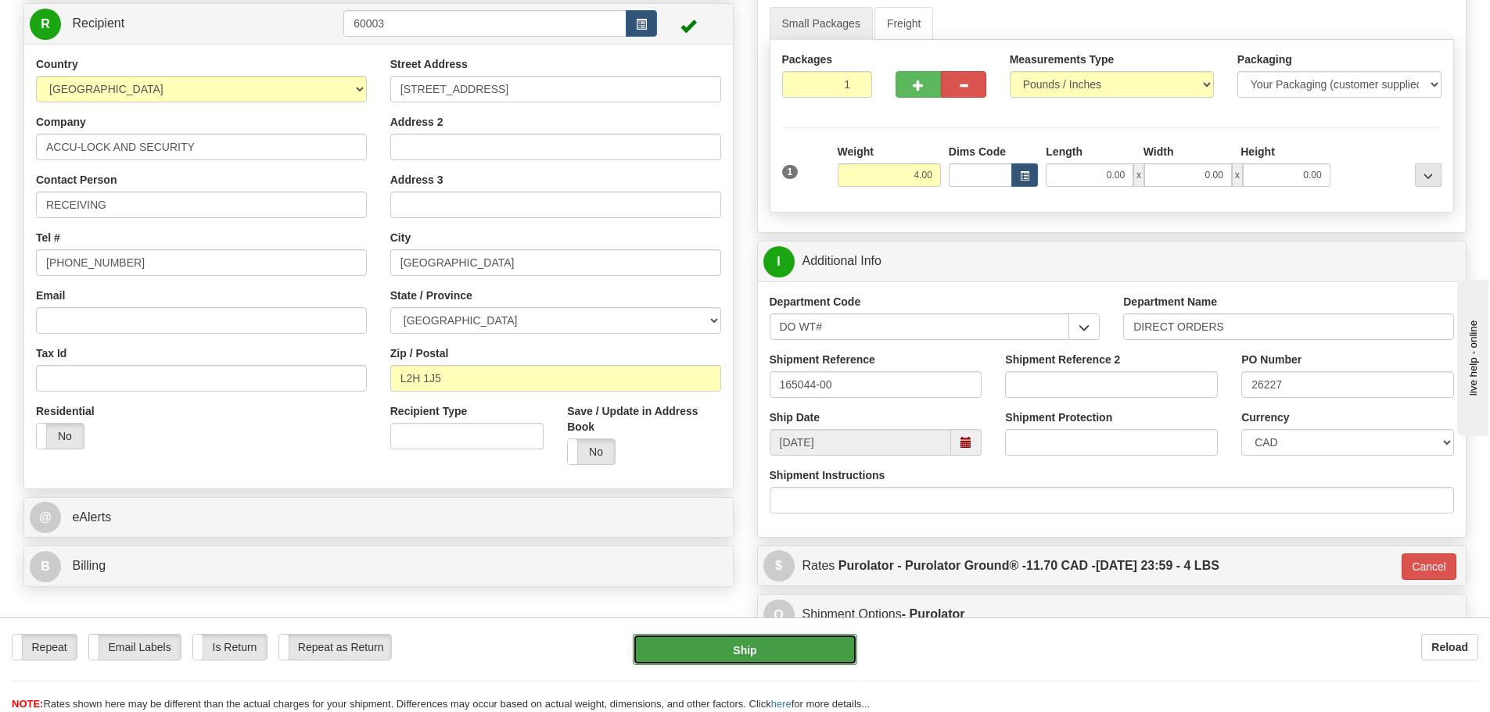
click at [751, 655] on button "Ship" at bounding box center [745, 649] width 224 height 31
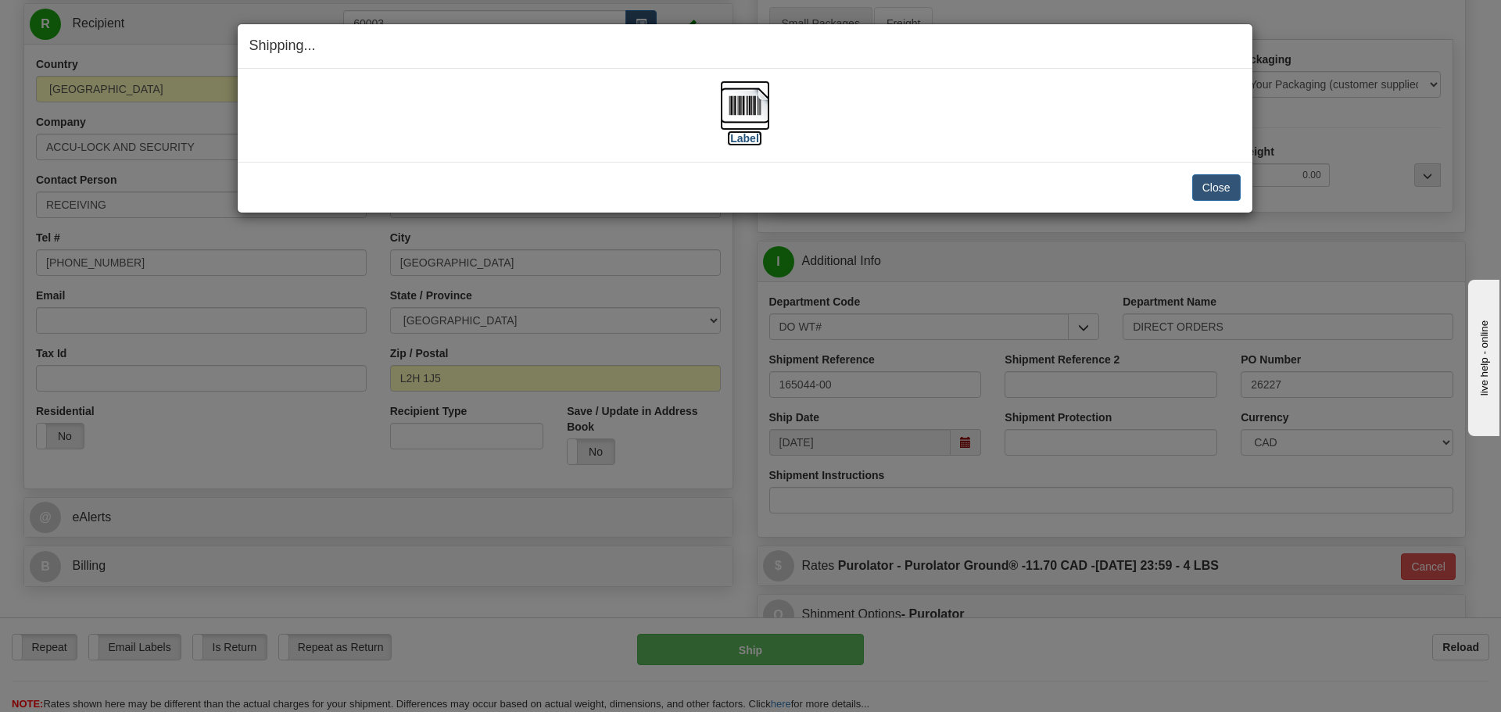
click at [734, 135] on label "[Label]" at bounding box center [745, 139] width 36 height 16
click at [1225, 191] on button "Close" at bounding box center [1216, 187] width 48 height 27
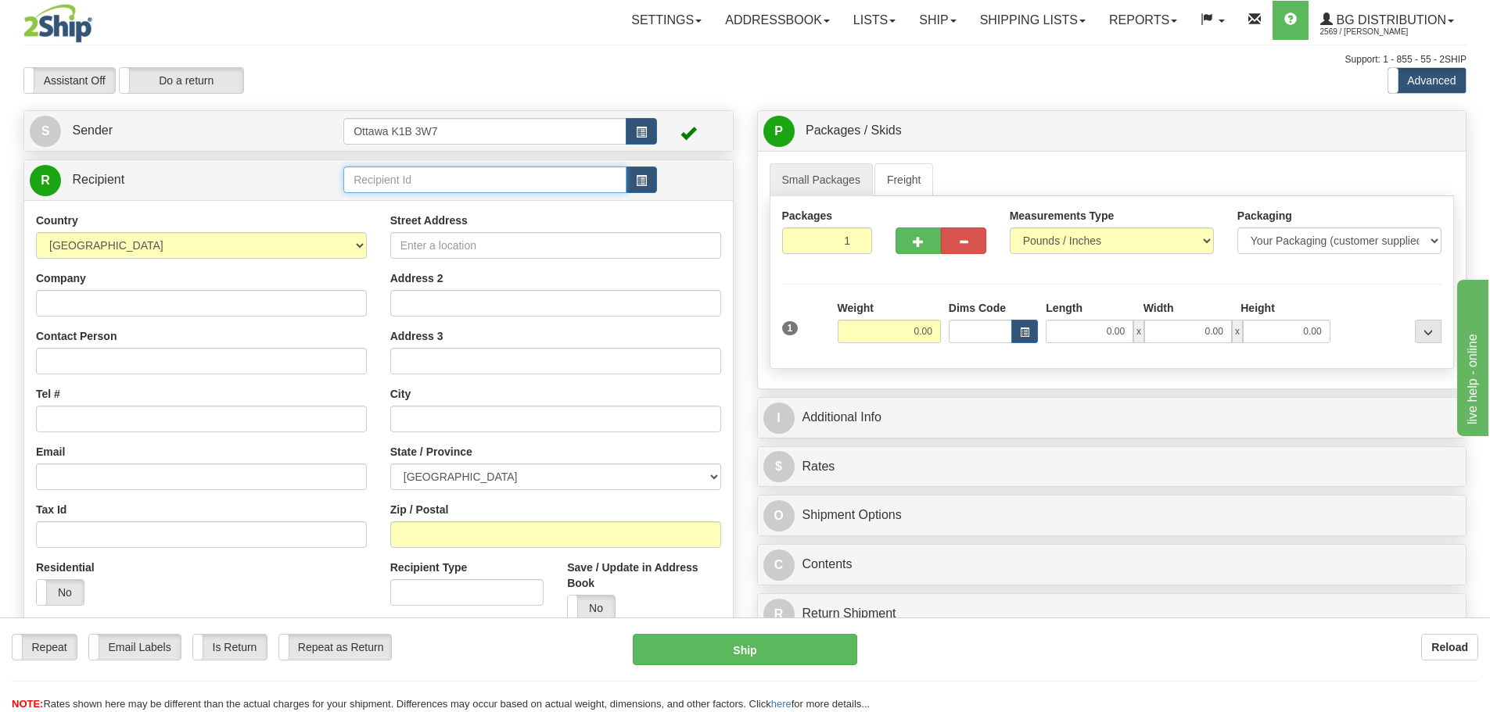
click at [511, 179] on input "text" at bounding box center [484, 180] width 283 height 27
type input "9"
type input "5532"
click at [530, 79] on div "Assistant On Assistant Off Do a return Do a return" at bounding box center [317, 80] width 611 height 27
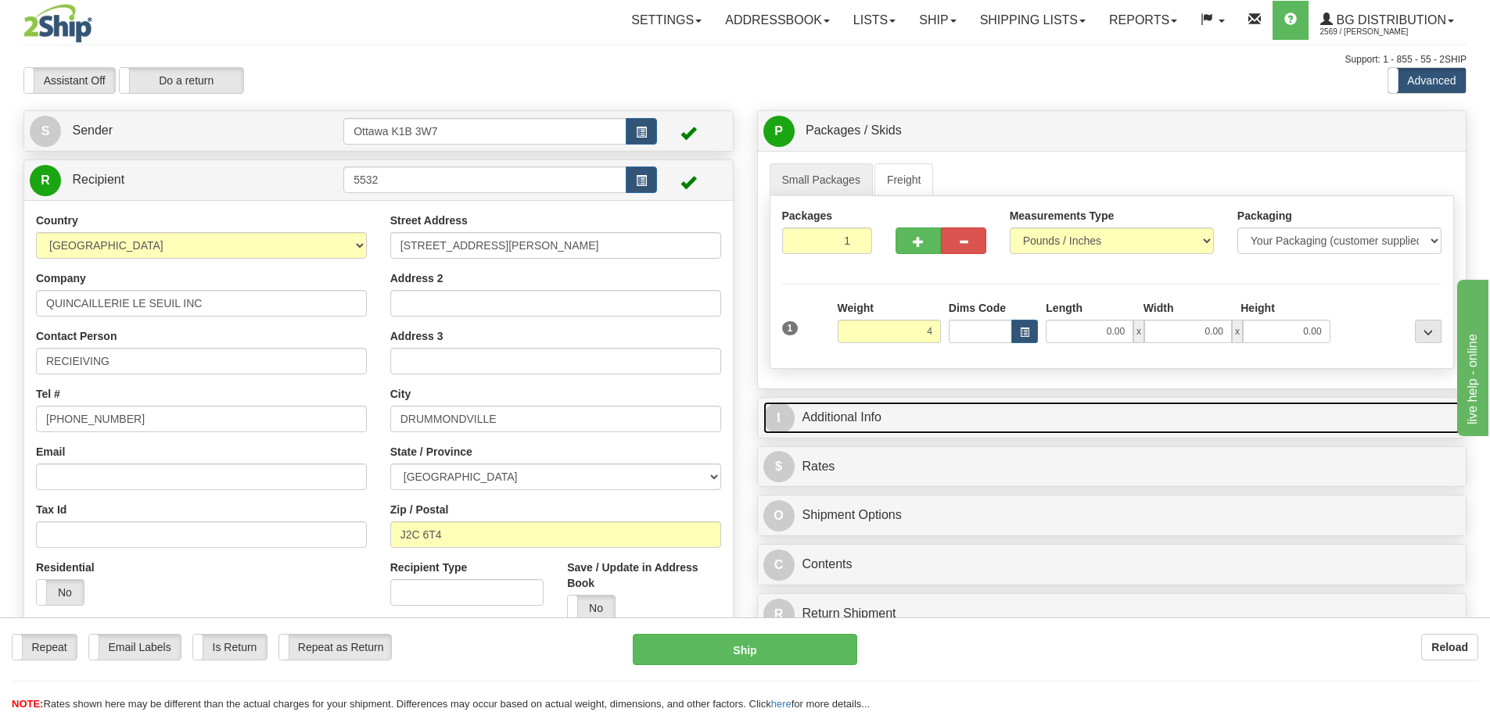
click at [988, 421] on link "I Additional Info" at bounding box center [1112, 418] width 698 height 32
type input "4.00"
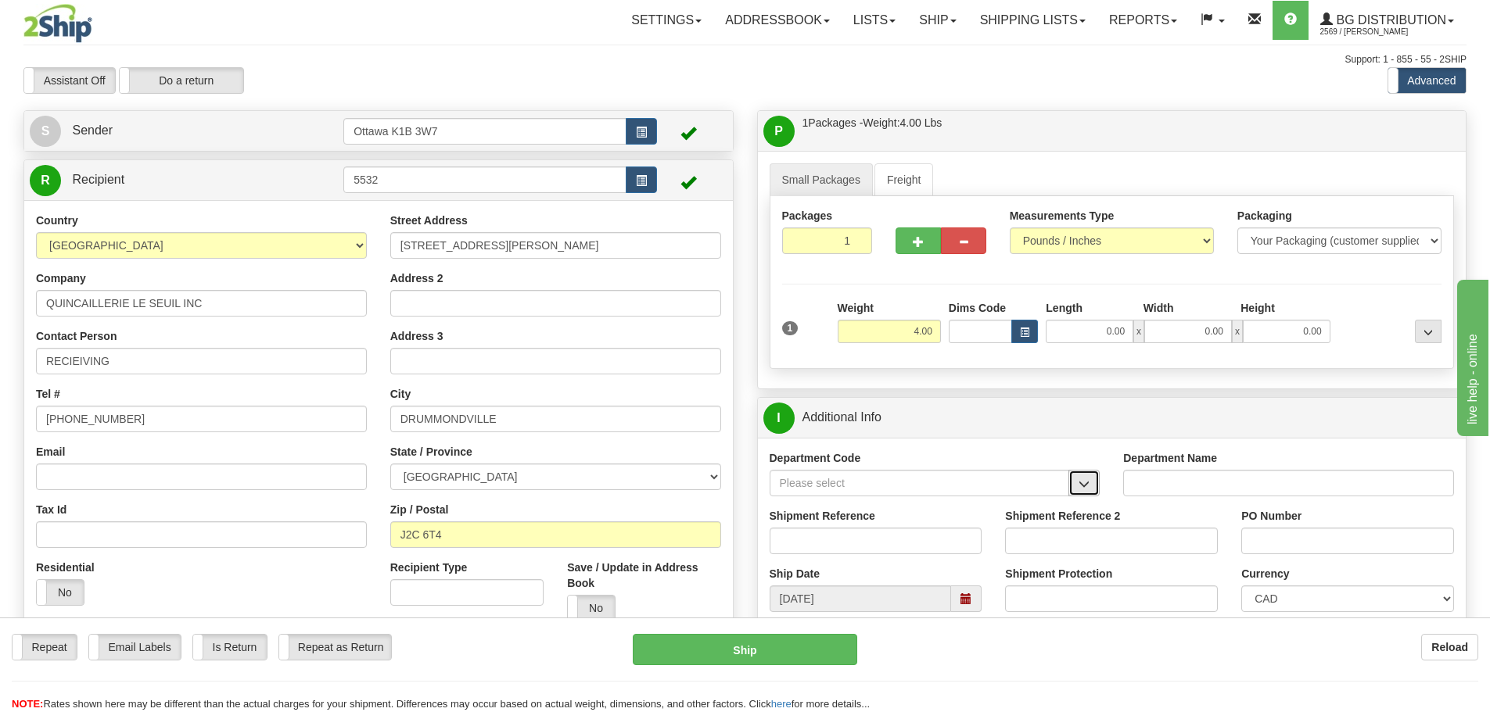
click at [1096, 496] on button "button" at bounding box center [1083, 483] width 31 height 27
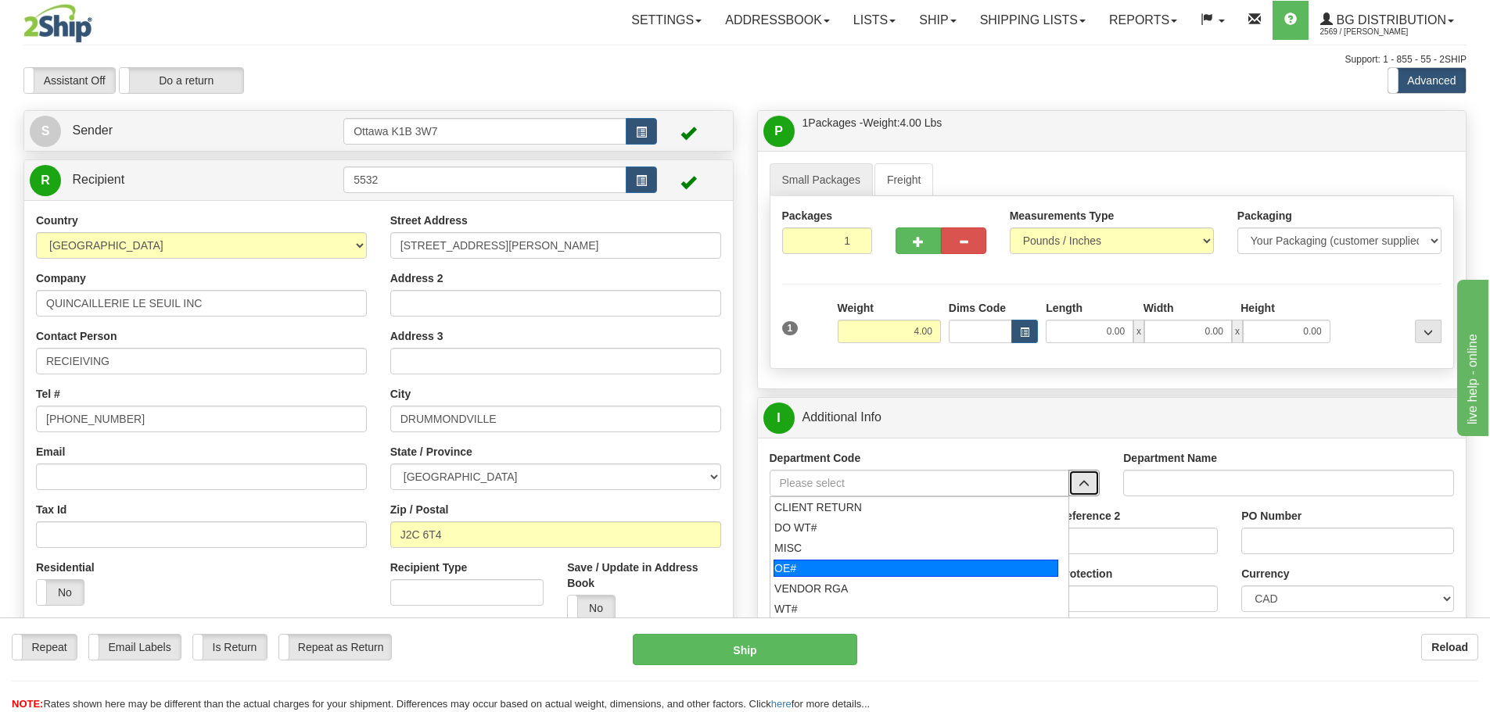
click at [903, 572] on div "OE#" at bounding box center [915, 568] width 285 height 17
type input "OE#"
type input "ORDERS"
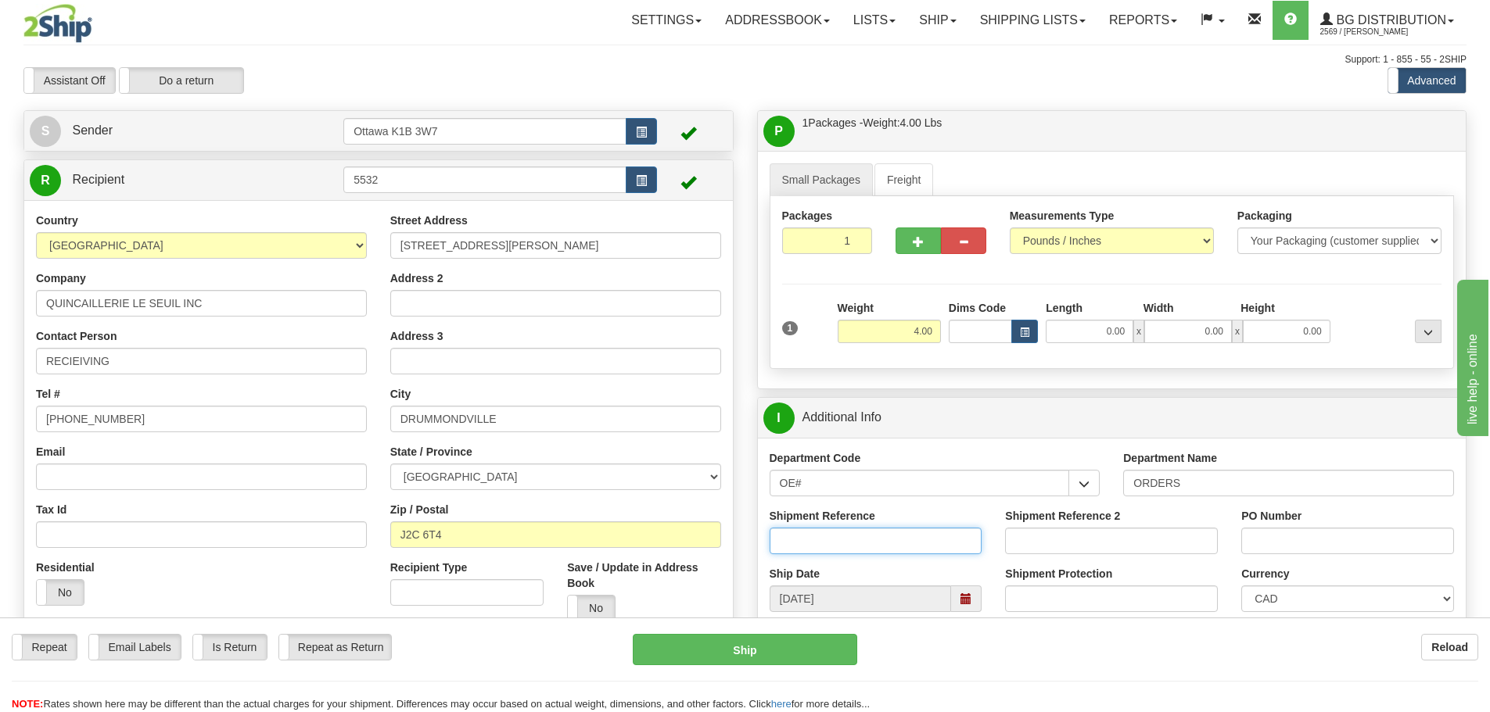
click at [875, 536] on input "Shipment Reference" at bounding box center [875, 541] width 213 height 27
type input "10203090-00"
click at [1281, 541] on input "PO Number" at bounding box center [1347, 541] width 213 height 27
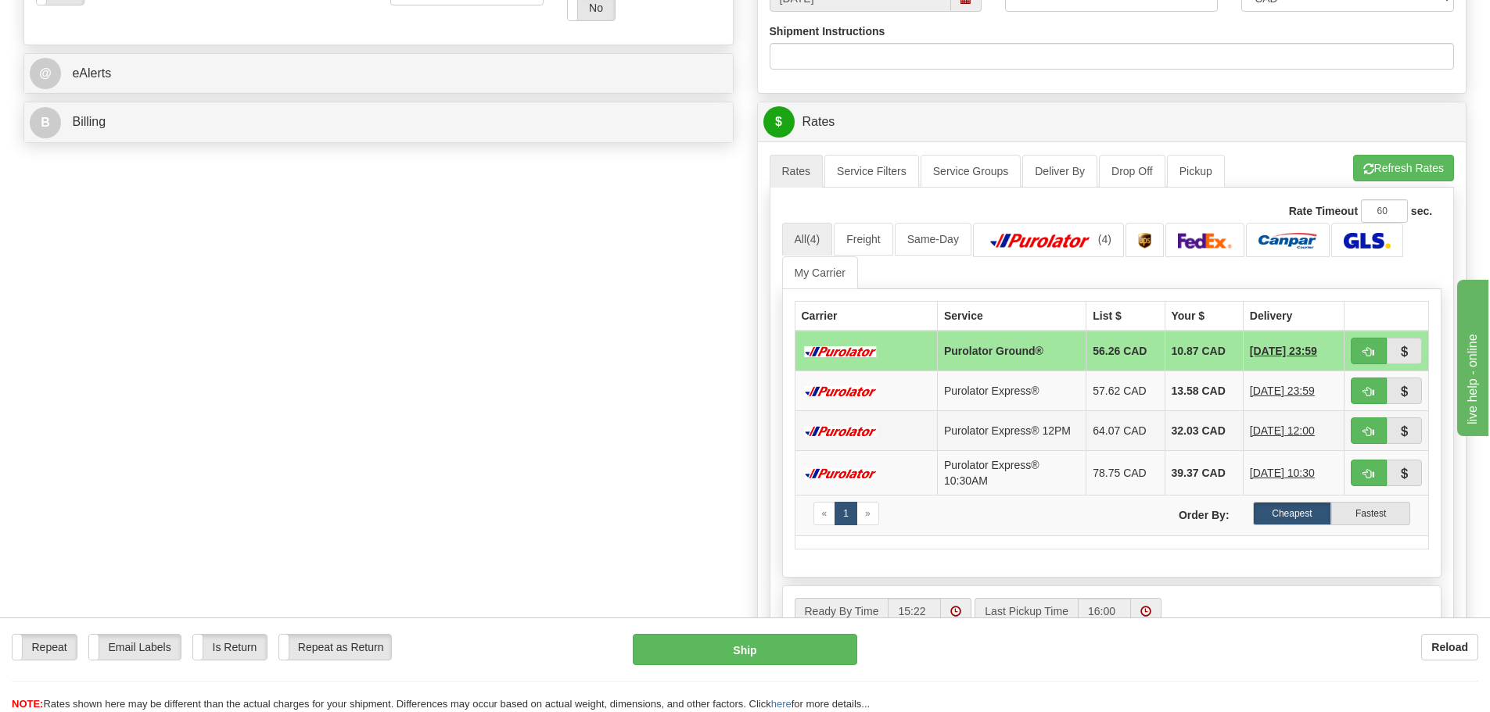
scroll to position [626, 0]
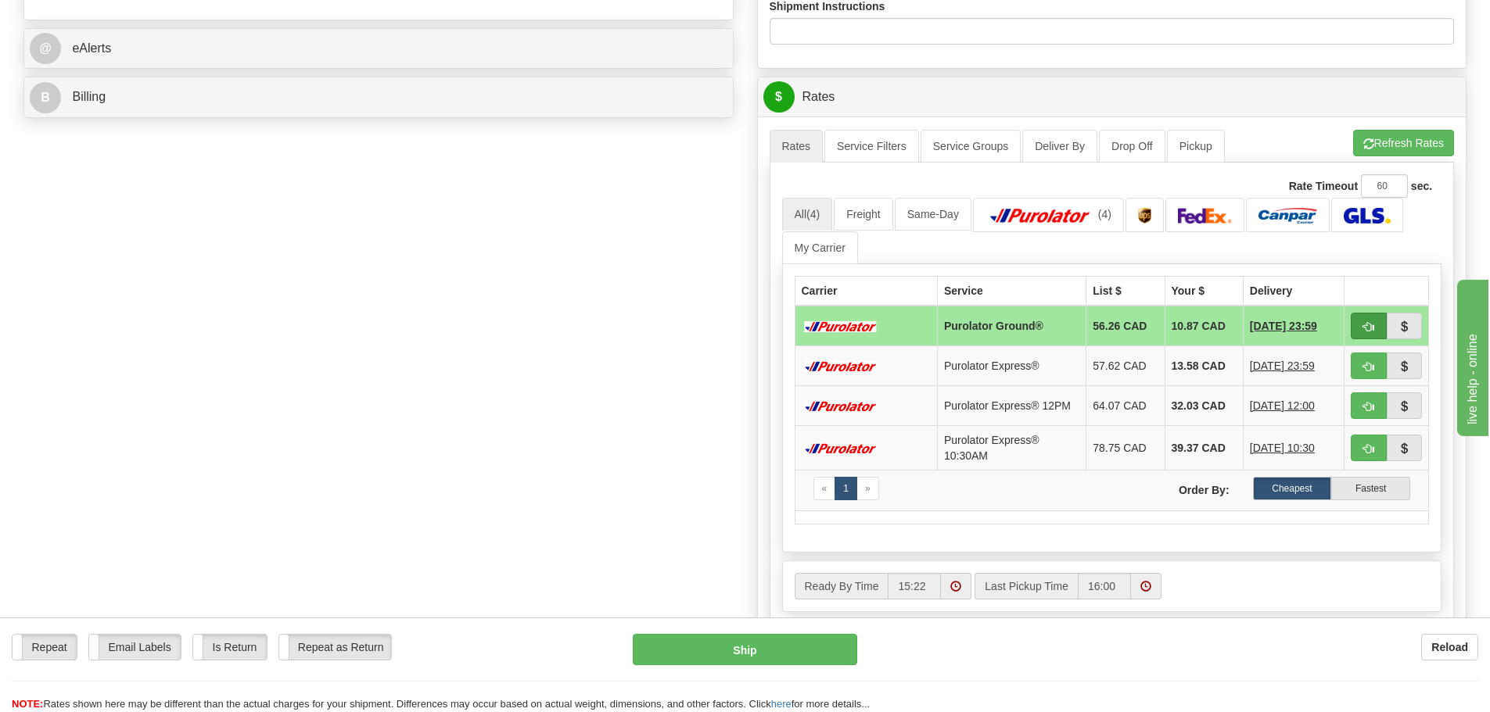
type input "34154"
click at [1361, 331] on button "button" at bounding box center [1368, 326] width 36 height 27
type input "260"
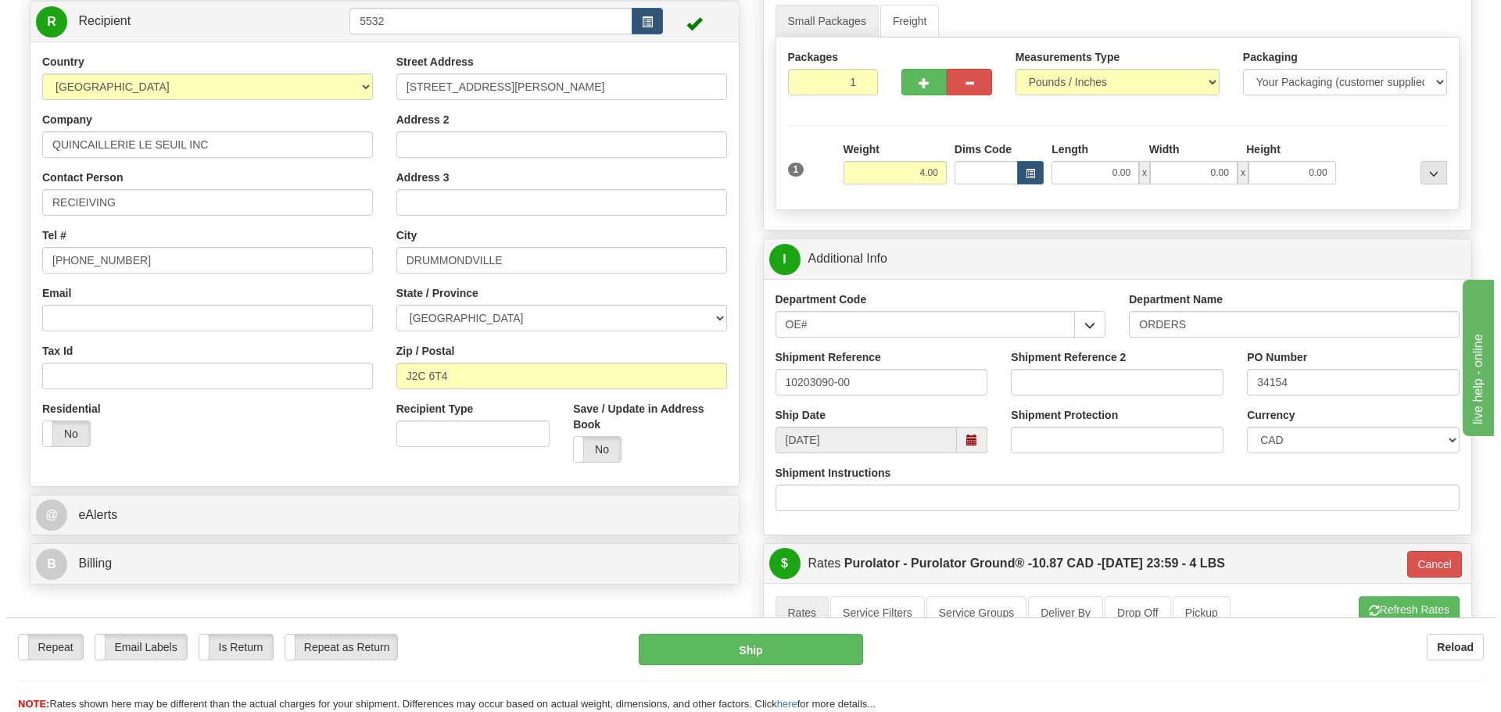
scroll to position [156, 0]
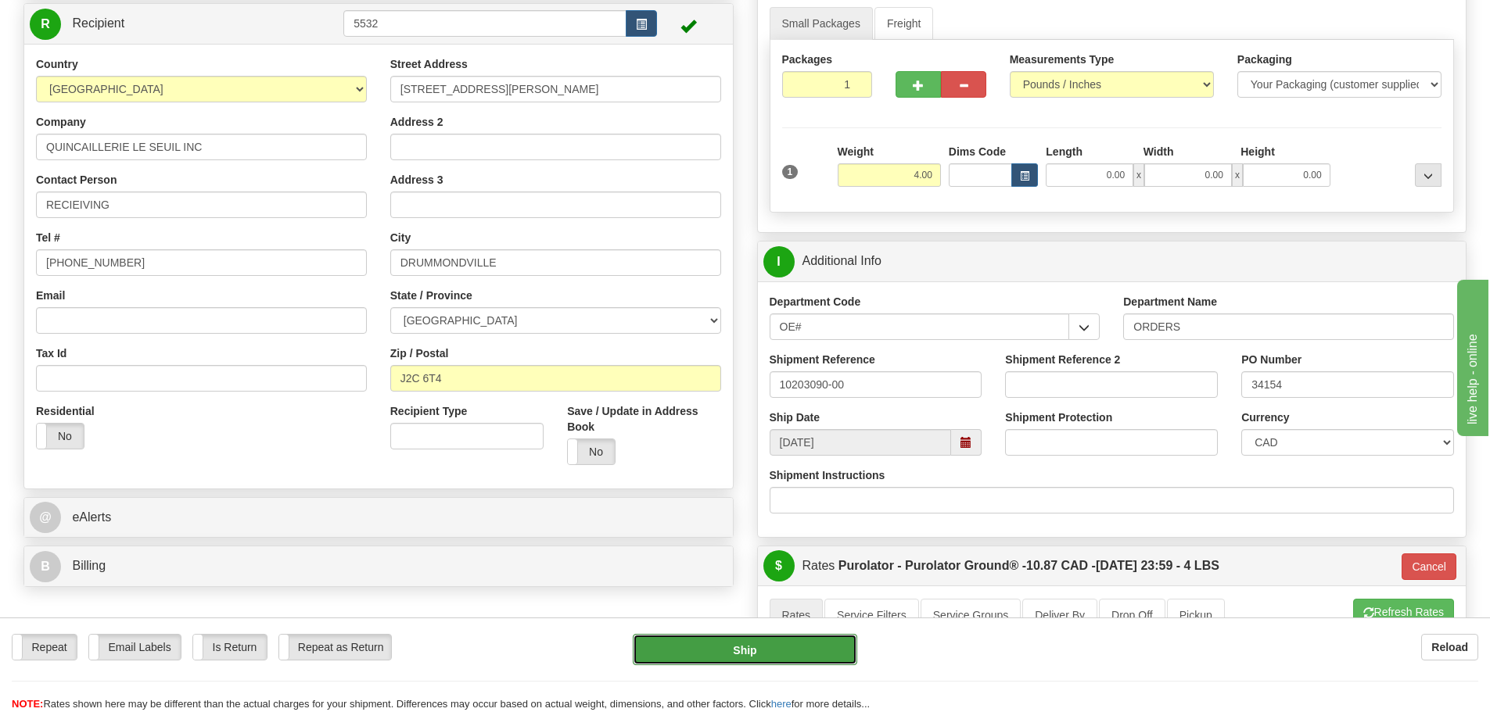
click at [796, 650] on button "Ship" at bounding box center [745, 649] width 224 height 31
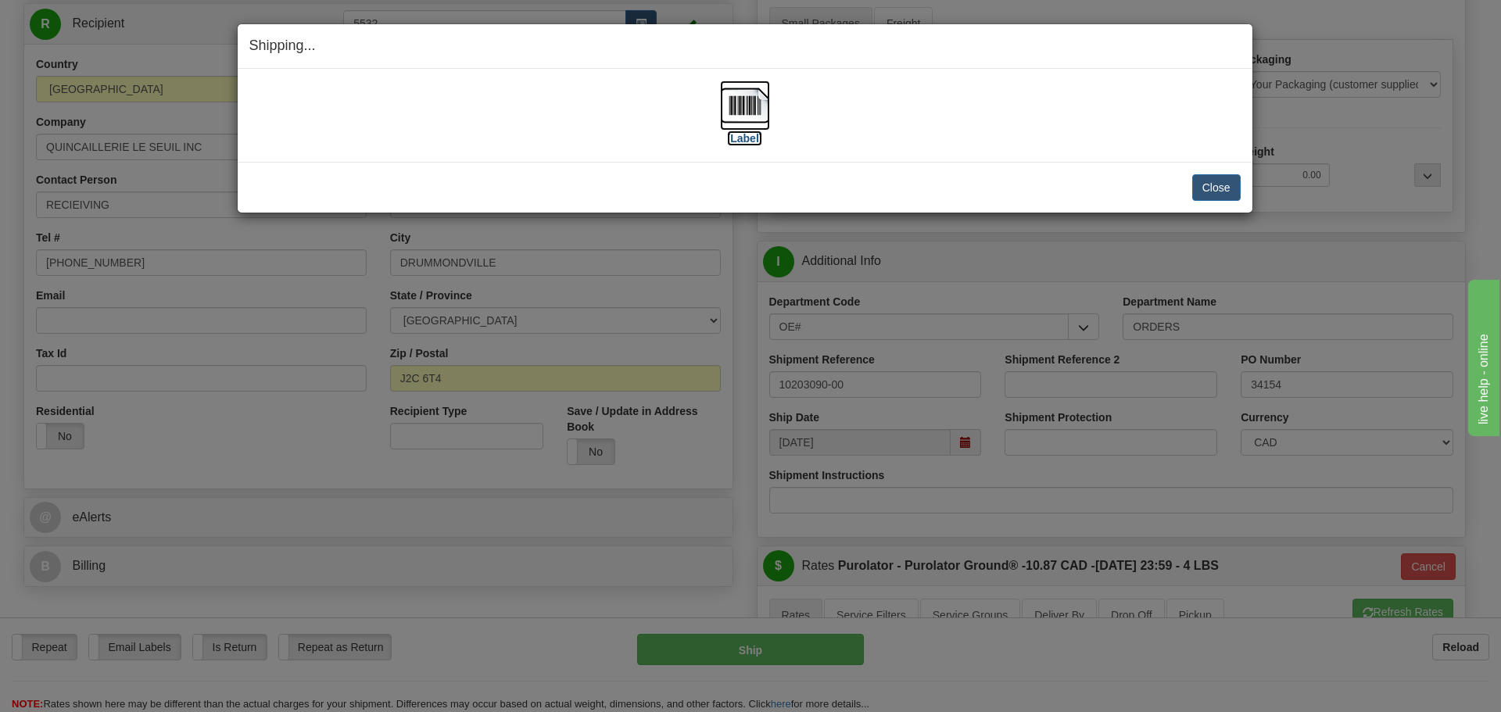
click at [744, 143] on label "[Label]" at bounding box center [745, 139] width 36 height 16
click at [1222, 190] on button "Close" at bounding box center [1216, 187] width 48 height 27
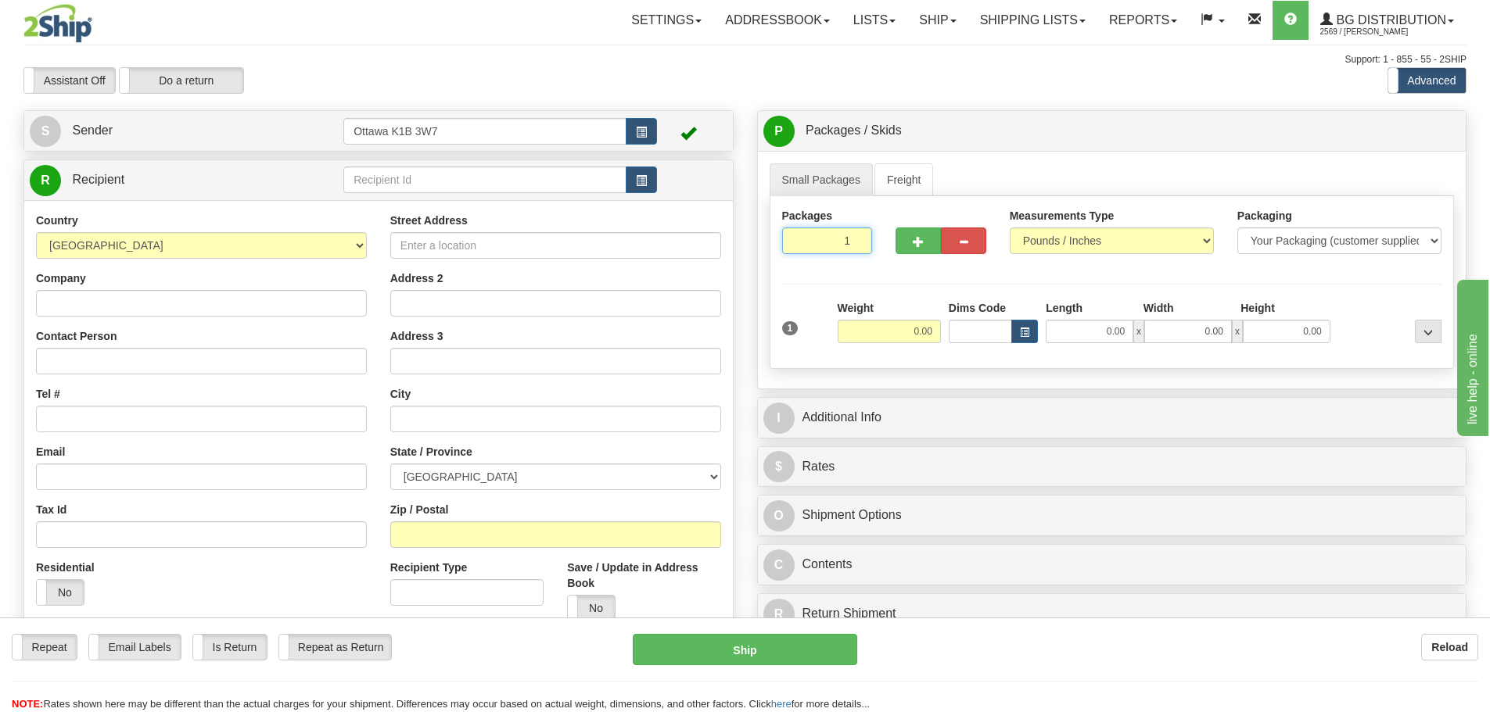
drag, startPoint x: 818, startPoint y: 242, endPoint x: 1043, endPoint y: 308, distance: 234.8
click at [1049, 291] on div "Packages 1 1 Measurements Type" at bounding box center [1111, 282] width 685 height 173
type input "6"
click at [1031, 309] on div "Packages 6 1 Measurements Type" at bounding box center [1111, 282] width 685 height 173
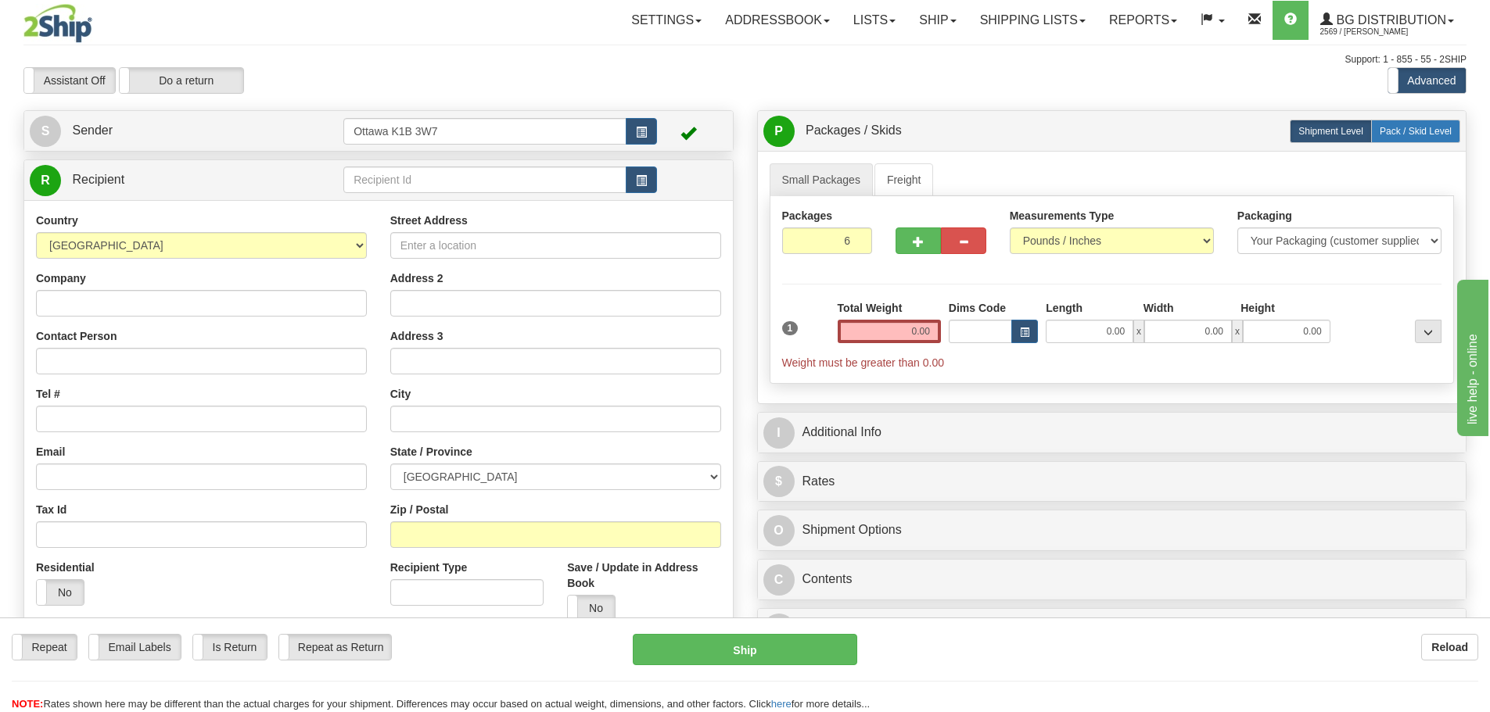
click at [1385, 134] on span "Pack / Skid Level" at bounding box center [1415, 131] width 72 height 11
radio input "true"
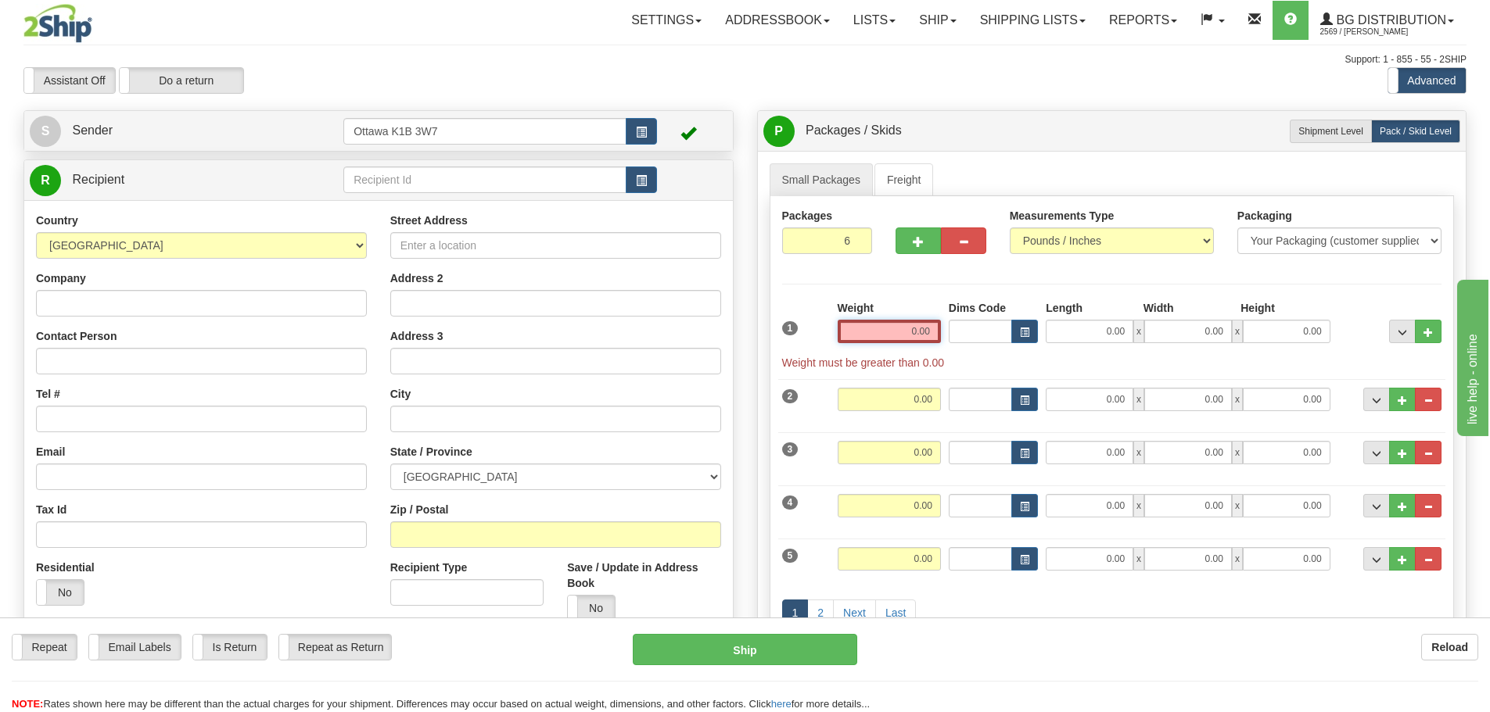
click at [913, 341] on input "0.00" at bounding box center [888, 331] width 103 height 23
type input "0.00"
click at [498, 179] on input "text" at bounding box center [484, 180] width 283 height 27
type input "910856"
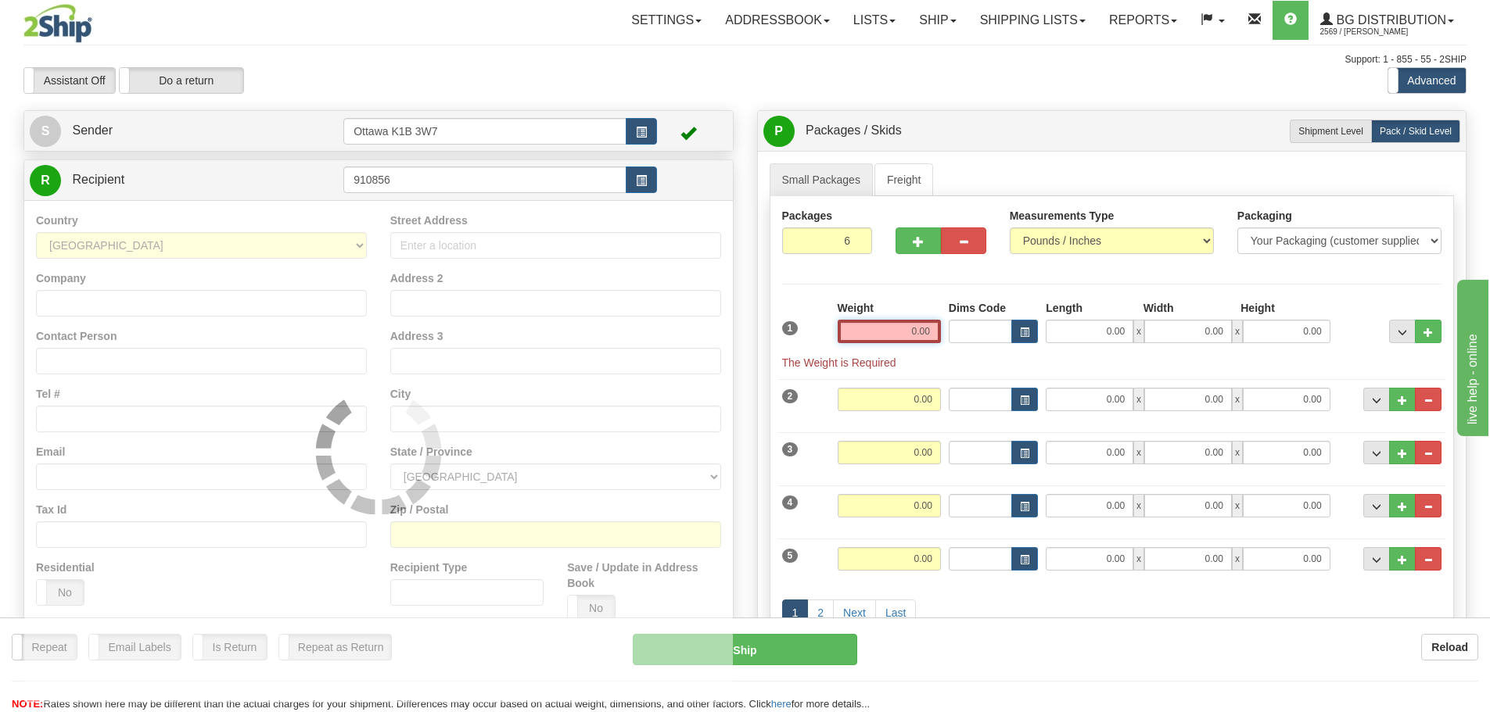
click at [533, 49] on div "Toggle navigation Settings Shipping Preferences Fields Preferences New" at bounding box center [745, 506] width 1490 height 1012
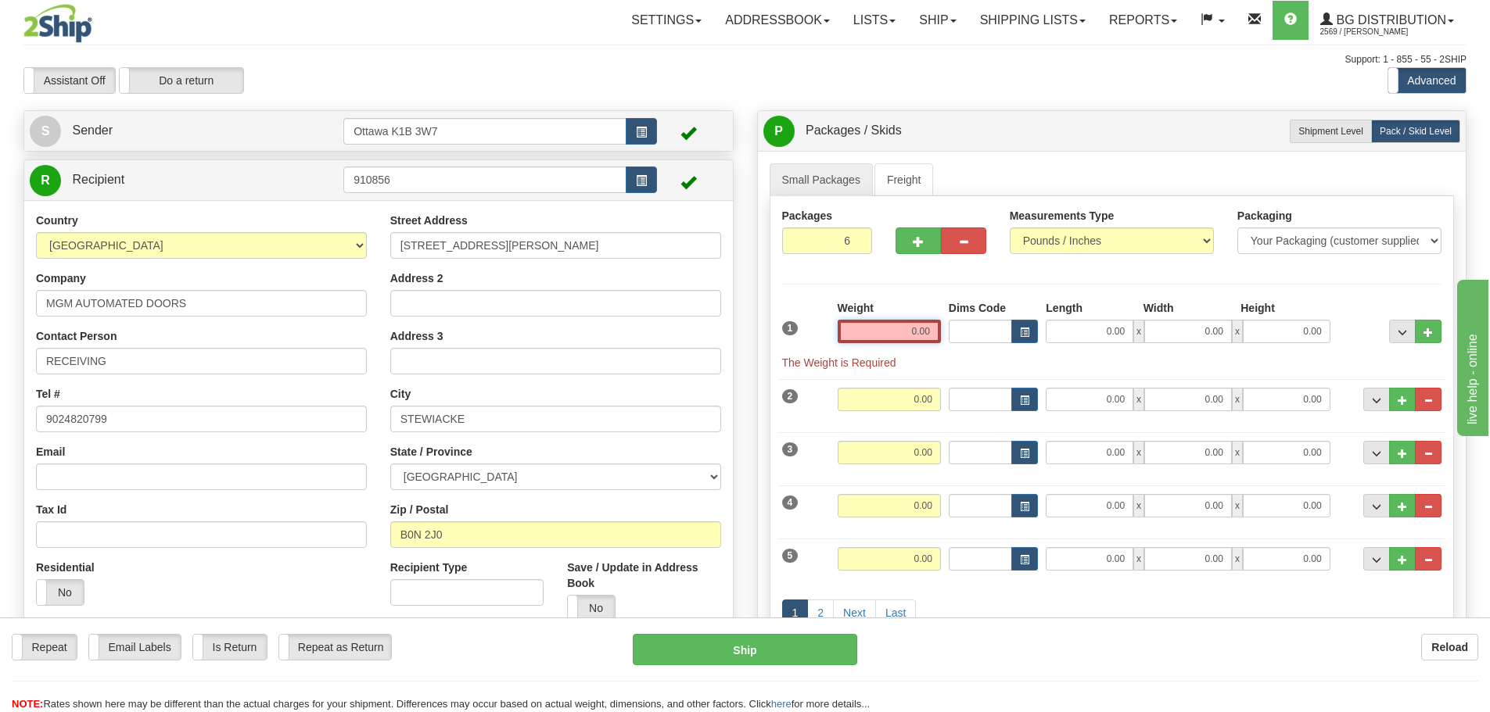
drag, startPoint x: 908, startPoint y: 332, endPoint x: 1222, endPoint y: 407, distance: 323.0
click at [1198, 404] on div "1 Weight 0.00 Dims Code x" at bounding box center [1112, 473] width 660 height 346
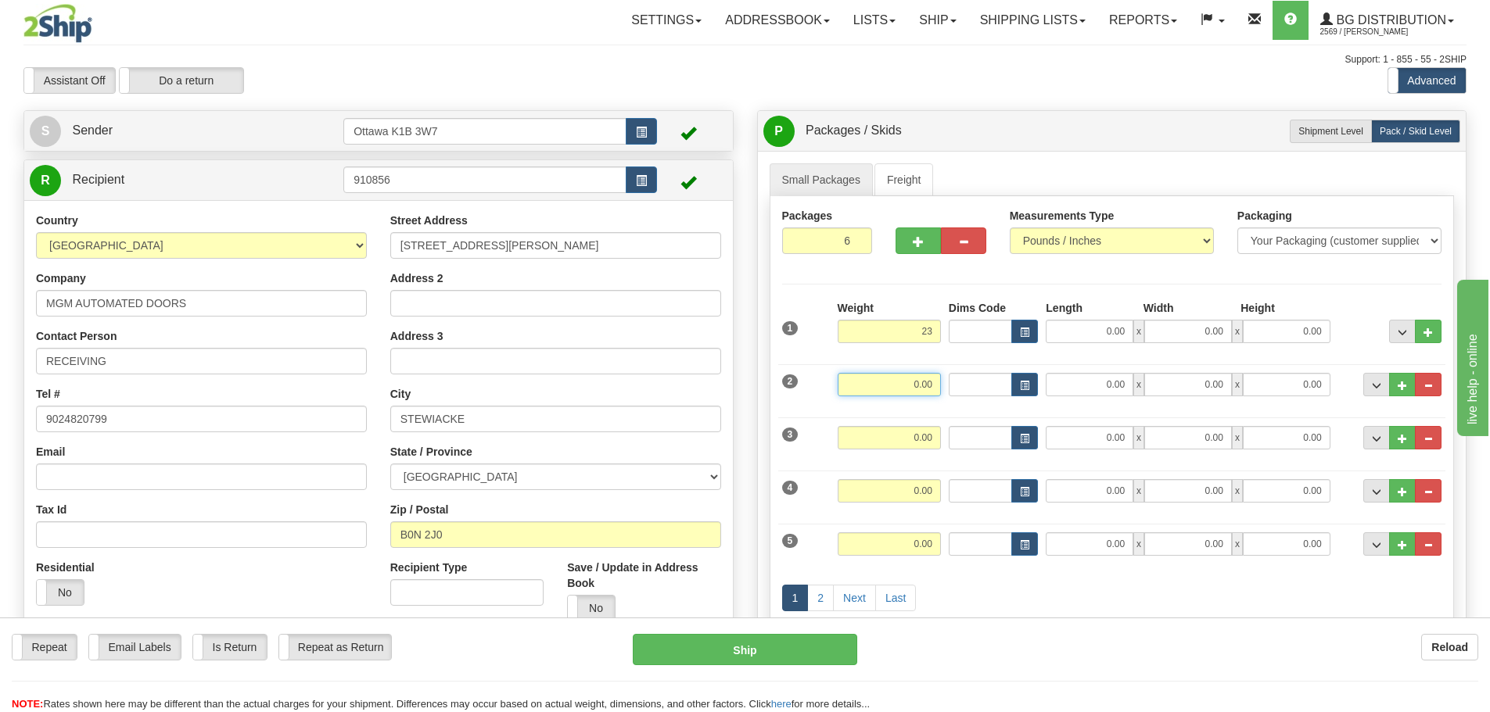
click at [928, 378] on input "0.00" at bounding box center [888, 384] width 103 height 23
type input "23.00"
type input "29.00"
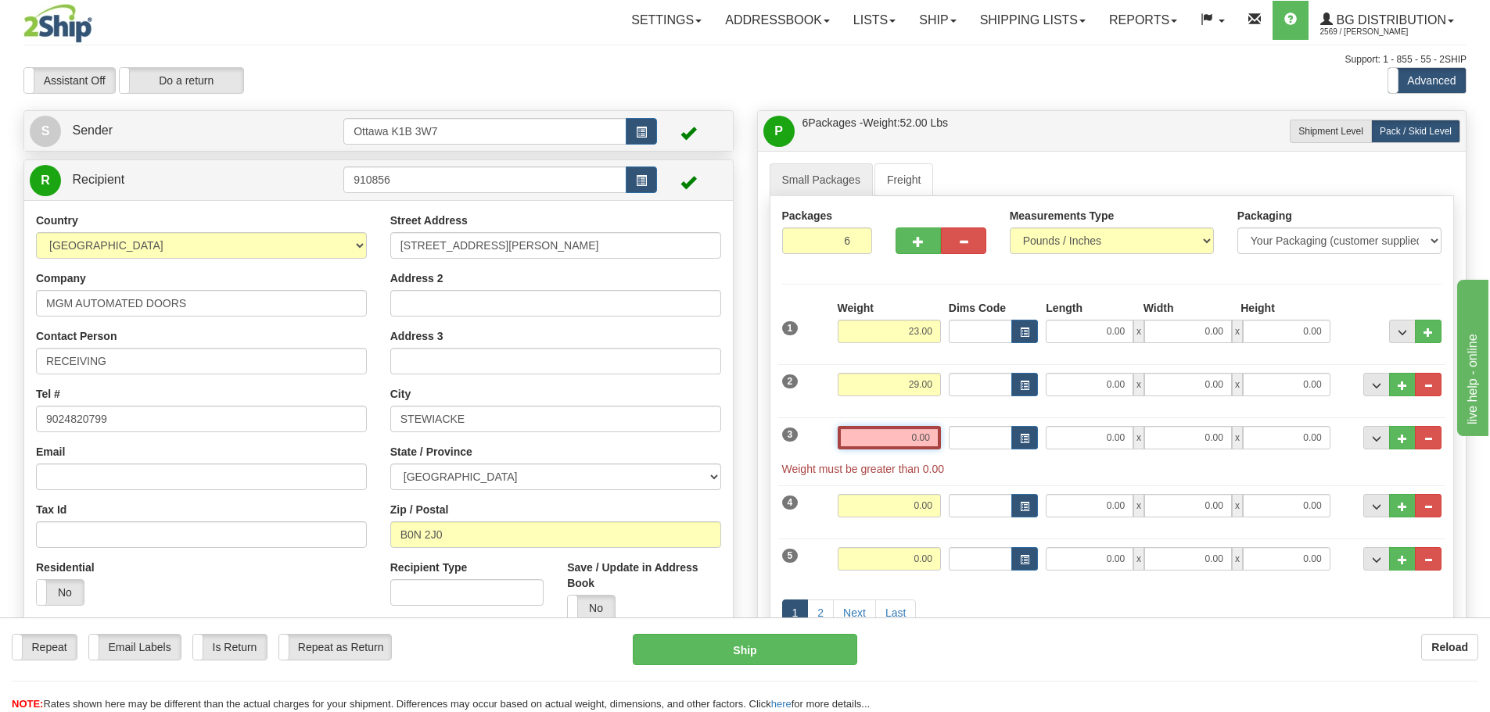
click at [934, 445] on input "0.00" at bounding box center [888, 437] width 103 height 23
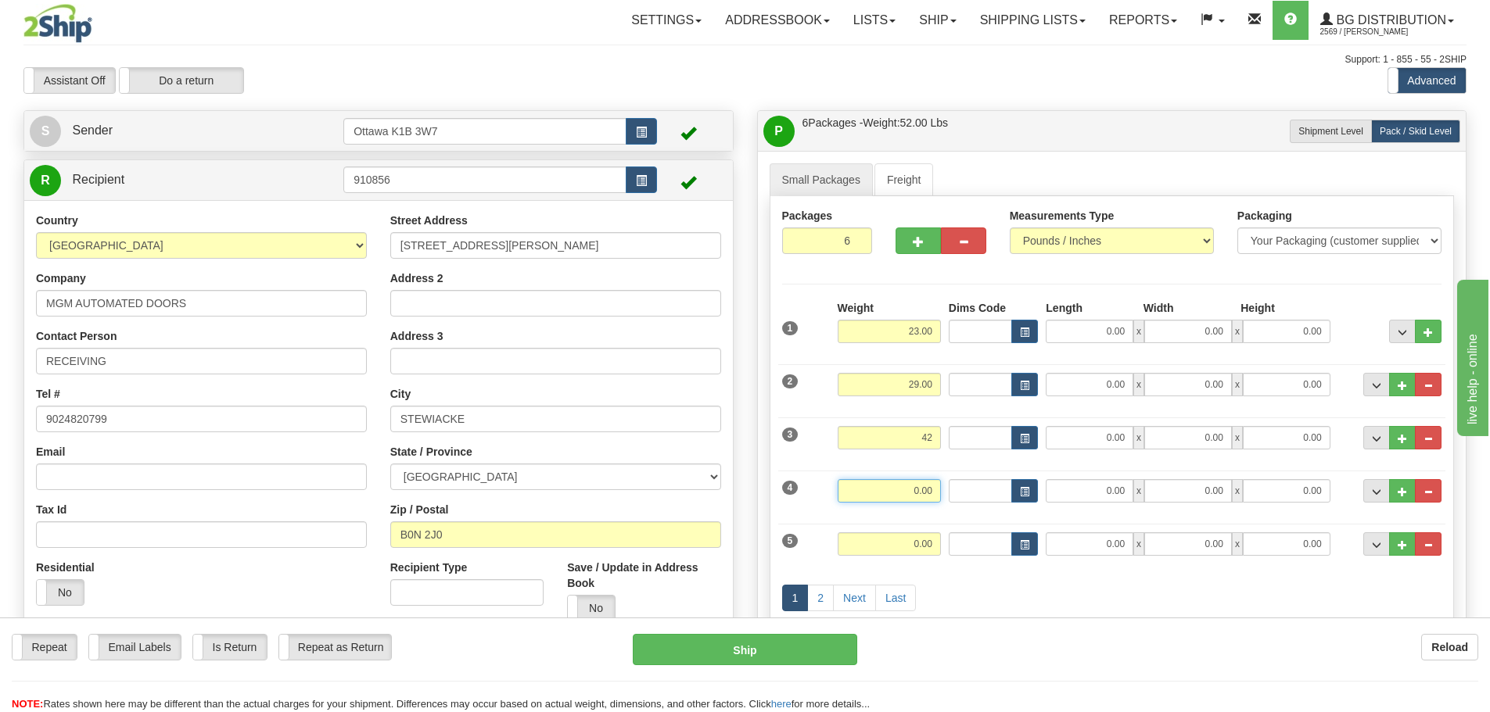
click at [918, 492] on input "0.00" at bounding box center [888, 490] width 103 height 23
type input "42.00"
click at [927, 546] on input "0.00" at bounding box center [888, 544] width 103 height 23
click at [833, 589] on link "2" at bounding box center [820, 598] width 27 height 27
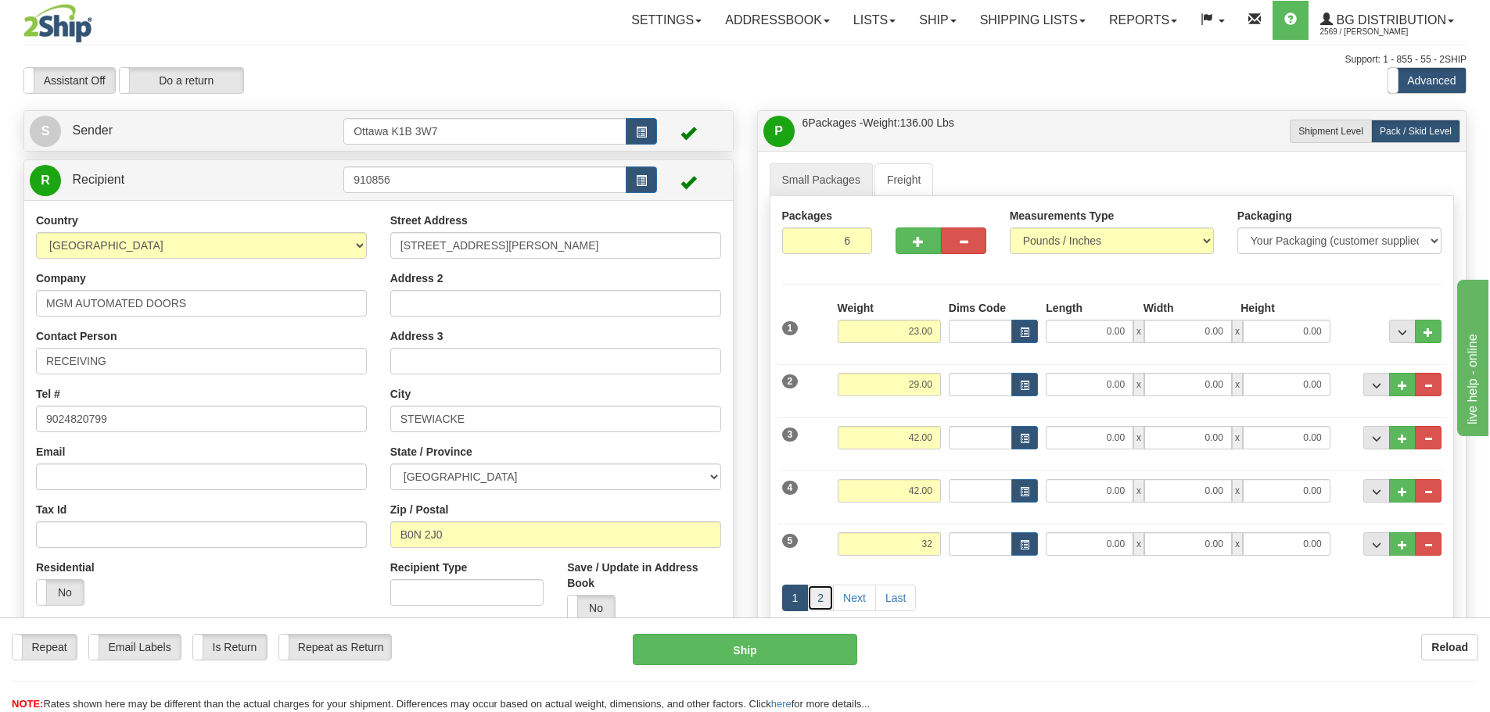
type input "32.00"
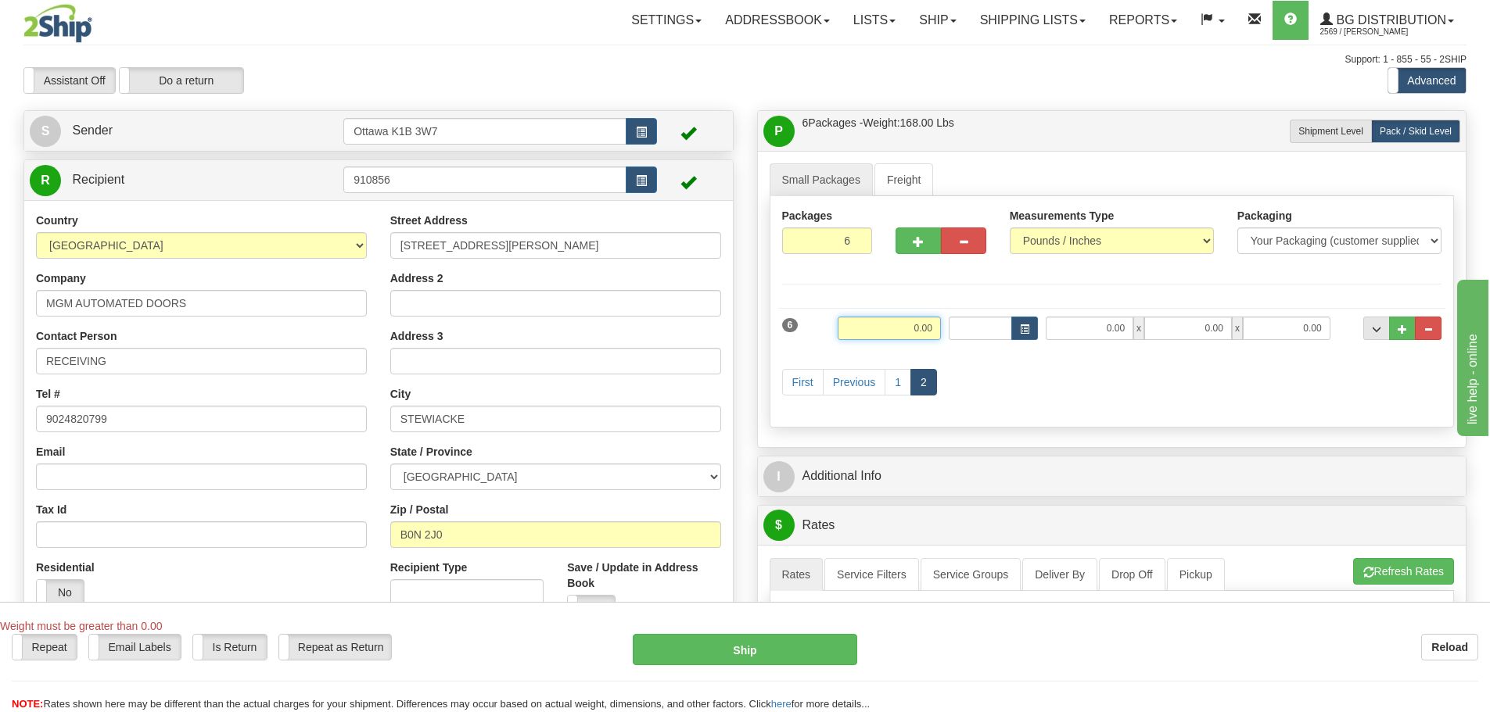
click at [877, 328] on input "0.00" at bounding box center [888, 328] width 103 height 23
type input "33.00"
click at [1036, 379] on div "First Previous 1 2" at bounding box center [1112, 384] width 668 height 62
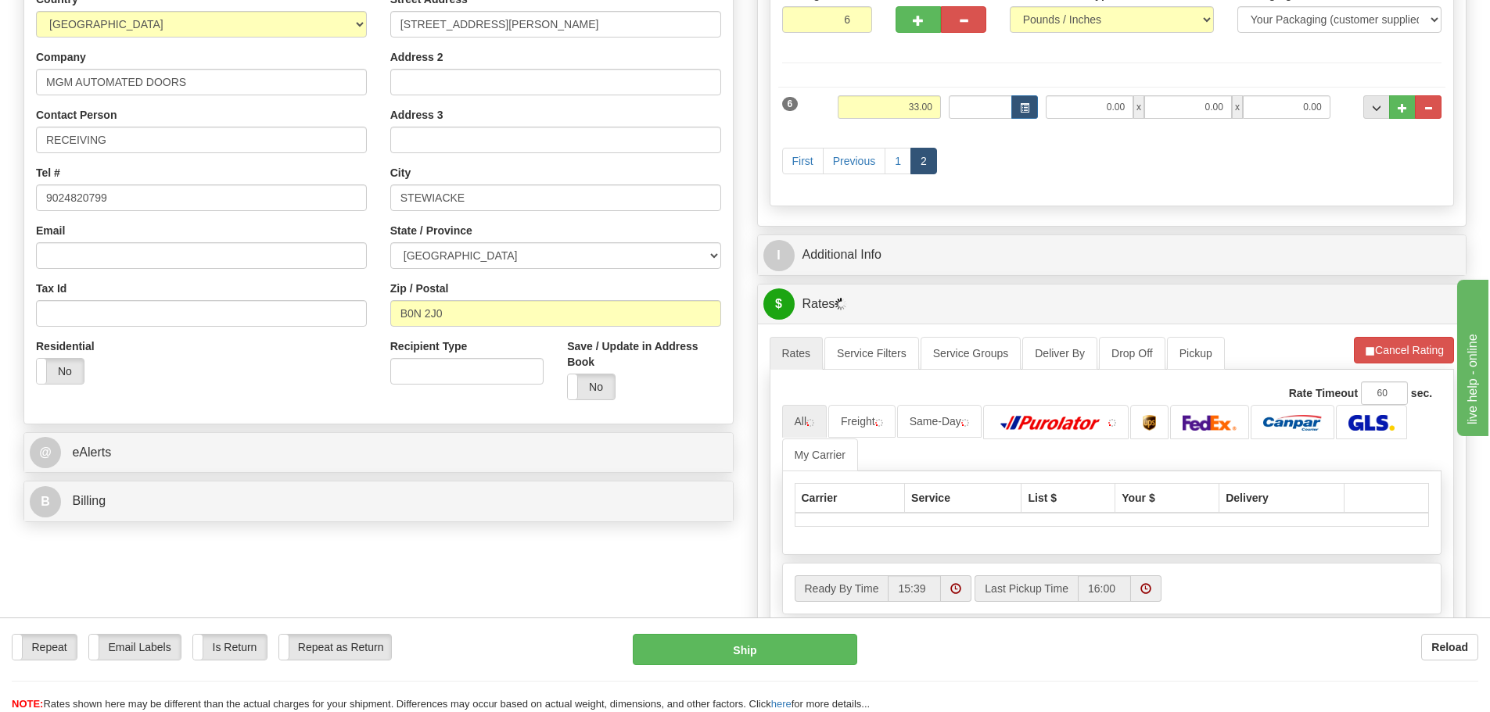
scroll to position [235, 0]
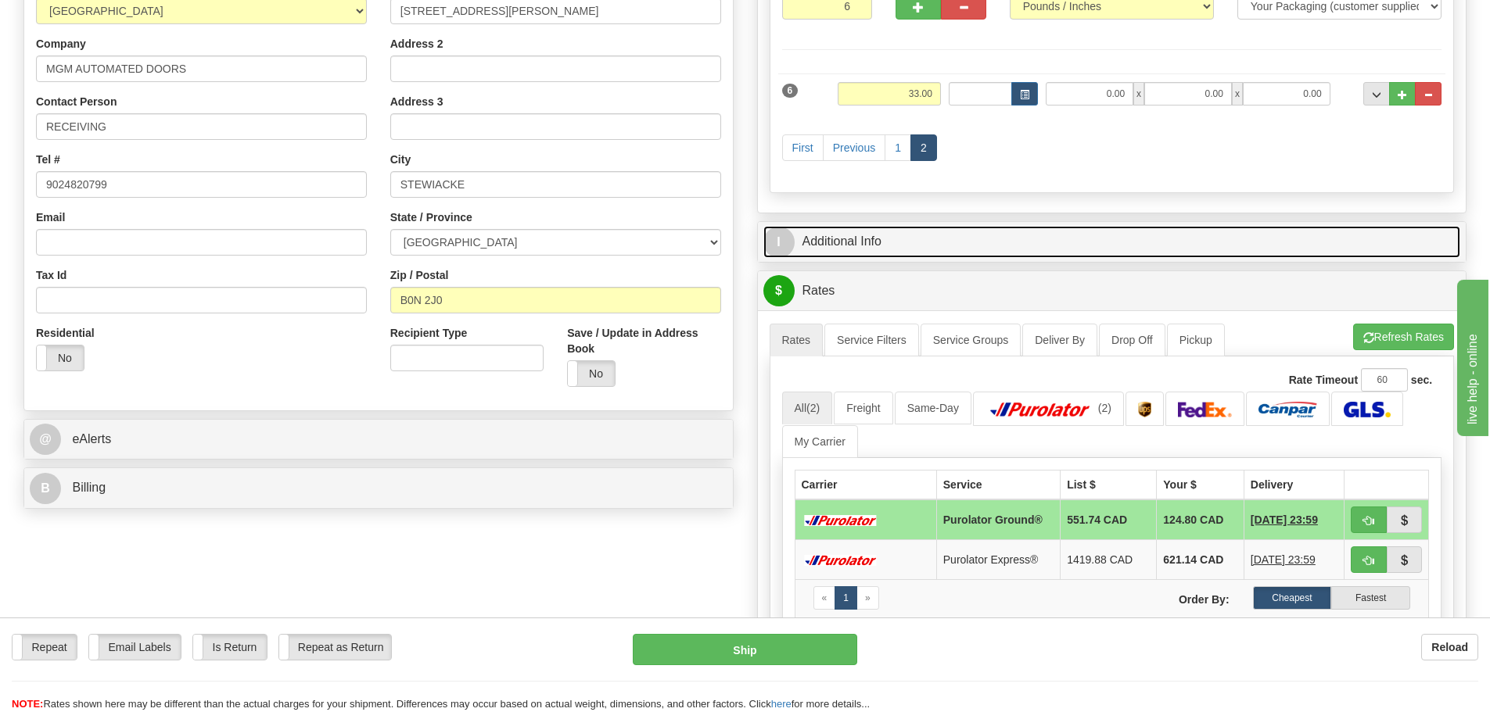
click at [930, 249] on link "I Additional Info" at bounding box center [1112, 242] width 698 height 32
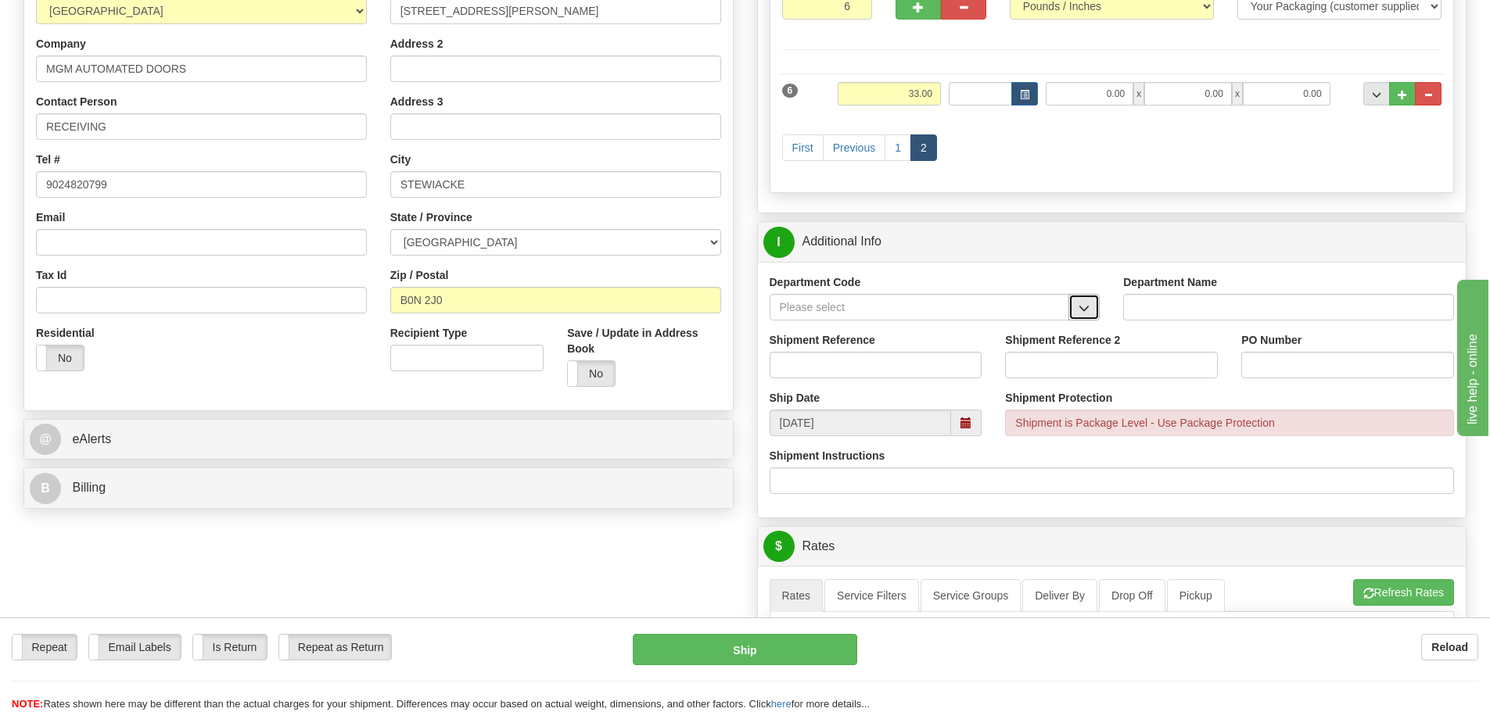
click at [1076, 316] on button "button" at bounding box center [1083, 307] width 31 height 27
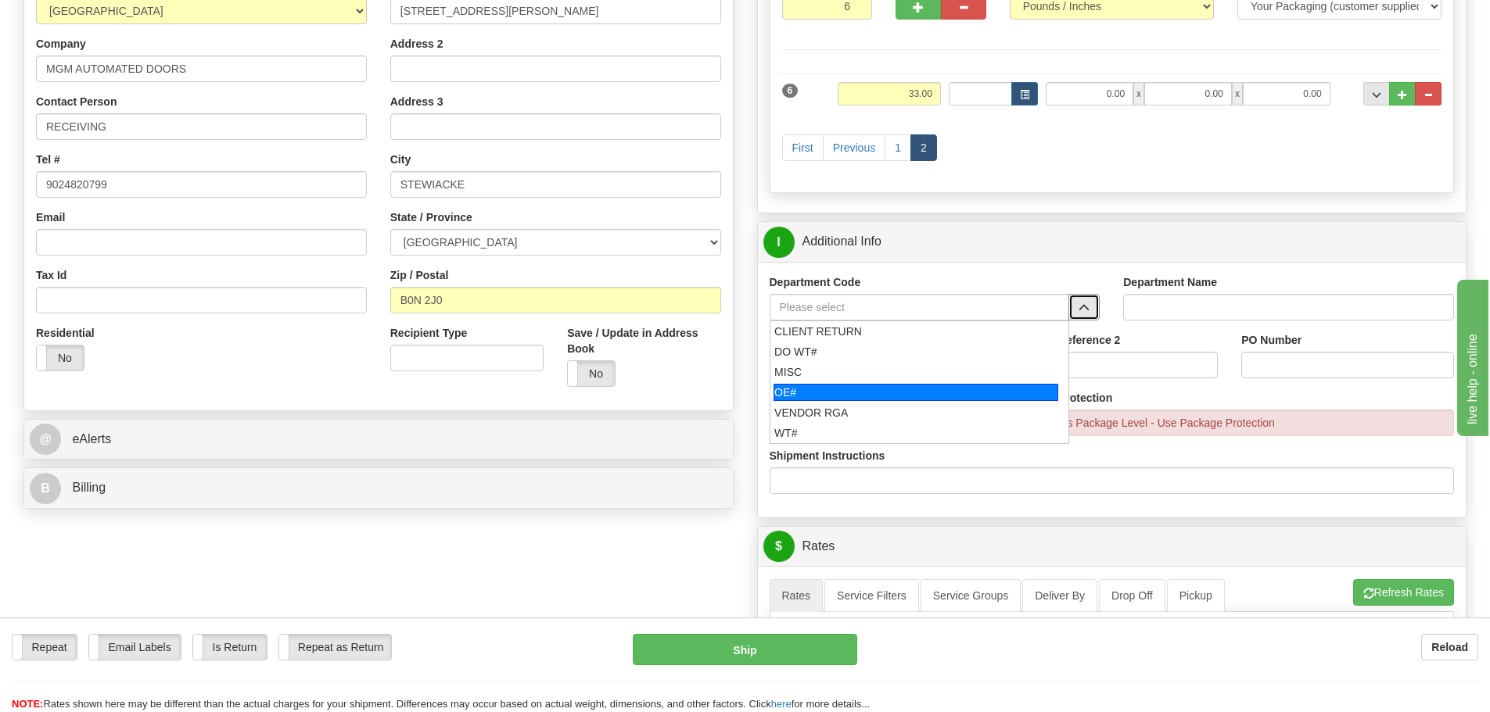
click at [892, 394] on div "OE#" at bounding box center [915, 392] width 285 height 17
type input "OE#"
type input "ORDERS"
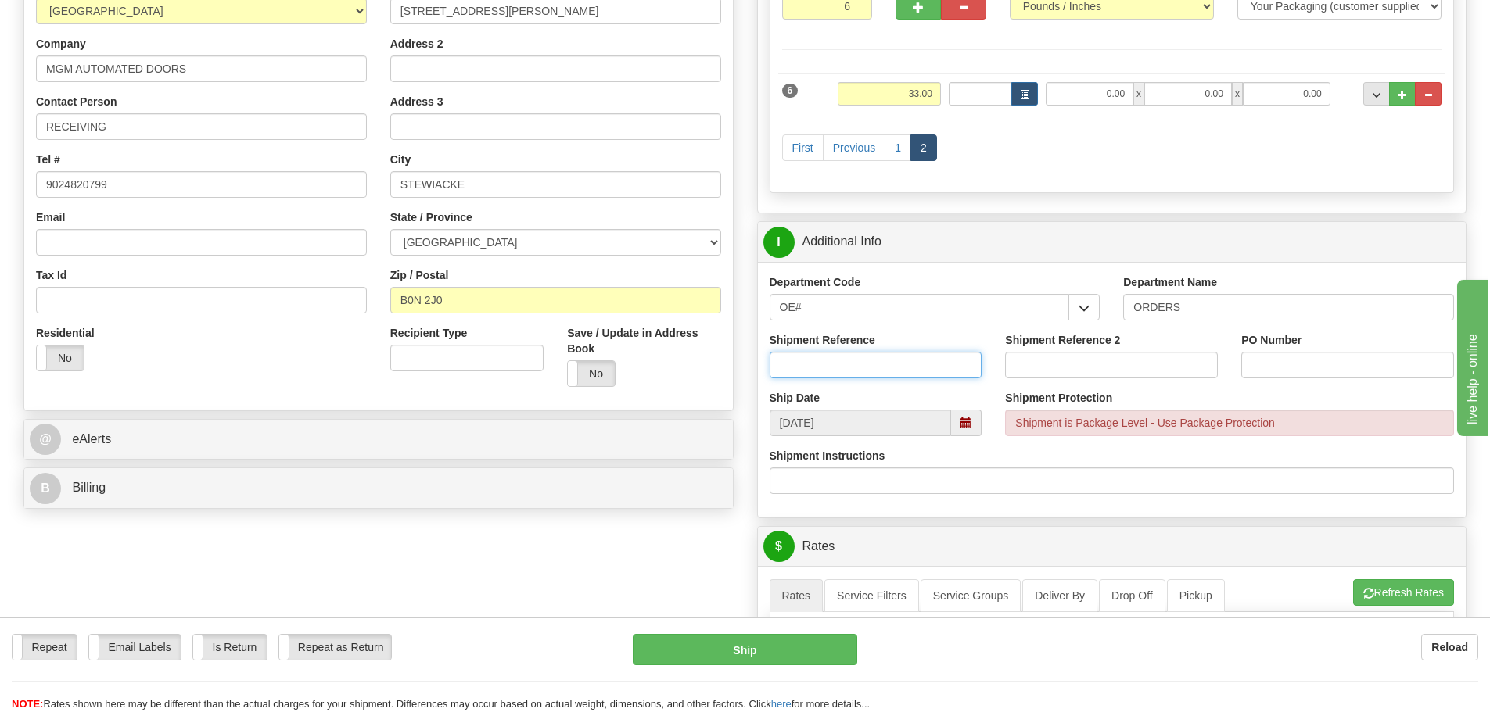
click at [858, 371] on input "Shipment Reference" at bounding box center [875, 365] width 213 height 27
type input "10199364-00"
click at [1253, 371] on input "PO Number" at bounding box center [1347, 365] width 213 height 27
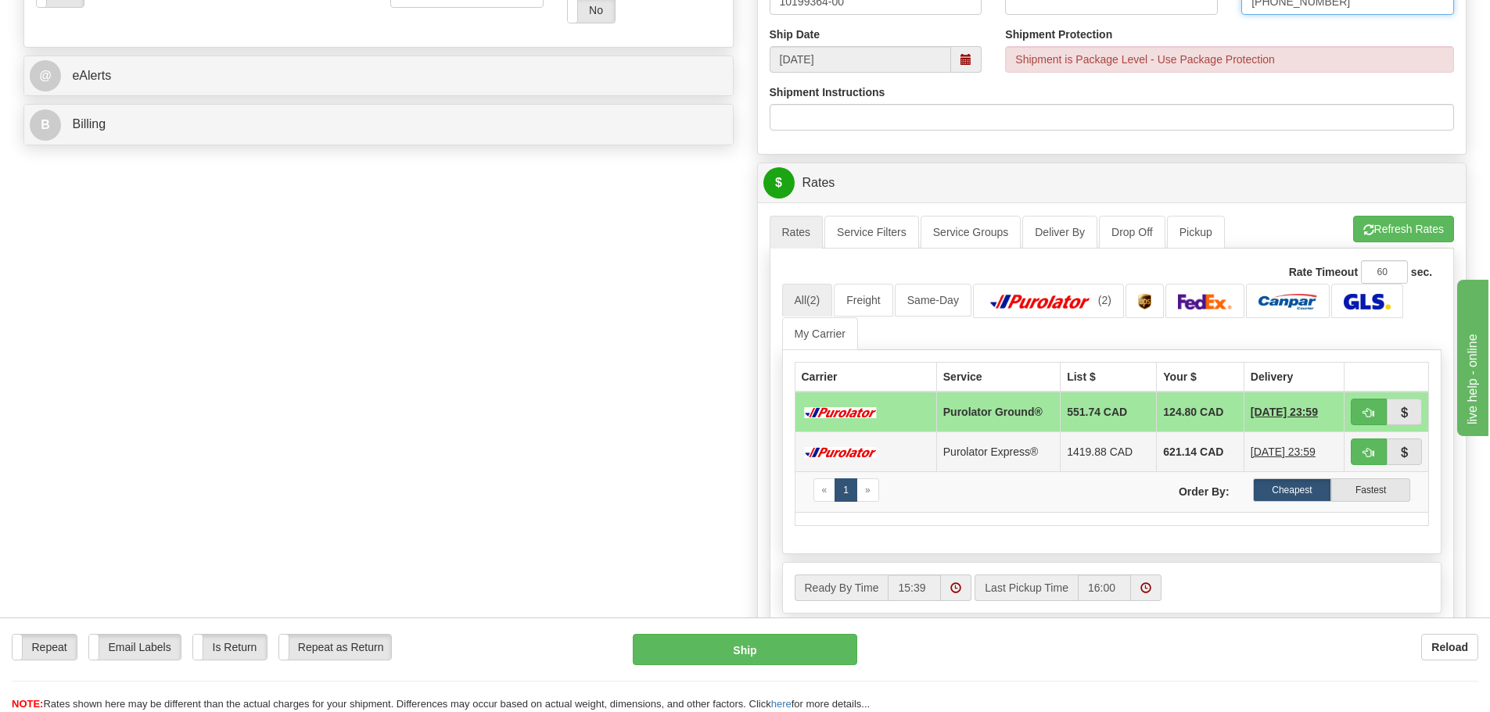
scroll to position [626, 0]
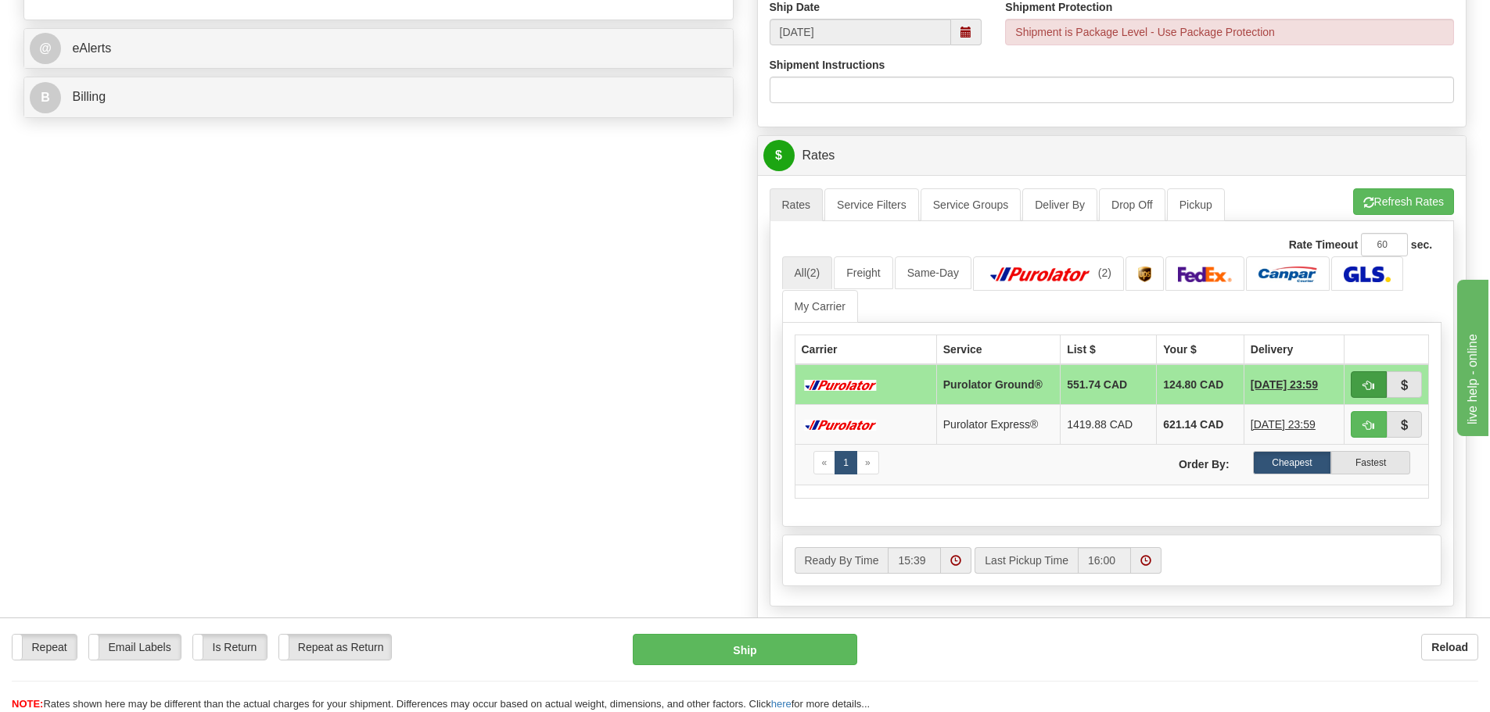
type input "[PHONE_NUMBER]"
click at [1355, 386] on button "button" at bounding box center [1368, 384] width 36 height 27
type input "260"
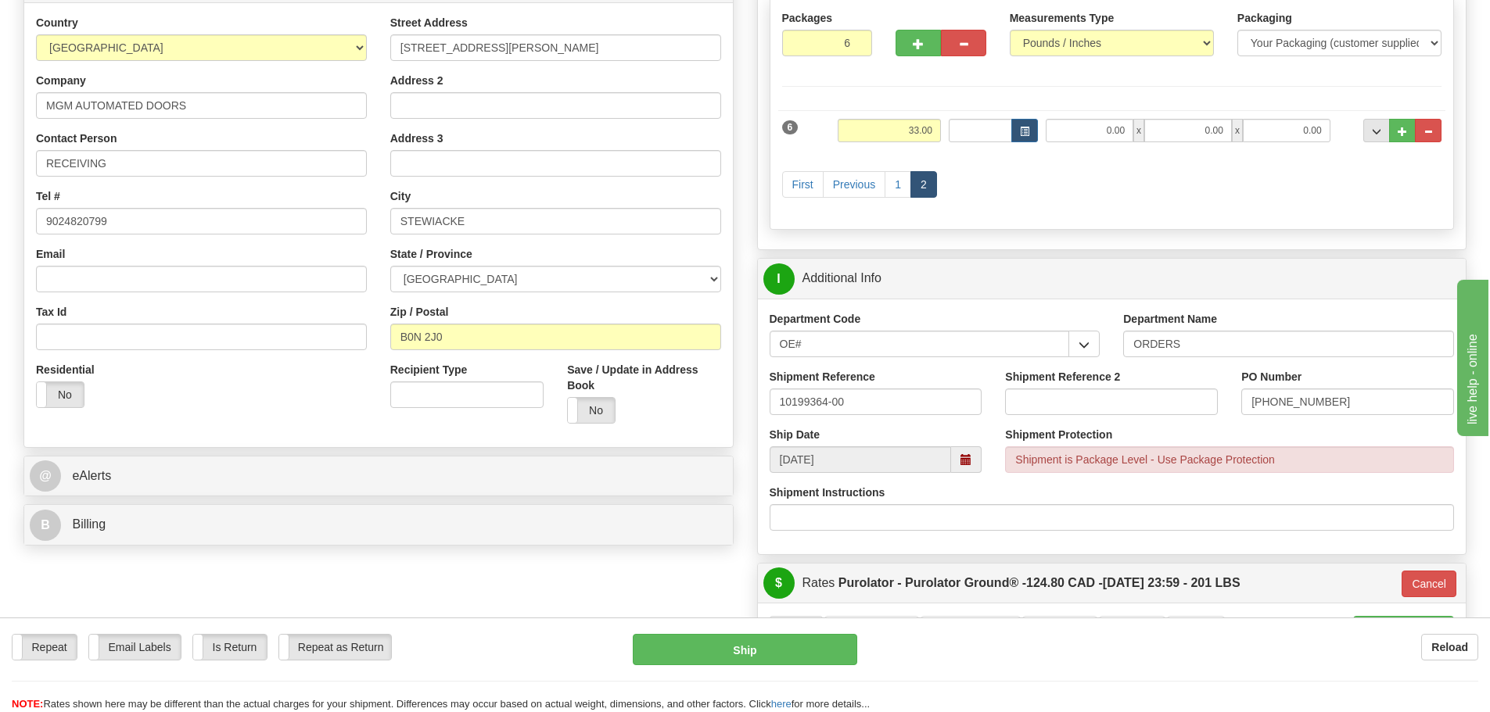
scroll to position [235, 0]
